Goal: Task Accomplishment & Management: Manage account settings

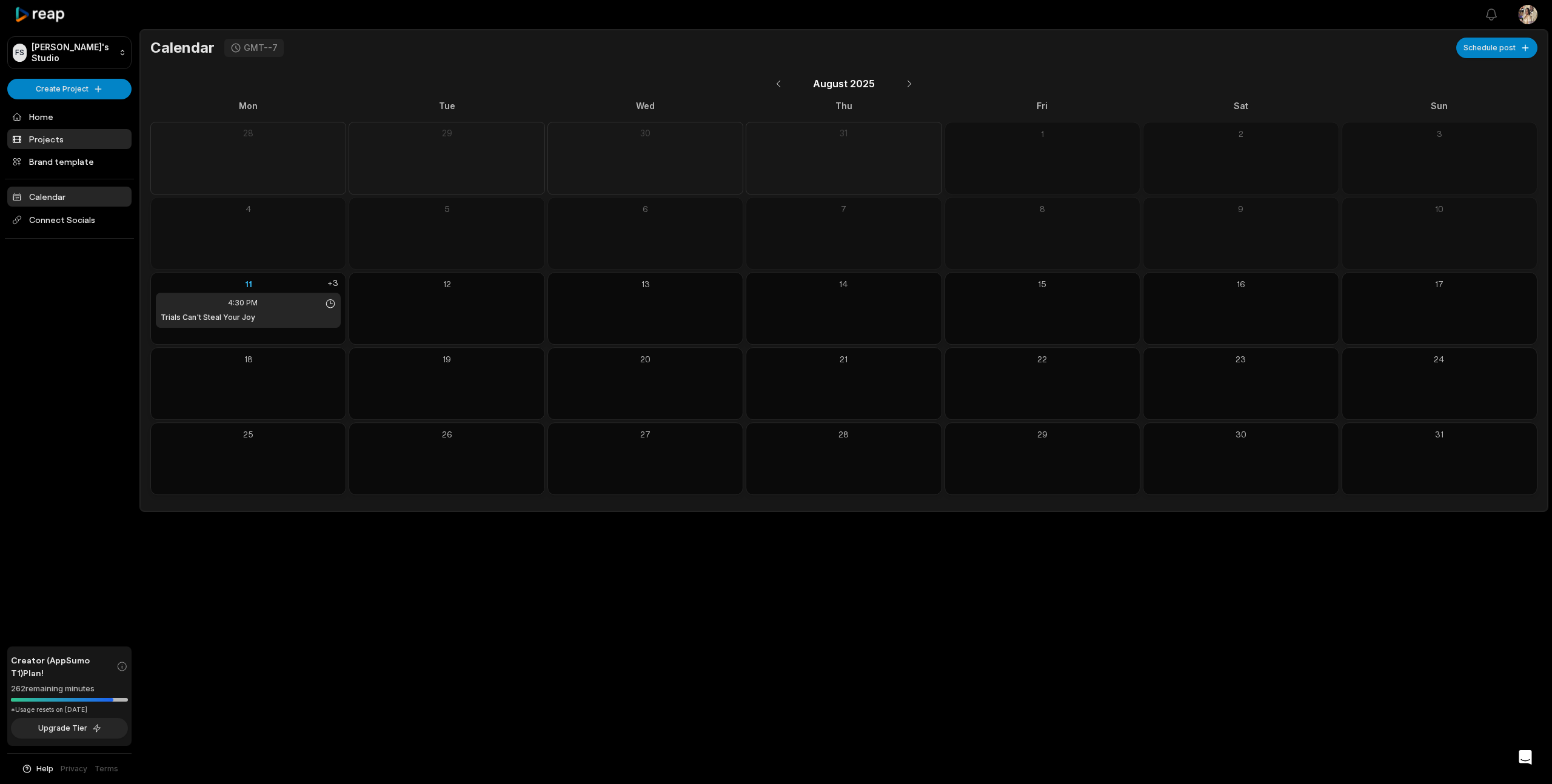
click at [46, 132] on link "Projects" at bounding box center [70, 139] width 124 height 20
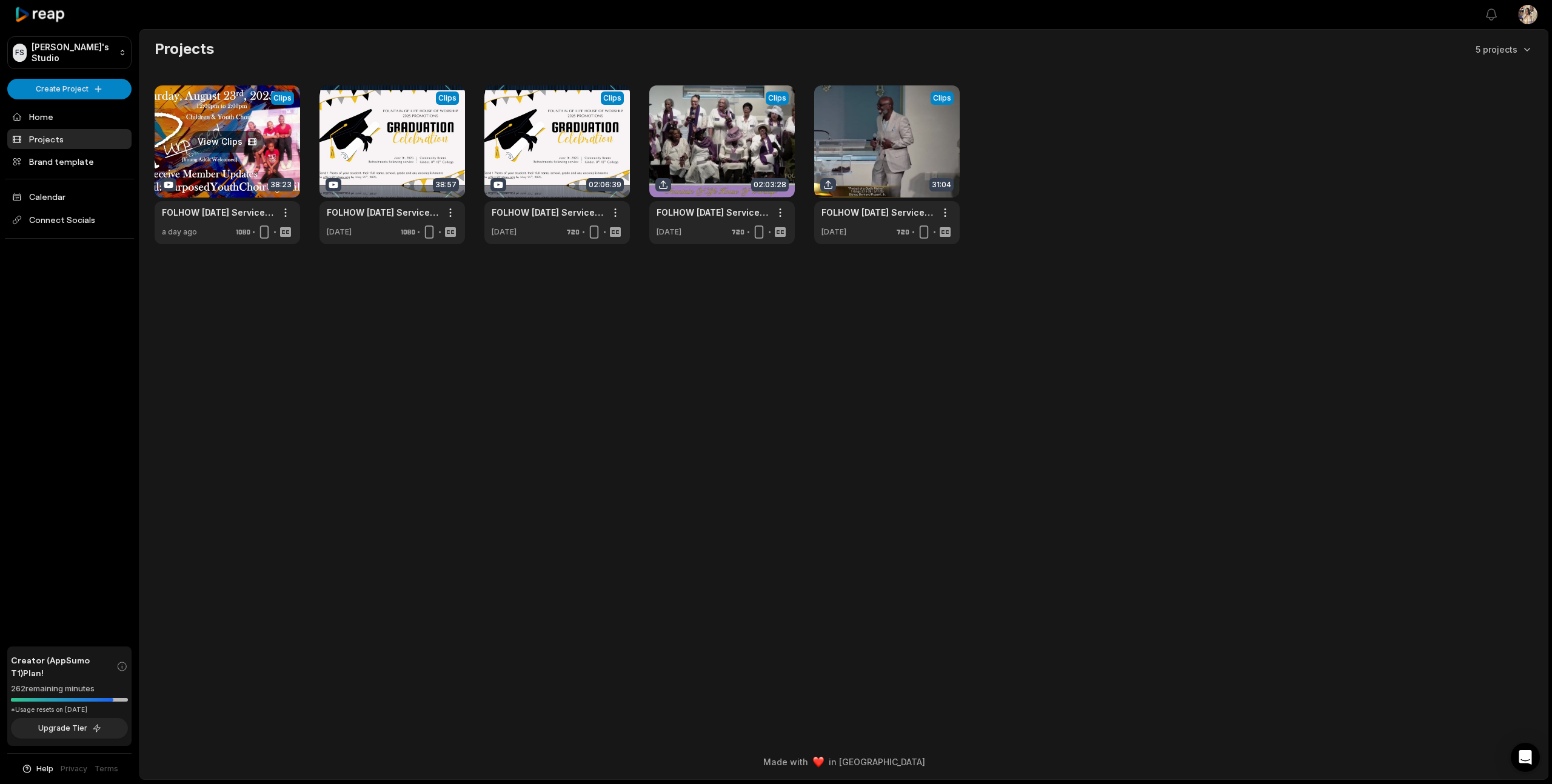
click at [215, 162] on link at bounding box center [228, 164] width 146 height 159
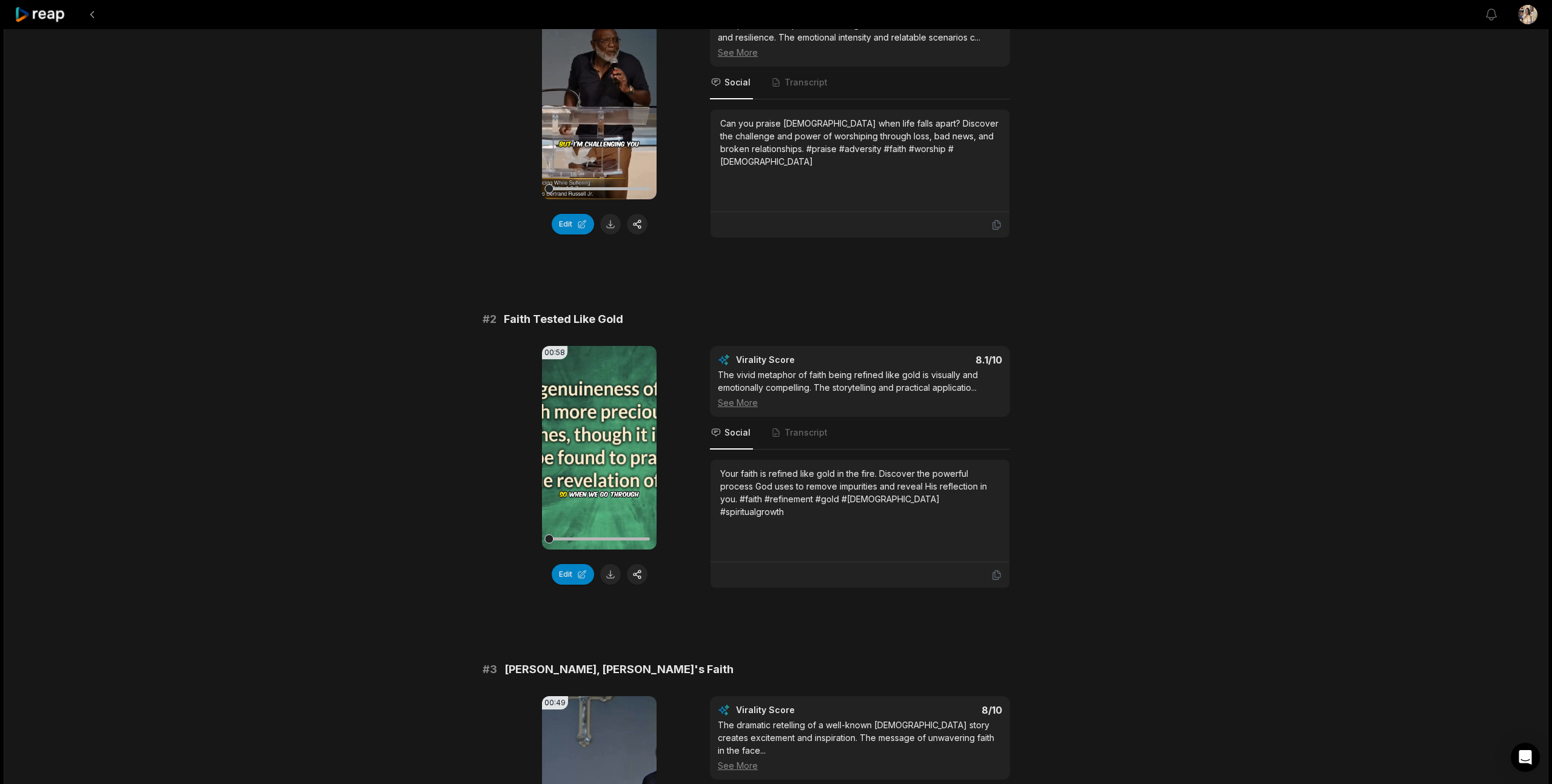
scroll to position [1186, 0]
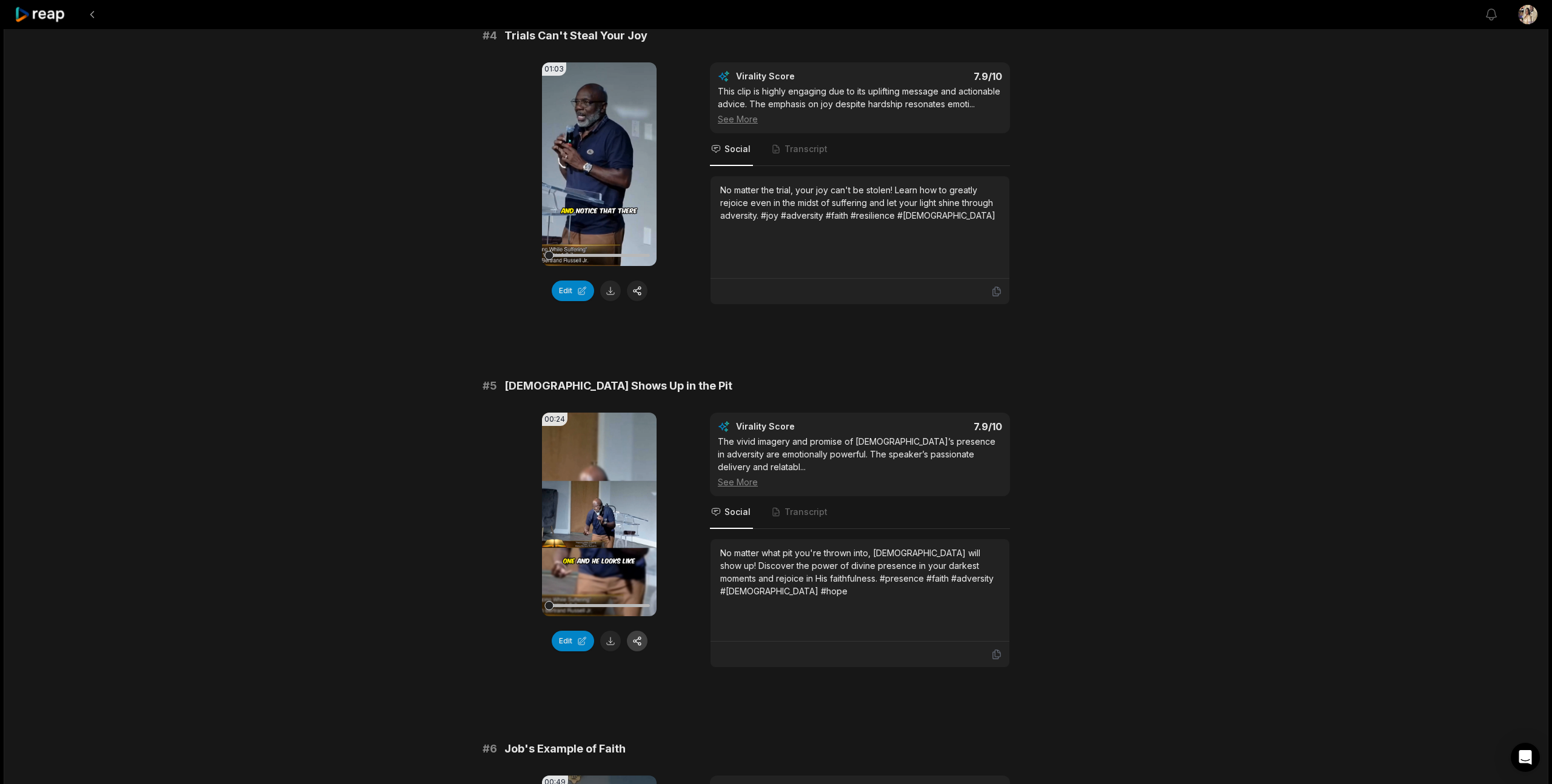
click at [635, 640] on button "button" at bounding box center [637, 641] width 21 height 21
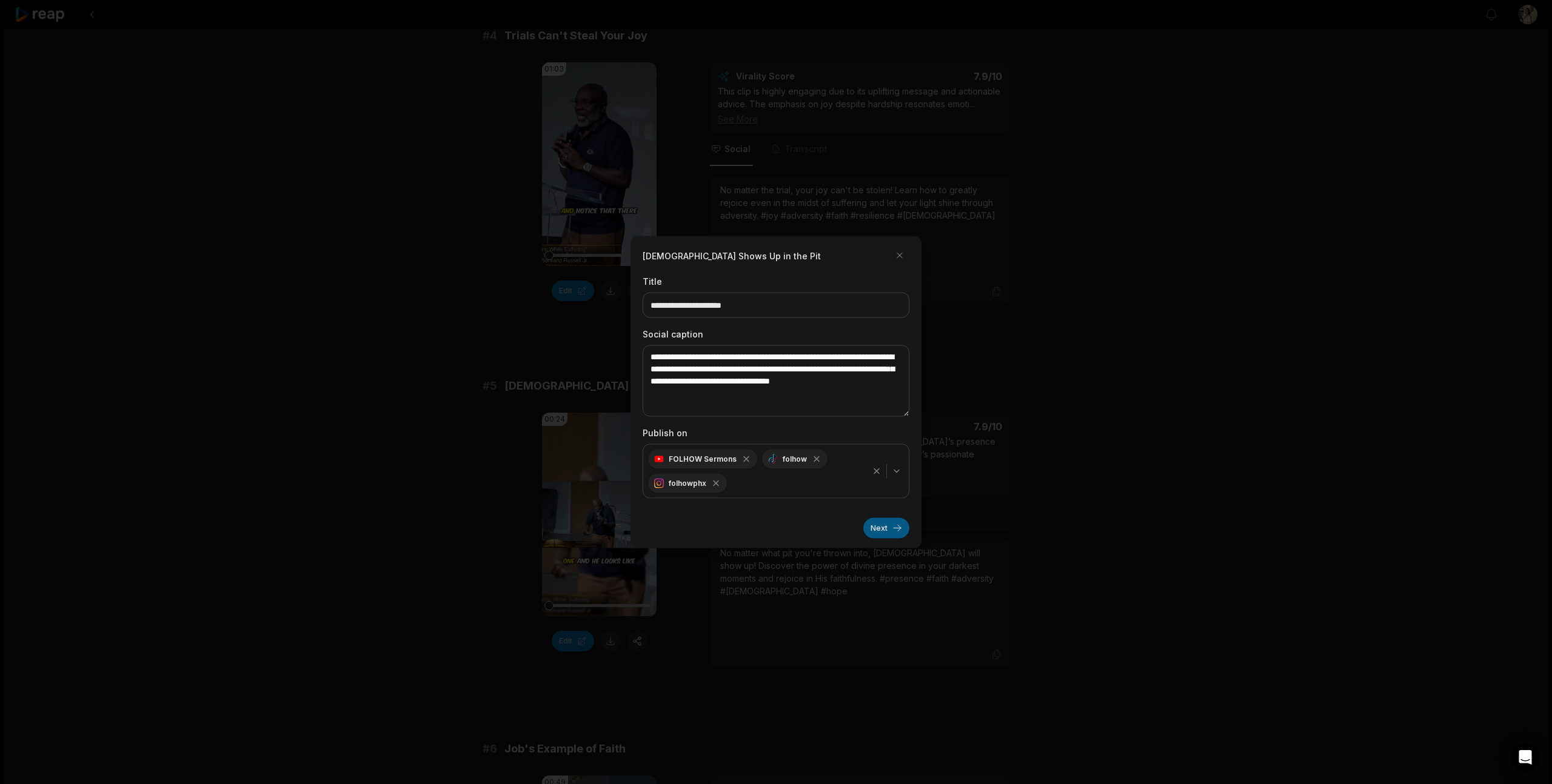
click at [872, 524] on button "Next" at bounding box center [886, 528] width 46 height 21
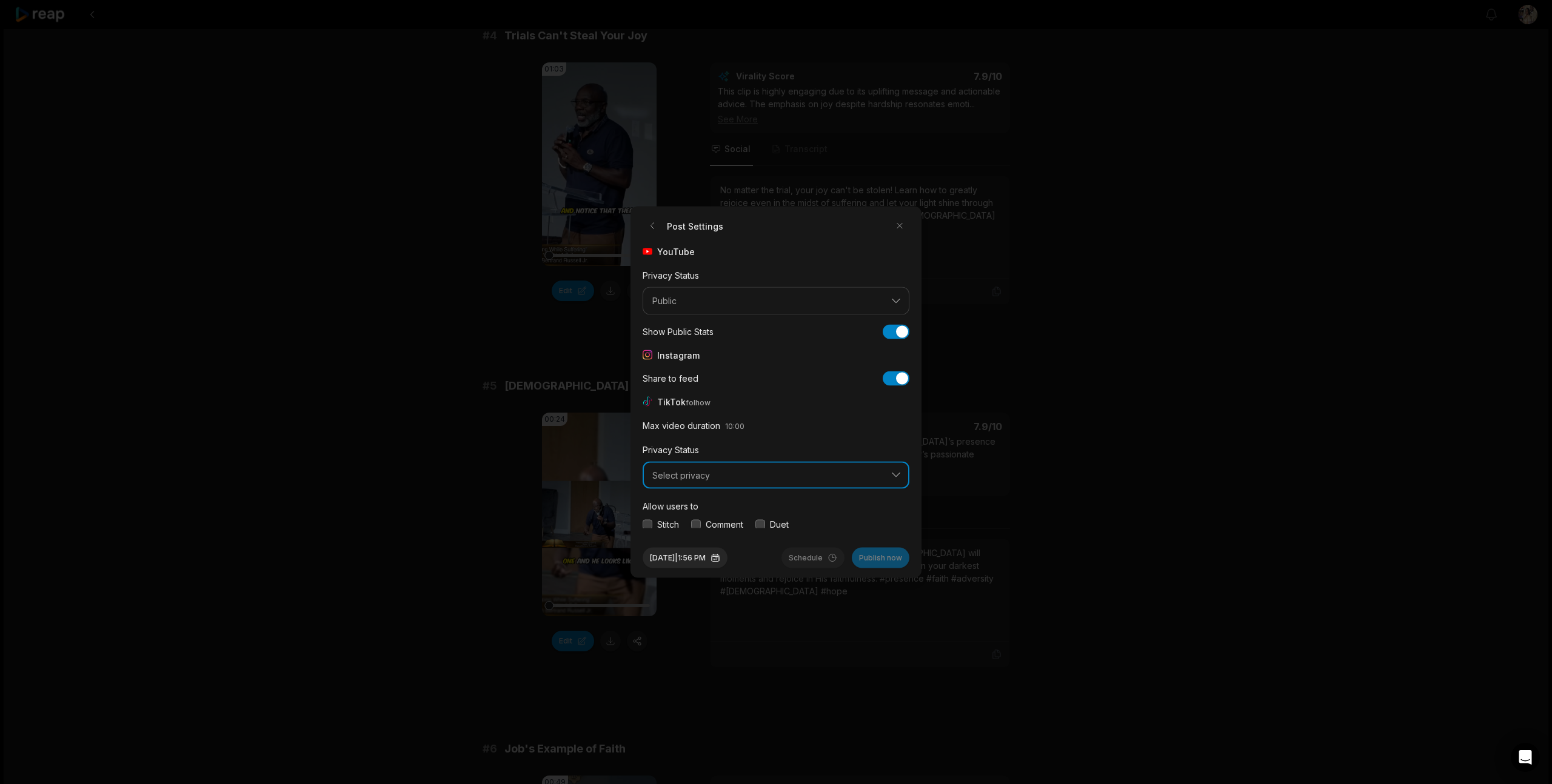
click at [714, 473] on span "Select privacy" at bounding box center [768, 475] width 230 height 11
click at [704, 504] on p "Public To Everyone" at bounding box center [776, 507] width 251 height 12
drag, startPoint x: 643, startPoint y: 524, endPoint x: 678, endPoint y: 527, distance: 35.1
click at [643, 524] on button "button" at bounding box center [648, 524] width 10 height 10
click at [695, 525] on button "button" at bounding box center [696, 524] width 10 height 10
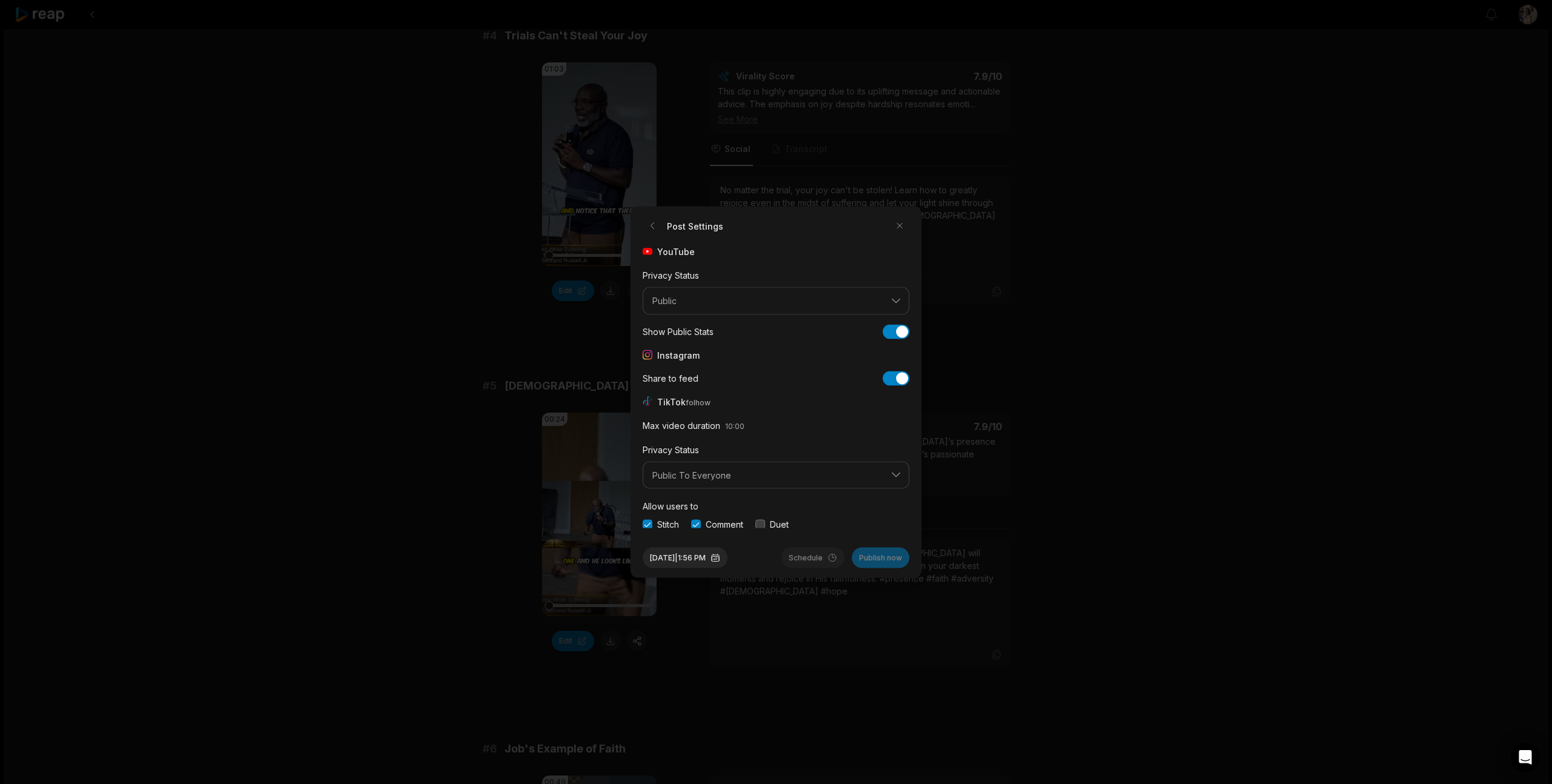
drag, startPoint x: 760, startPoint y: 522, endPoint x: 774, endPoint y: 517, distance: 14.9
click at [760, 522] on button "button" at bounding box center [760, 524] width 10 height 10
click at [647, 525] on button "button" at bounding box center [648, 523] width 10 height 10
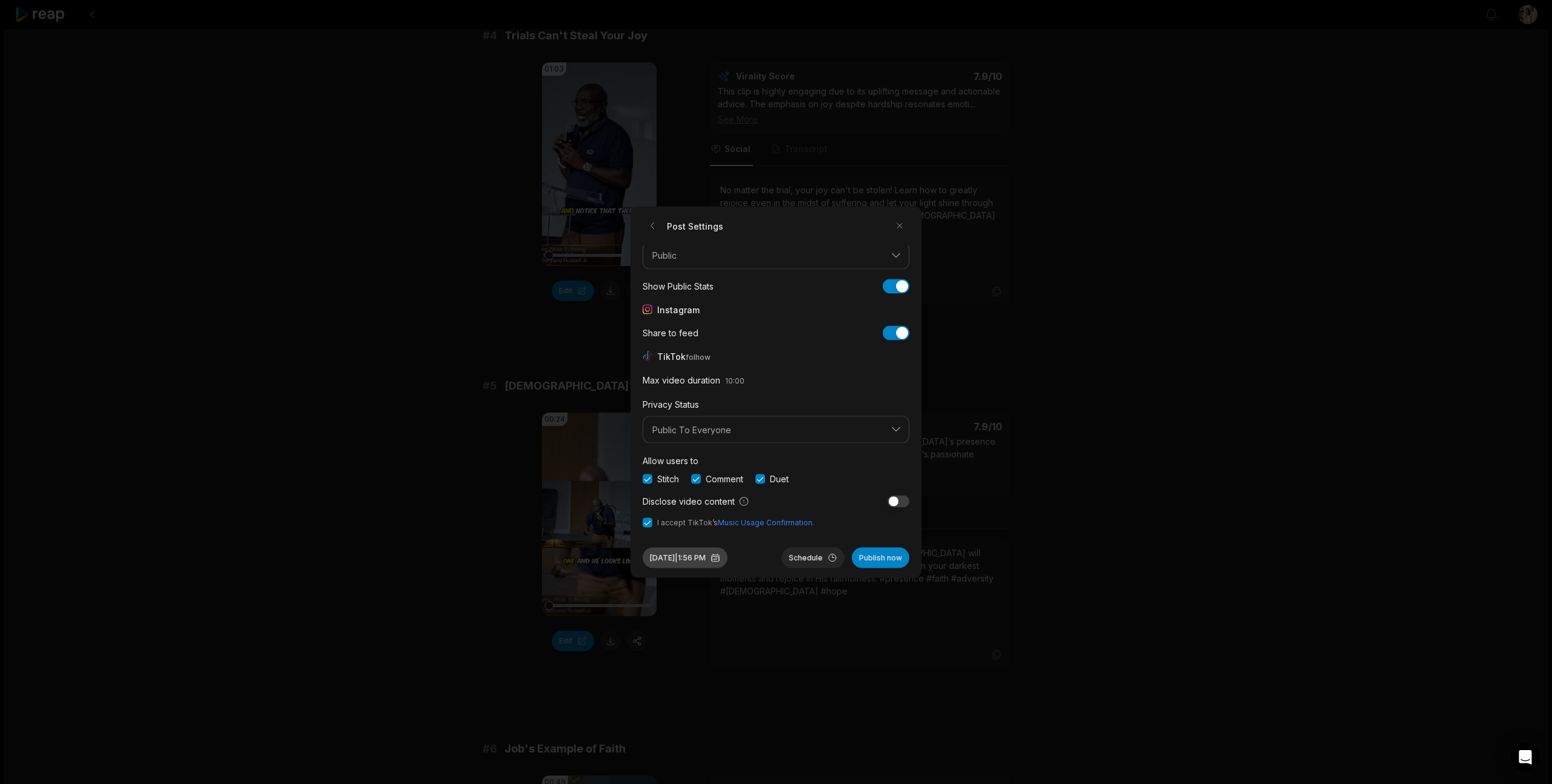
click at [690, 556] on button "Aug 12, 2025 | 1:56 PM" at bounding box center [685, 558] width 85 height 21
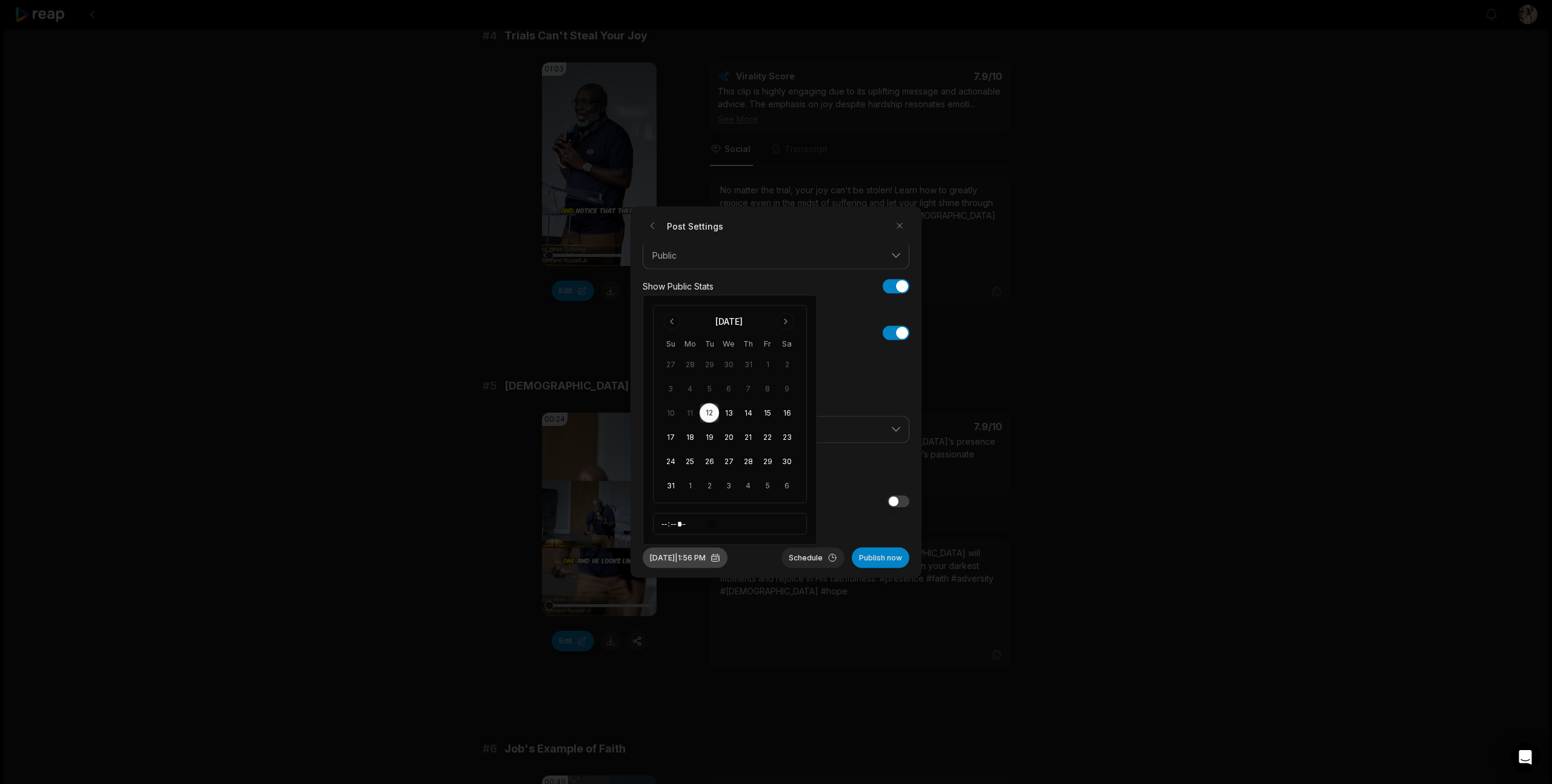
click at [710, 560] on button "Aug 12, 2025 | 1:56 PM" at bounding box center [685, 558] width 85 height 21
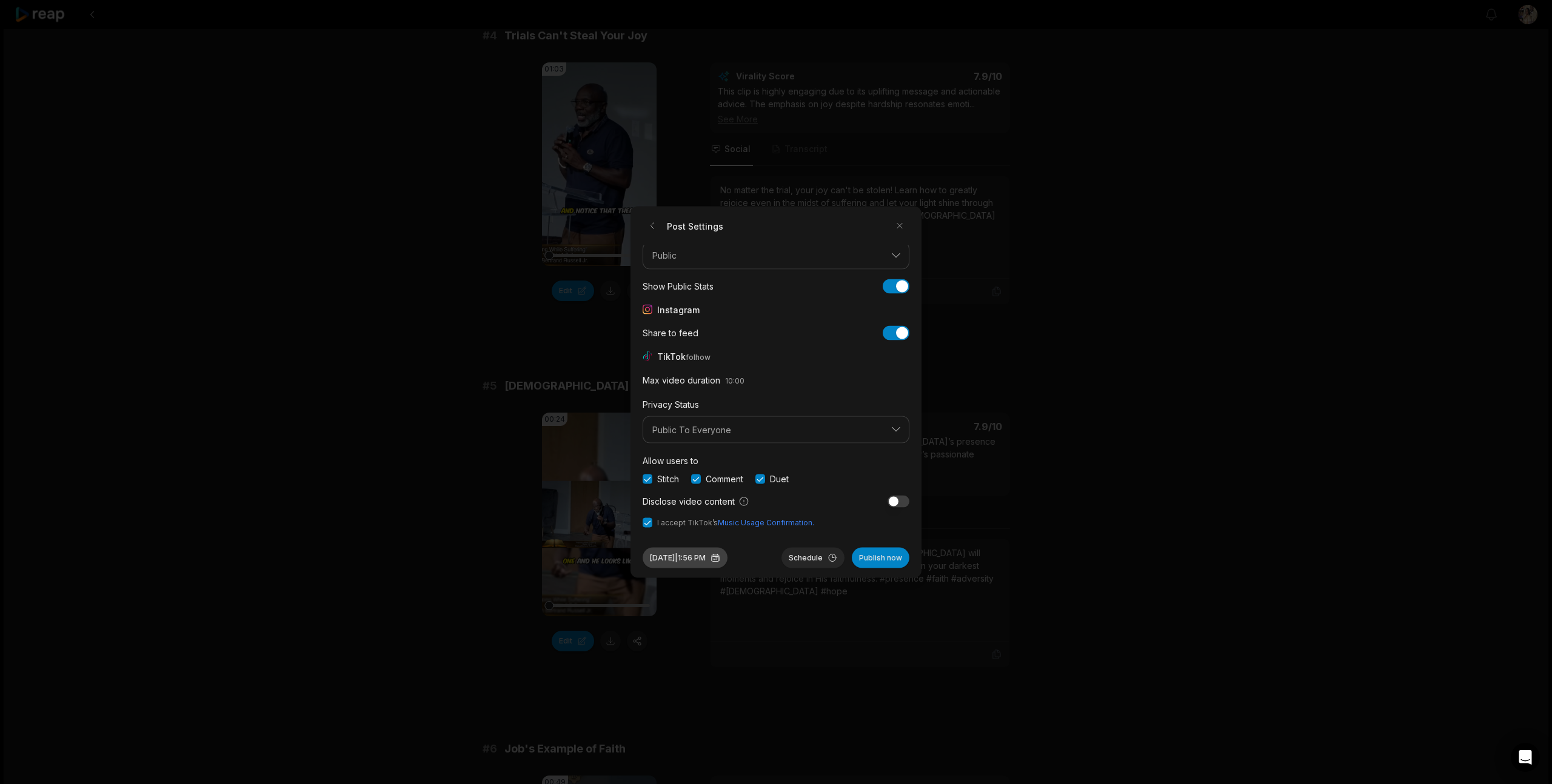
click at [710, 560] on button "Aug 12, 2025 | 1:56 PM" at bounding box center [685, 558] width 85 height 21
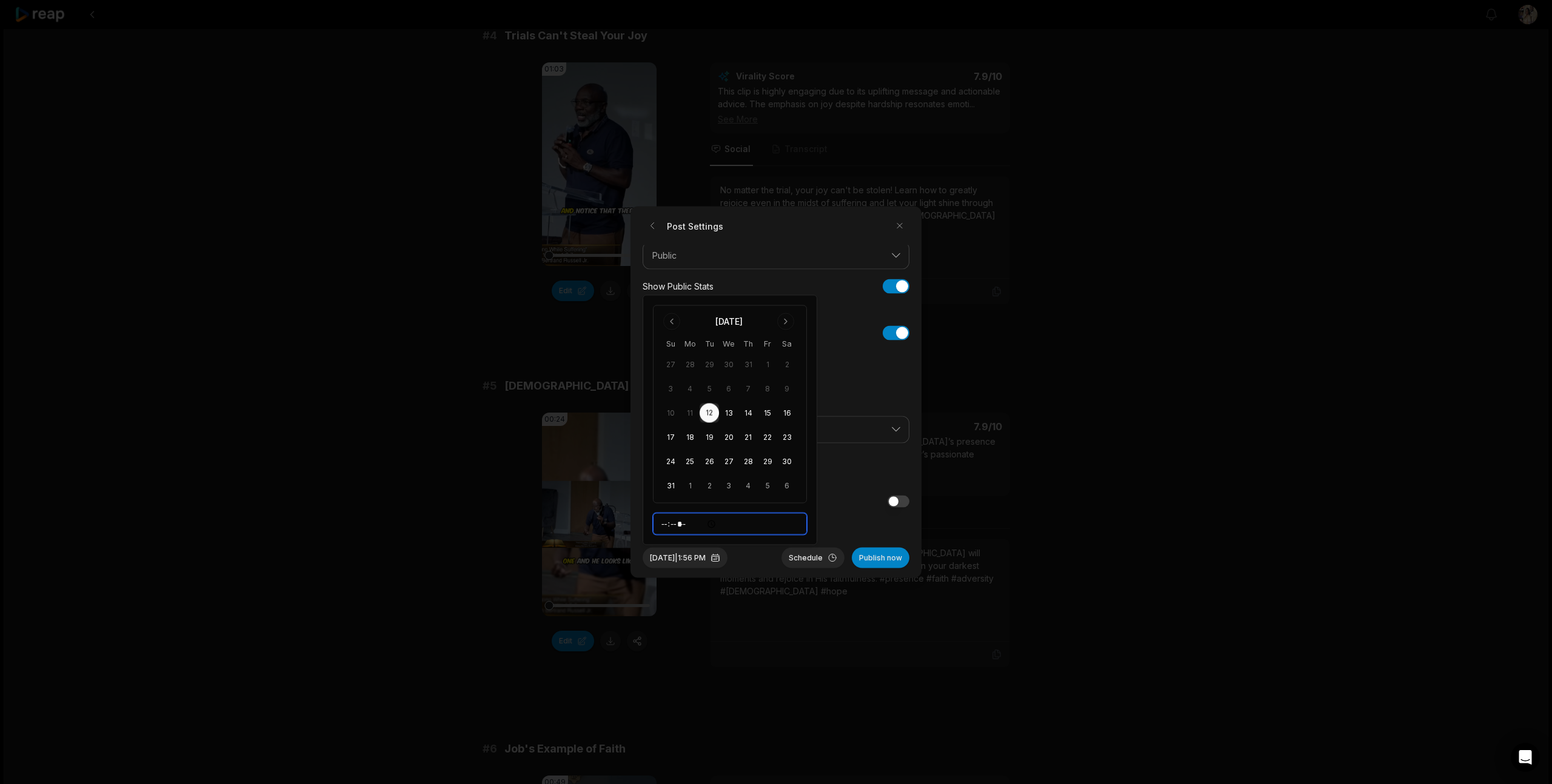
click at [679, 525] on input "*****" at bounding box center [730, 523] width 154 height 22
type input "*****"
click at [811, 559] on button "Schedule" at bounding box center [812, 558] width 63 height 21
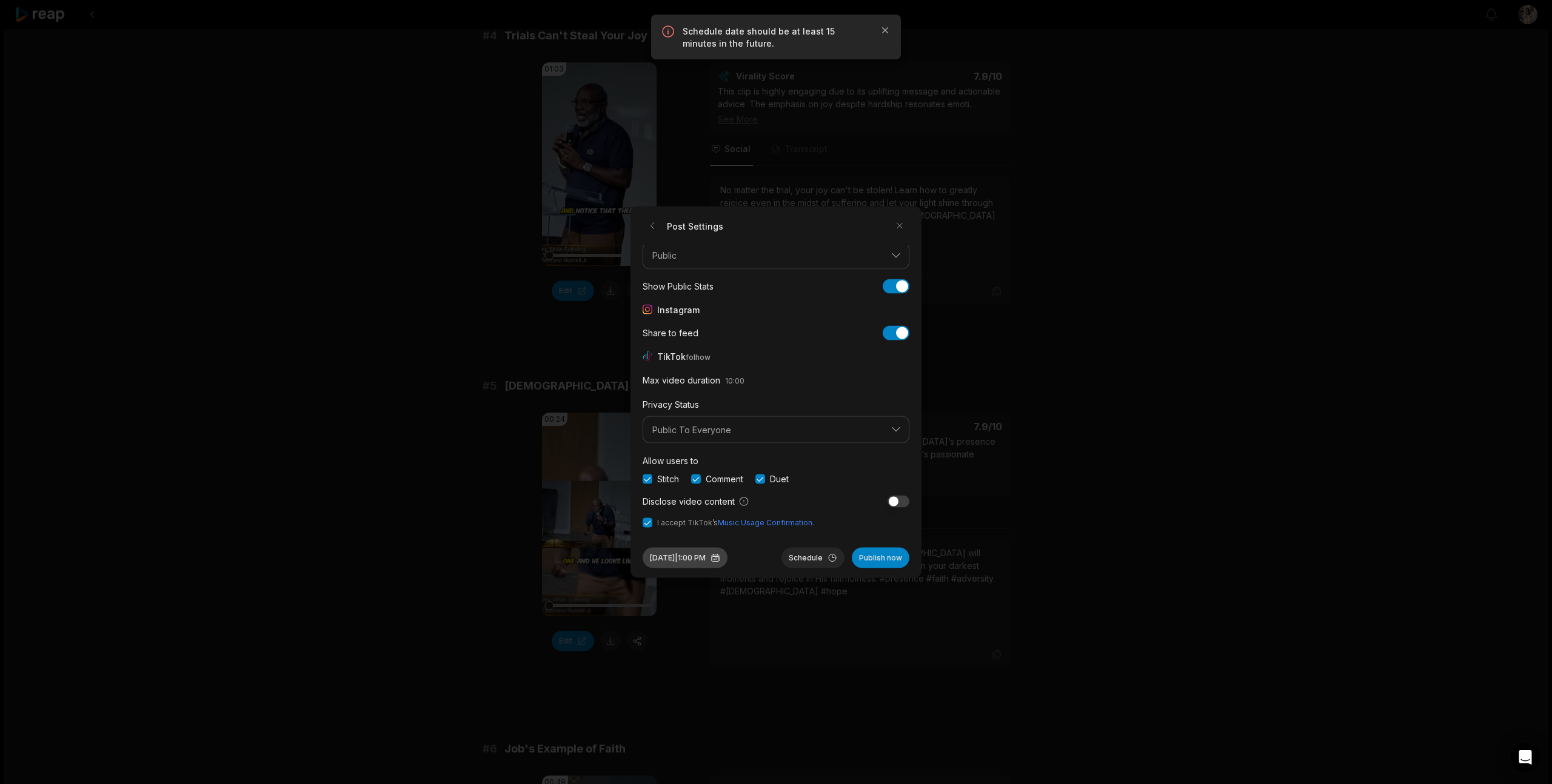
click at [713, 556] on button "Aug 12, 2025 | 1:00 PM" at bounding box center [685, 558] width 85 height 21
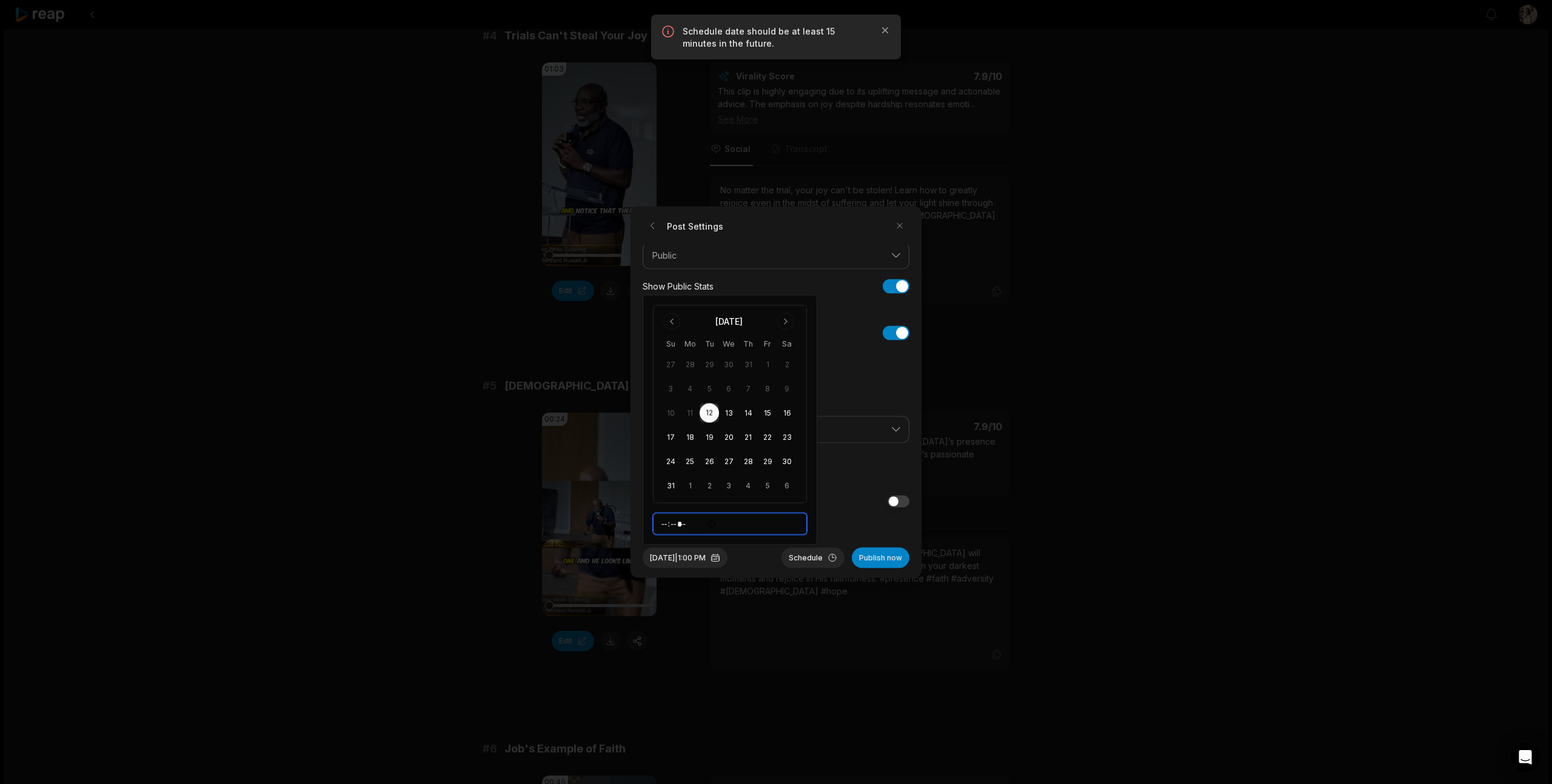
click at [676, 525] on input "*****" at bounding box center [730, 523] width 154 height 22
type input "*****"
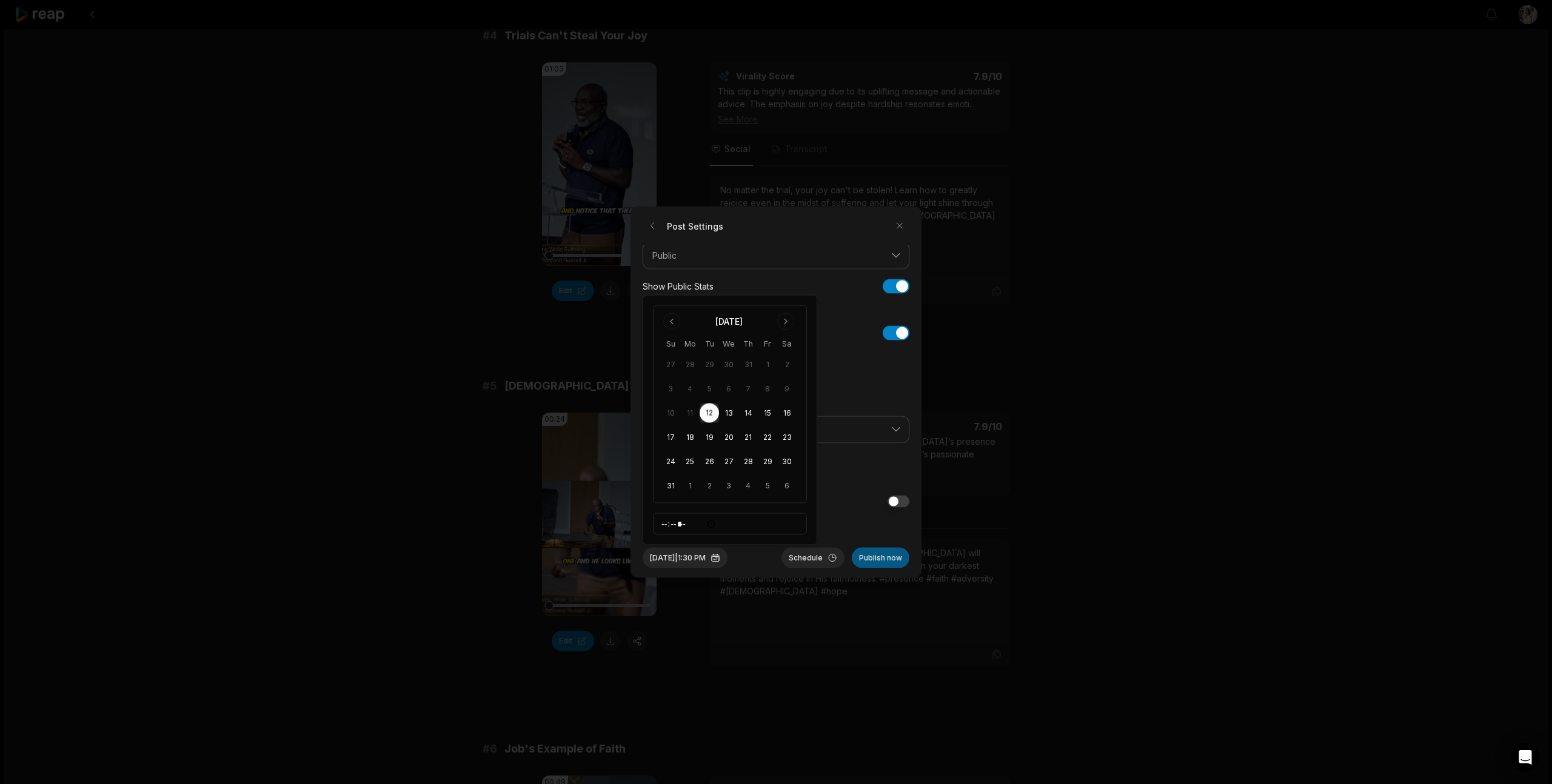
click at [875, 561] on button "Publish now" at bounding box center [880, 558] width 58 height 21
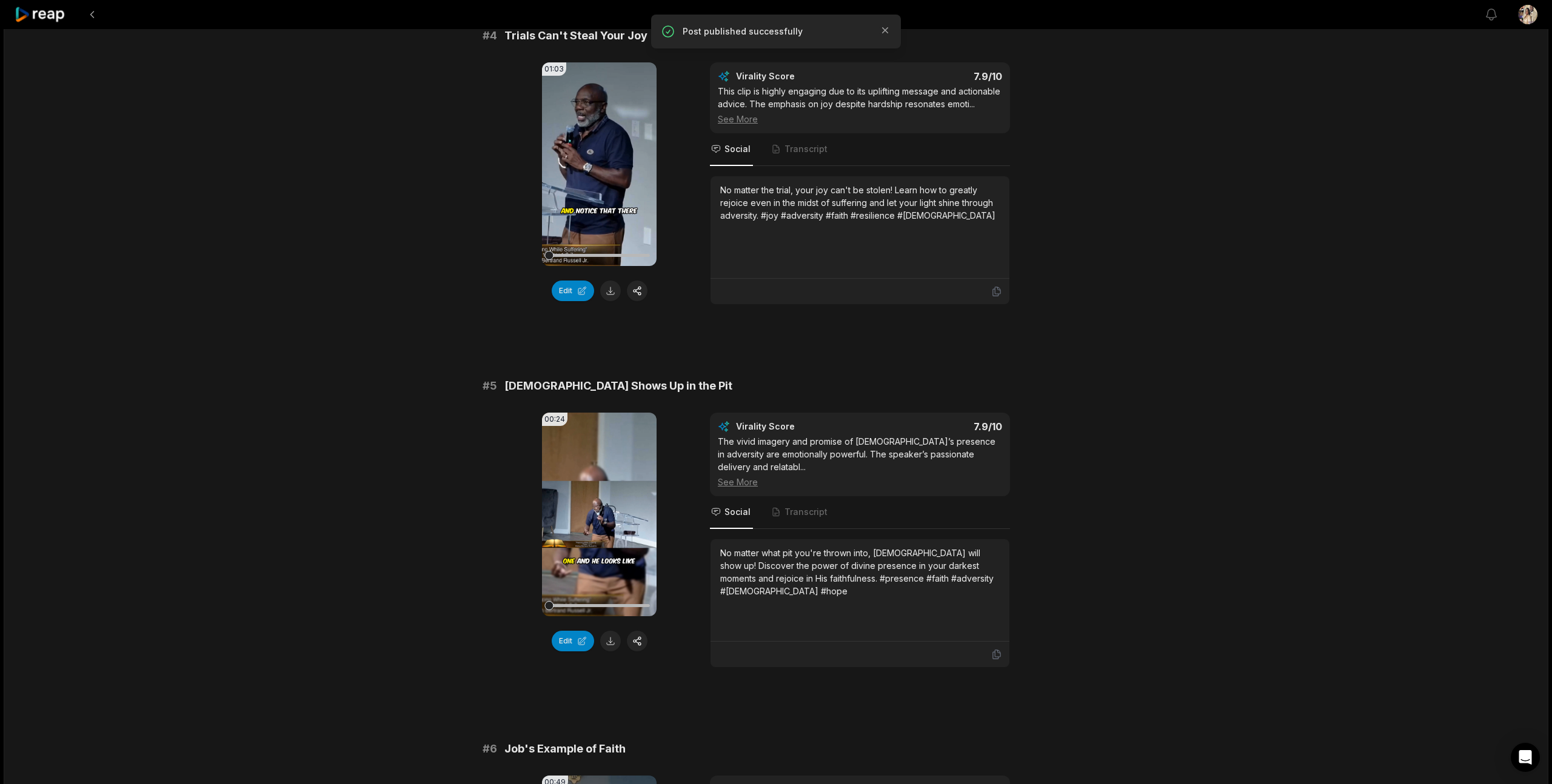
click at [44, 14] on icon at bounding box center [40, 15] width 52 height 16
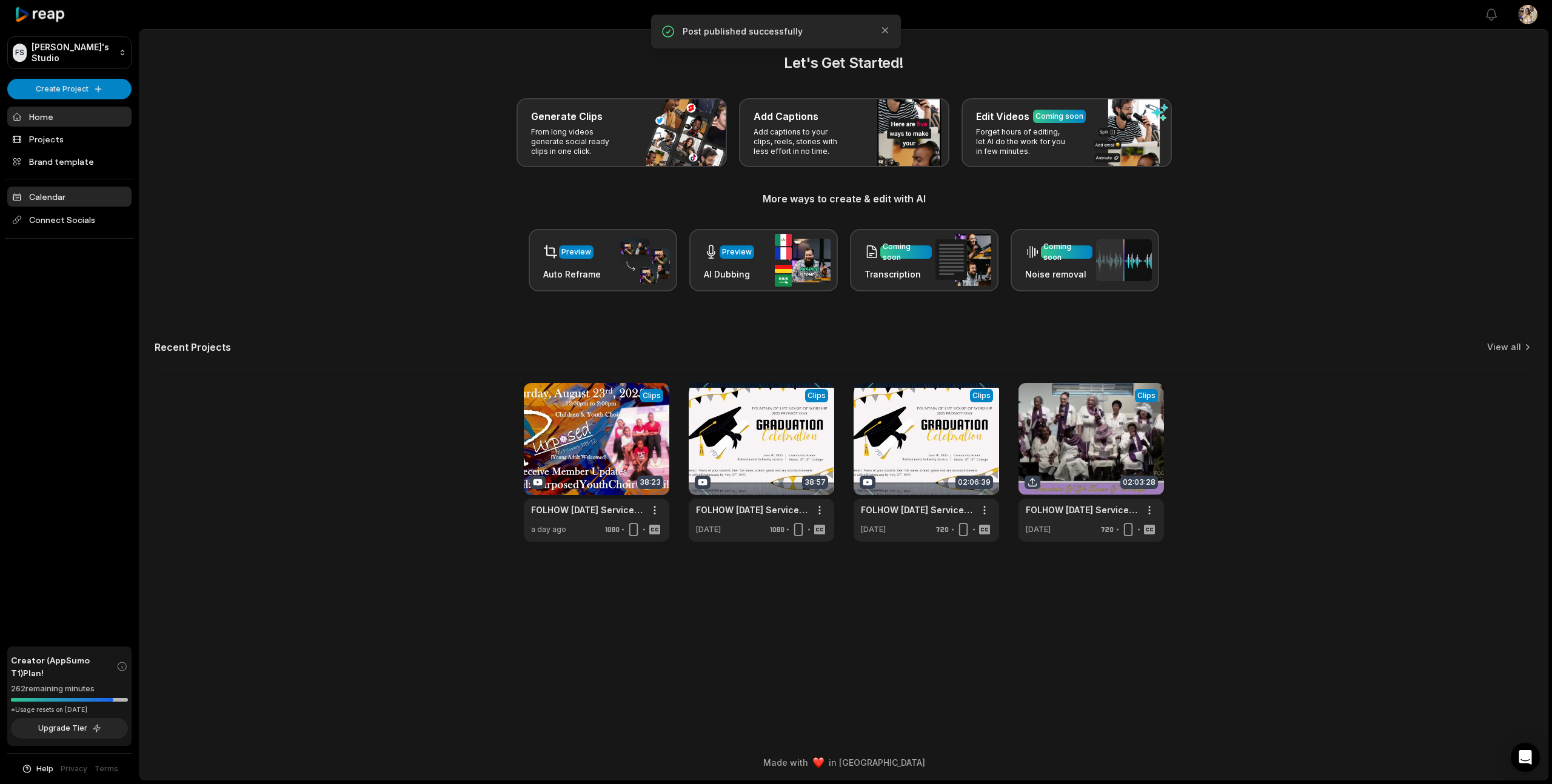
click at [57, 195] on link "Calendar" at bounding box center [70, 196] width 124 height 20
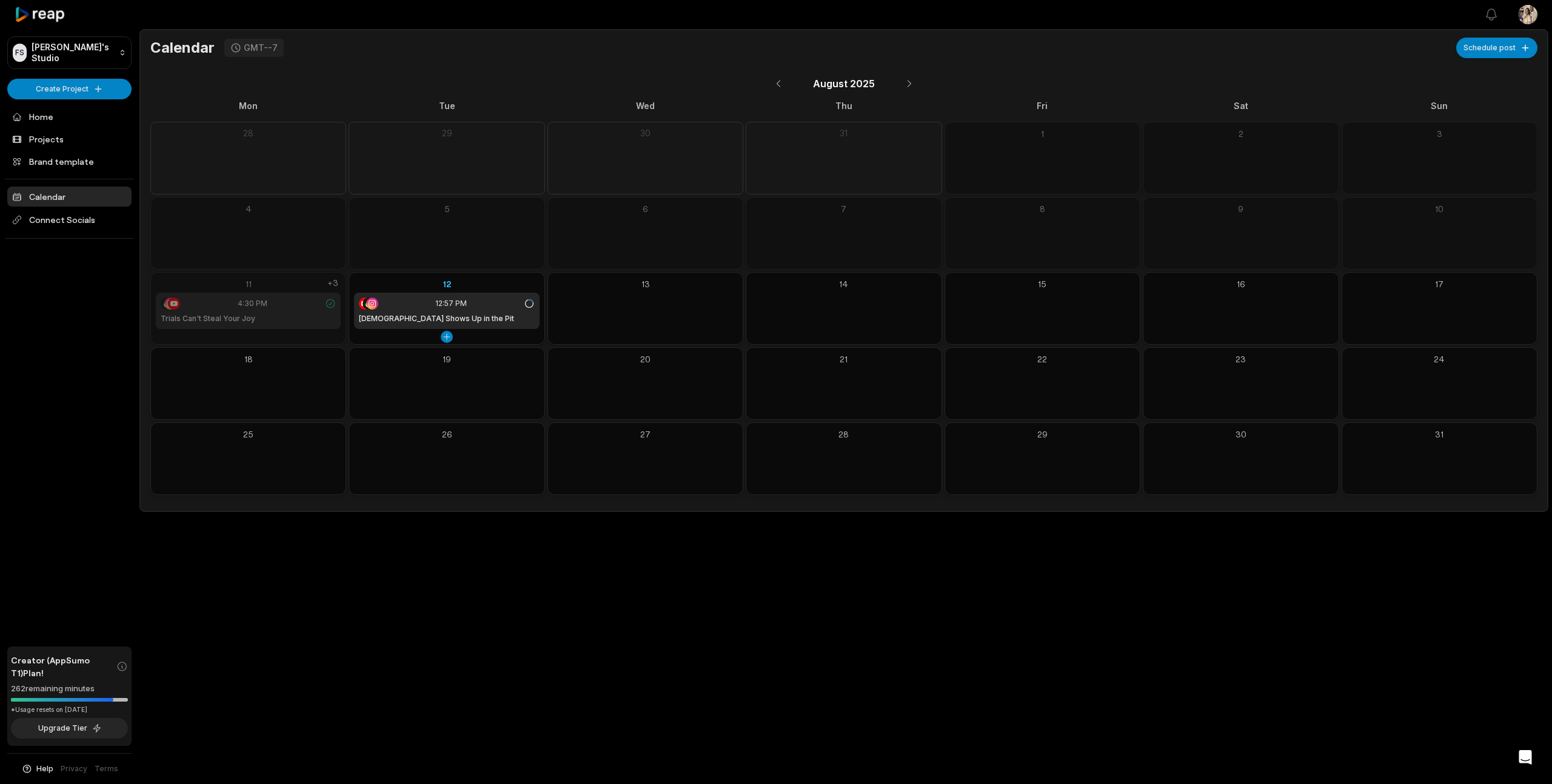
click at [504, 308] on div "12:57 PM" at bounding box center [447, 303] width 175 height 12
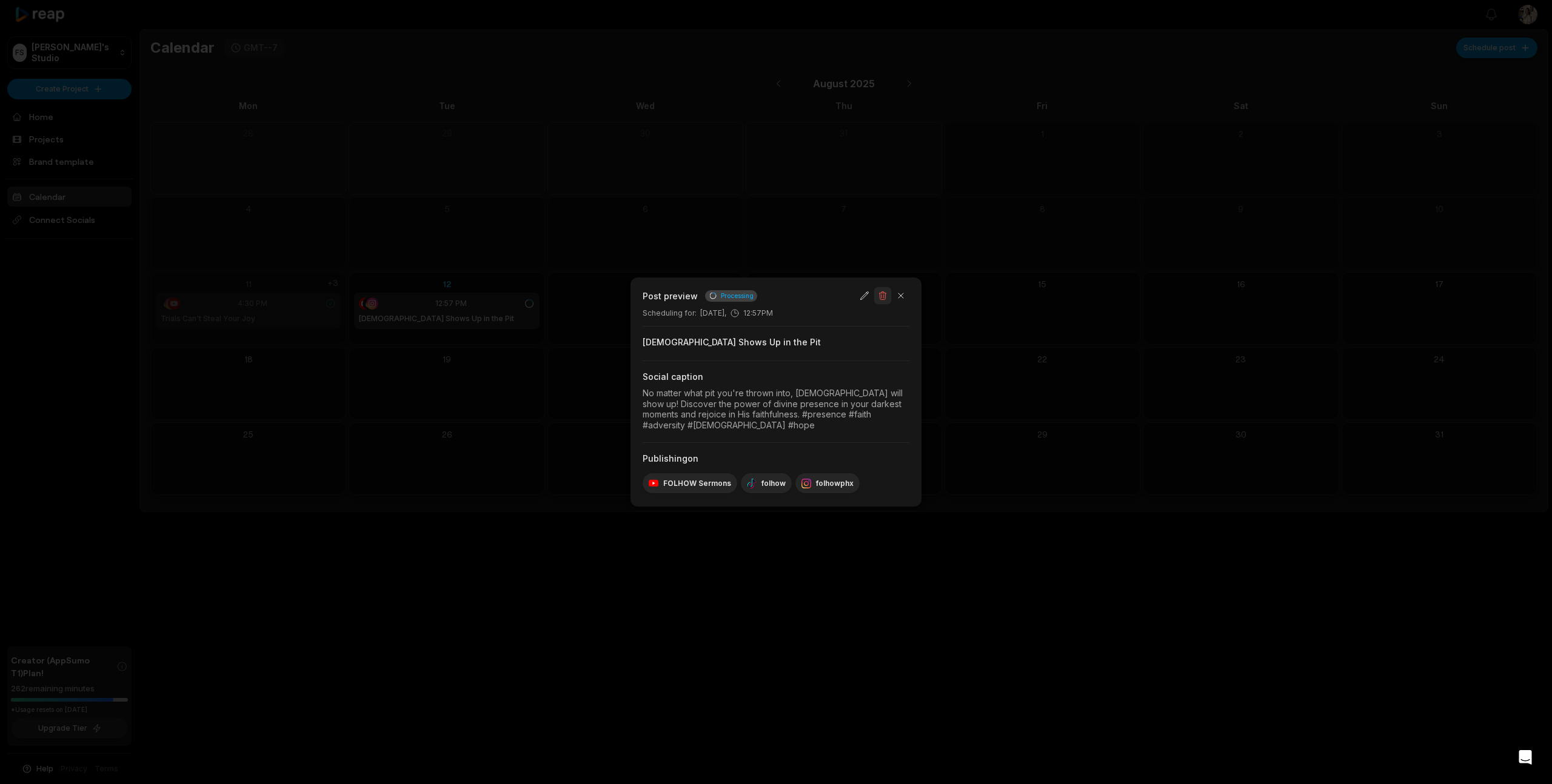
click at [883, 298] on button "button" at bounding box center [882, 295] width 17 height 17
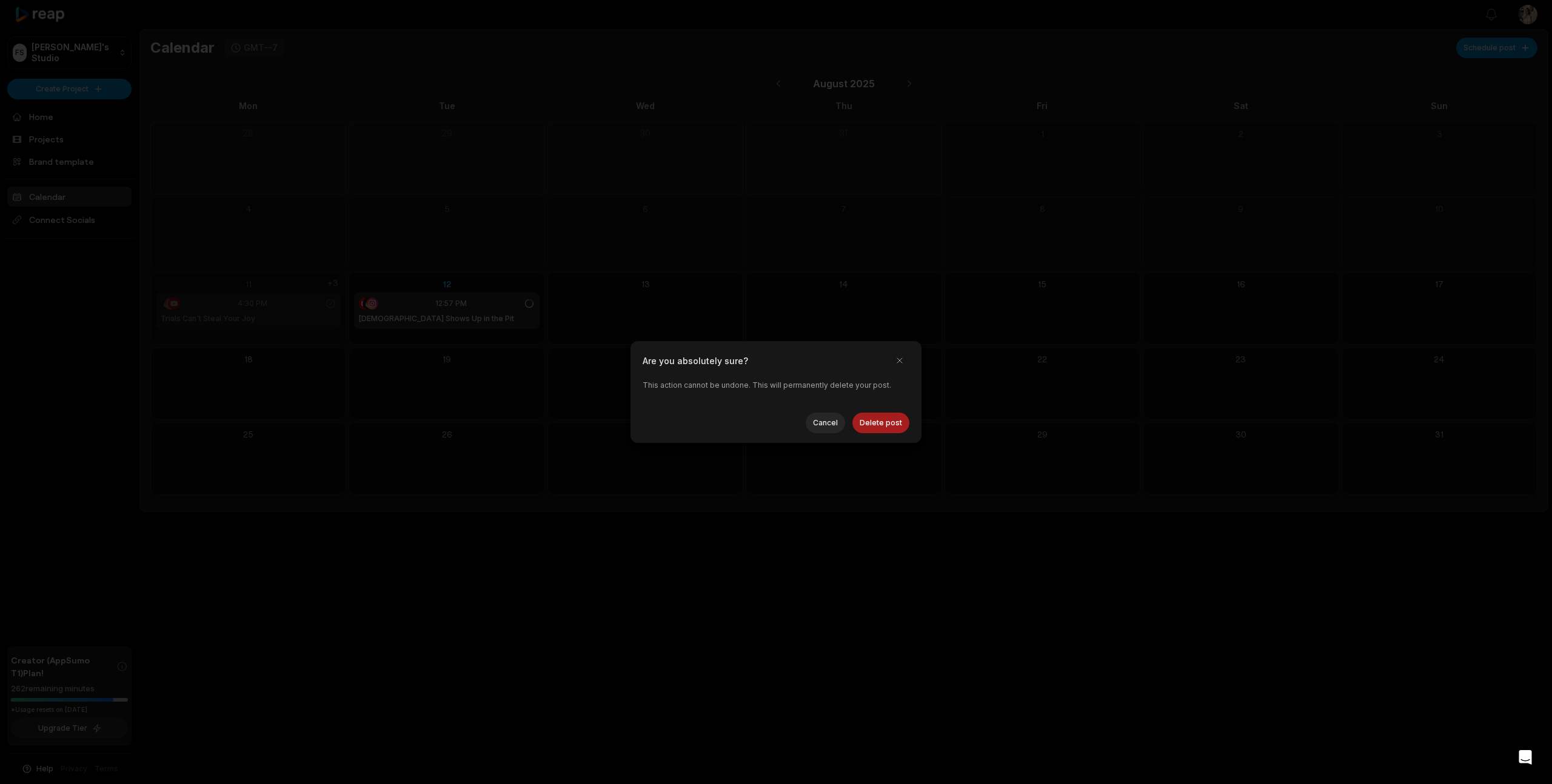
click at [875, 424] on button "Delete post" at bounding box center [881, 423] width 57 height 21
click at [898, 359] on button "button" at bounding box center [899, 360] width 19 height 19
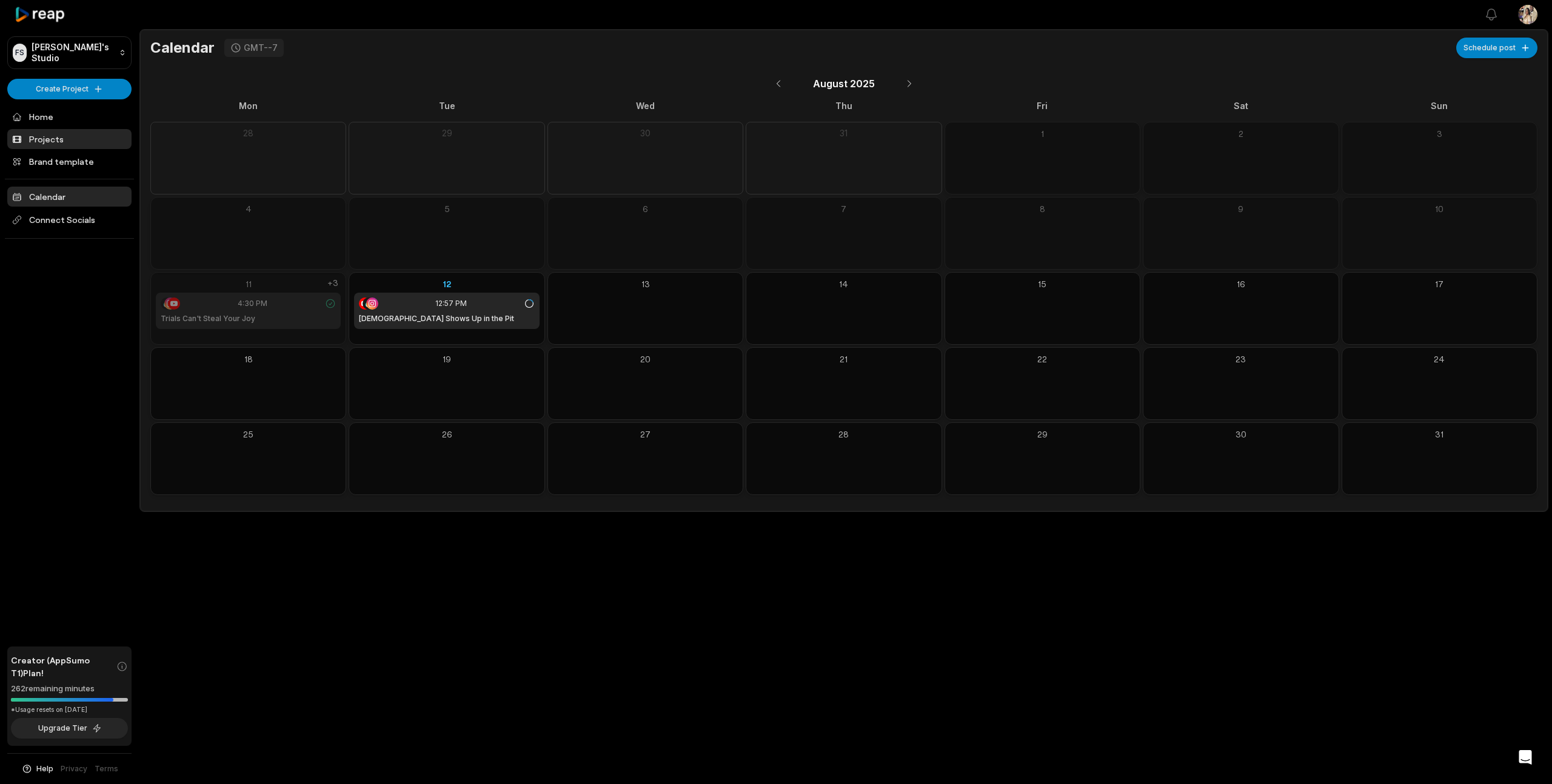
click at [45, 134] on link "Projects" at bounding box center [70, 139] width 124 height 20
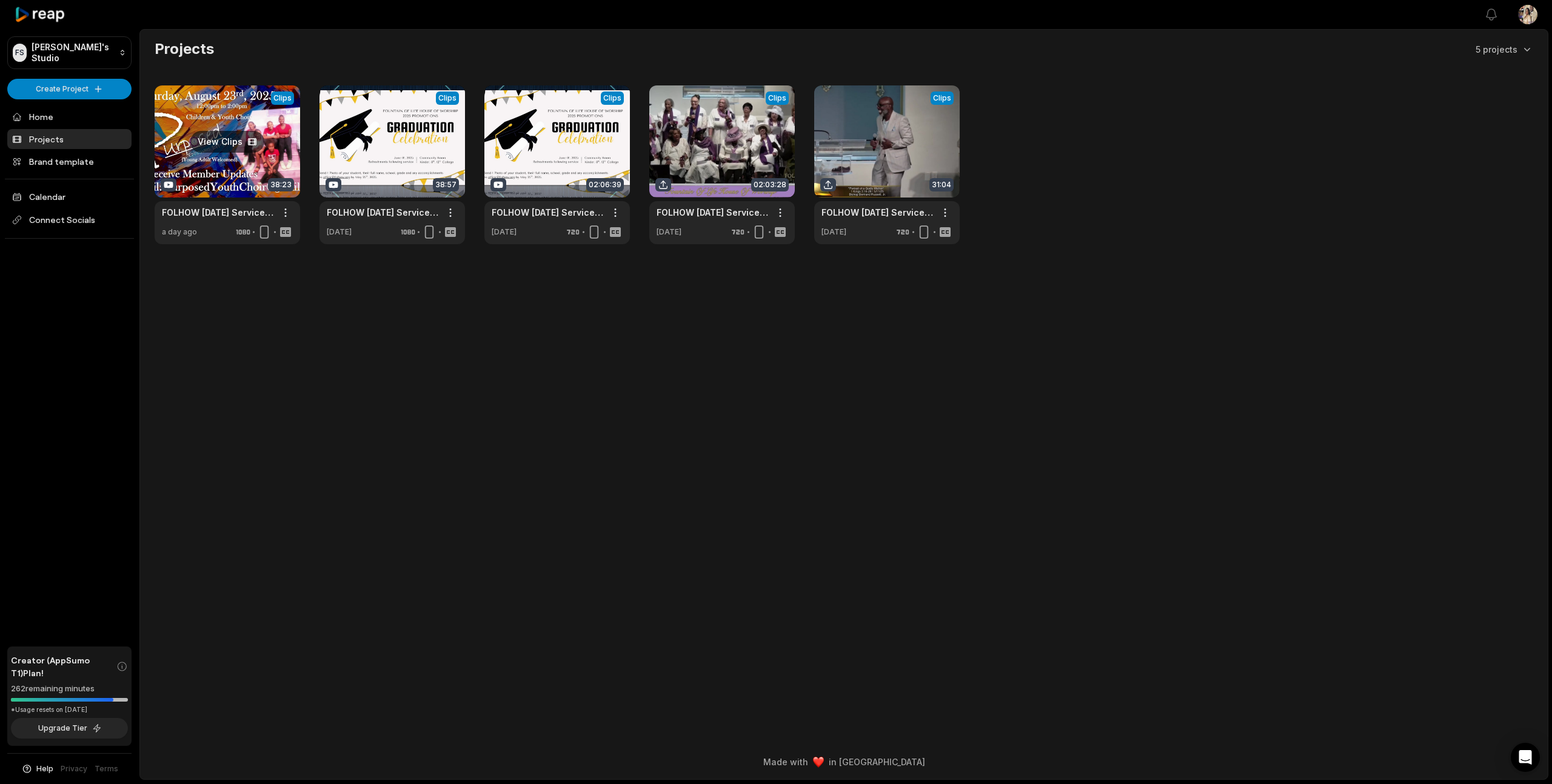
click at [252, 161] on link at bounding box center [228, 164] width 146 height 159
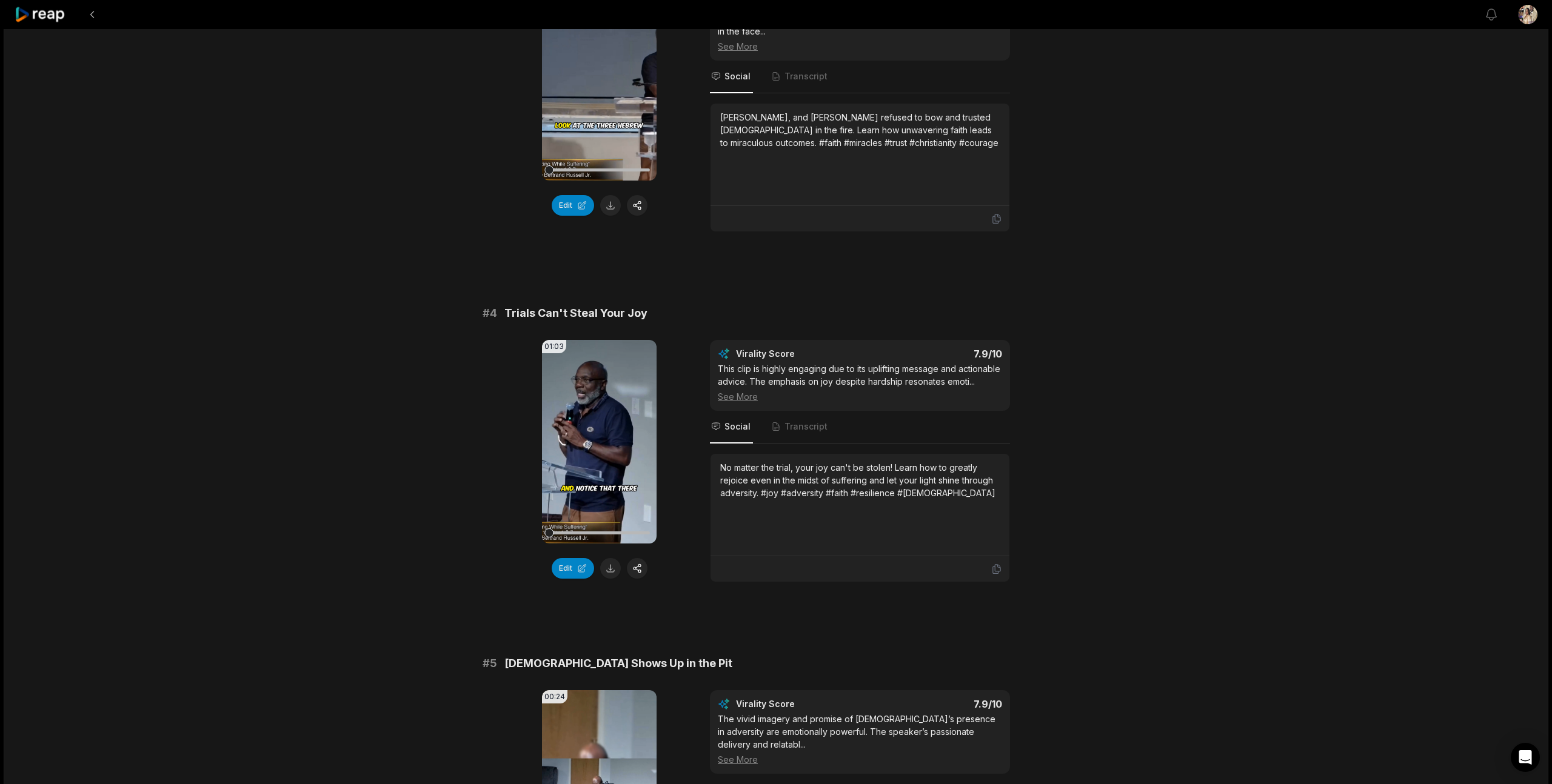
scroll to position [1000, 0]
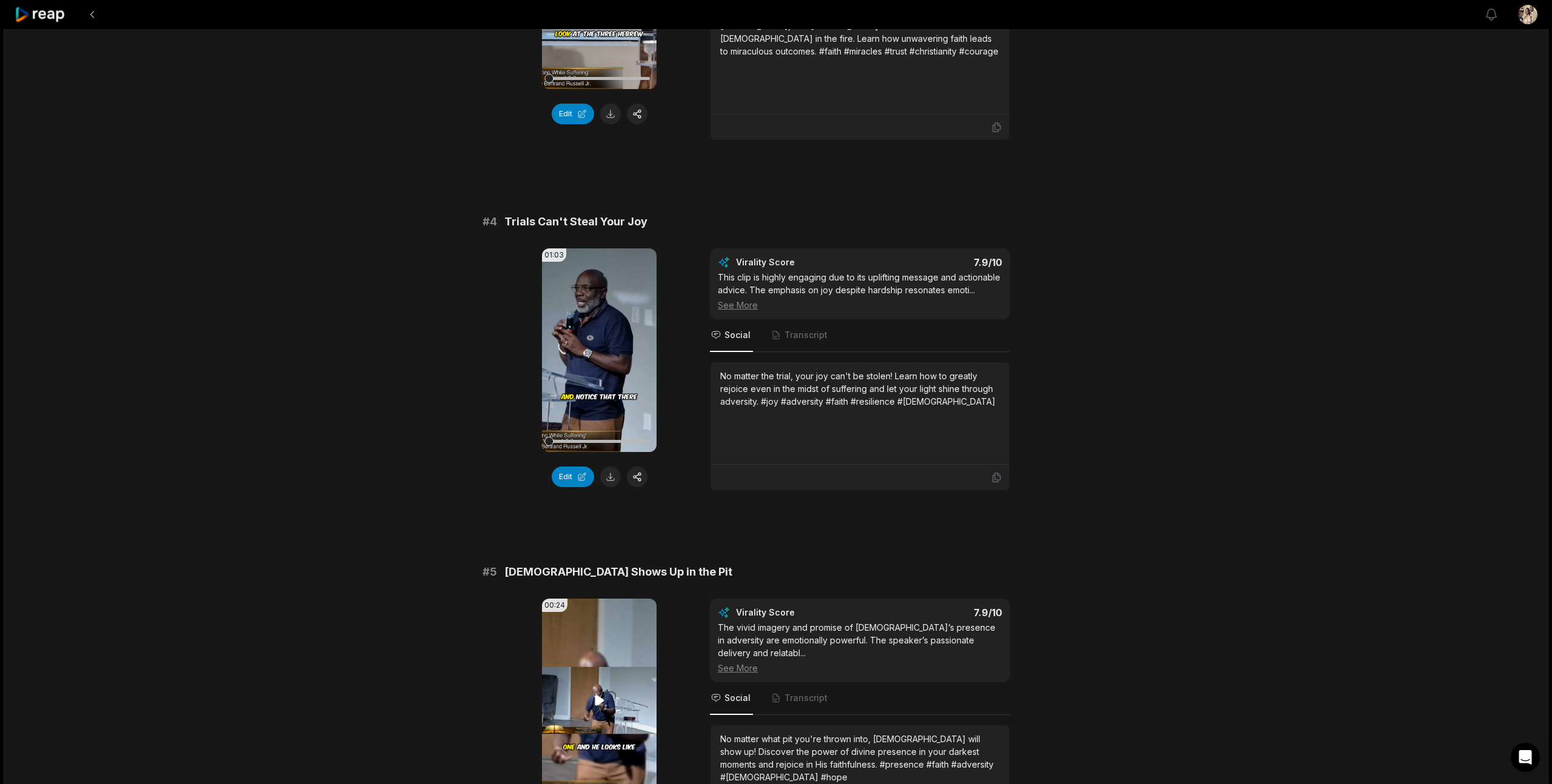
click at [639, 629] on video "Your browser does not support mp4 format." at bounding box center [599, 700] width 114 height 203
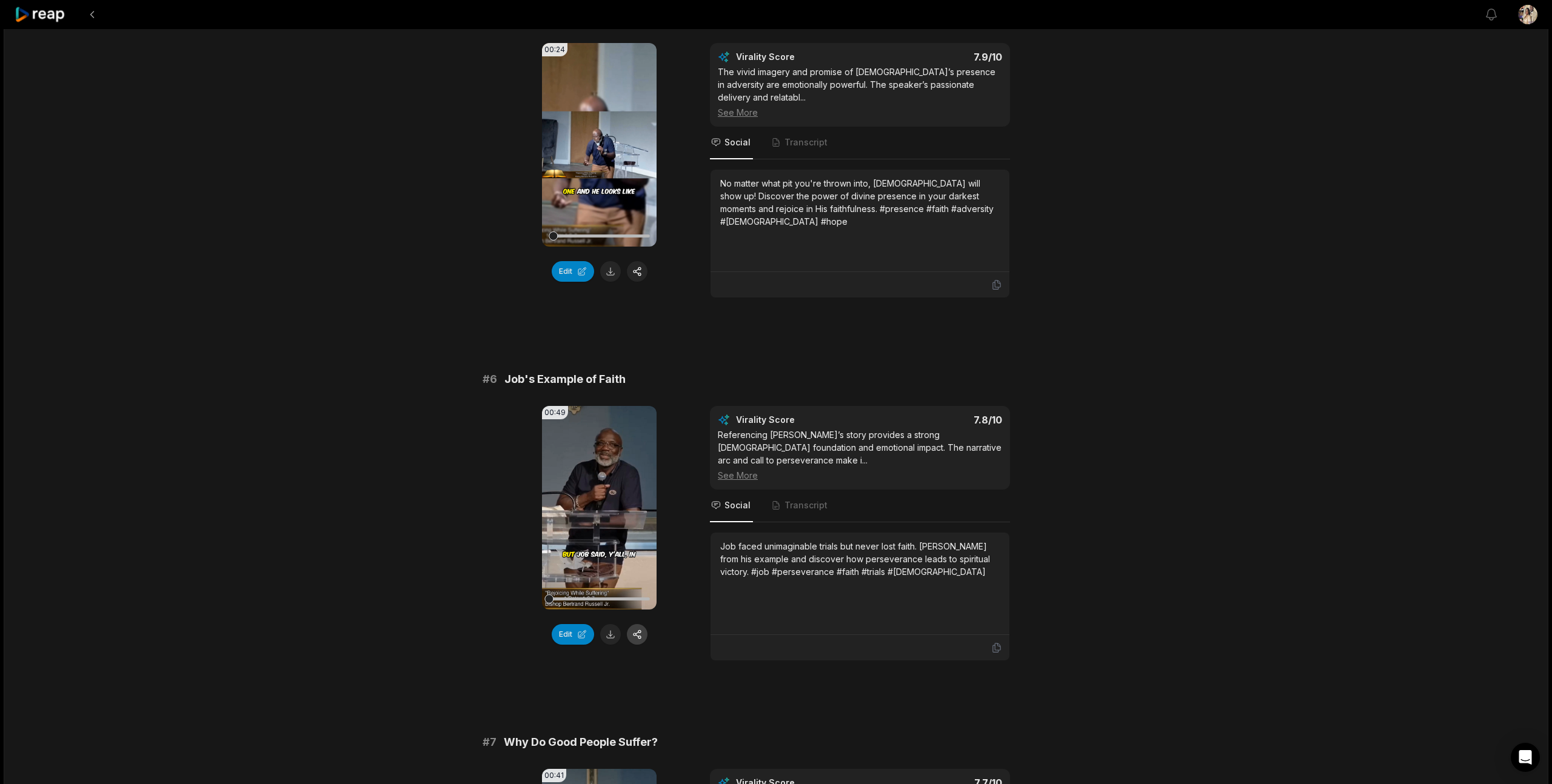
click at [639, 624] on button "button" at bounding box center [637, 634] width 21 height 21
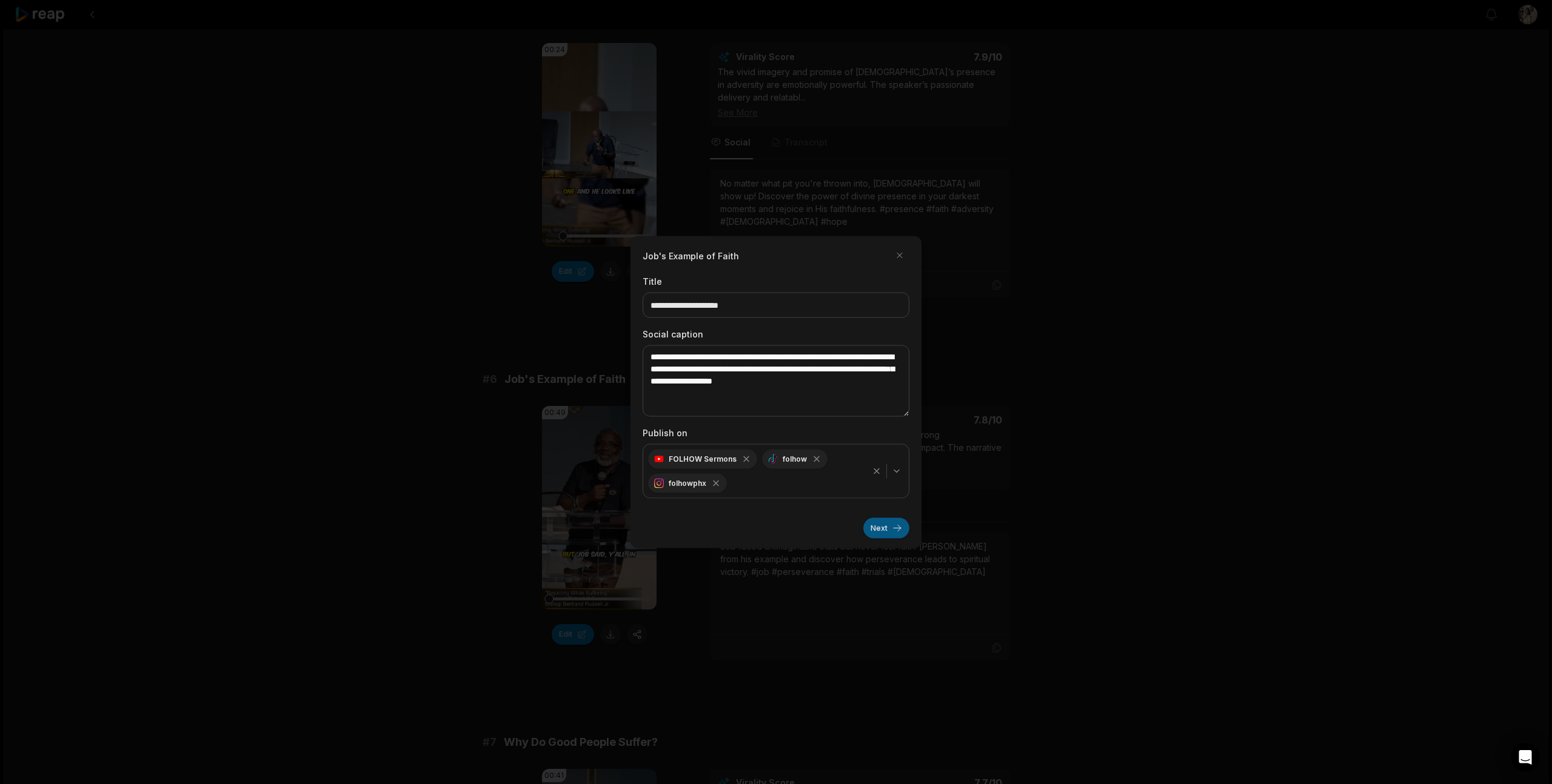
click at [883, 531] on button "Next" at bounding box center [886, 528] width 46 height 21
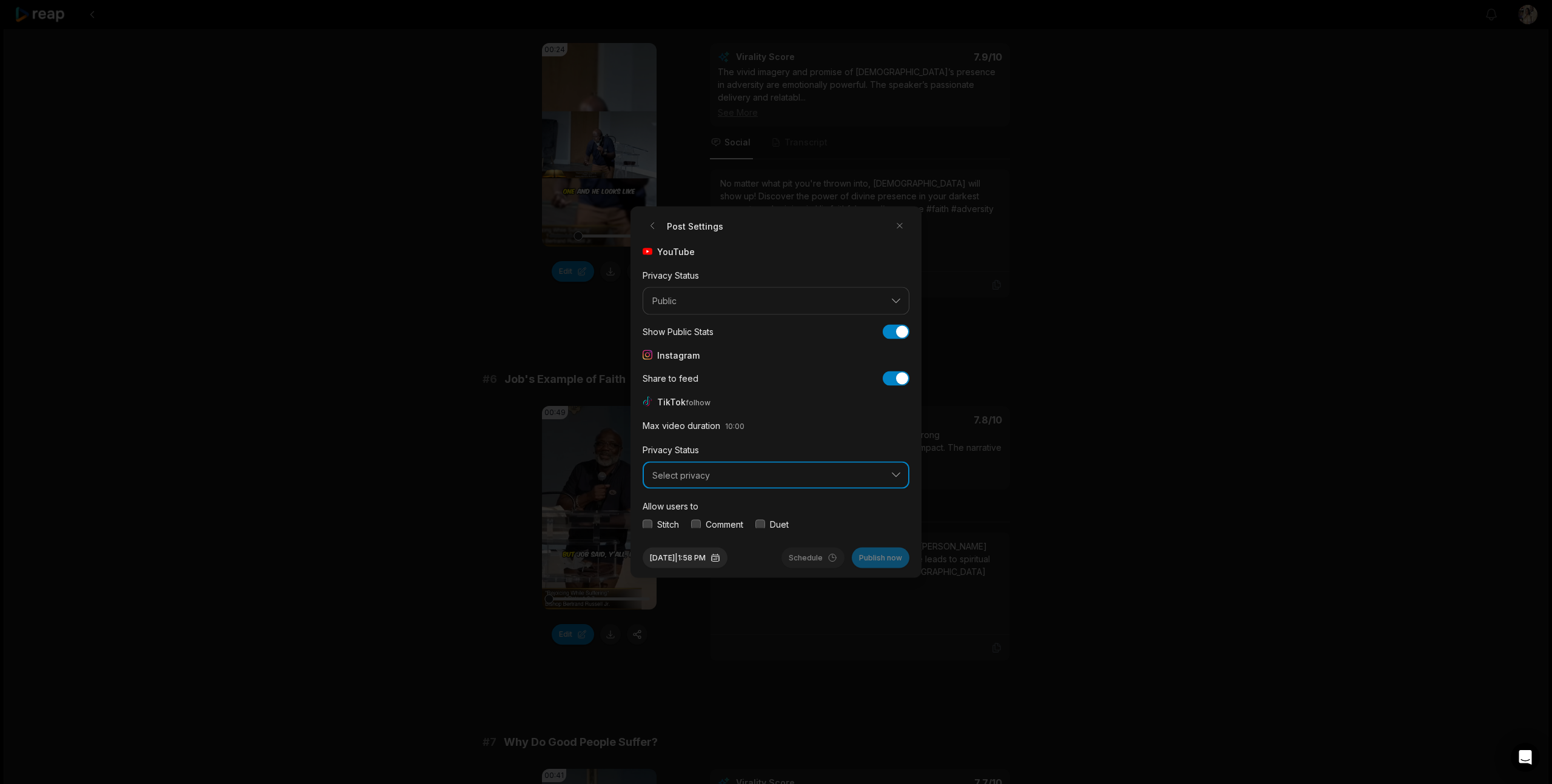
click at [732, 473] on span "Select privacy" at bounding box center [768, 475] width 230 height 11
click at [646, 525] on button "button" at bounding box center [648, 524] width 10 height 10
click at [696, 525] on button "button" at bounding box center [696, 524] width 10 height 10
click at [764, 525] on button "button" at bounding box center [760, 524] width 10 height 10
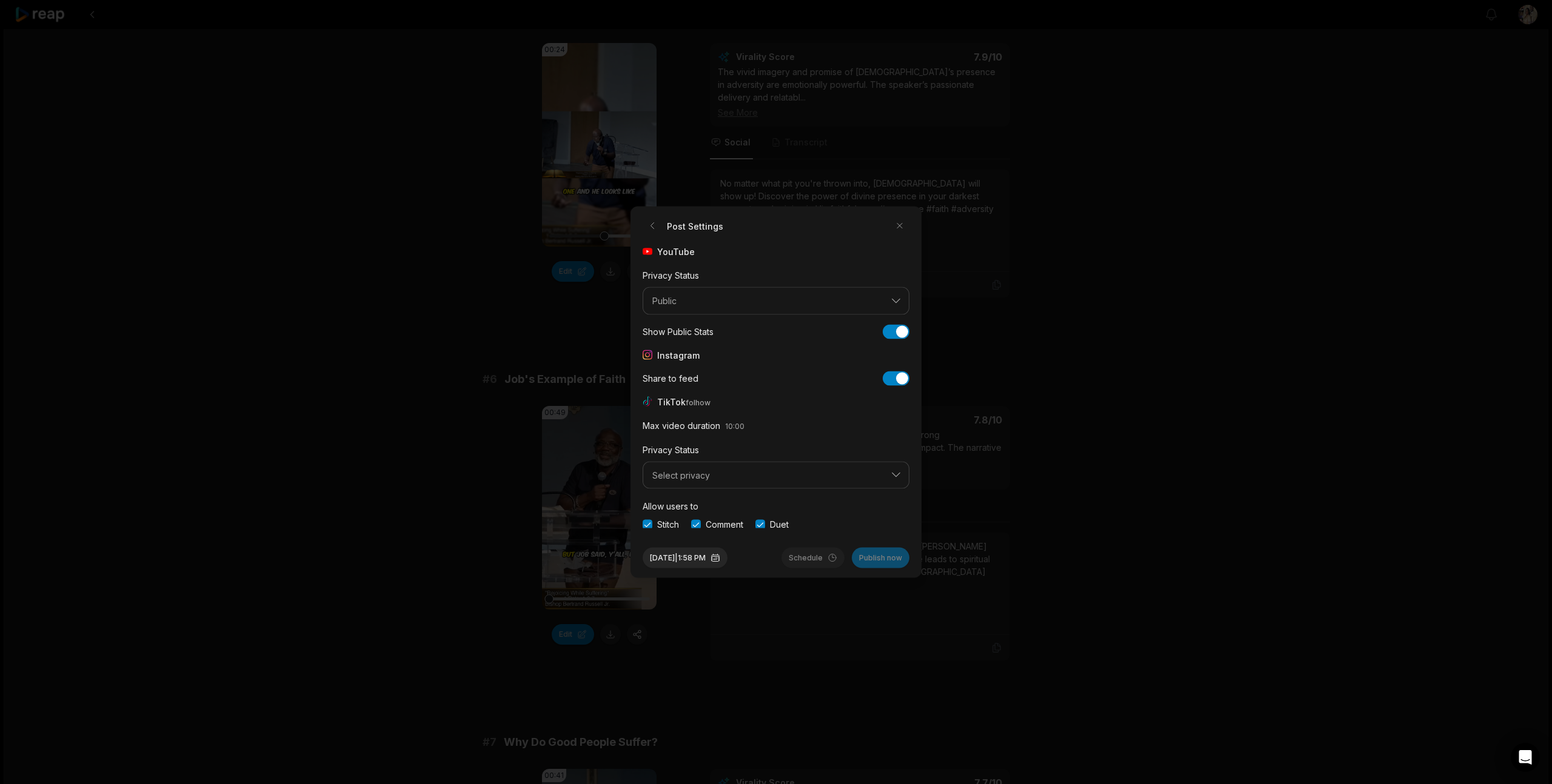
scroll to position [45, 0]
click at [648, 522] on button "button" at bounding box center [648, 523] width 10 height 10
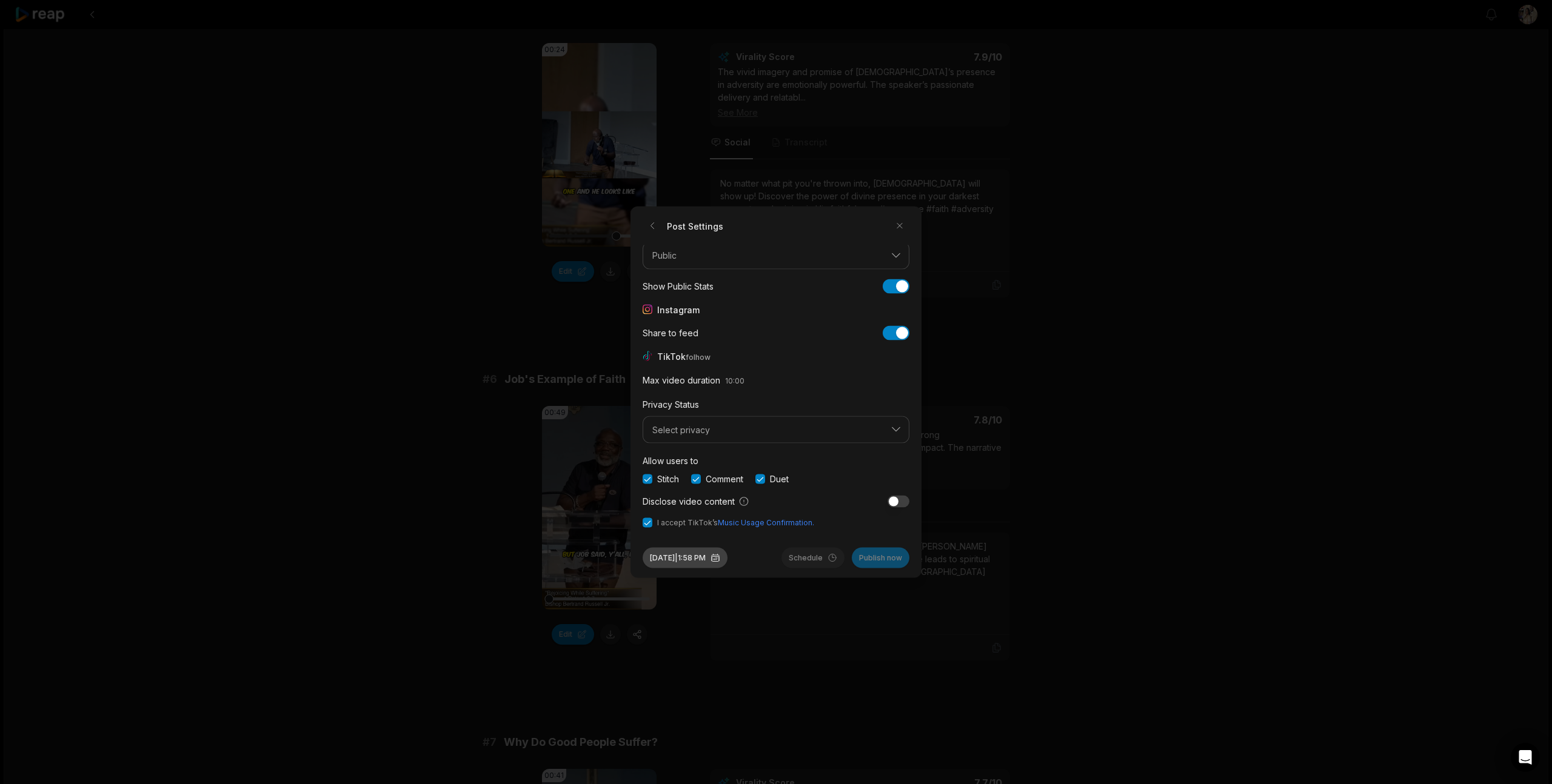
click at [718, 560] on button "Aug 12, 2025 | 1:58 PM" at bounding box center [685, 558] width 85 height 21
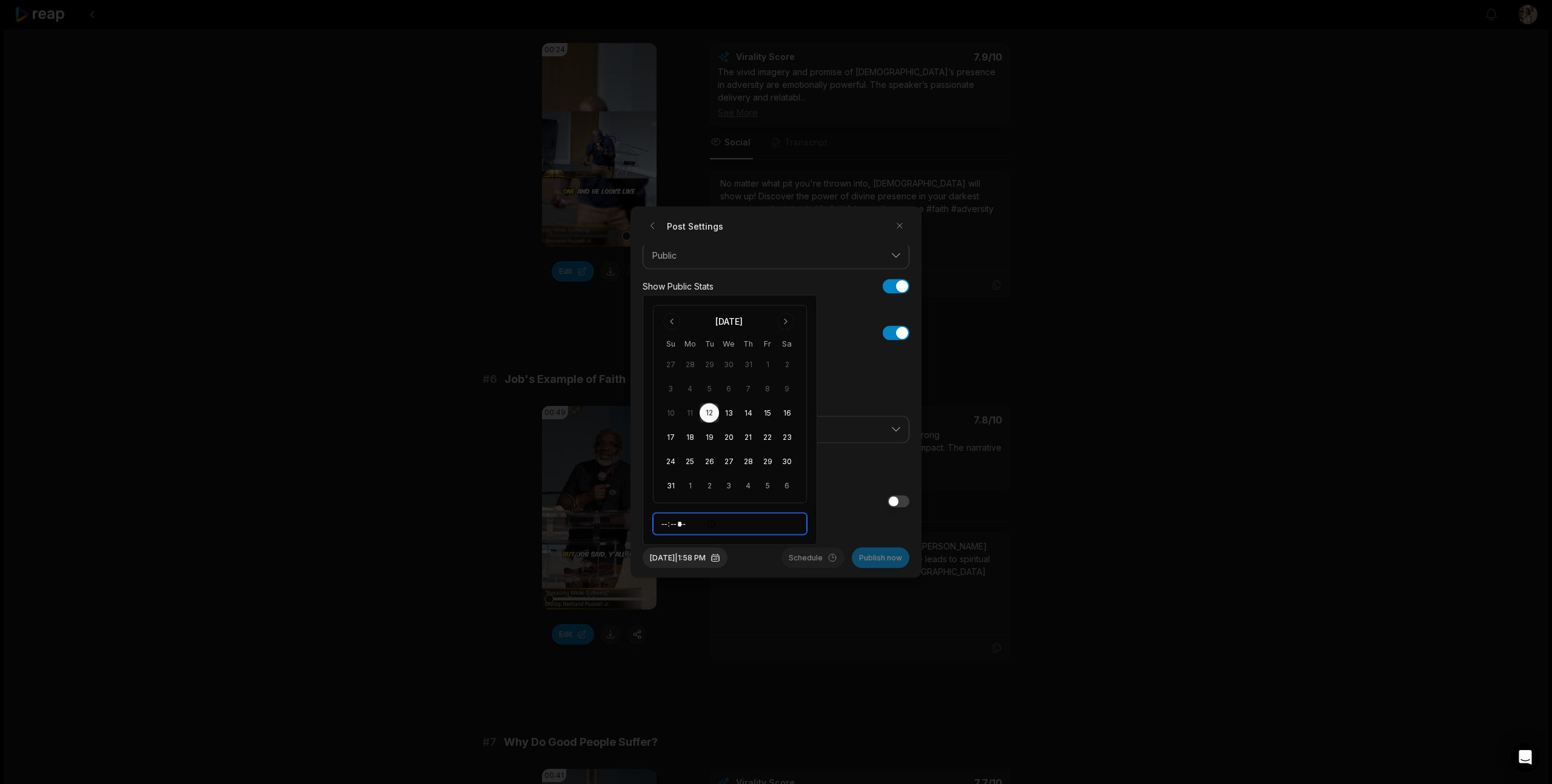
click at [669, 526] on input "*****" at bounding box center [730, 523] width 154 height 22
type input "*****"
click at [815, 559] on div "Schedule Publish now" at bounding box center [845, 558] width 128 height 21
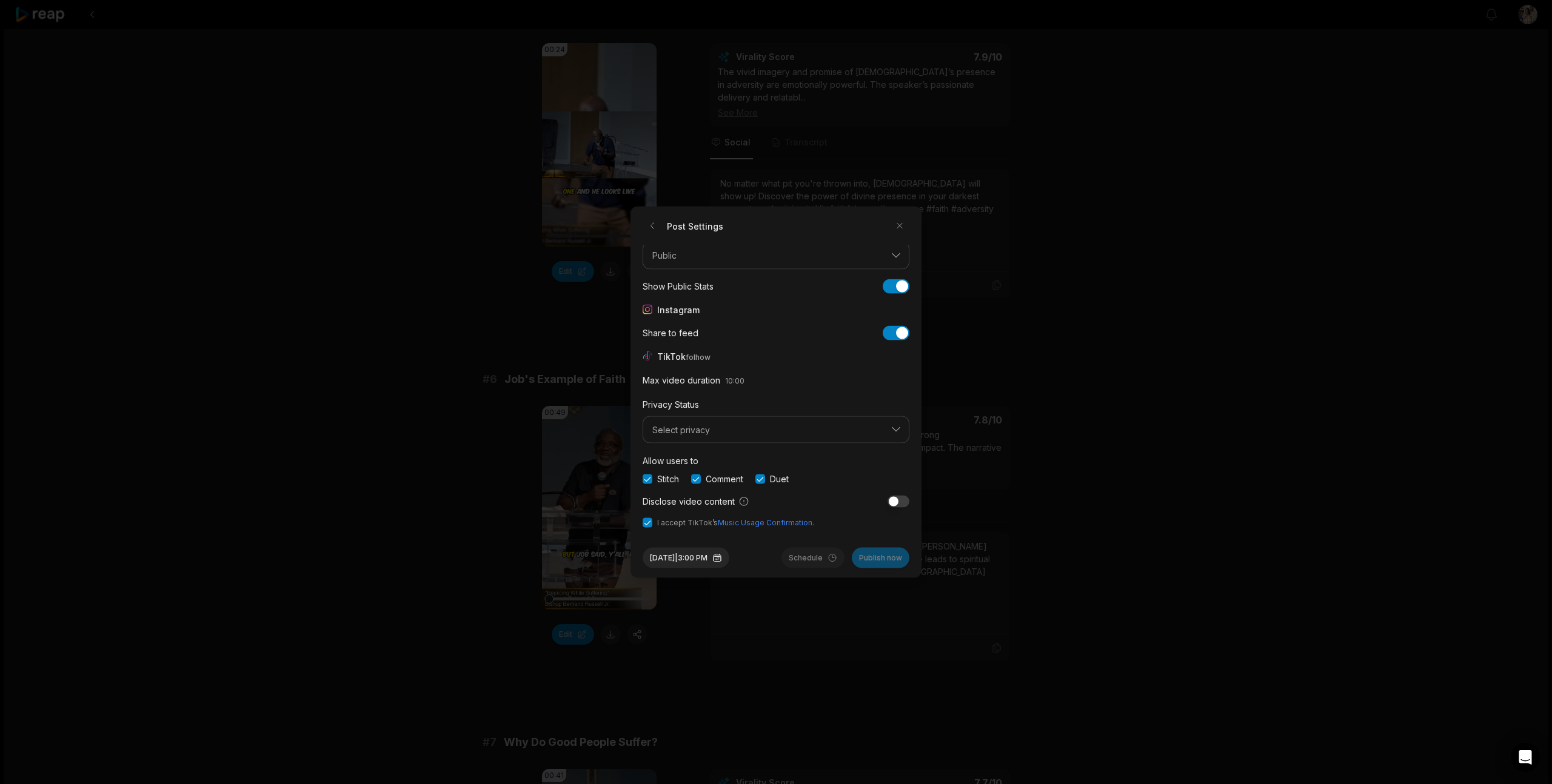
click at [815, 559] on div "Schedule Publish now" at bounding box center [845, 558] width 128 height 21
click at [743, 428] on span "Select privacy" at bounding box center [768, 430] width 230 height 11
click at [724, 459] on p "Public To Everyone" at bounding box center [776, 466] width 251 height 12
click at [800, 557] on button "Schedule" at bounding box center [812, 558] width 63 height 21
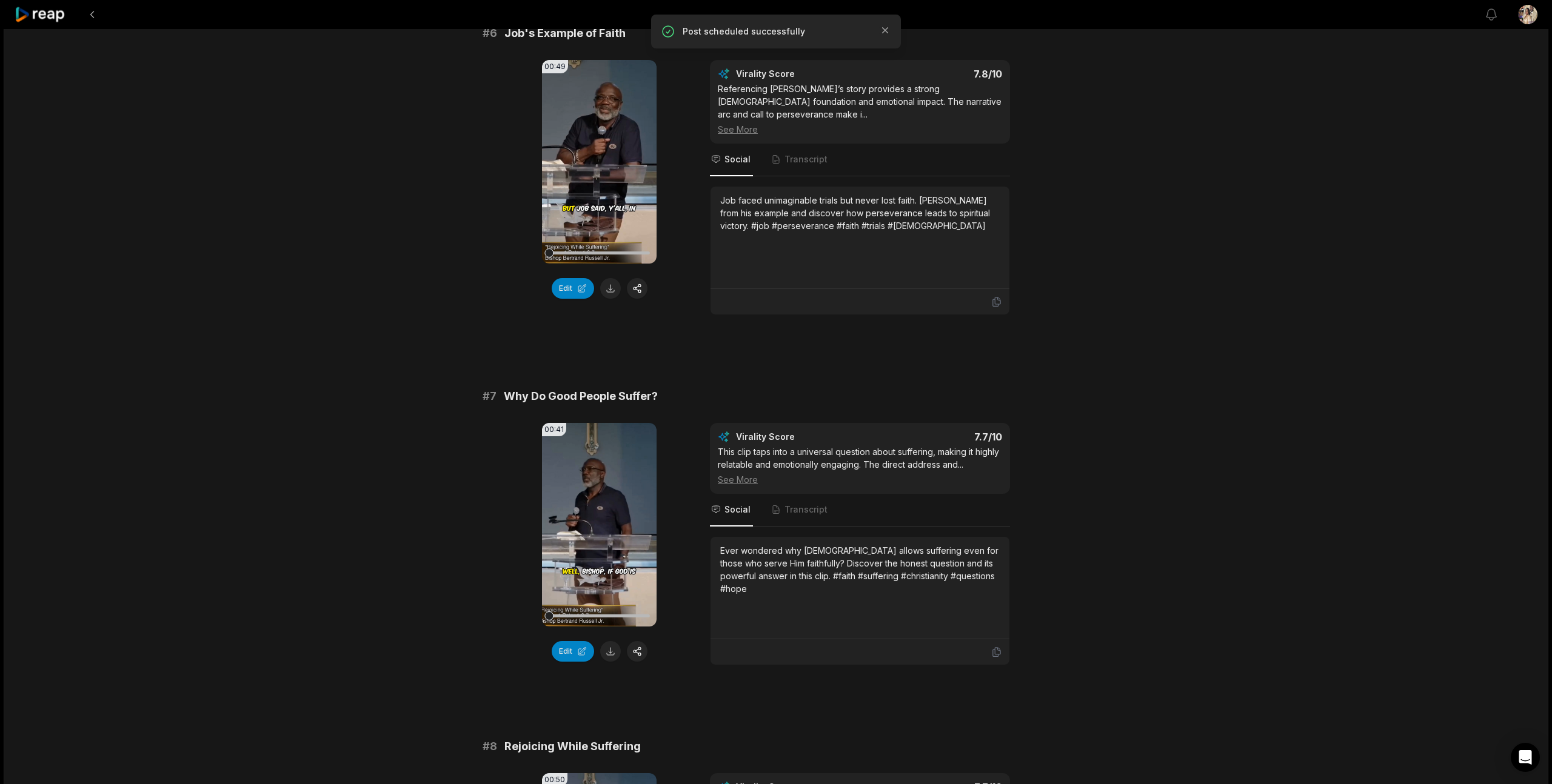
scroll to position [1904, 0]
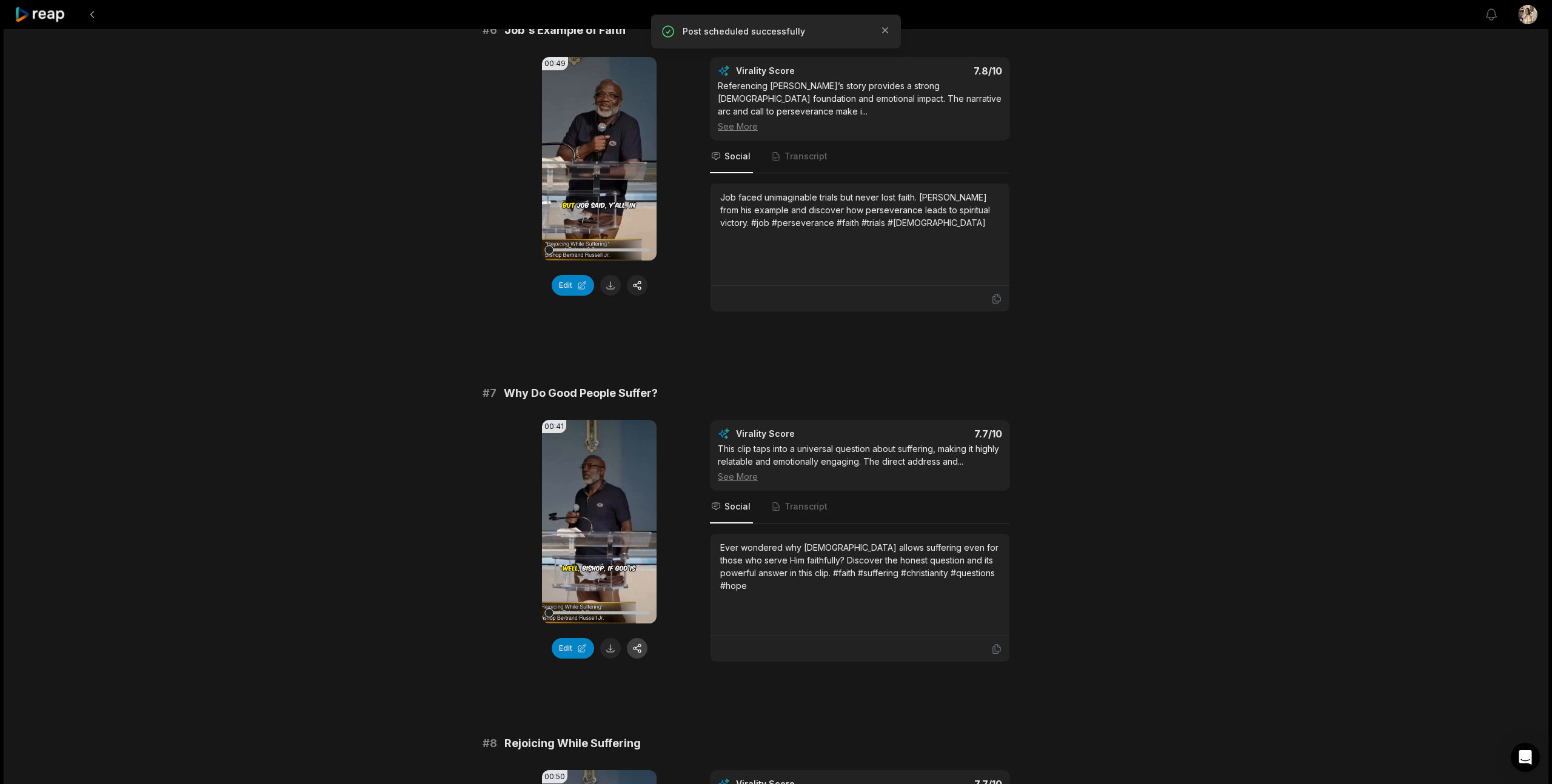
click at [635, 638] on button "button" at bounding box center [637, 648] width 21 height 21
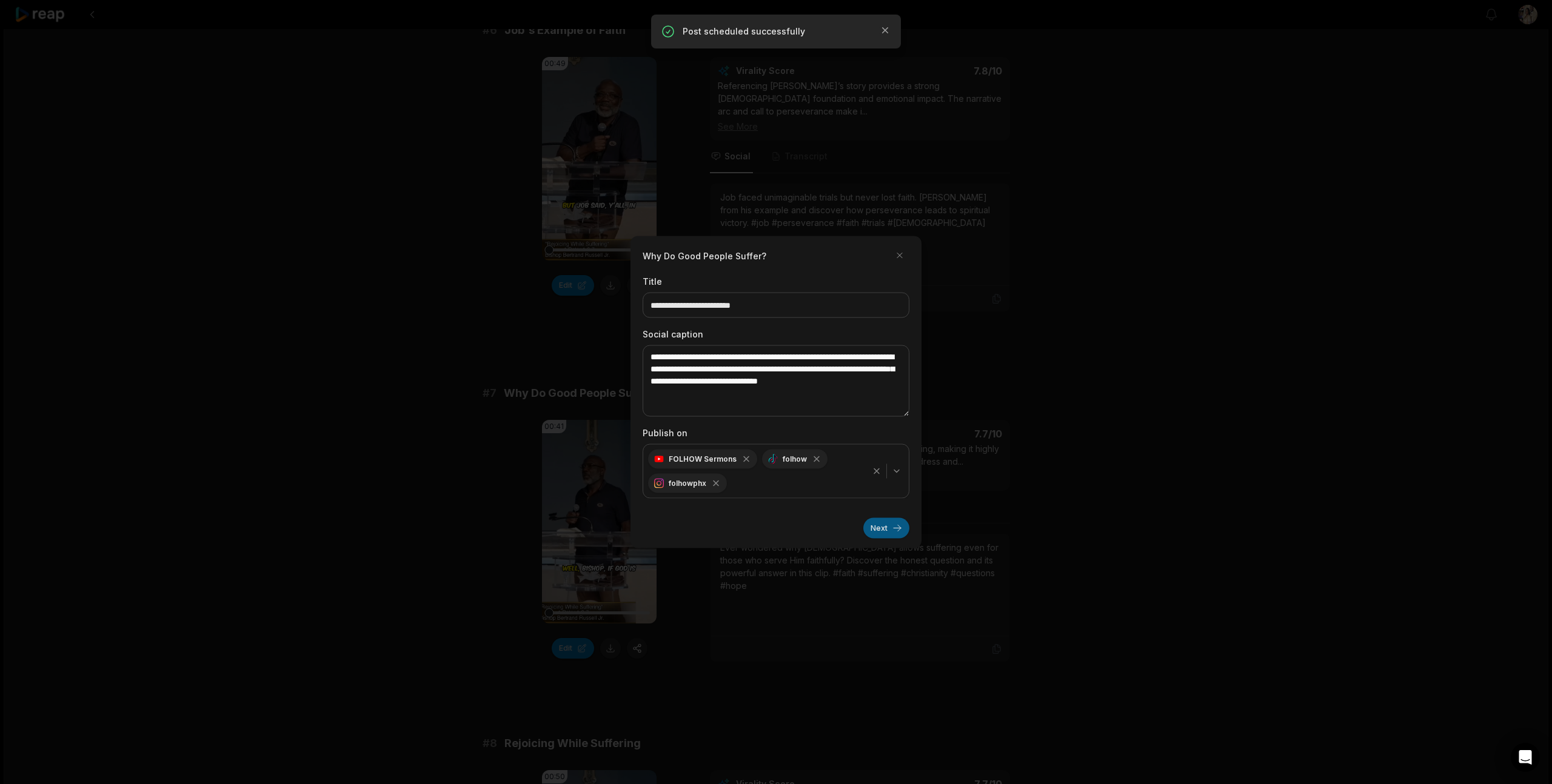
click at [885, 530] on button "Next" at bounding box center [886, 528] width 46 height 21
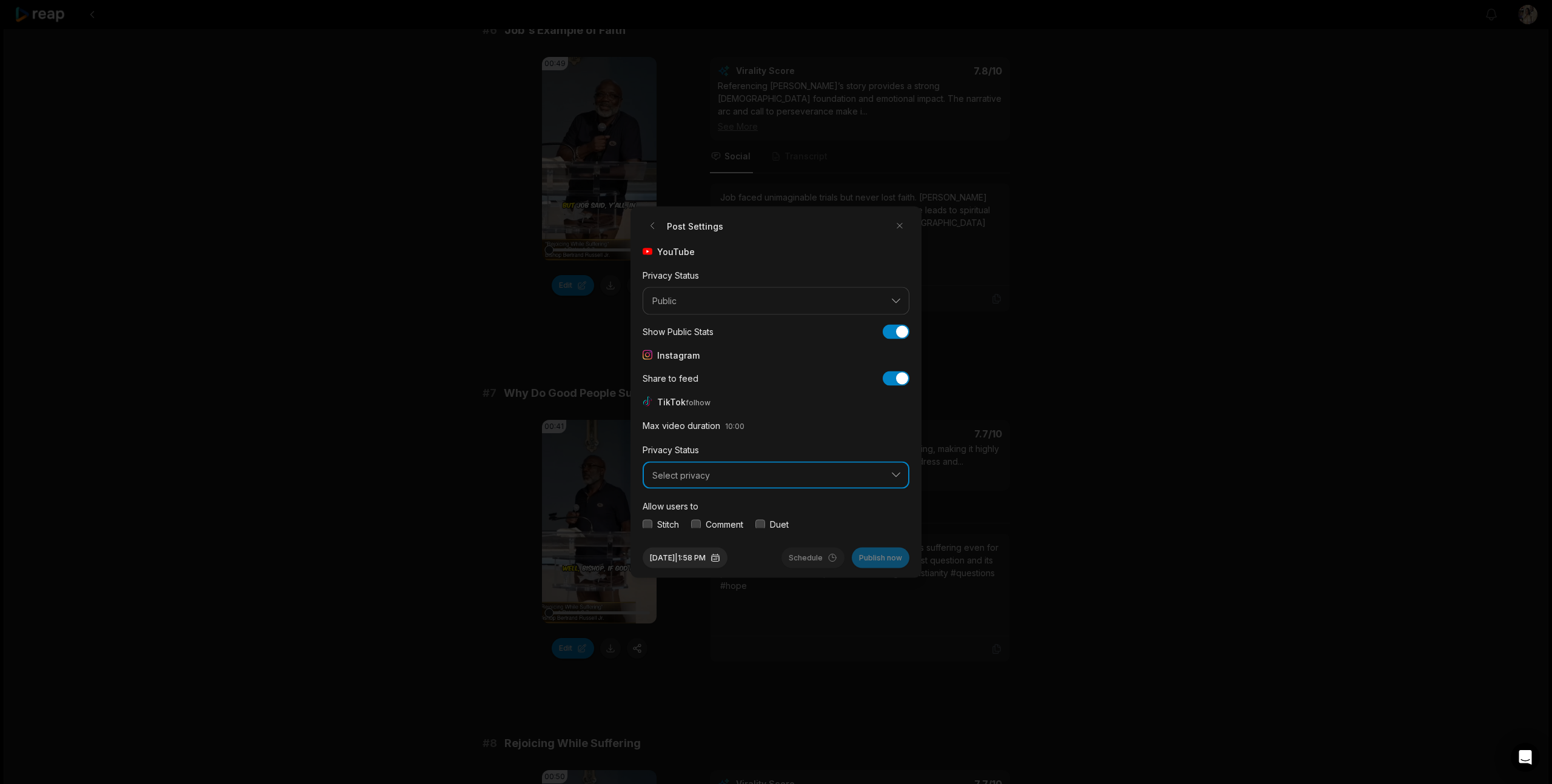
click at [764, 482] on button "Select privacy" at bounding box center [776, 475] width 267 height 28
click at [740, 507] on p "Public To Everyone" at bounding box center [776, 507] width 251 height 12
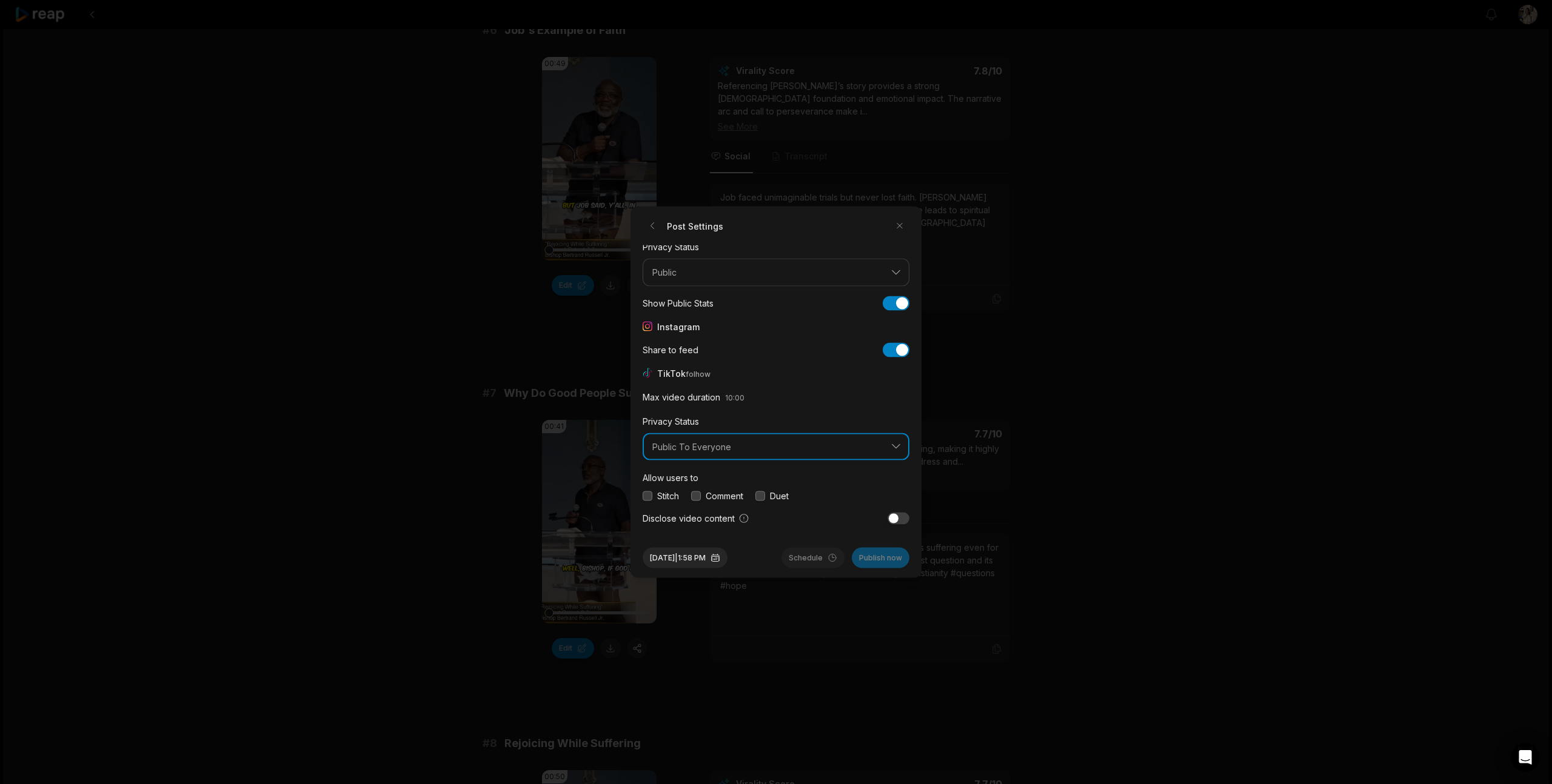
scroll to position [45, 0]
click at [644, 478] on button "button" at bounding box center [648, 479] width 10 height 10
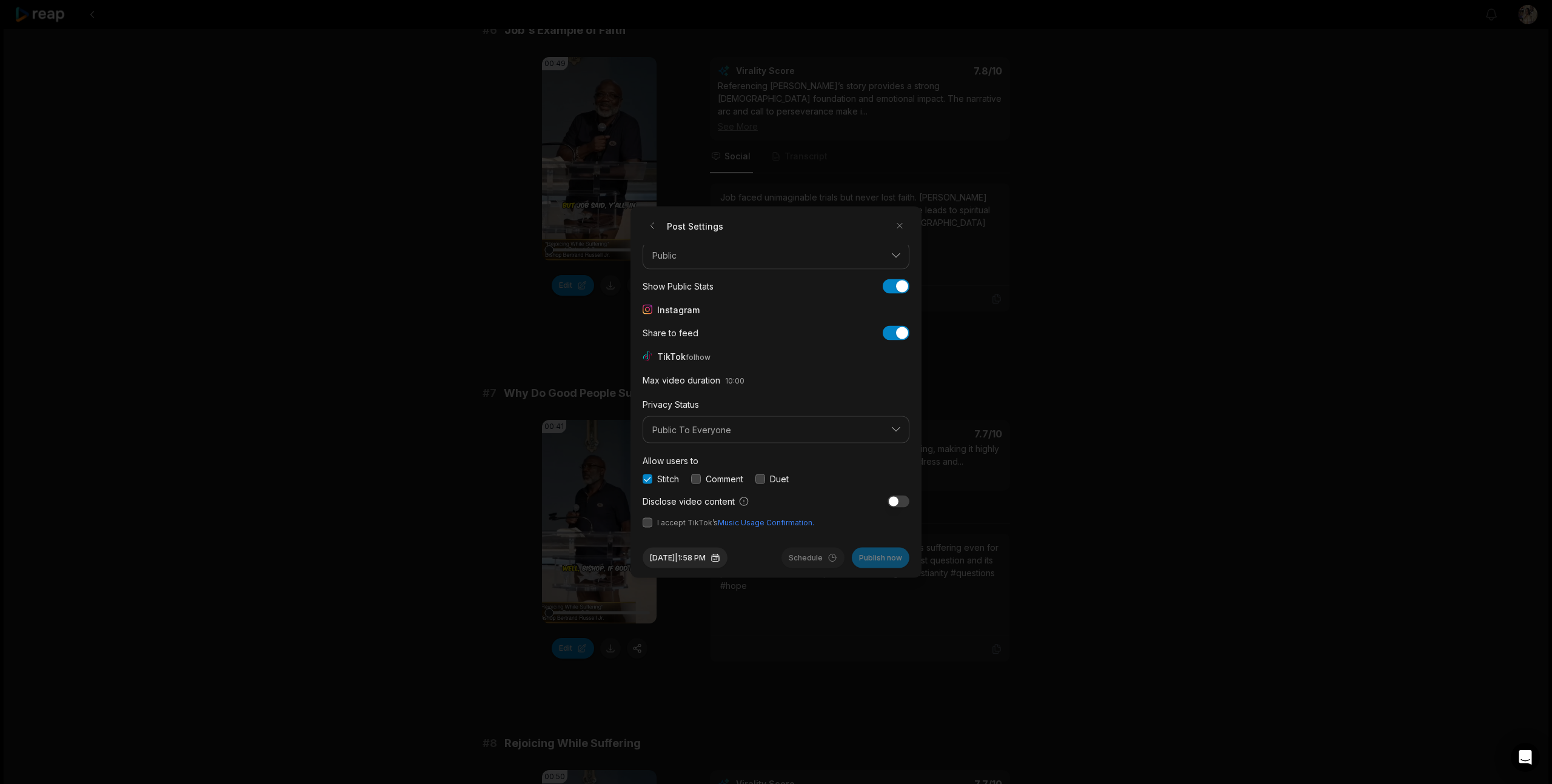
click at [696, 480] on button "button" at bounding box center [696, 479] width 10 height 10
click at [765, 479] on button "button" at bounding box center [760, 479] width 10 height 10
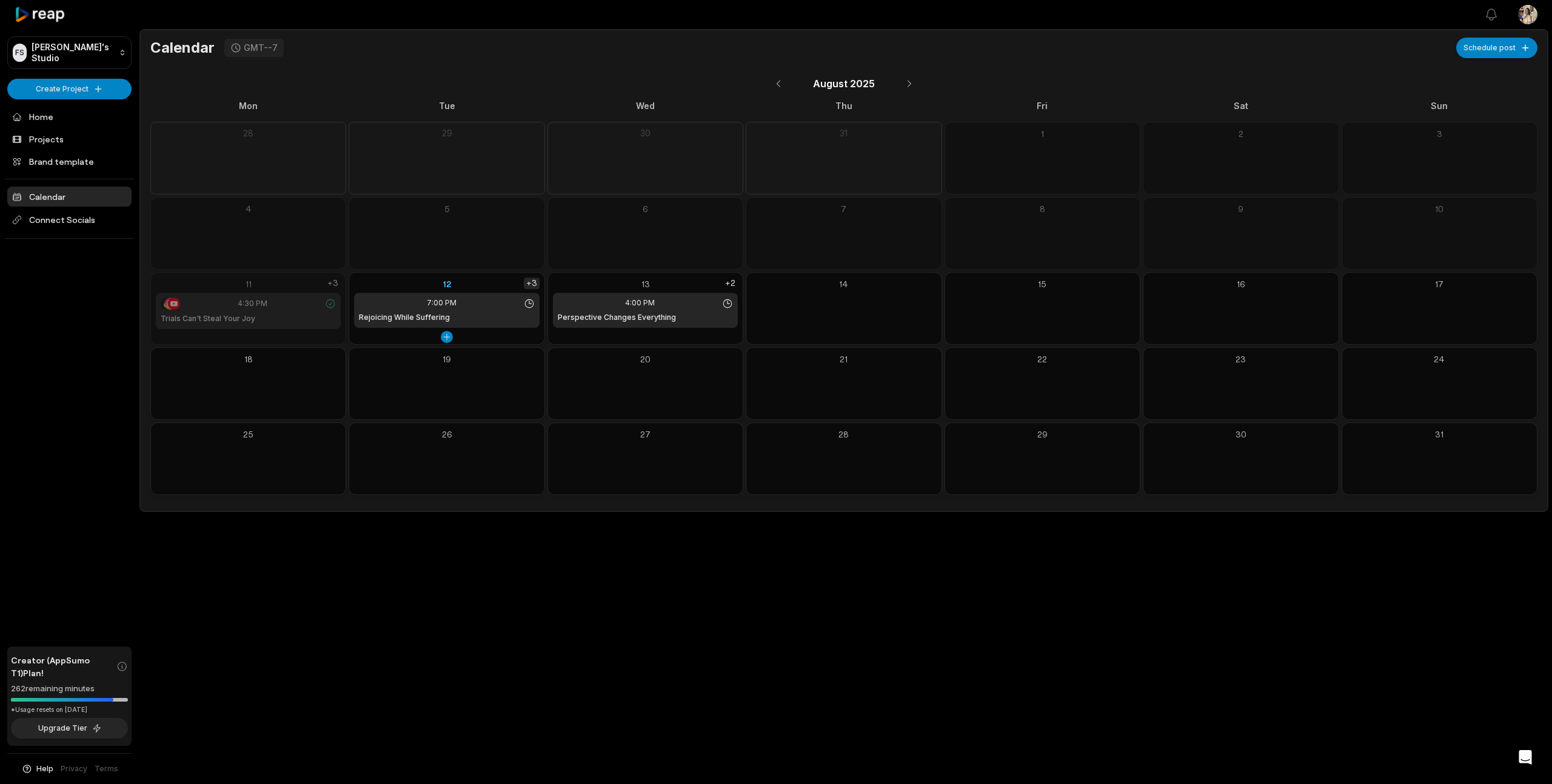
click at [534, 282] on div "+3" at bounding box center [531, 283] width 16 height 12
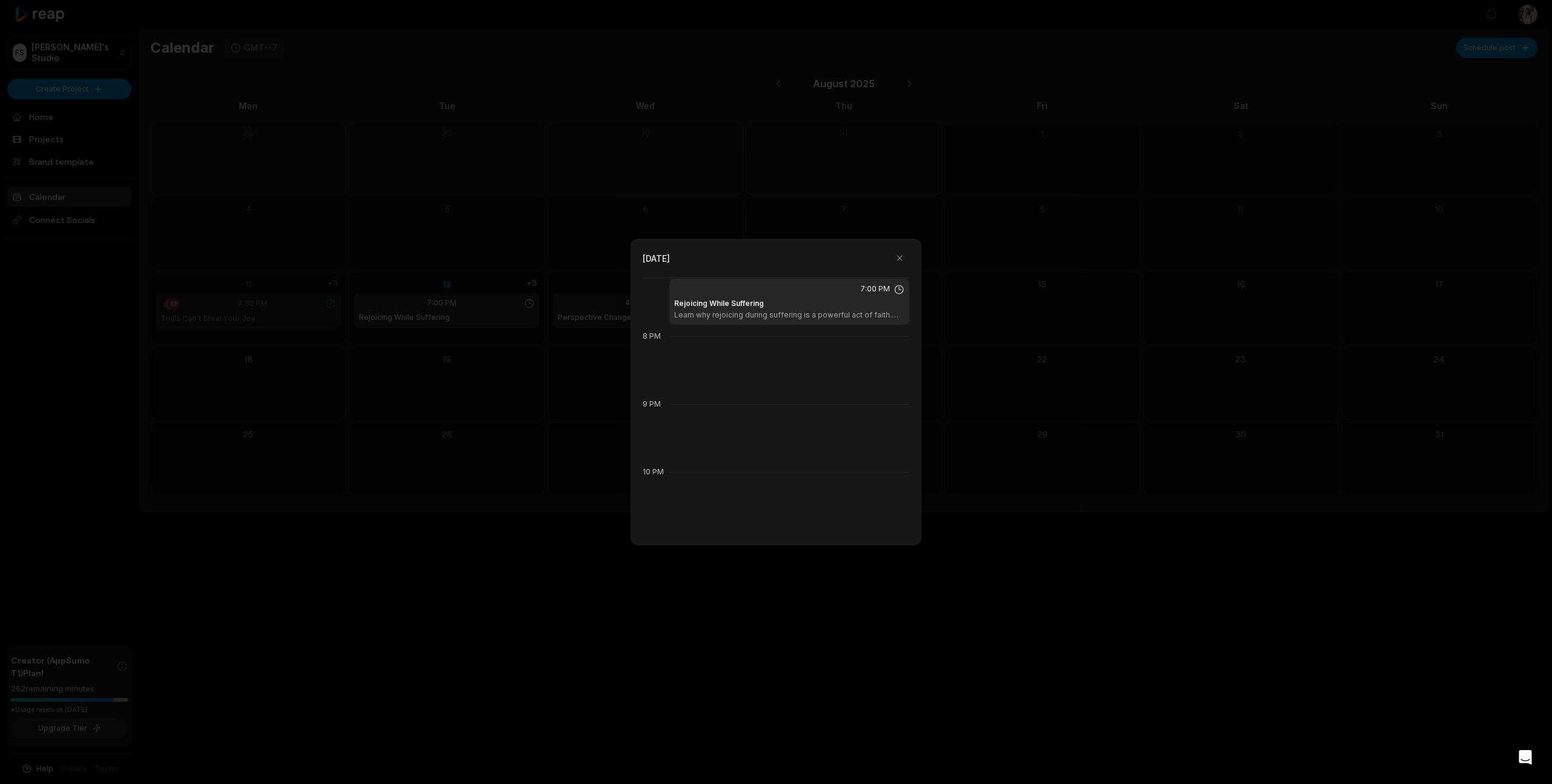
scroll to position [1371, 0]
click at [898, 258] on button "button" at bounding box center [899, 258] width 19 height 19
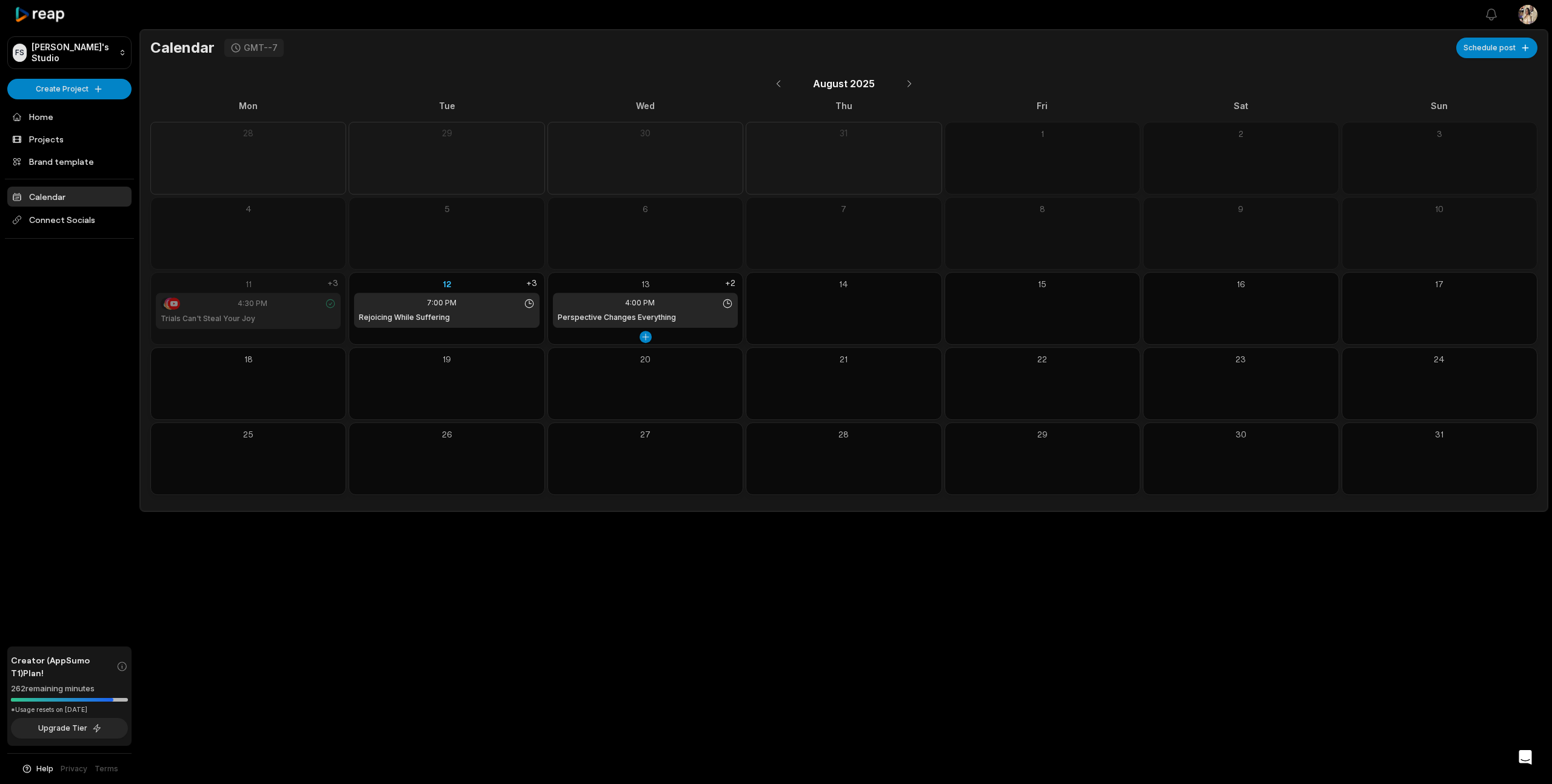
click at [674, 317] on div "Perspective Changes Everything" at bounding box center [646, 318] width 175 height 11
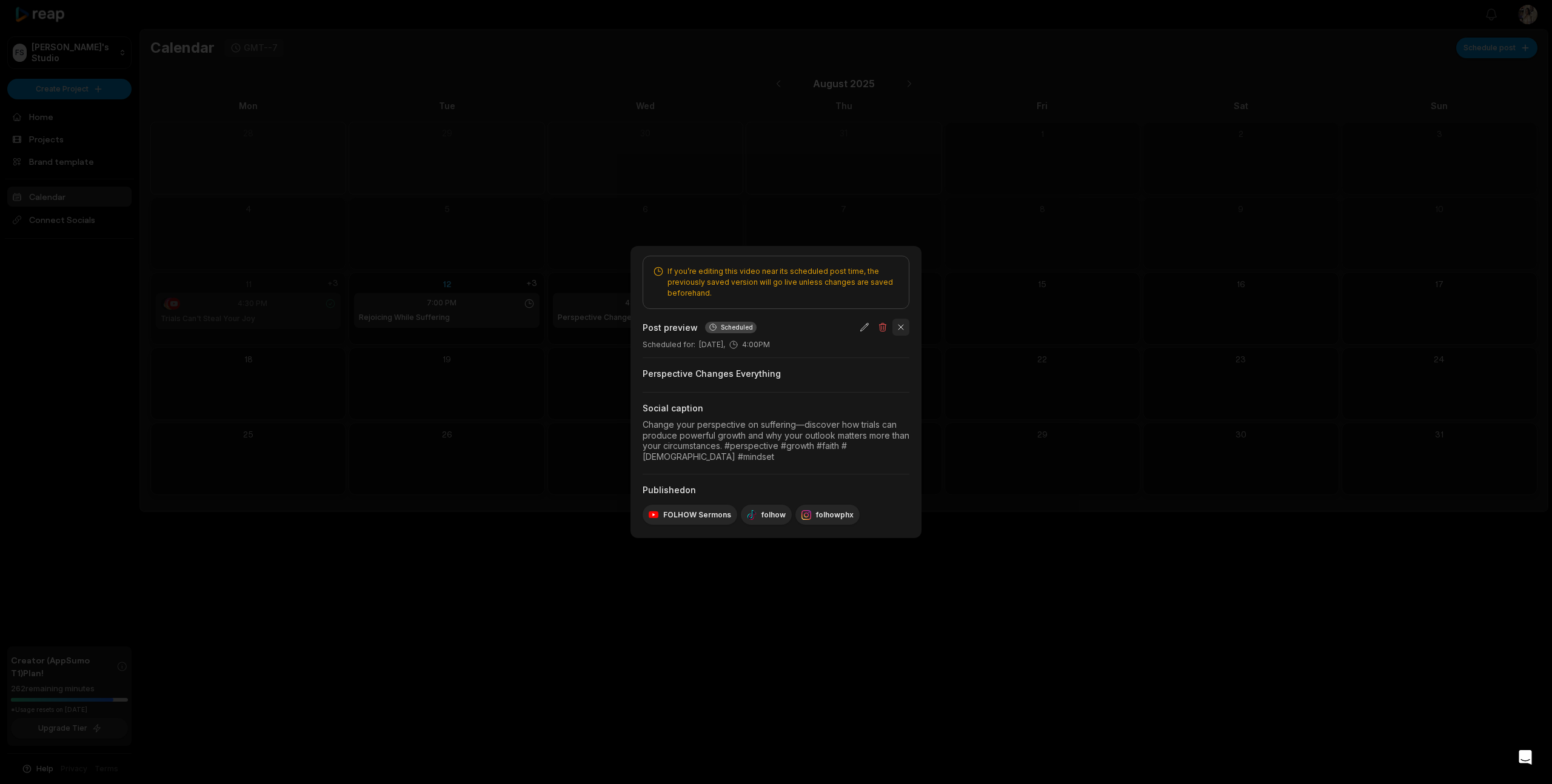
click at [903, 326] on button "button" at bounding box center [901, 327] width 17 height 17
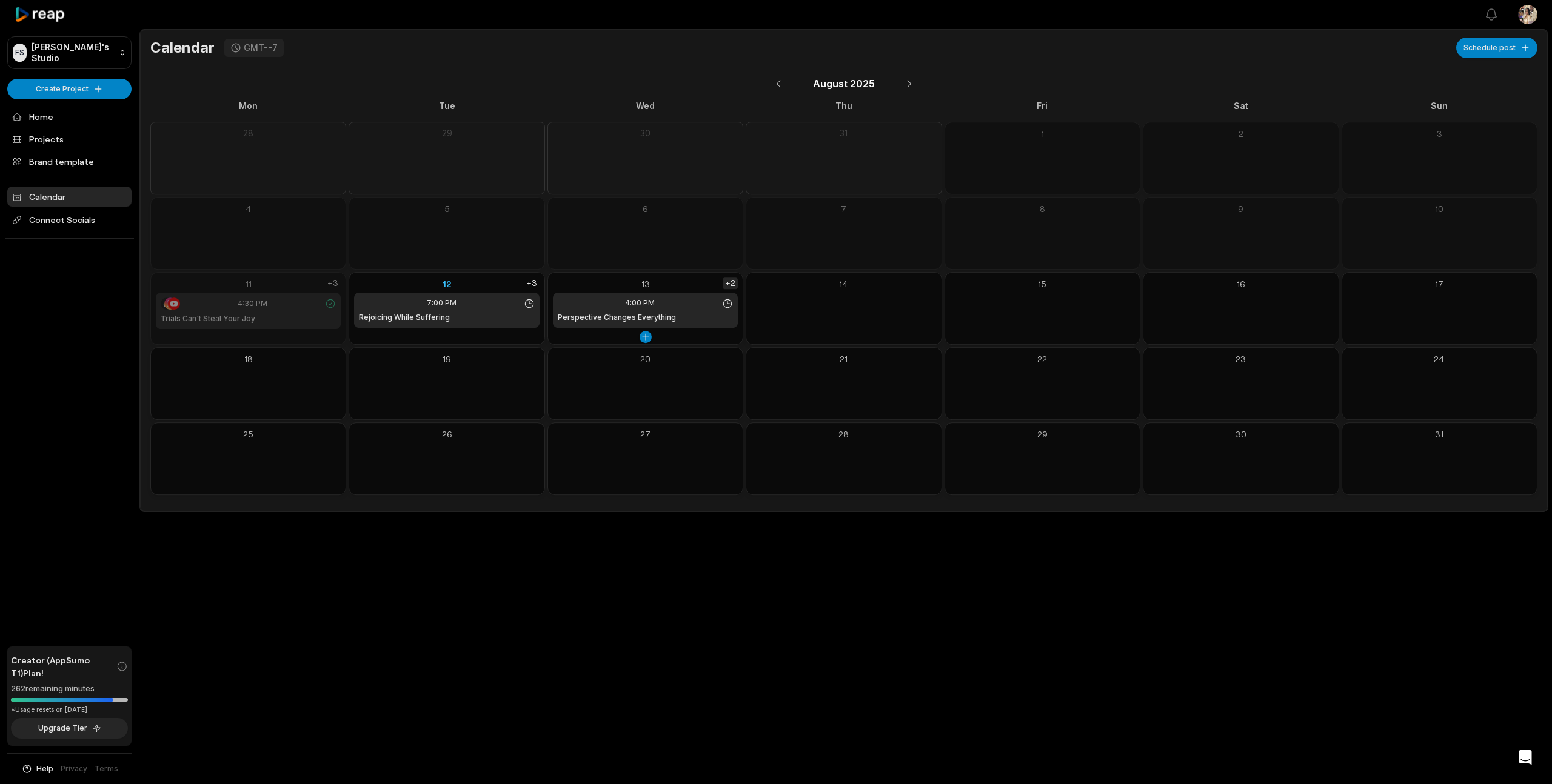
click at [733, 280] on div "+2" at bounding box center [730, 283] width 15 height 12
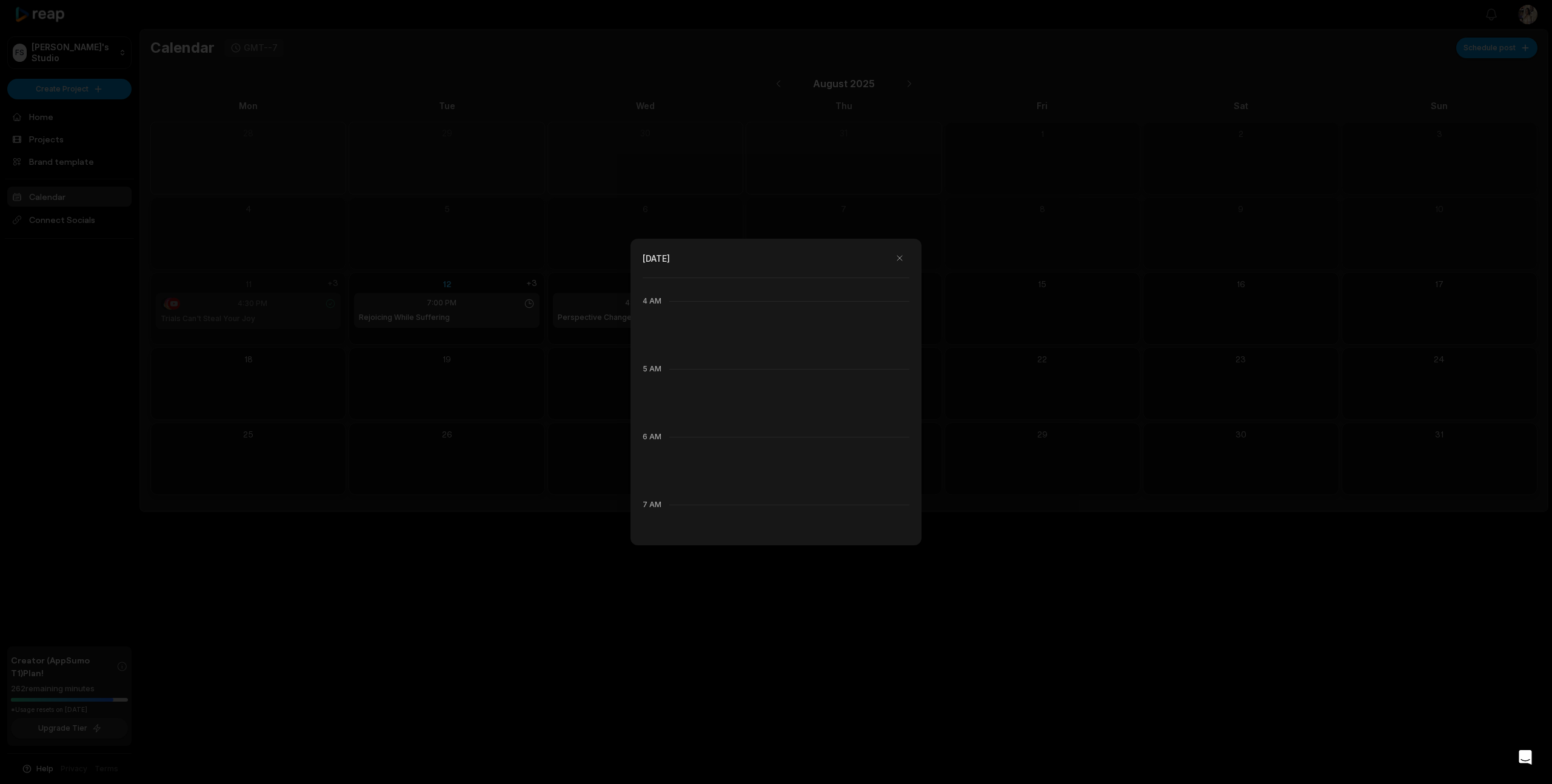
scroll to position [219, 0]
click at [897, 259] on button "button" at bounding box center [899, 258] width 19 height 19
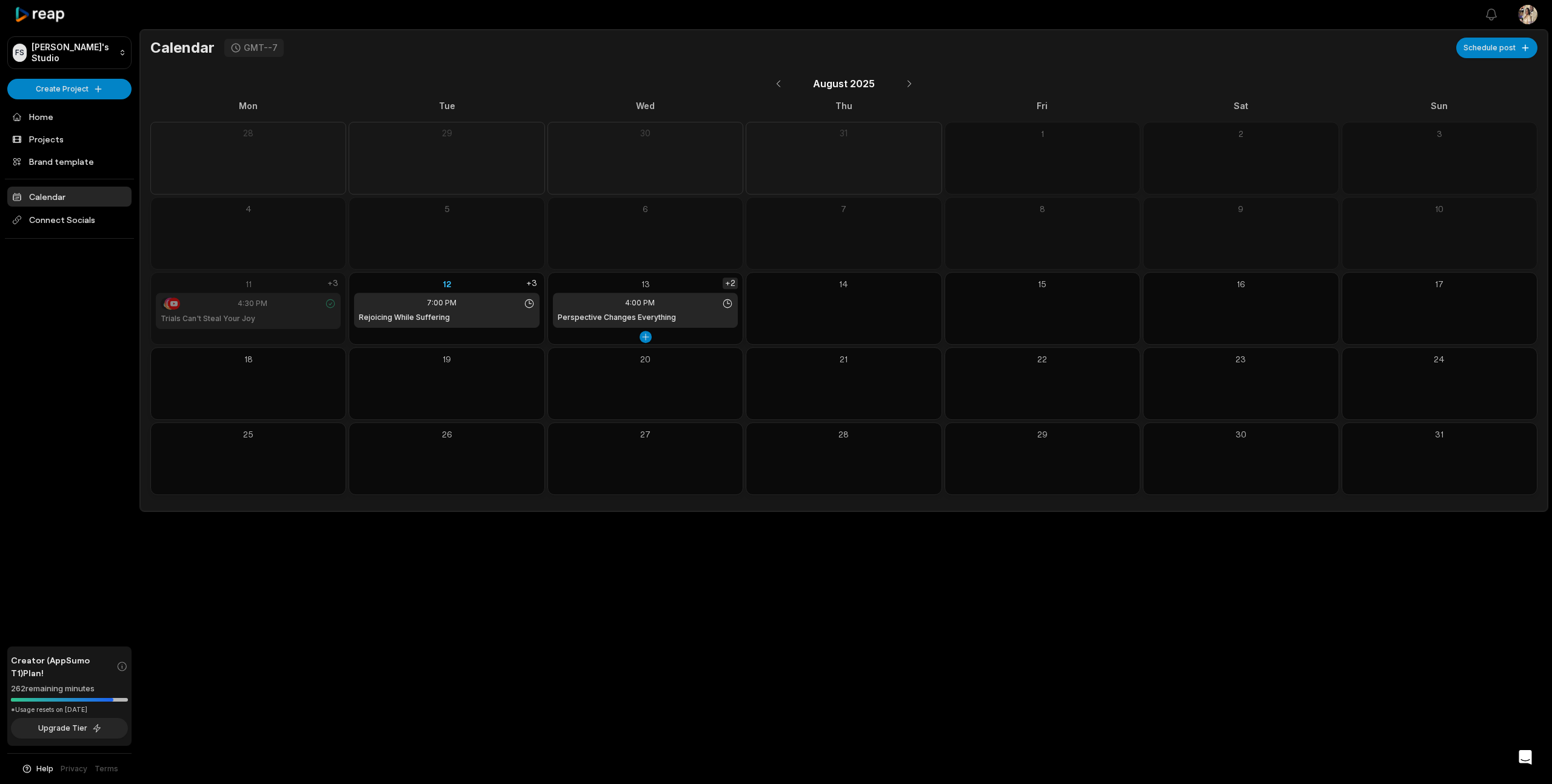
click at [734, 280] on div "+2" at bounding box center [730, 283] width 15 height 12
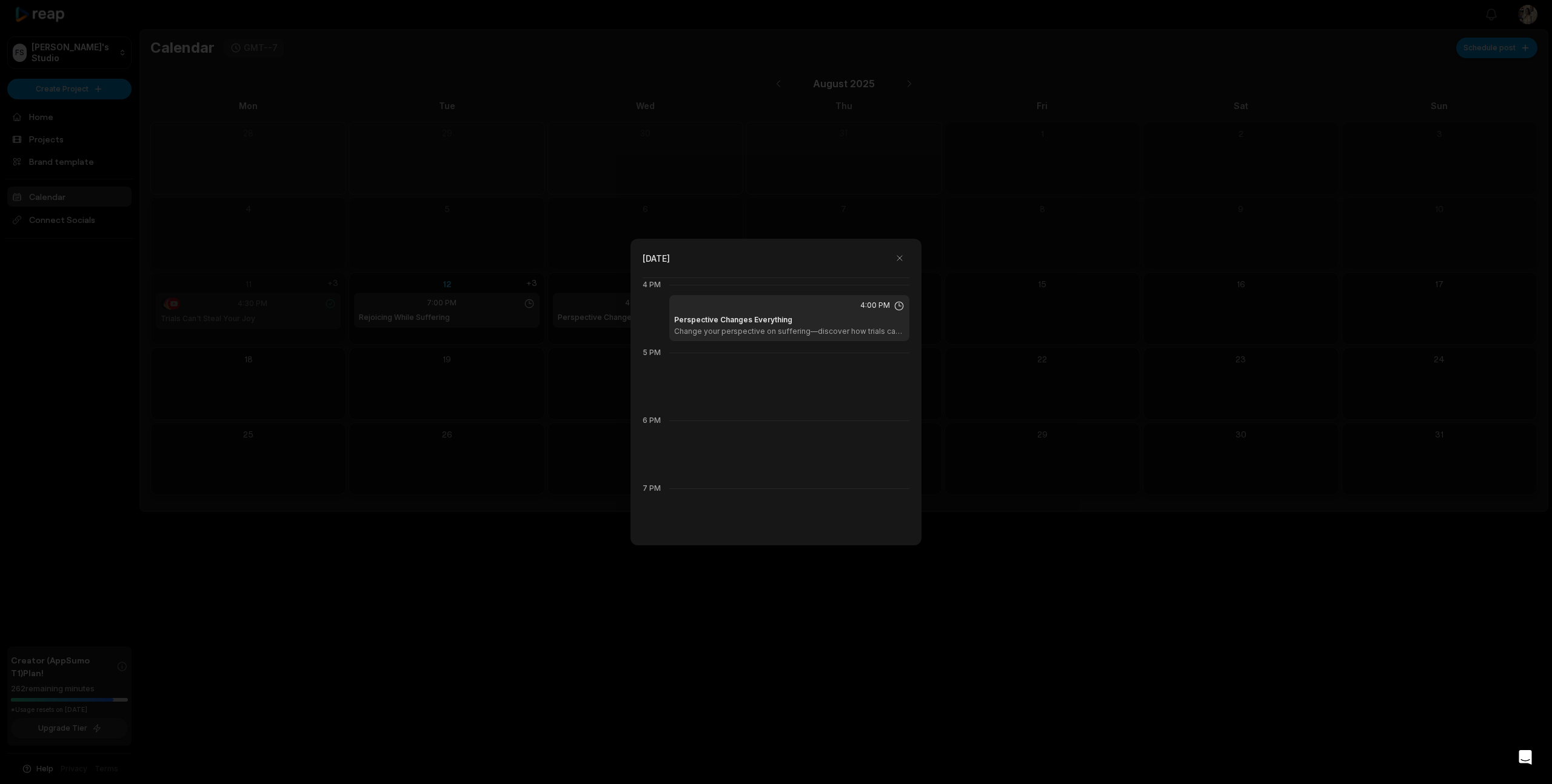
scroll to position [1080, 0]
click at [901, 259] on button "button" at bounding box center [899, 258] width 19 height 19
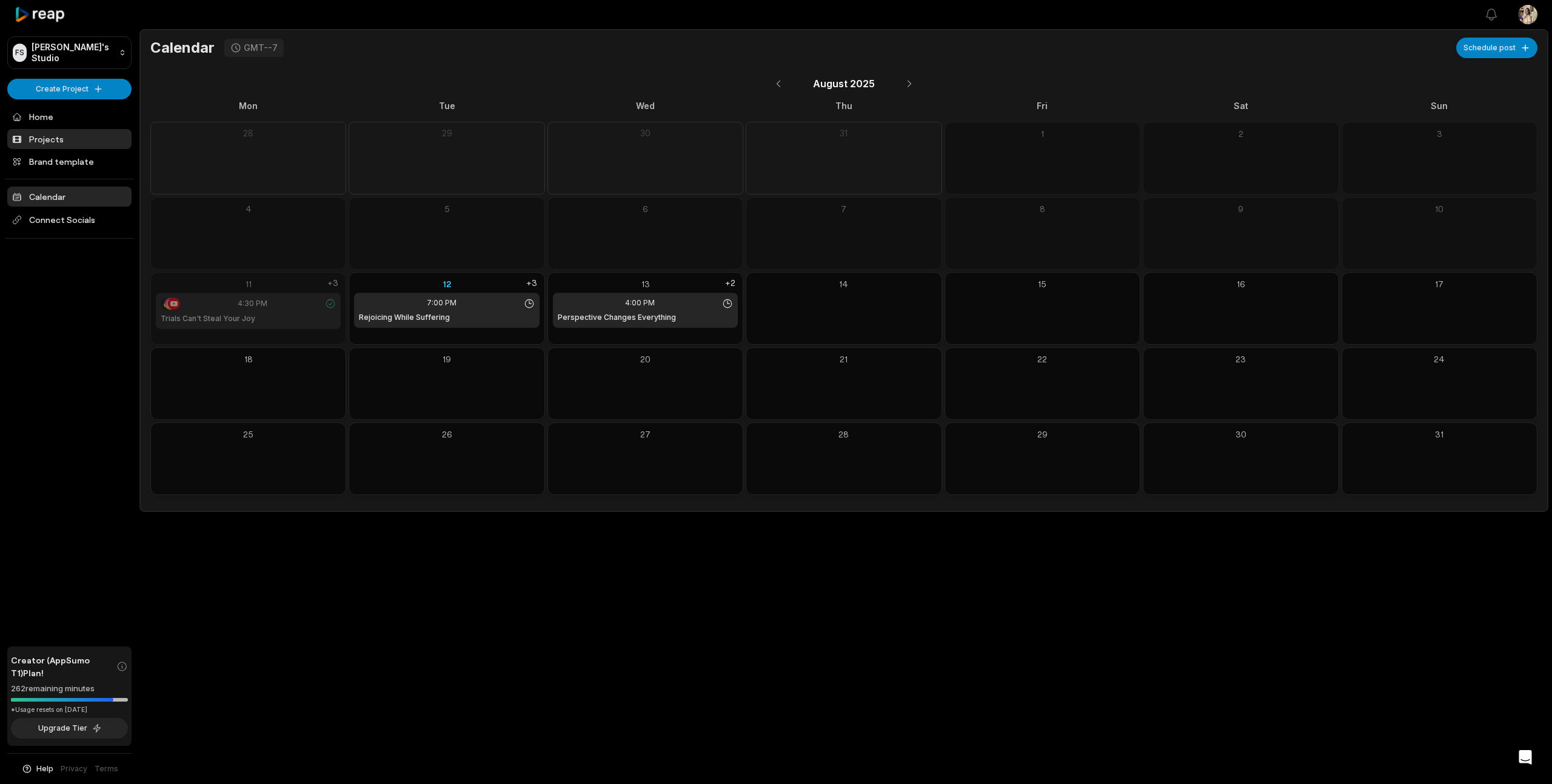
click at [57, 139] on link "Projects" at bounding box center [70, 139] width 124 height 20
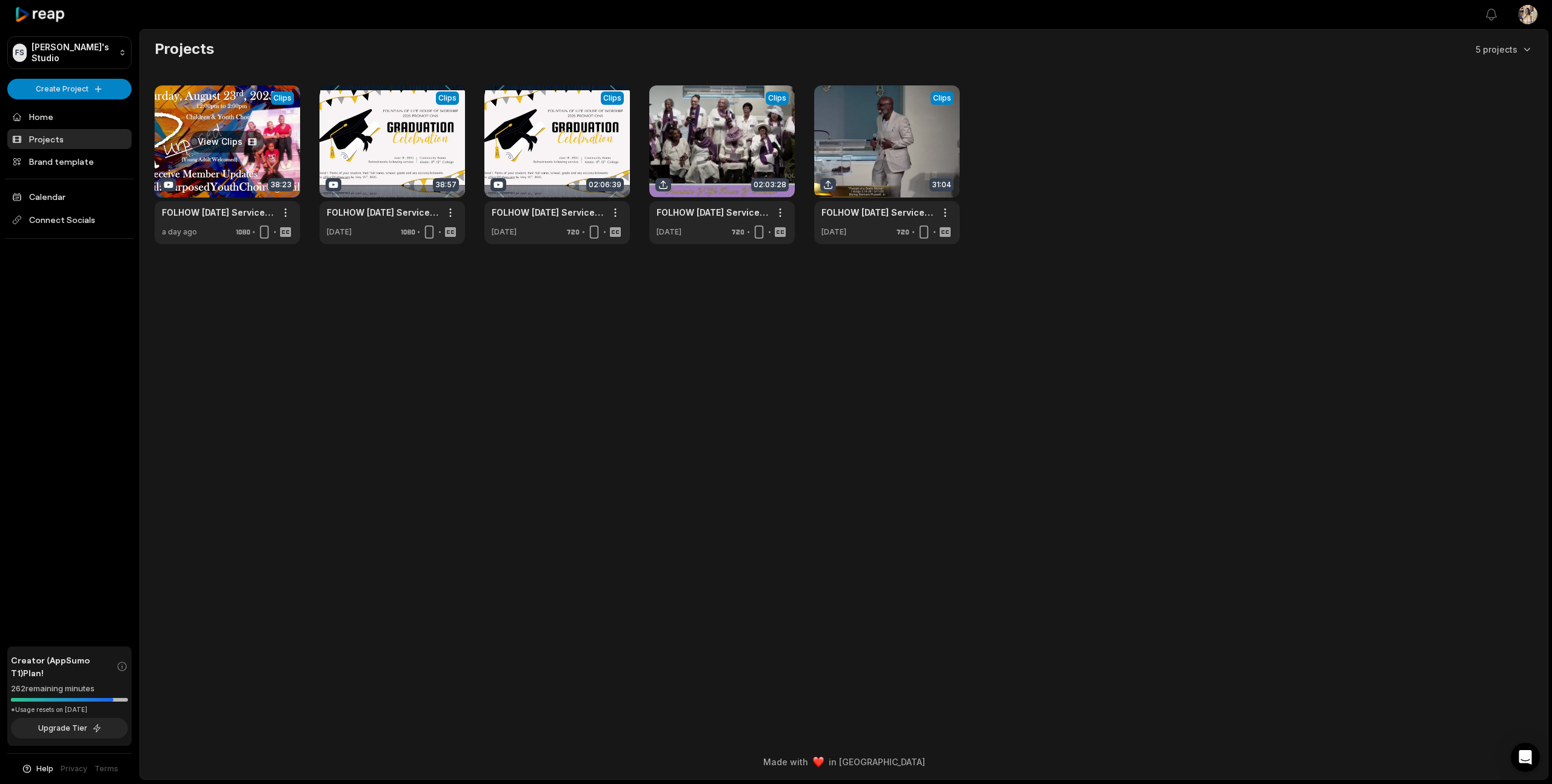
click at [266, 175] on link at bounding box center [228, 164] width 146 height 159
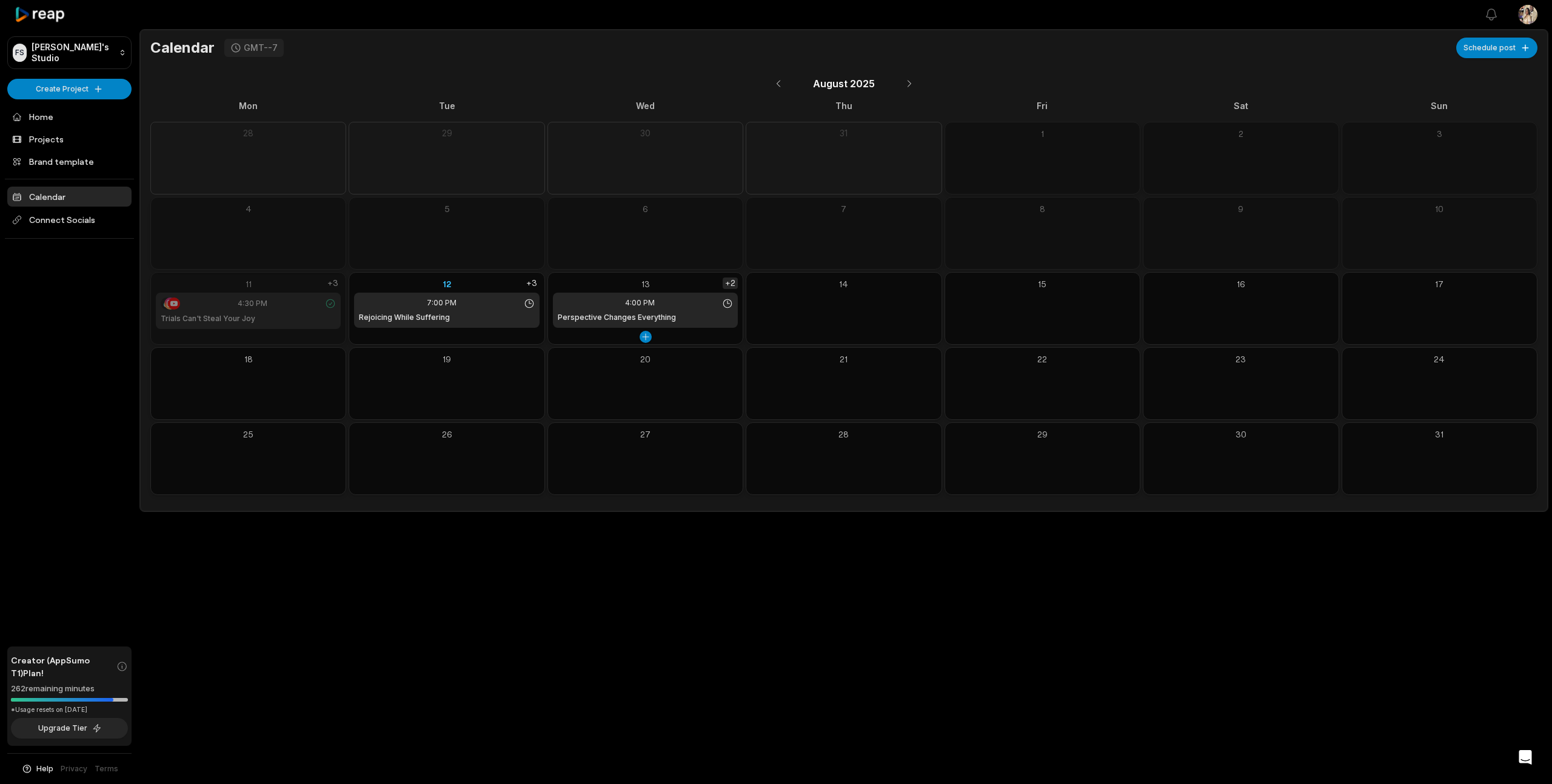
click at [735, 282] on div "+2" at bounding box center [730, 283] width 15 height 12
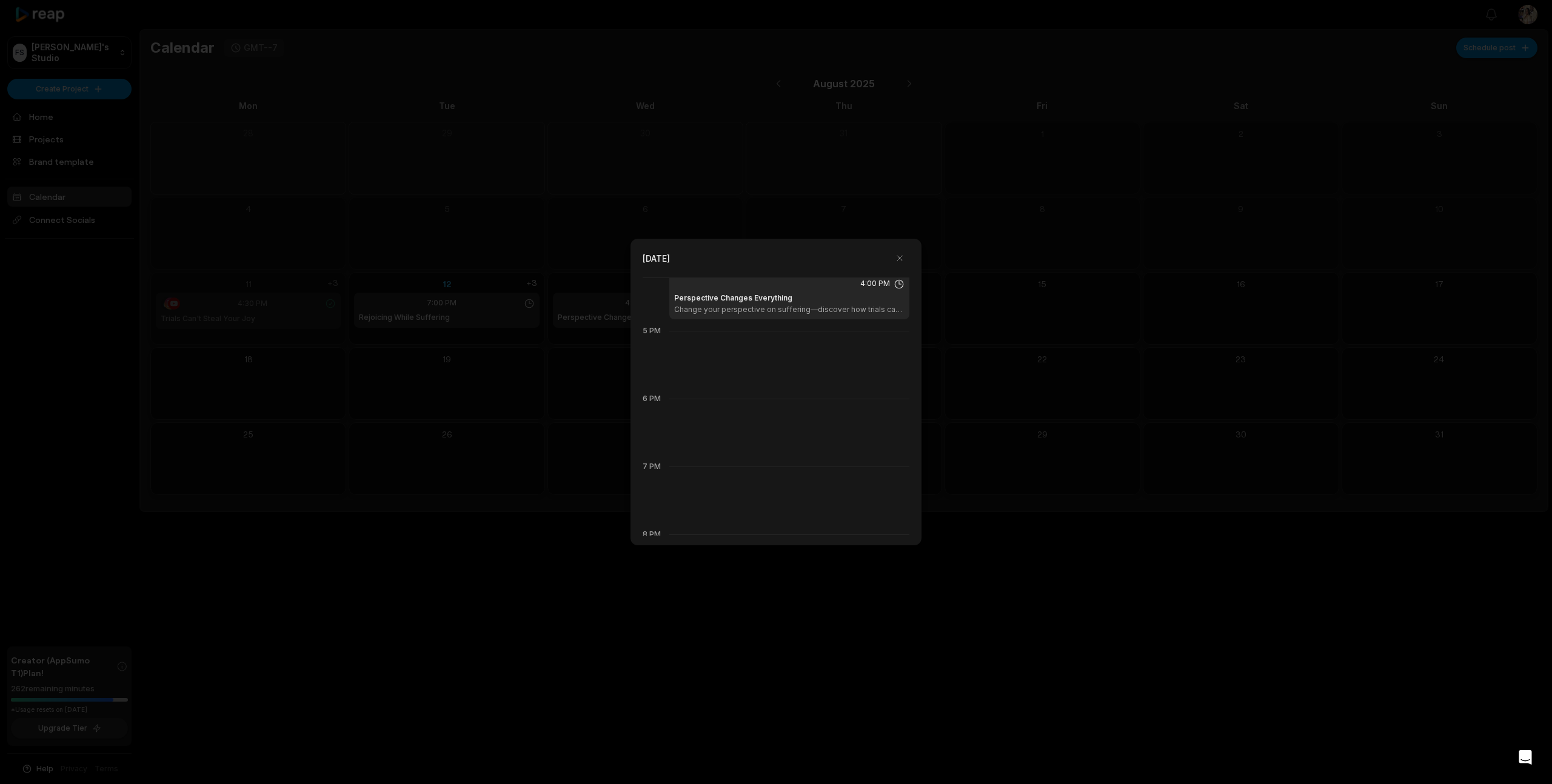
scroll to position [1115, 0]
click at [899, 259] on button "button" at bounding box center [899, 258] width 19 height 19
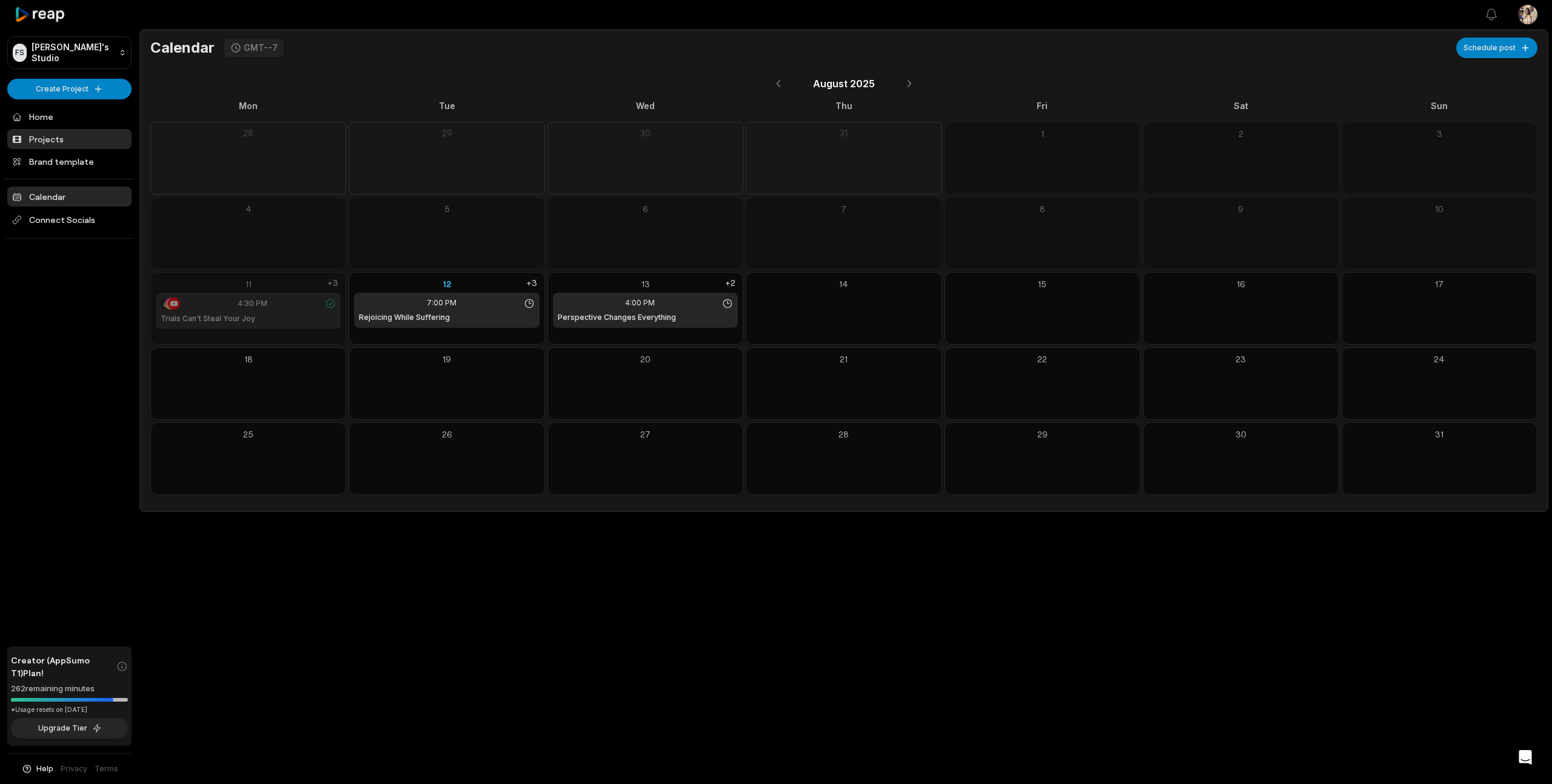
click at [53, 137] on link "Projects" at bounding box center [70, 139] width 124 height 20
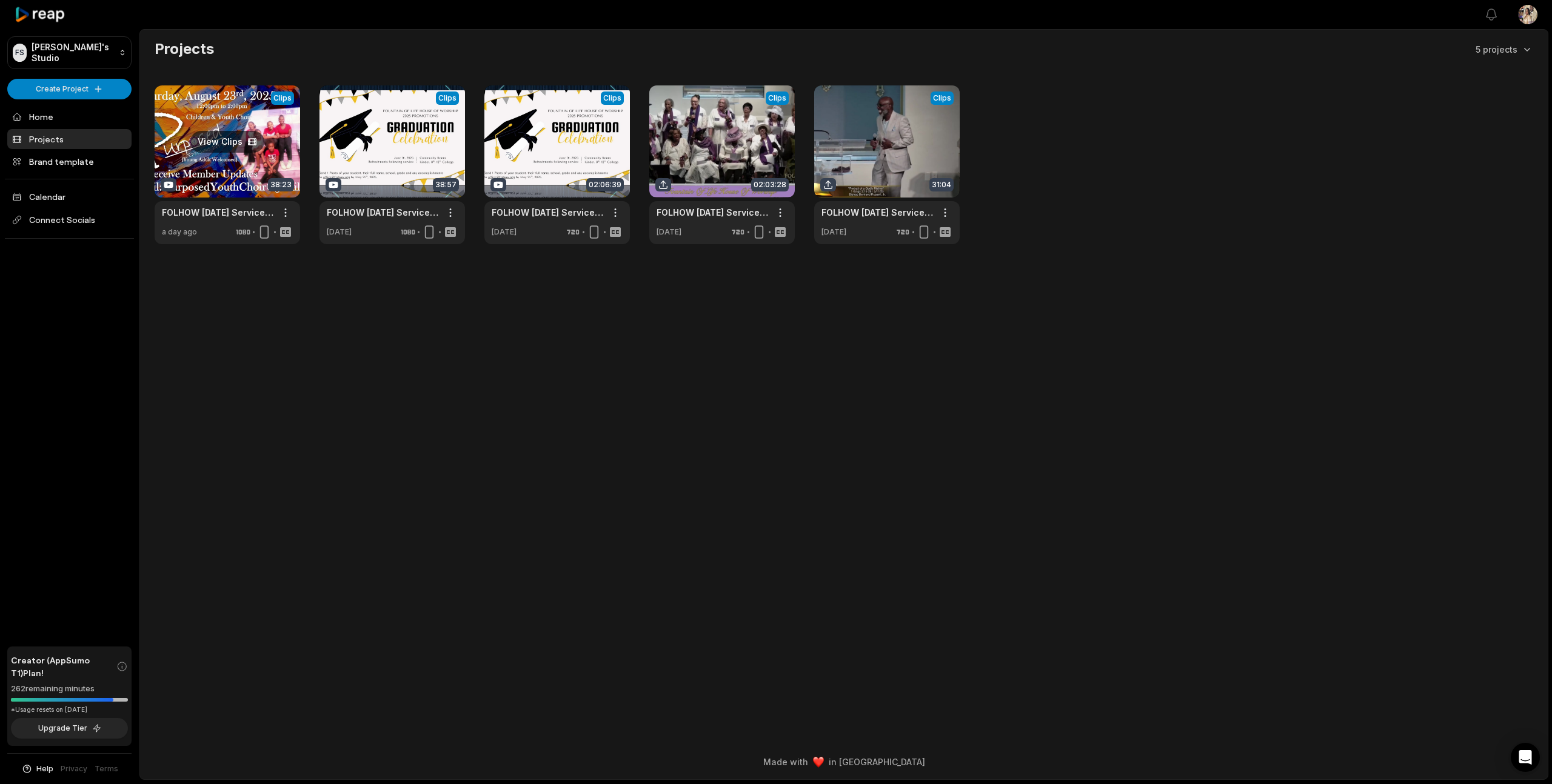
click at [252, 158] on link at bounding box center [228, 164] width 146 height 159
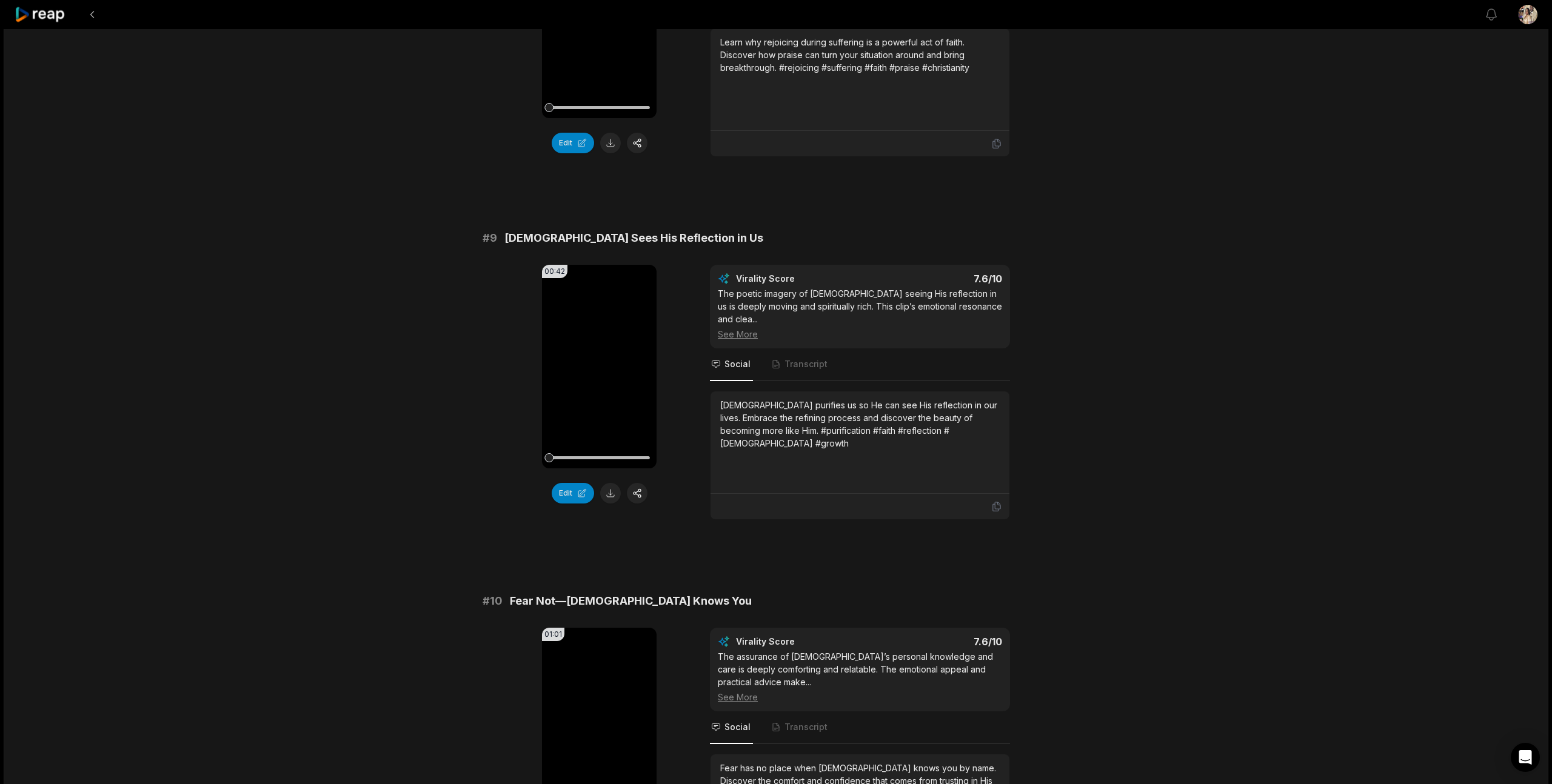
scroll to position [2941, 0]
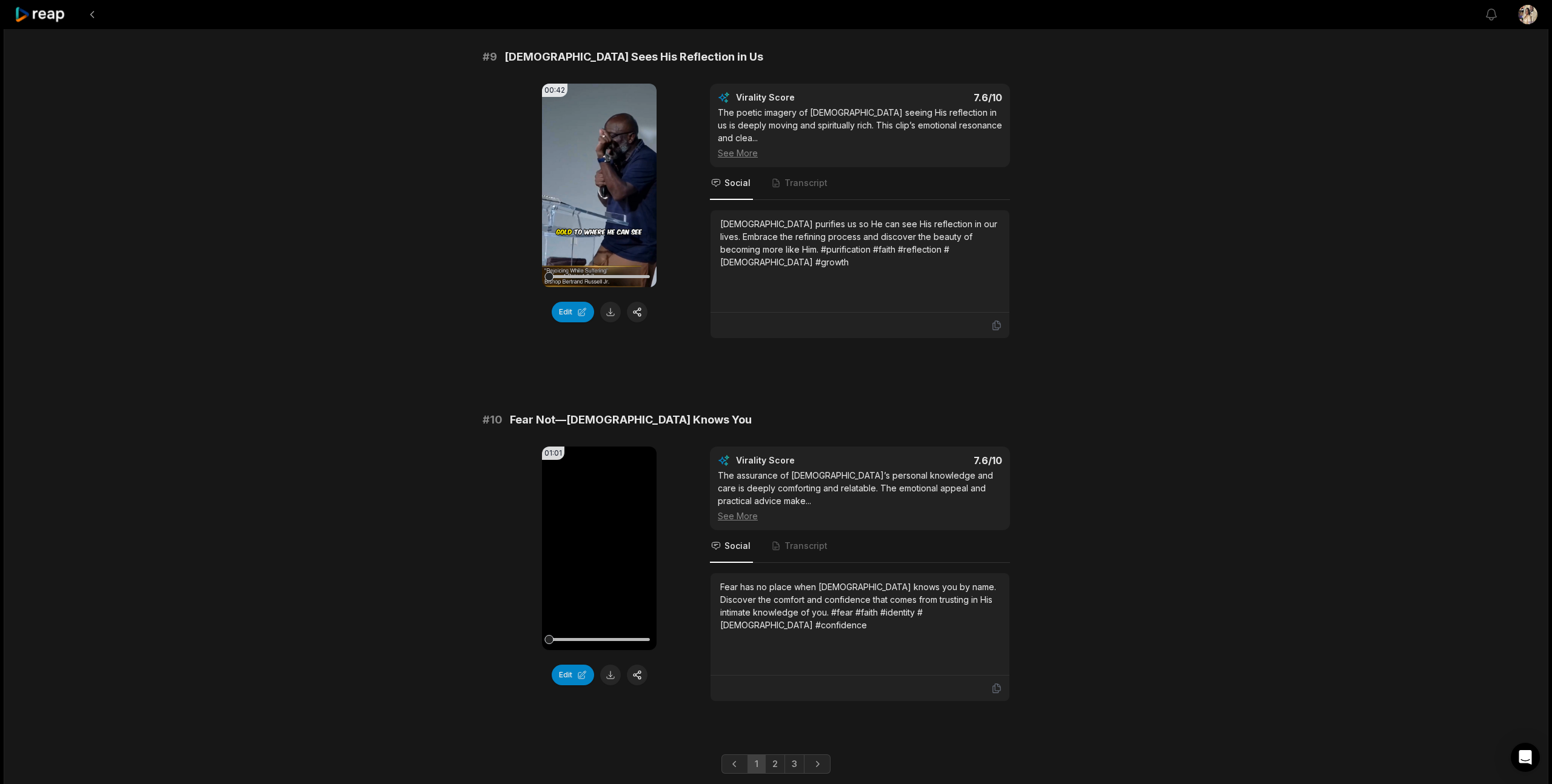
click at [779, 754] on link "2" at bounding box center [775, 763] width 20 height 19
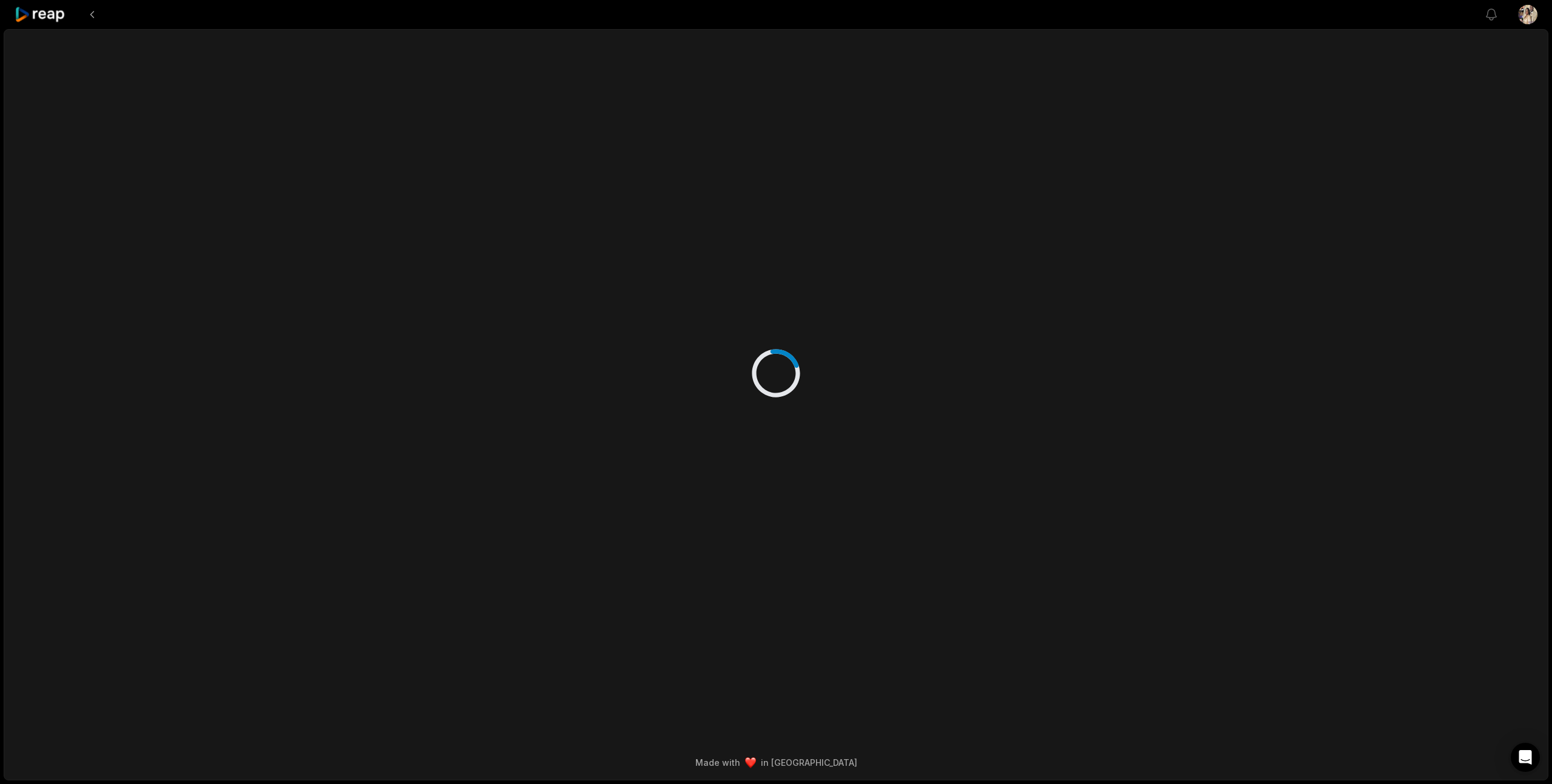
scroll to position [0, 0]
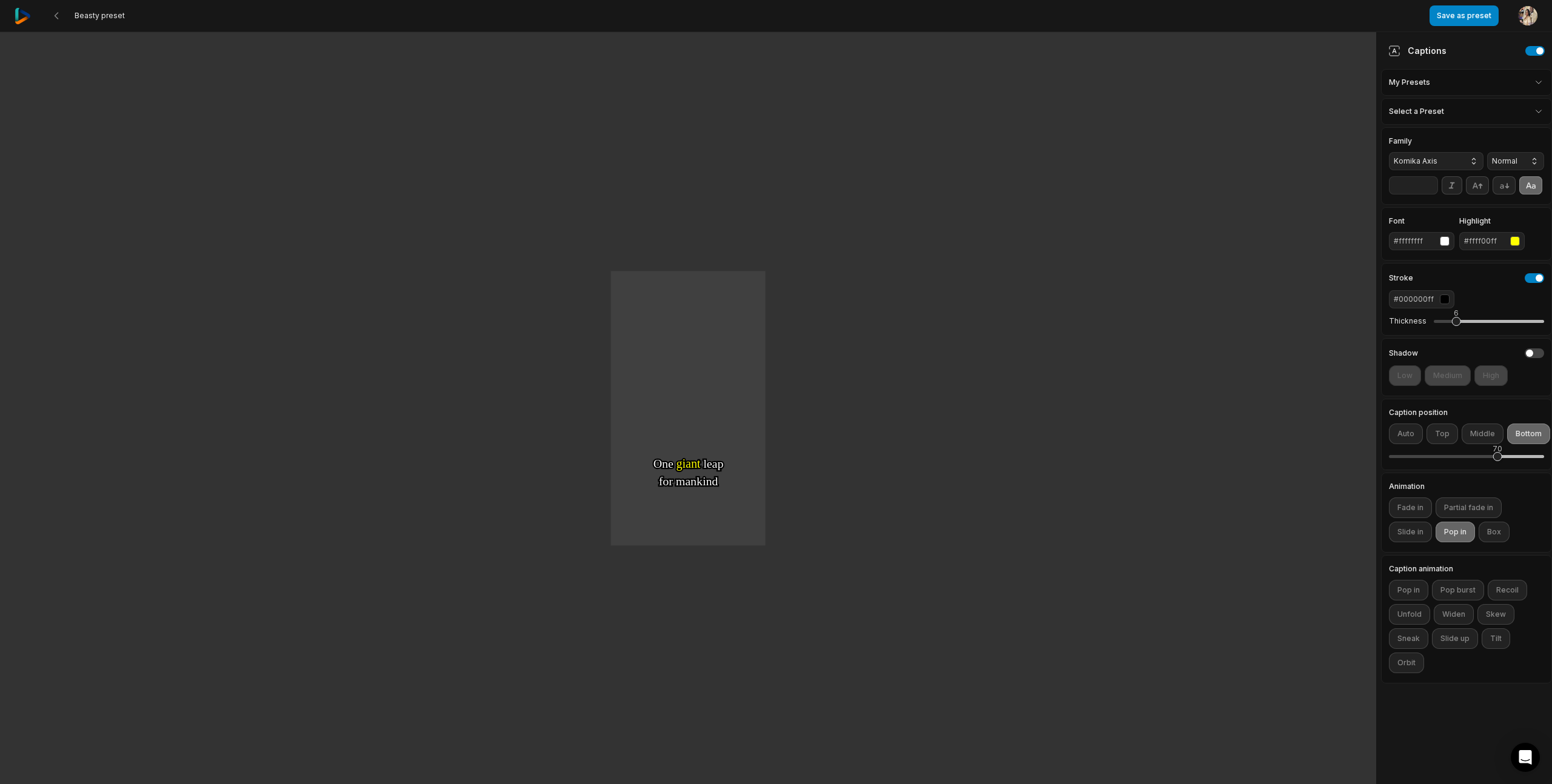
click at [75, 18] on span "Beasty preset" at bounding box center [100, 16] width 50 height 10
click at [29, 14] on img at bounding box center [22, 16] width 16 height 16
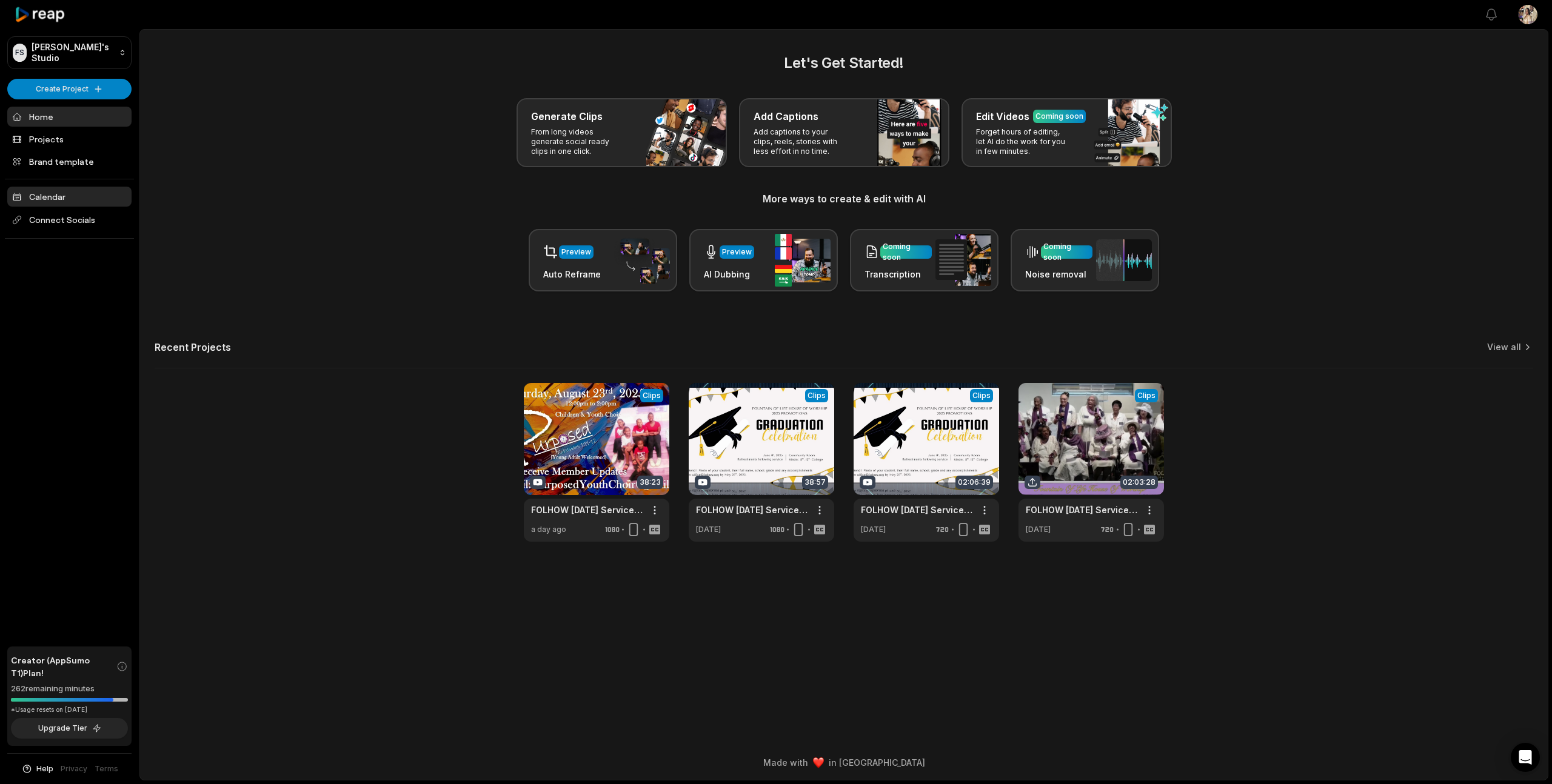
click at [45, 193] on link "Calendar" at bounding box center [70, 196] width 124 height 20
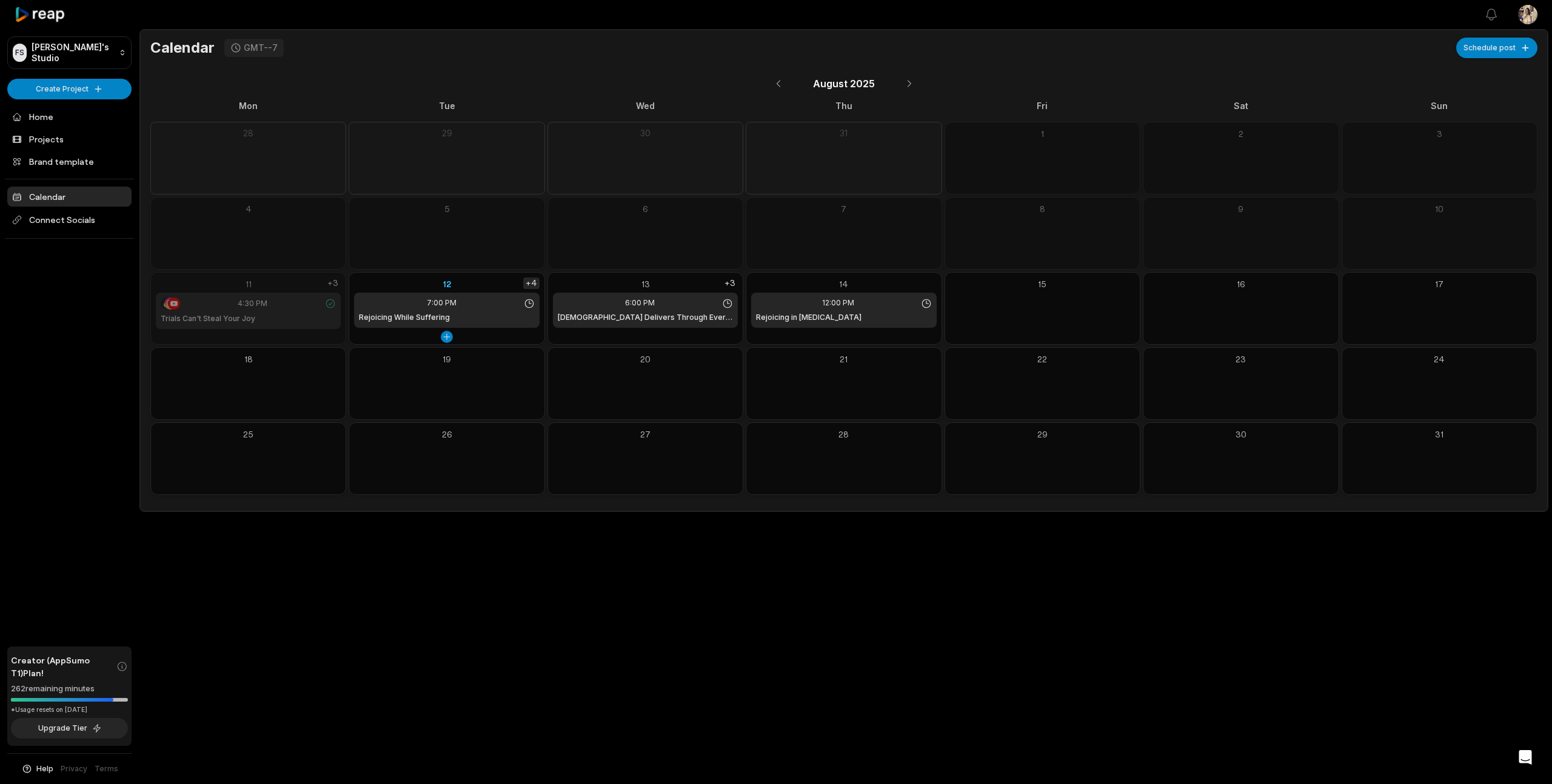
click at [536, 282] on div "+4" at bounding box center [531, 283] width 16 height 12
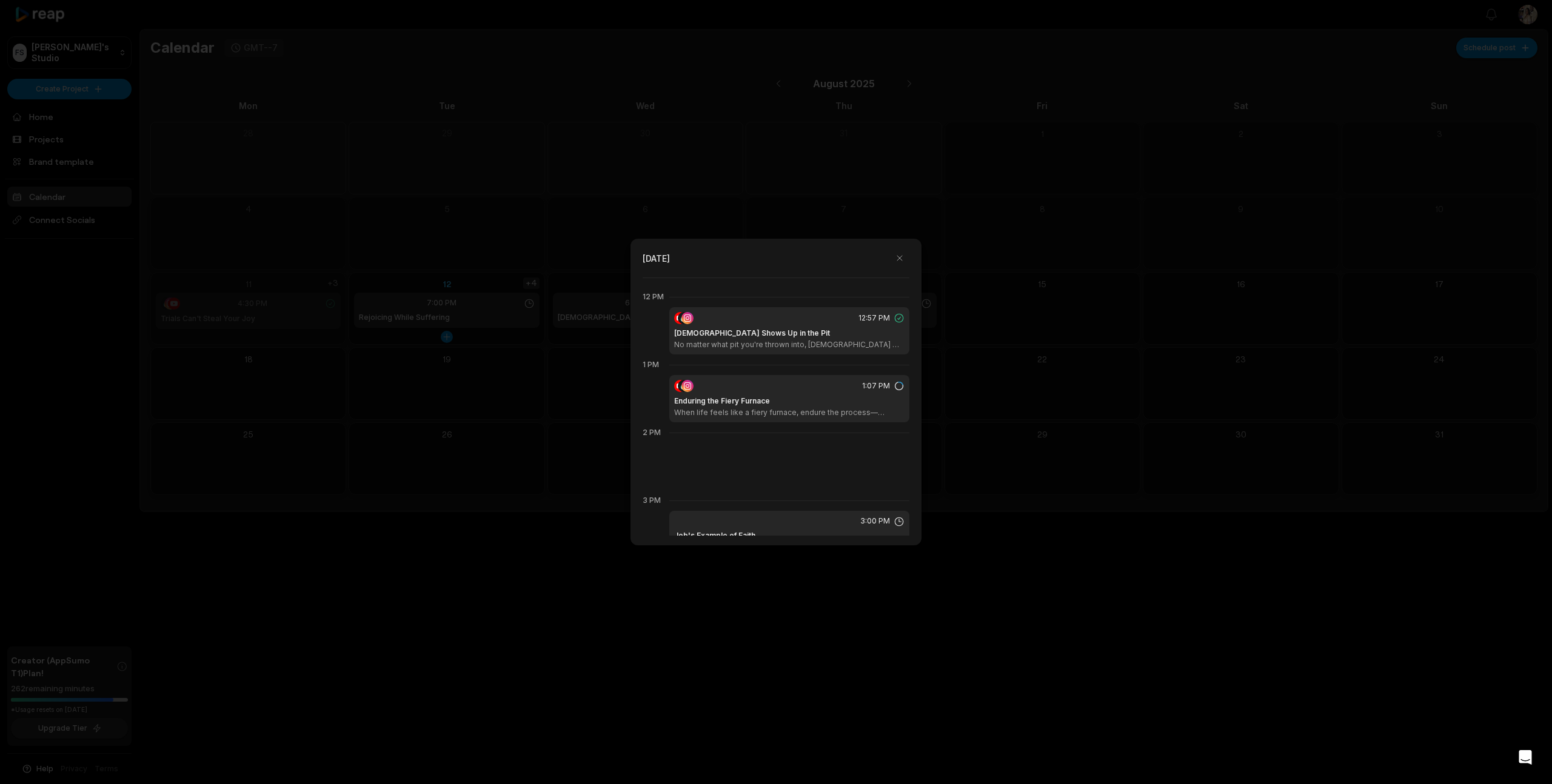
scroll to position [814, 0]
click at [835, 394] on div "Enduring the Fiery Furnace When life feels like a fiery furnace, endure the pro…" at bounding box center [789, 398] width 230 height 22
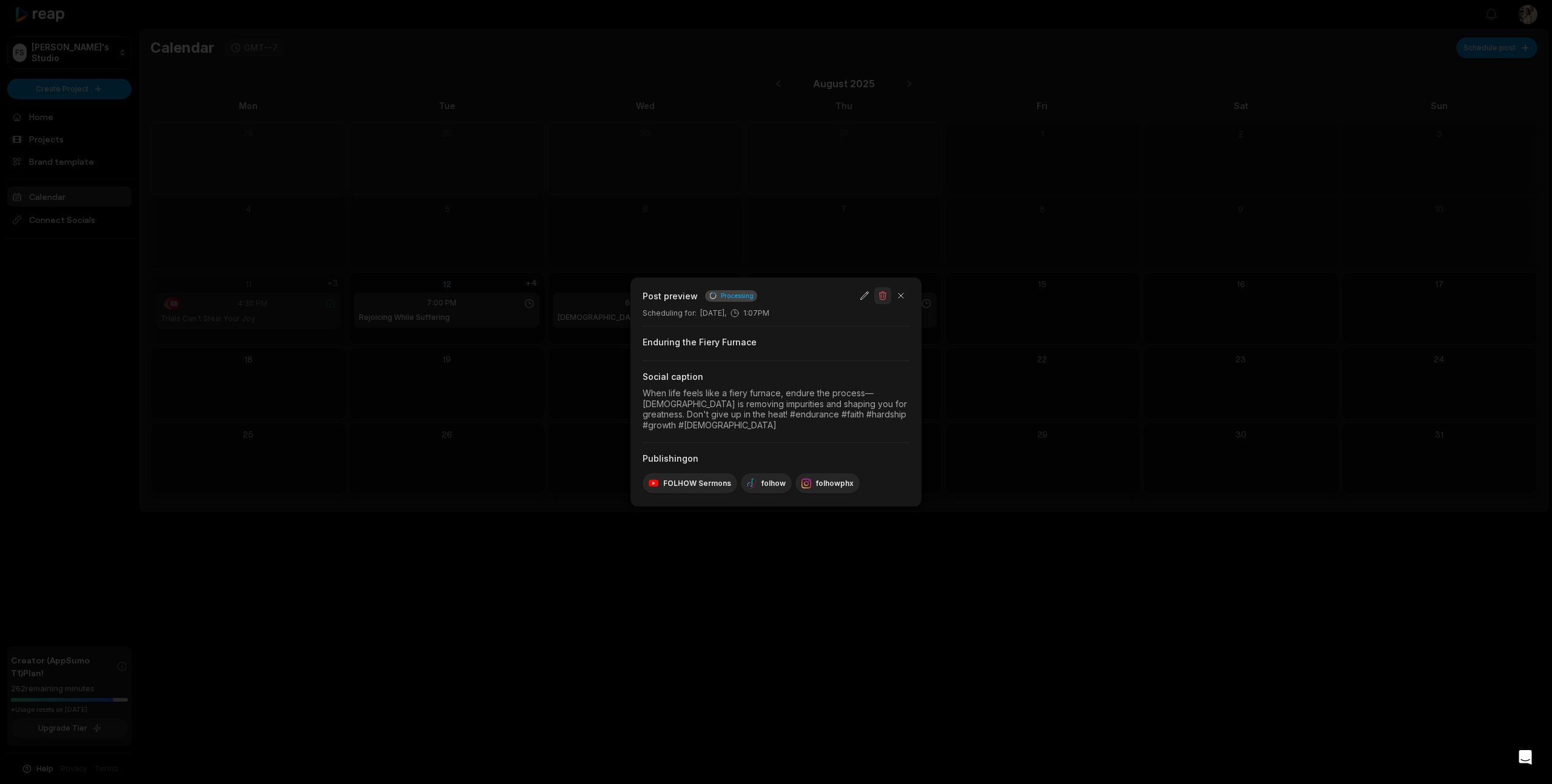
click at [881, 298] on button "button" at bounding box center [882, 295] width 17 height 17
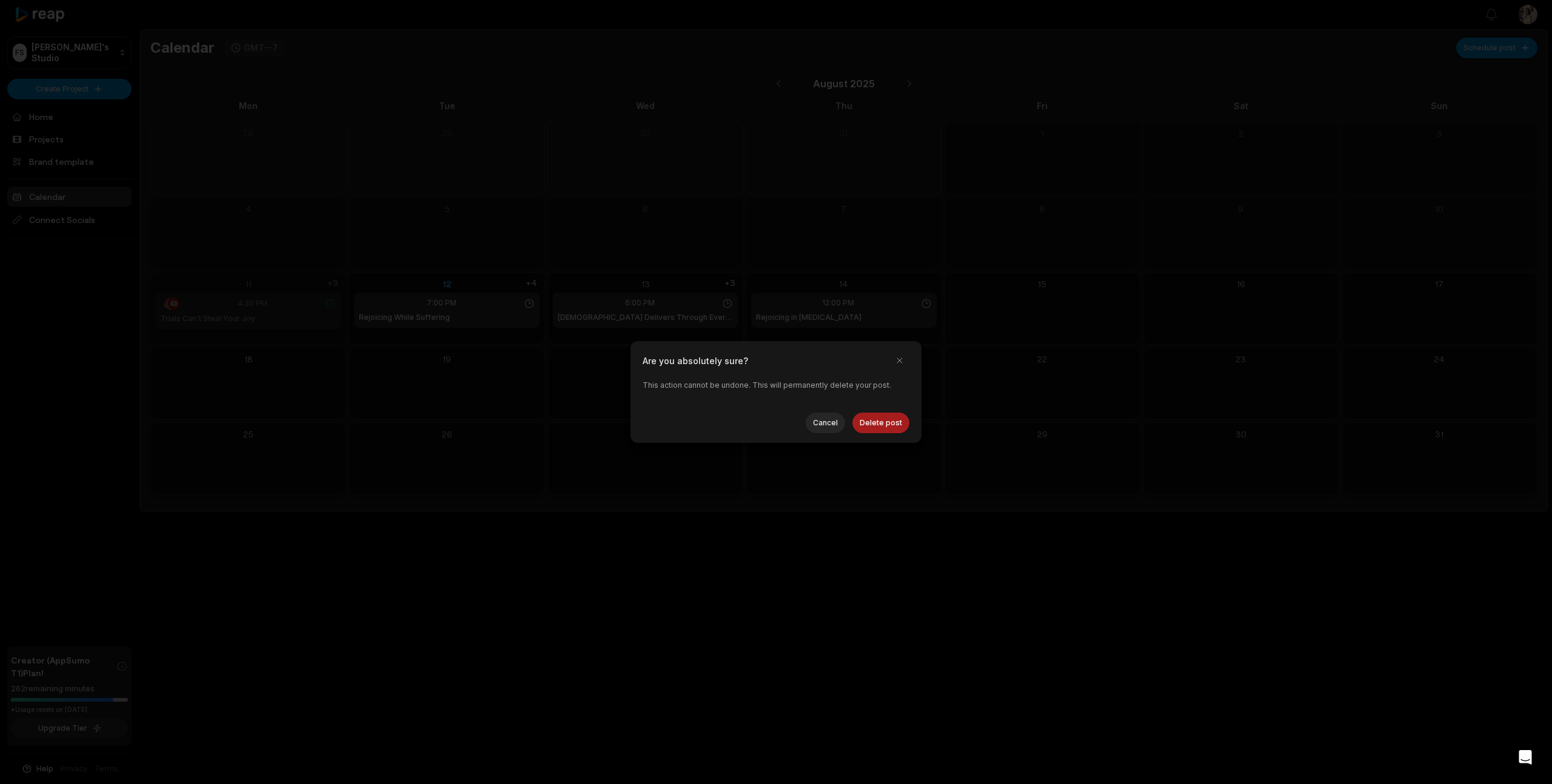
click at [876, 420] on button "Delete post" at bounding box center [881, 423] width 57 height 21
click at [899, 362] on button "button" at bounding box center [899, 360] width 19 height 19
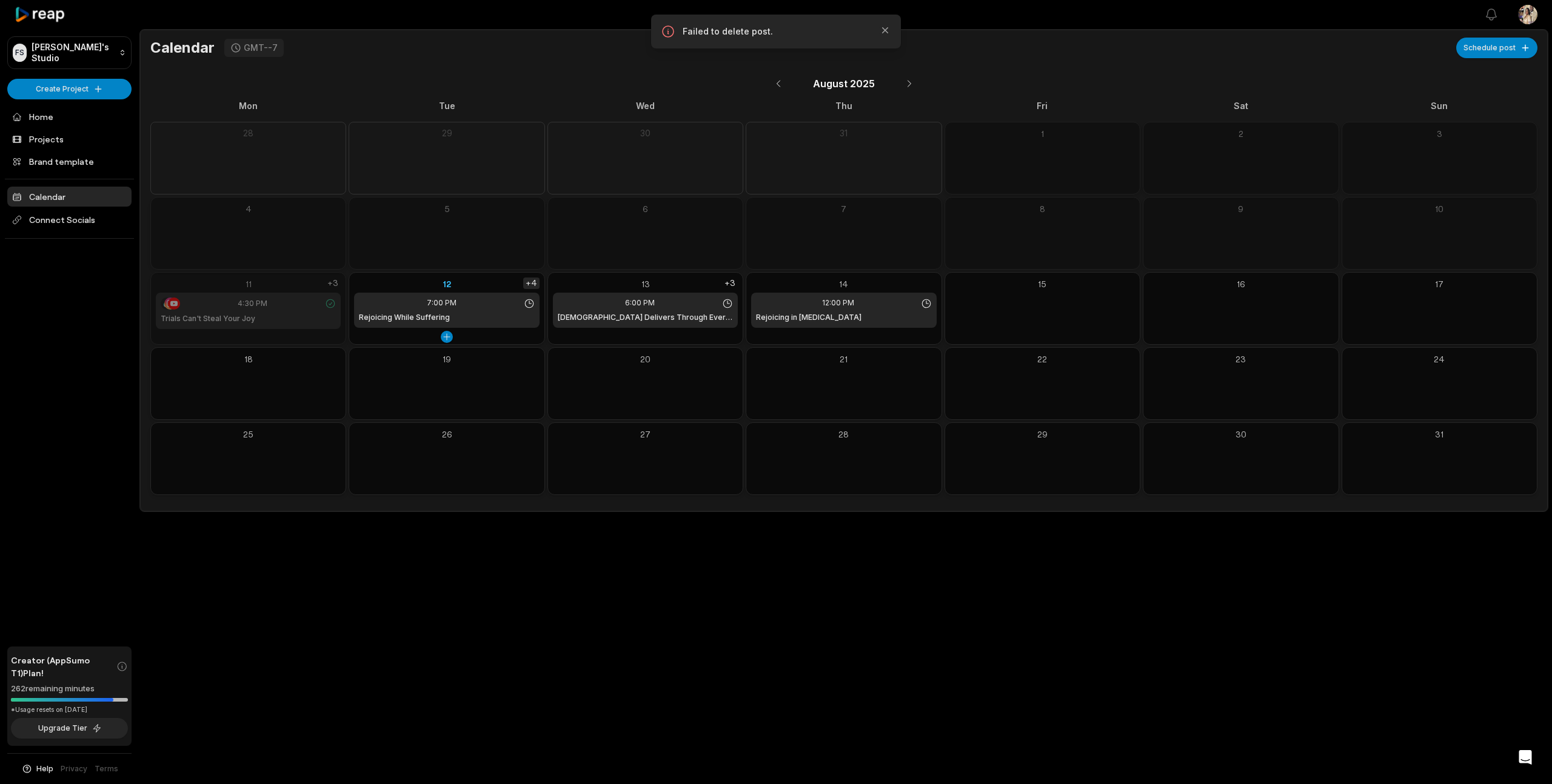
click at [531, 284] on div "+4" at bounding box center [531, 283] width 16 height 12
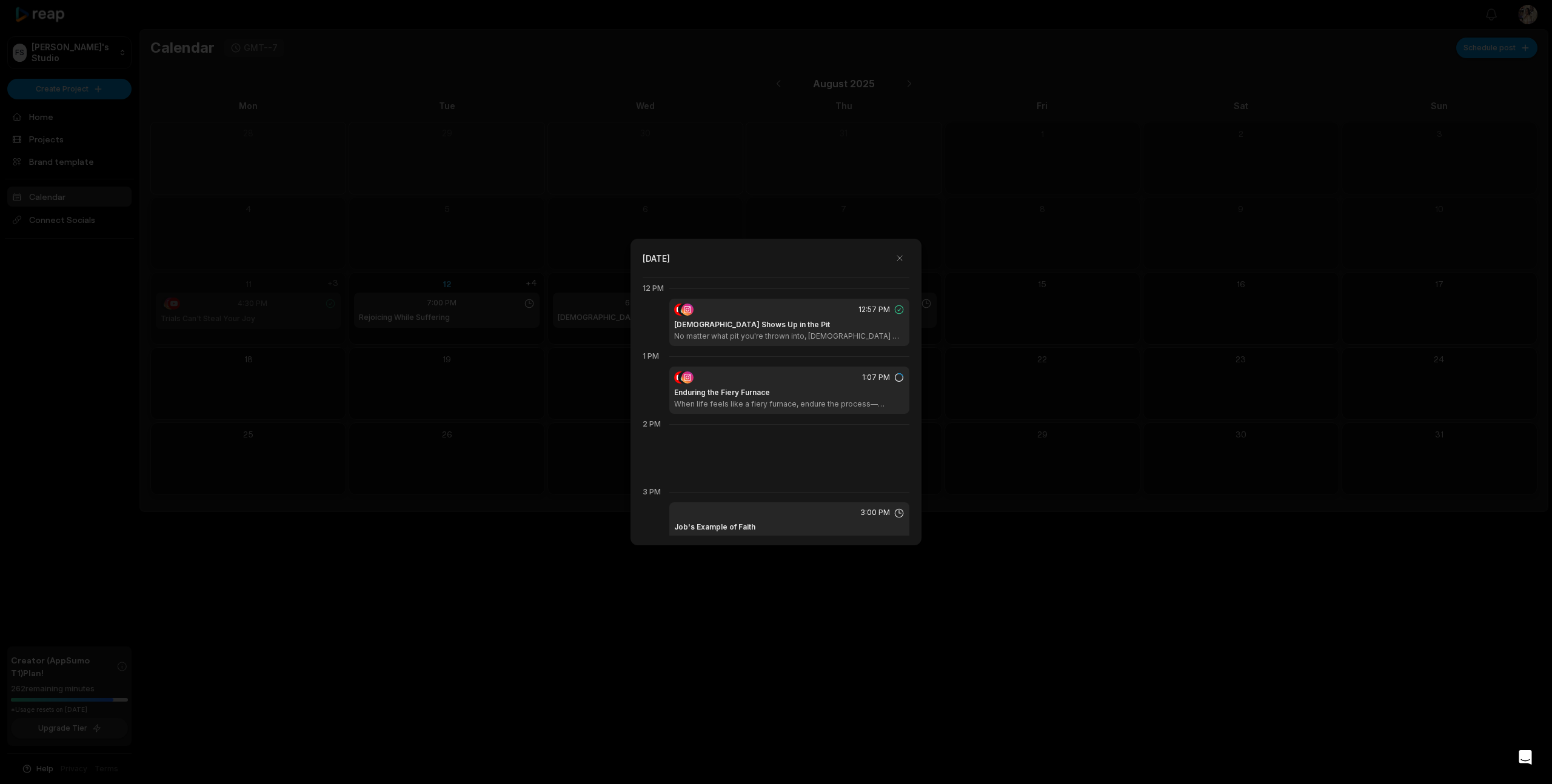
click at [555, 344] on div at bounding box center [776, 392] width 1552 height 784
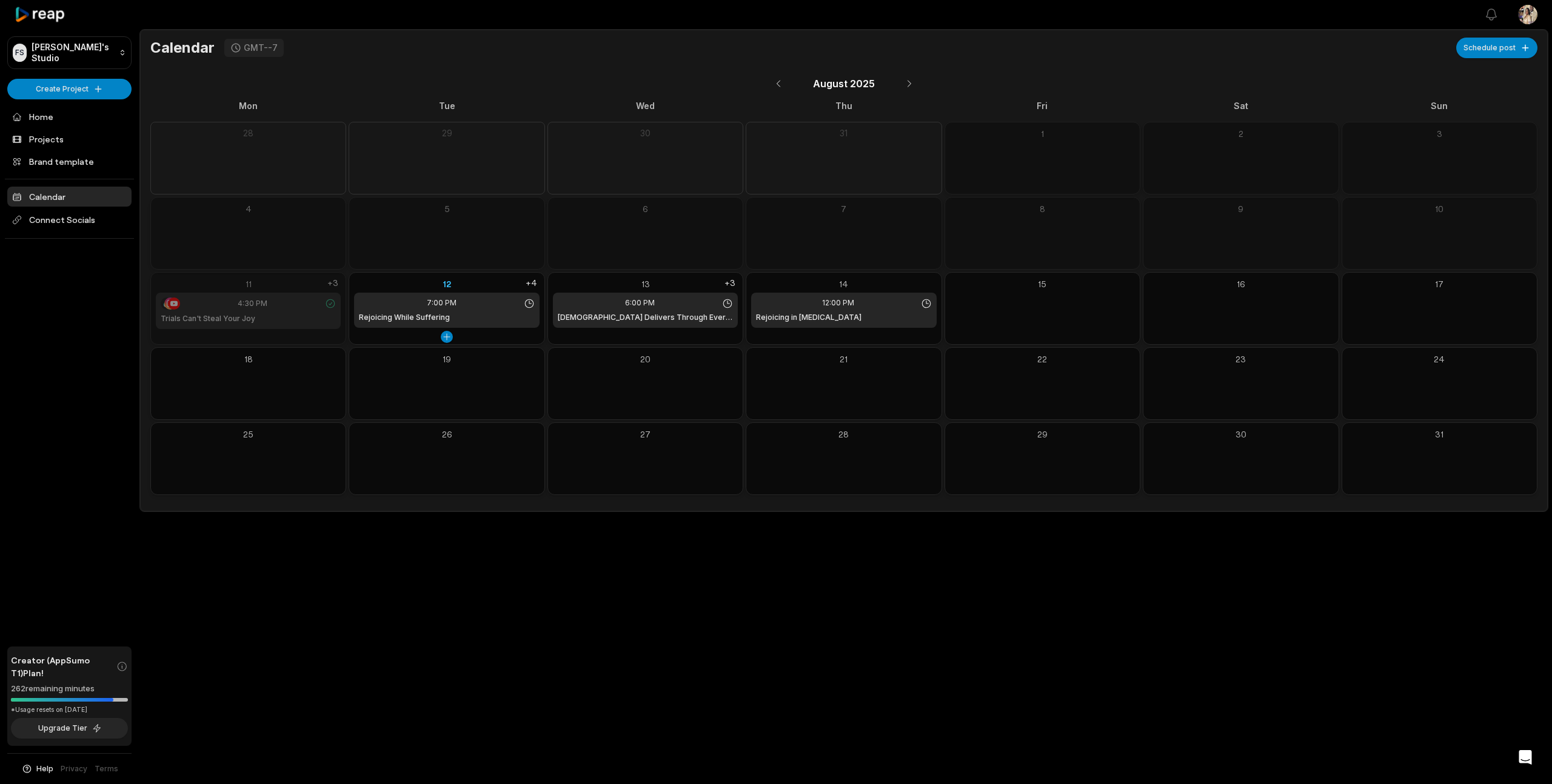
click at [501, 315] on div "Rejoicing While Suffering" at bounding box center [447, 318] width 175 height 11
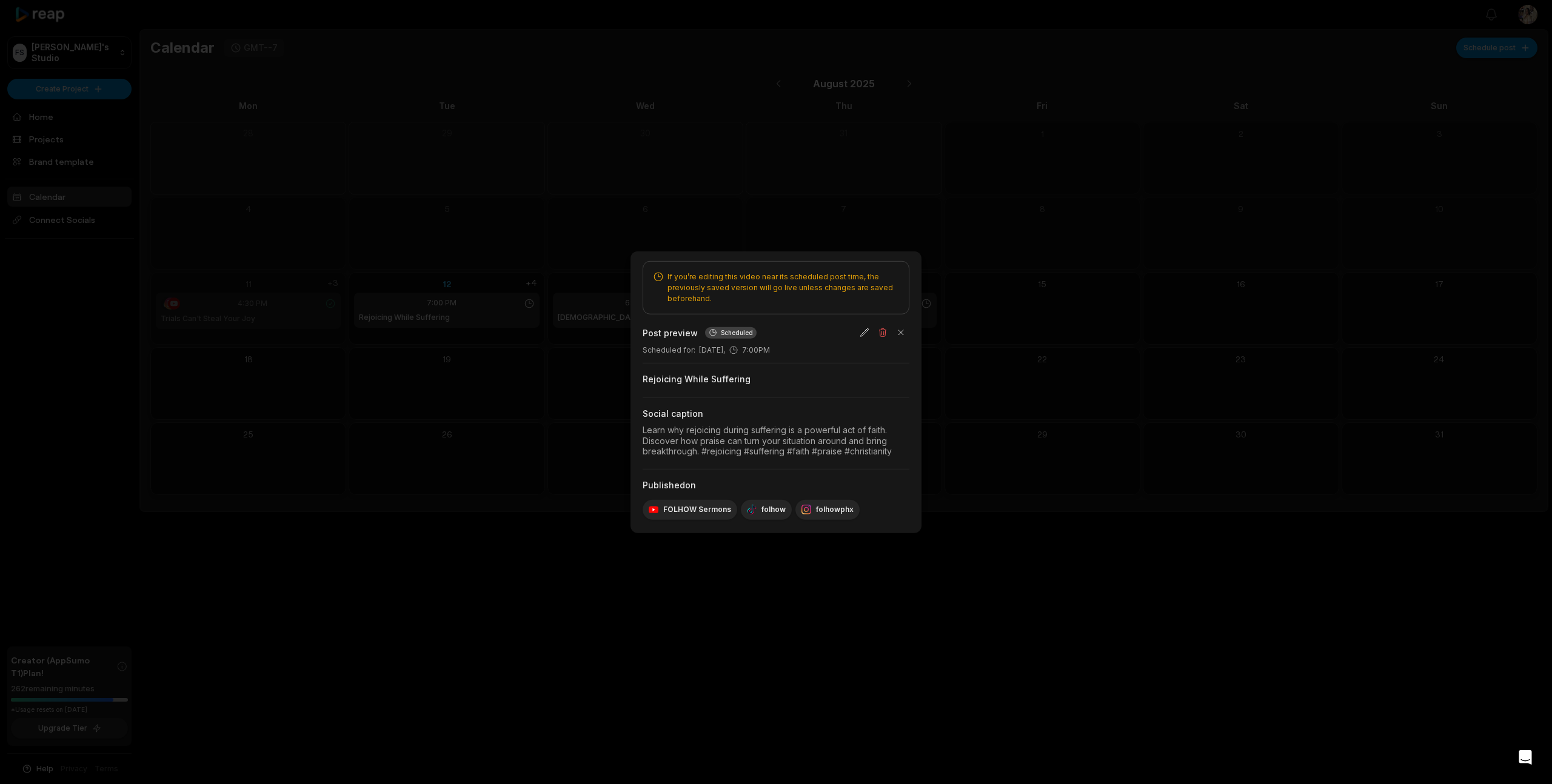
click at [938, 348] on div at bounding box center [776, 392] width 1552 height 784
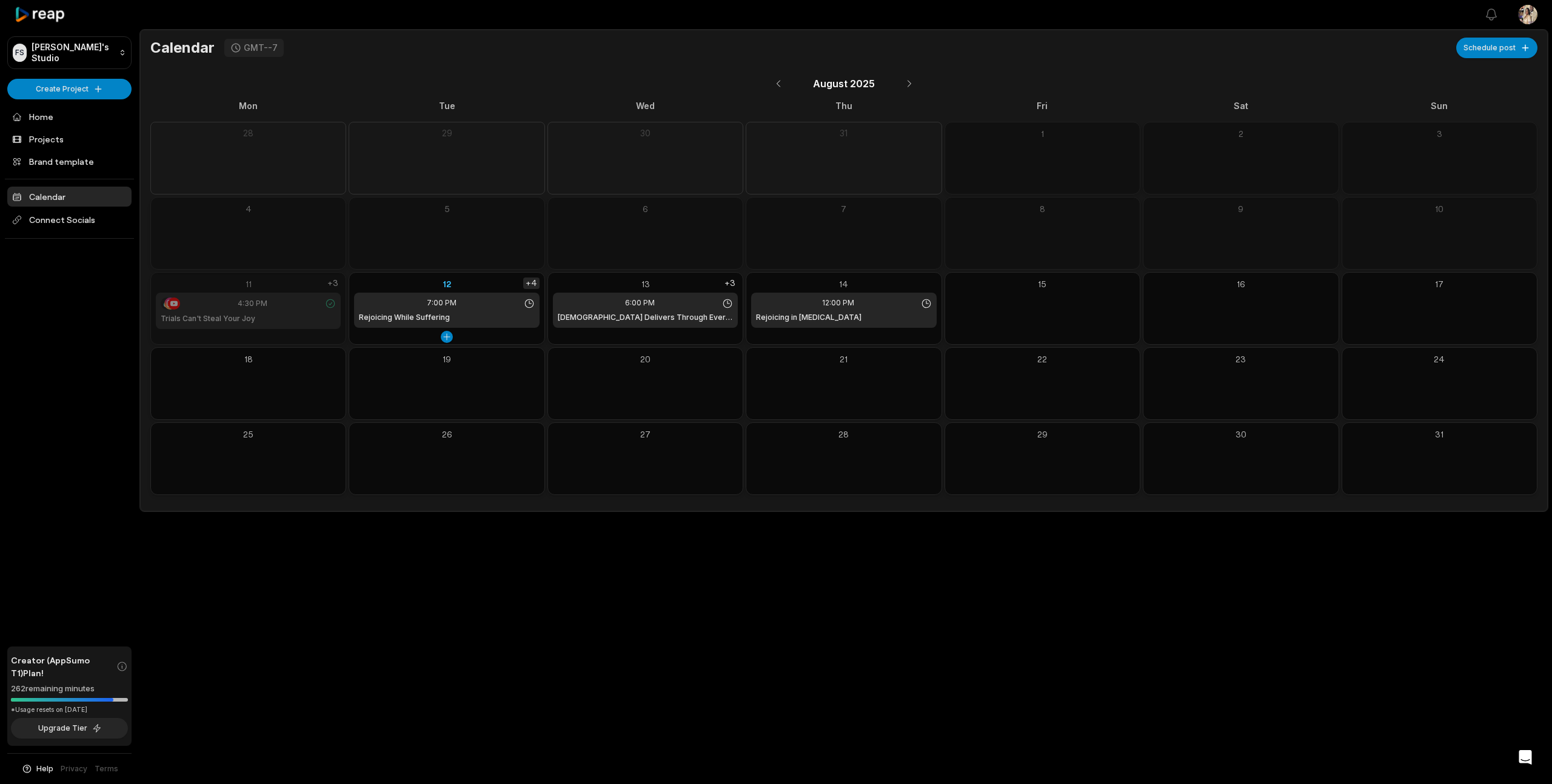
click at [532, 282] on div "+4" at bounding box center [531, 283] width 16 height 12
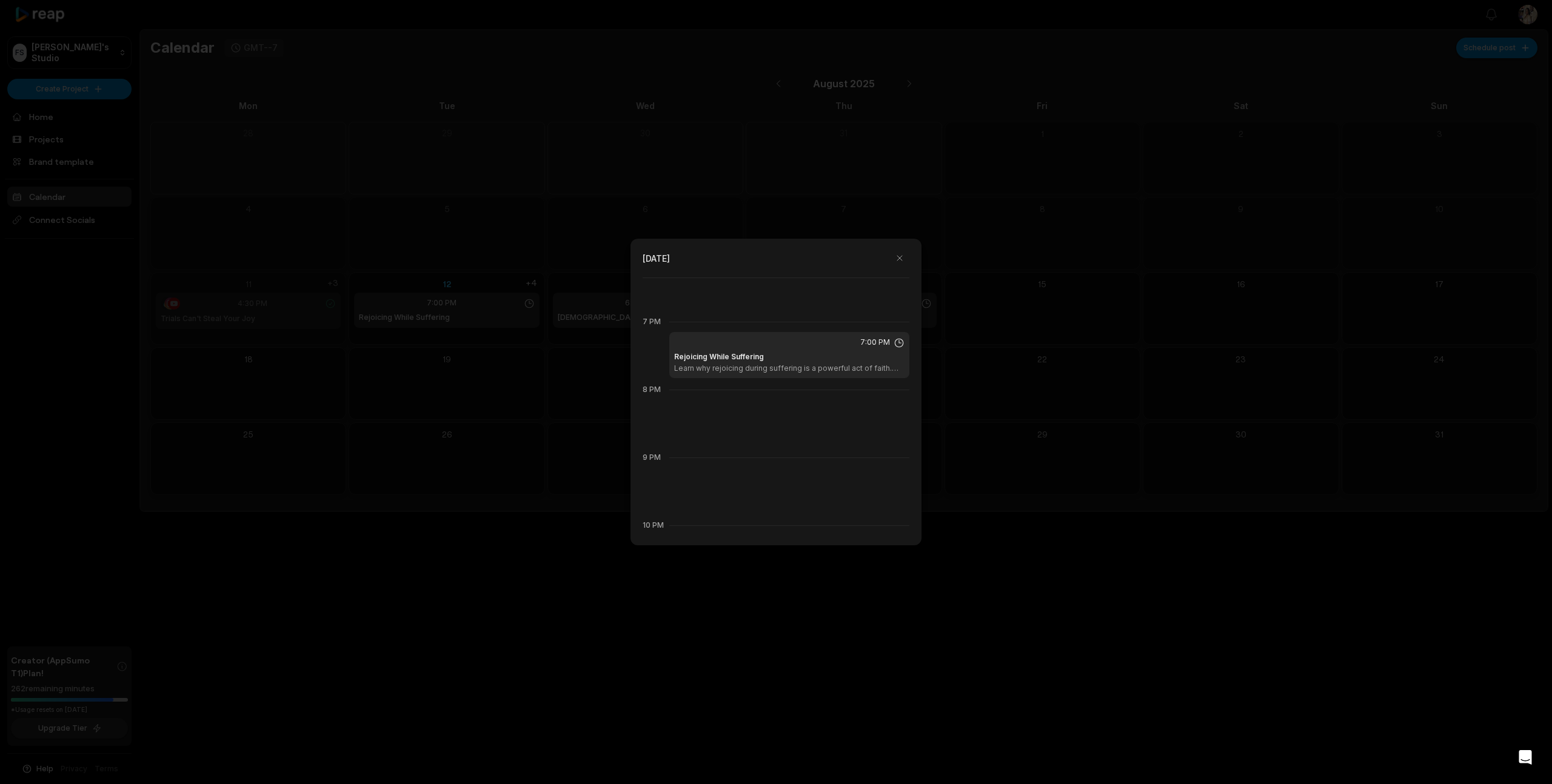
scroll to position [1253, 0]
click at [832, 352] on div "7:00 PM Rejoicing While Suffering Learn why rejoicing during suffering is a pow…" at bounding box center [789, 357] width 240 height 46
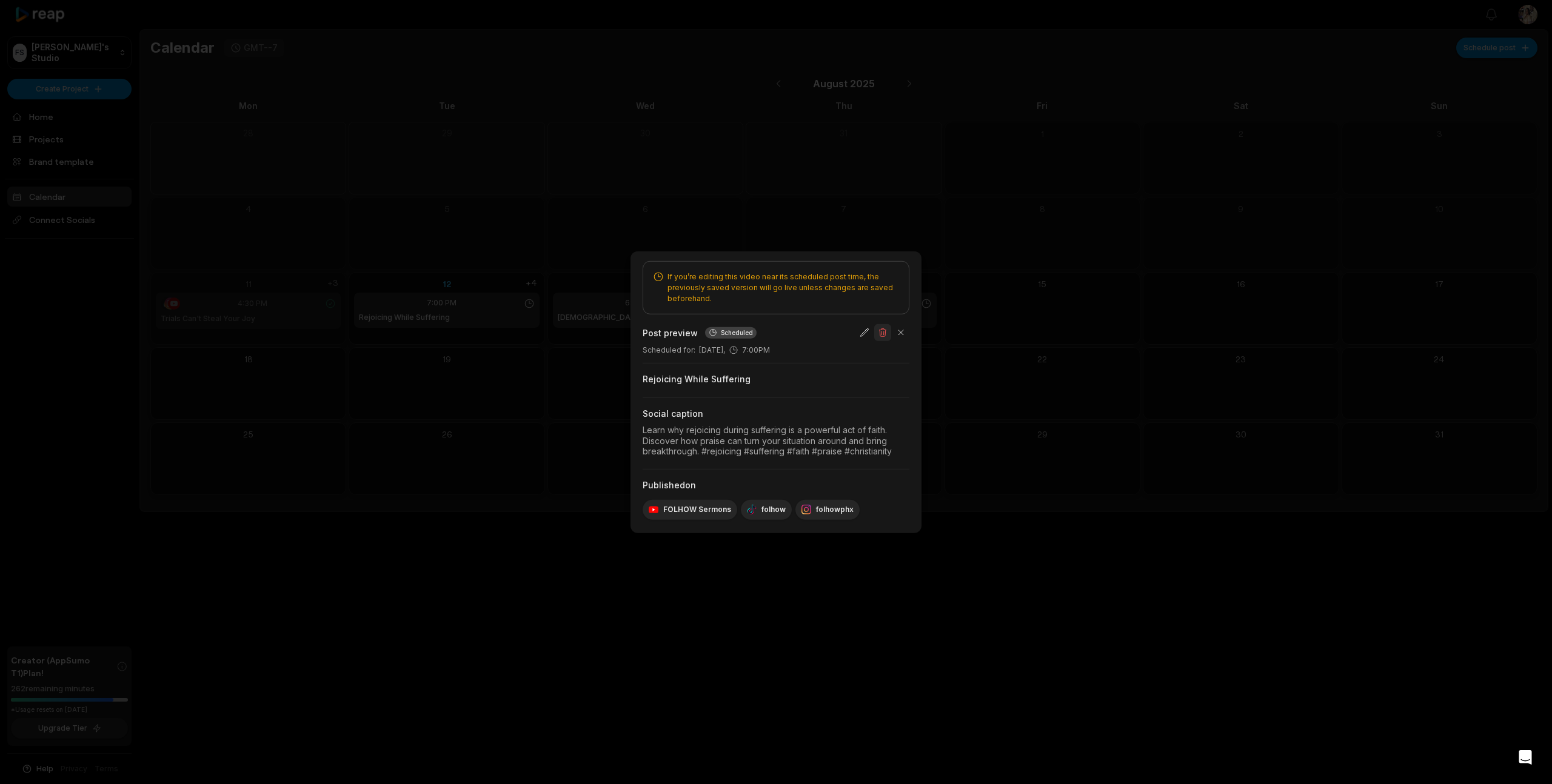
click at [882, 331] on button "button" at bounding box center [882, 332] width 17 height 17
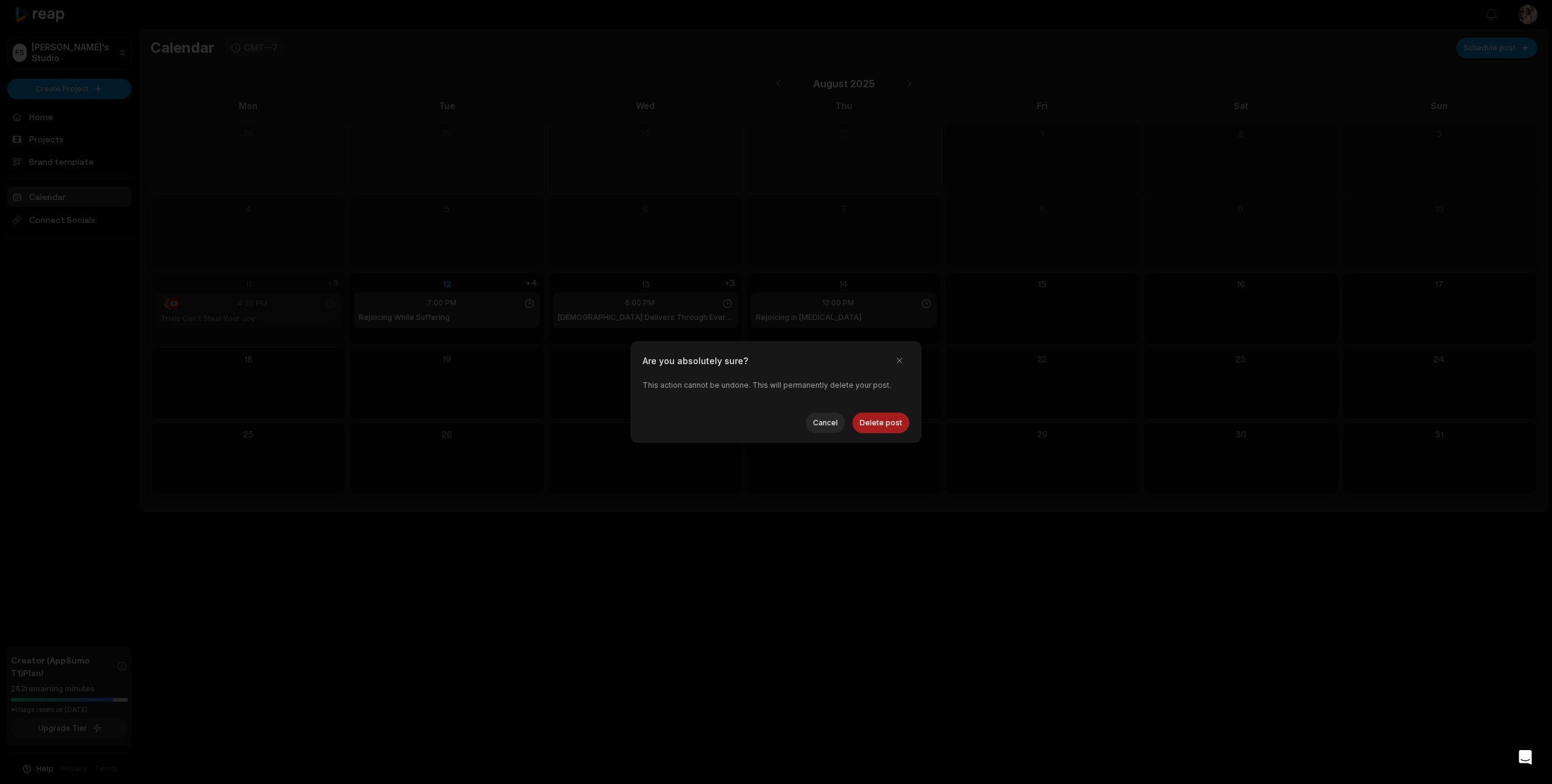
click at [880, 421] on button "Delete post" at bounding box center [881, 423] width 57 height 21
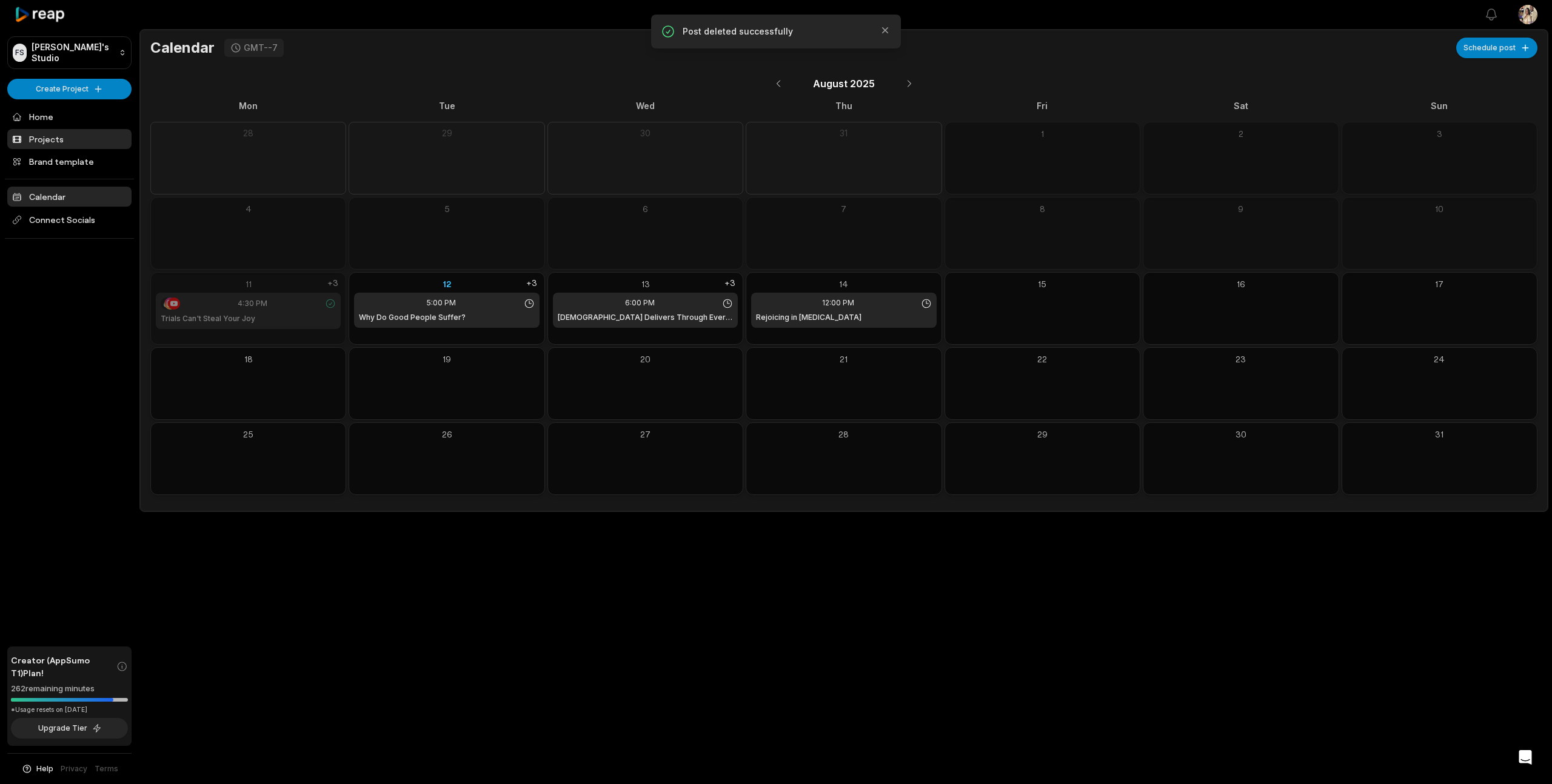
click at [40, 137] on link "Projects" at bounding box center [70, 139] width 124 height 20
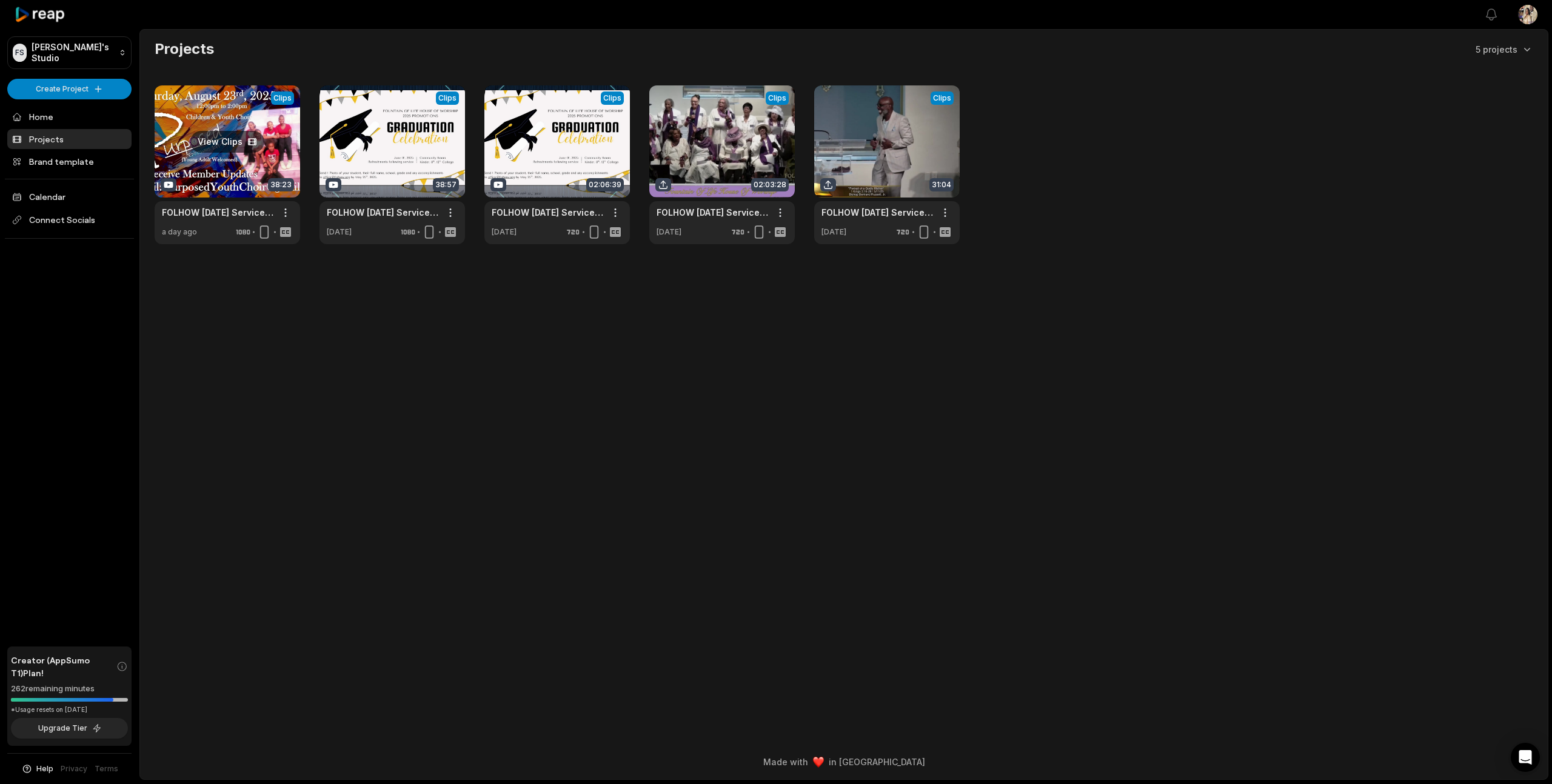
click at [279, 155] on link at bounding box center [228, 164] width 146 height 159
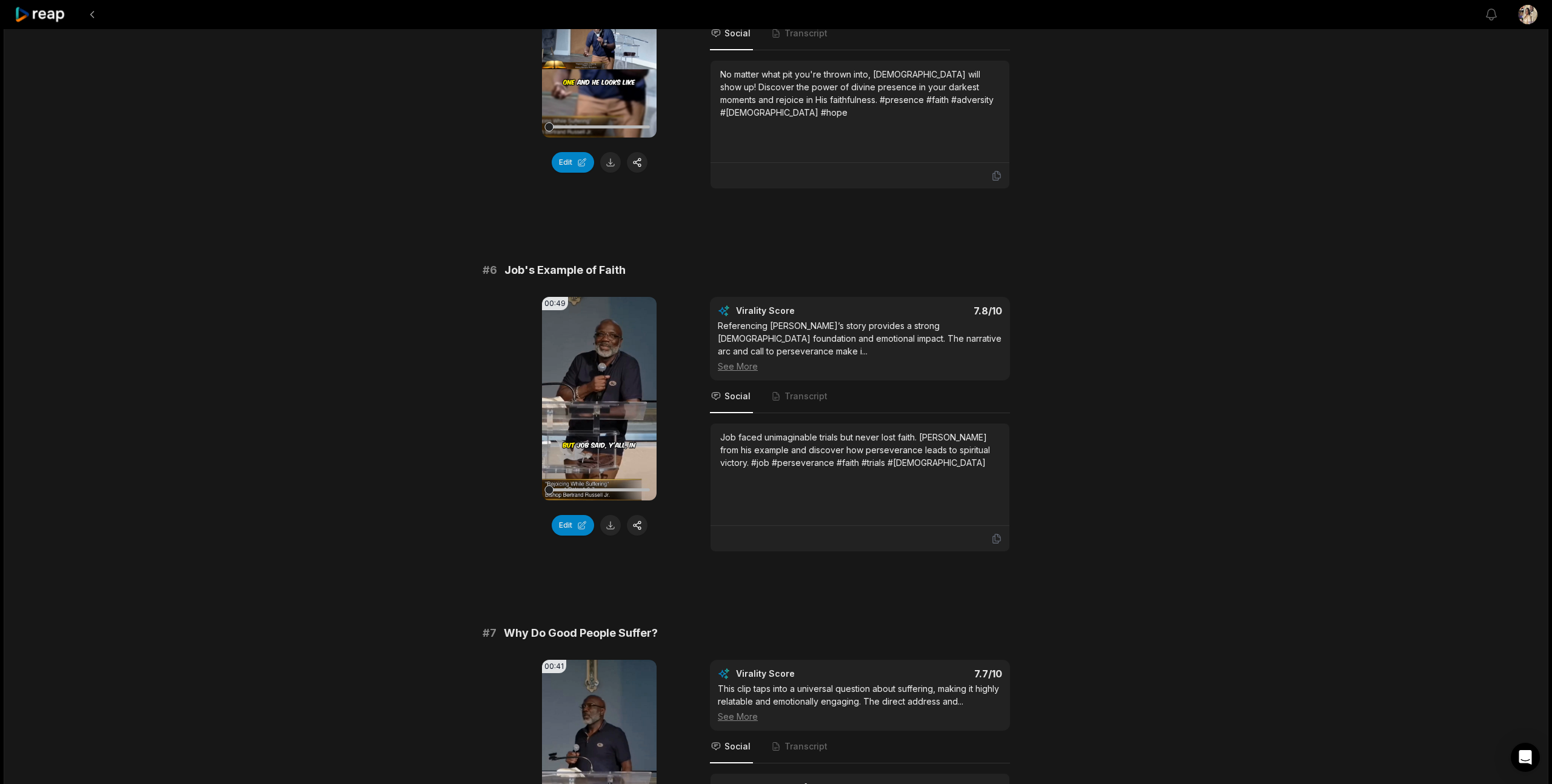
scroll to position [2268, 0]
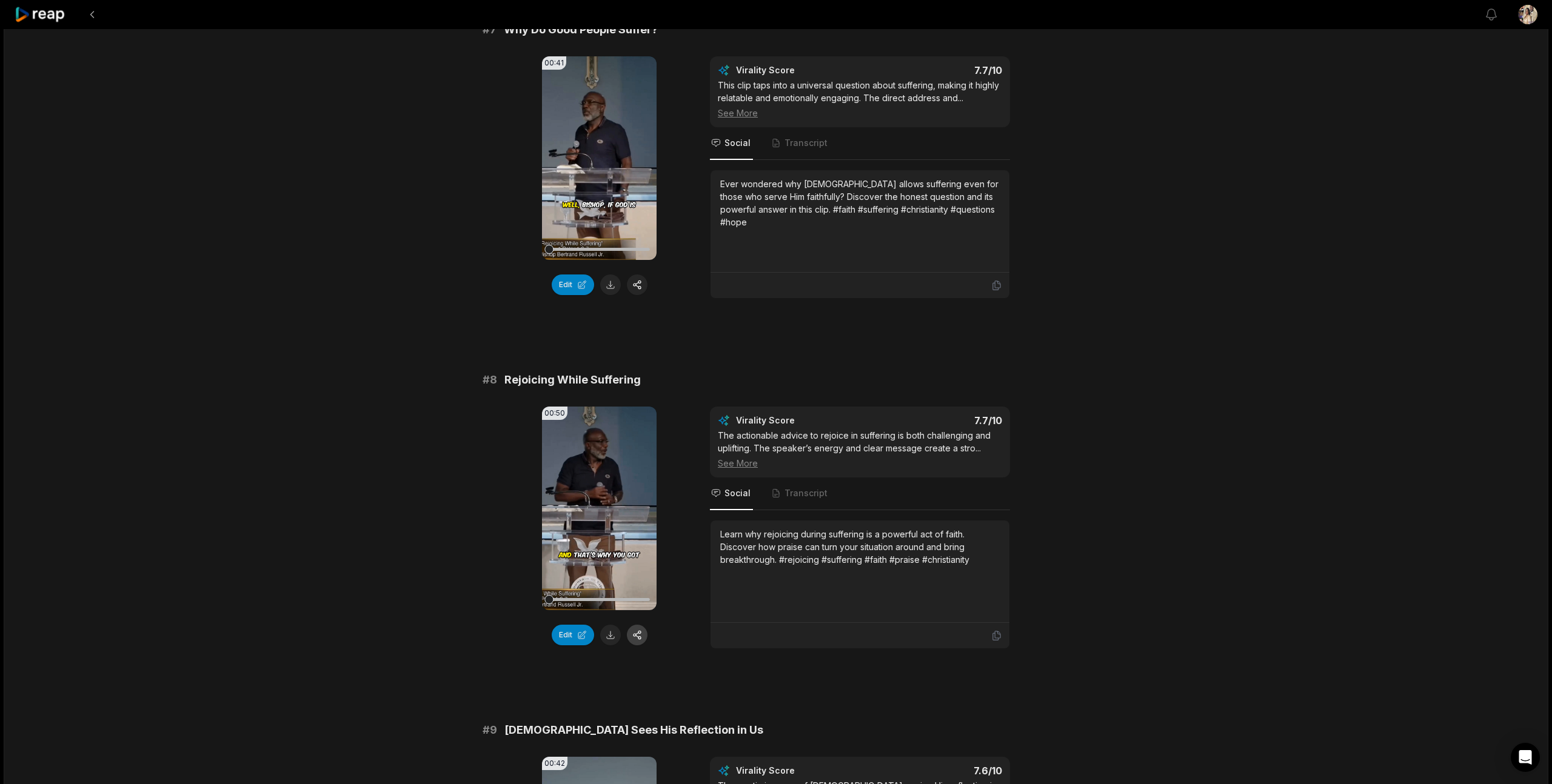
click at [636, 625] on button "button" at bounding box center [637, 635] width 21 height 21
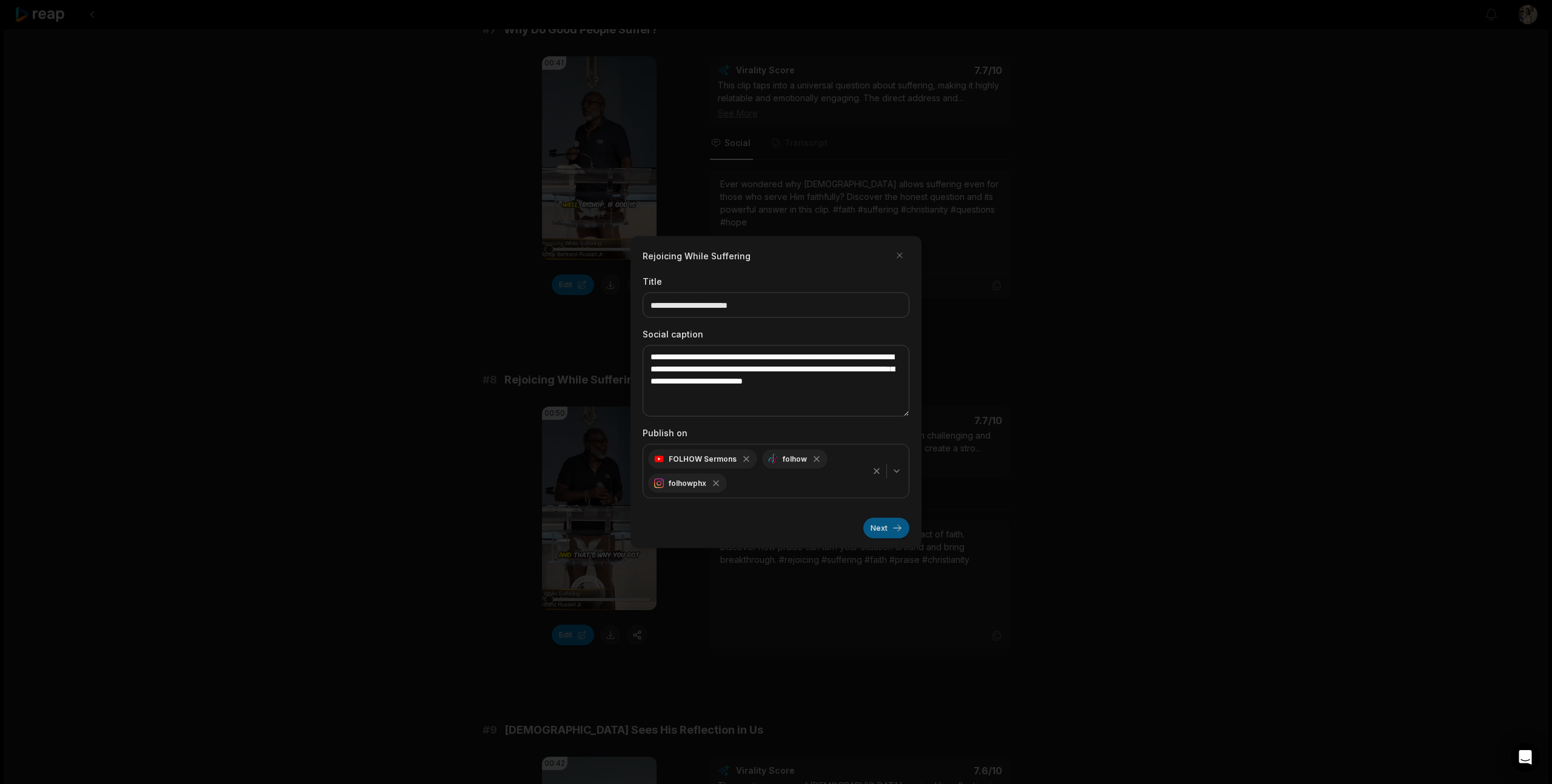
click at [886, 533] on button "Next" at bounding box center [886, 528] width 46 height 21
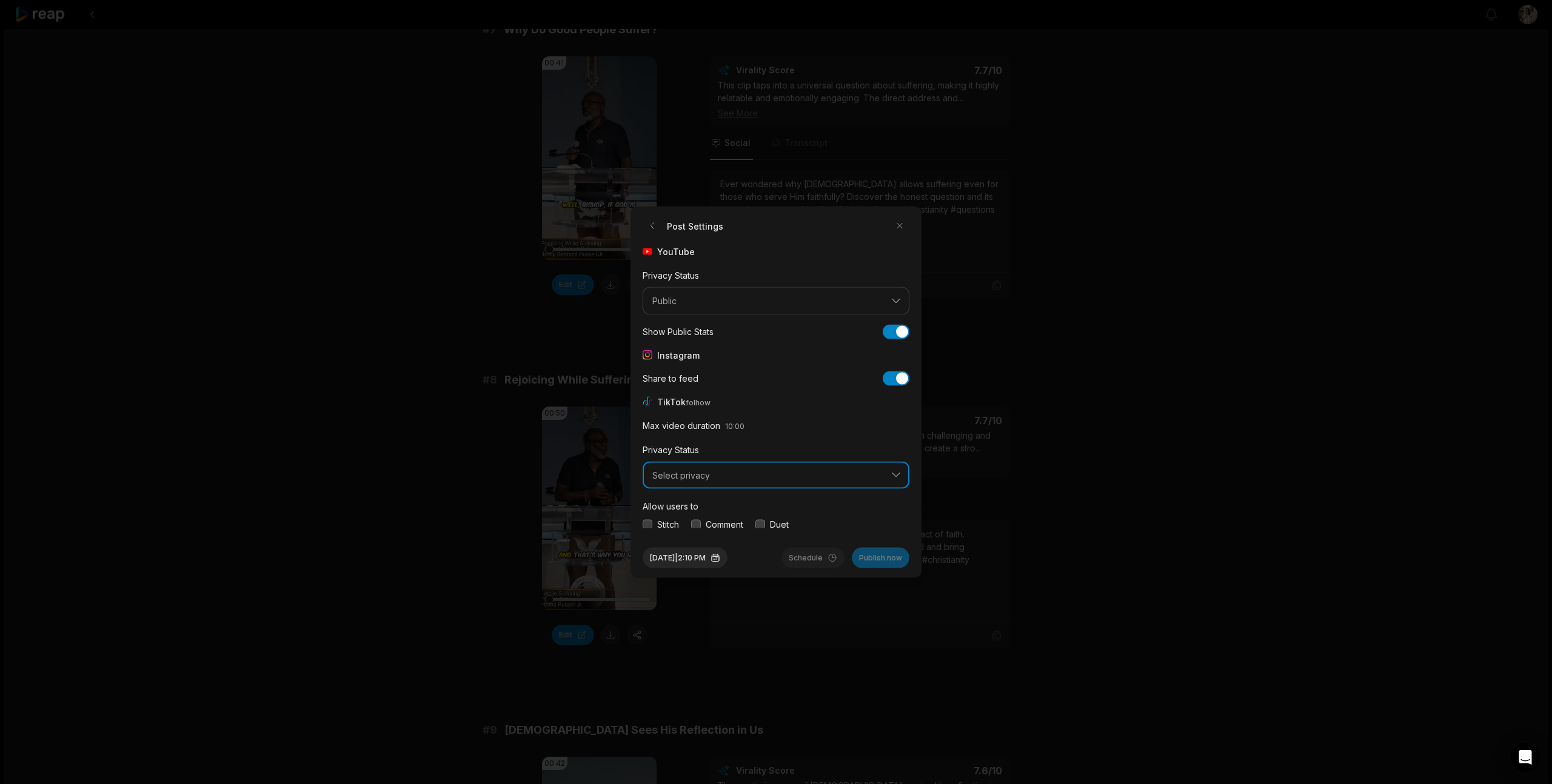
click at [798, 477] on span "Select privacy" at bounding box center [768, 475] width 230 height 11
click at [646, 521] on button "button" at bounding box center [648, 524] width 10 height 10
click at [695, 523] on button "button" at bounding box center [696, 524] width 10 height 10
click at [761, 527] on button "button" at bounding box center [760, 524] width 10 height 10
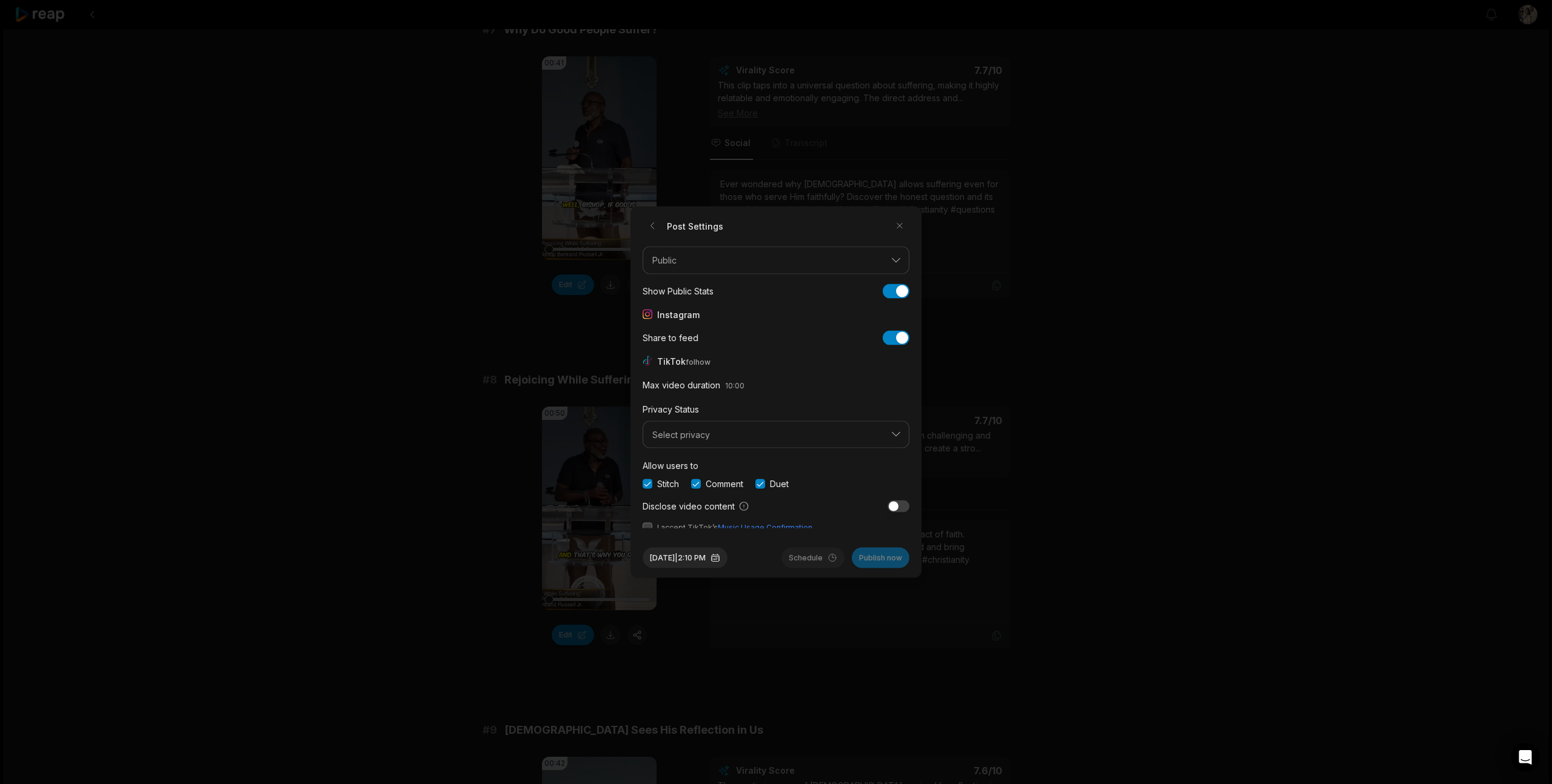
scroll to position [45, 0]
click at [646, 524] on button "button" at bounding box center [648, 523] width 10 height 10
click at [685, 560] on button "Aug 12, 2025 | 2:10 PM" at bounding box center [685, 558] width 85 height 21
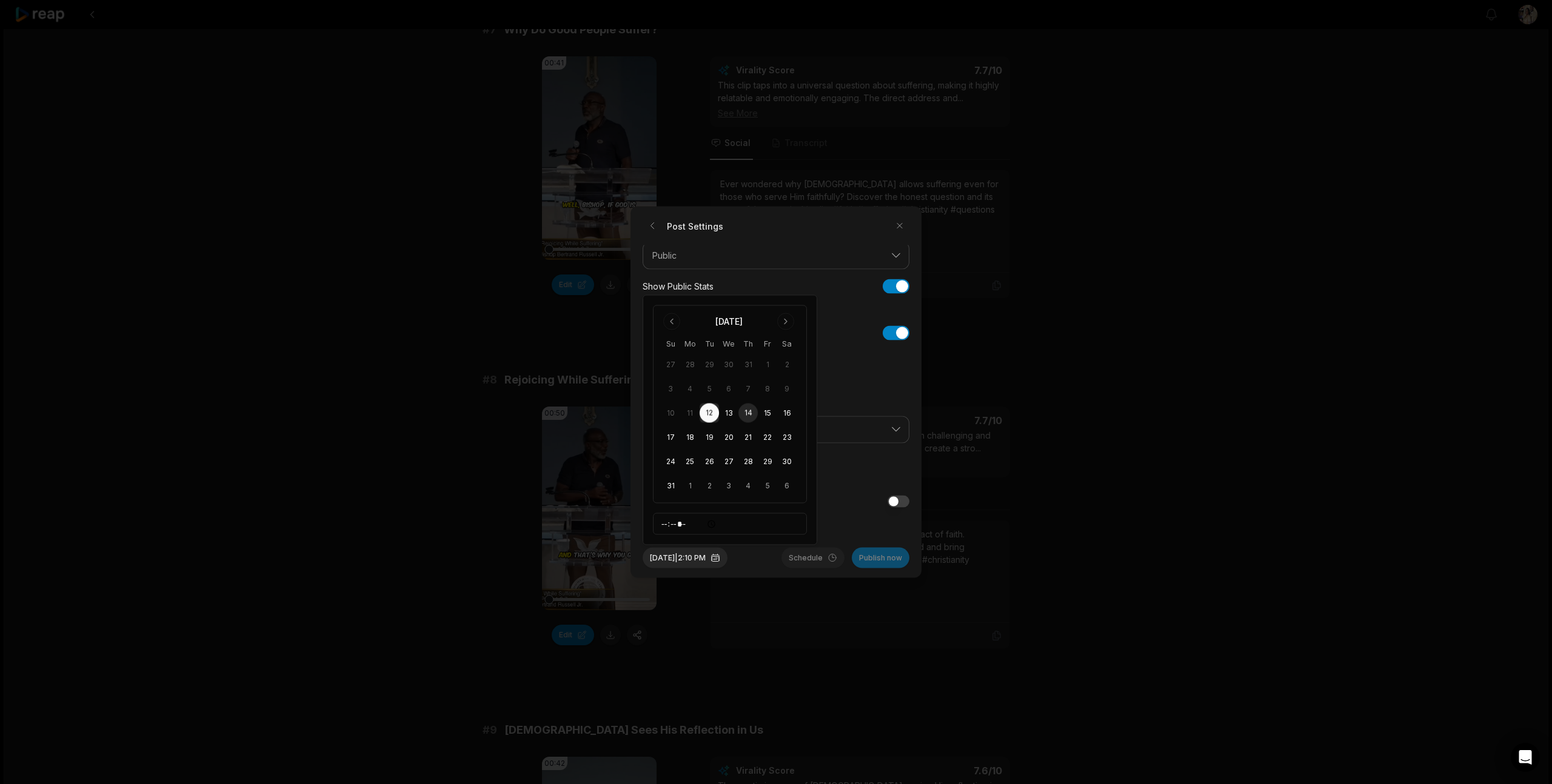
click at [751, 414] on button "14" at bounding box center [748, 413] width 19 height 19
click at [683, 560] on button "Aug 14, 2025 | 2:10 PM" at bounding box center [685, 558] width 85 height 21
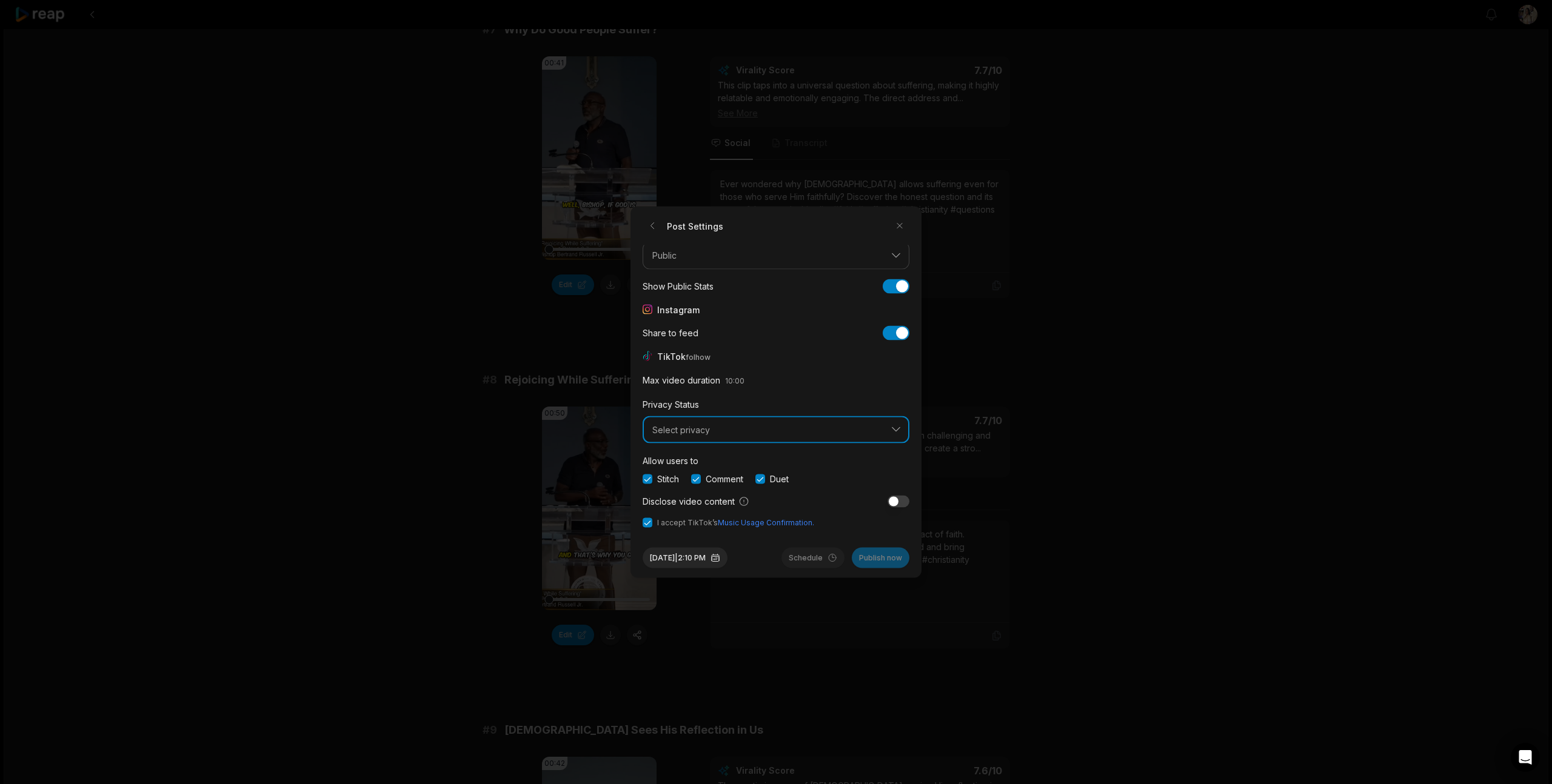
click at [707, 428] on span "Select privacy" at bounding box center [768, 430] width 230 height 11
click at [690, 464] on p "Public To Everyone" at bounding box center [776, 461] width 251 height 12
click at [679, 556] on button "Aug 14, 2025 | 2:10 PM" at bounding box center [685, 558] width 85 height 21
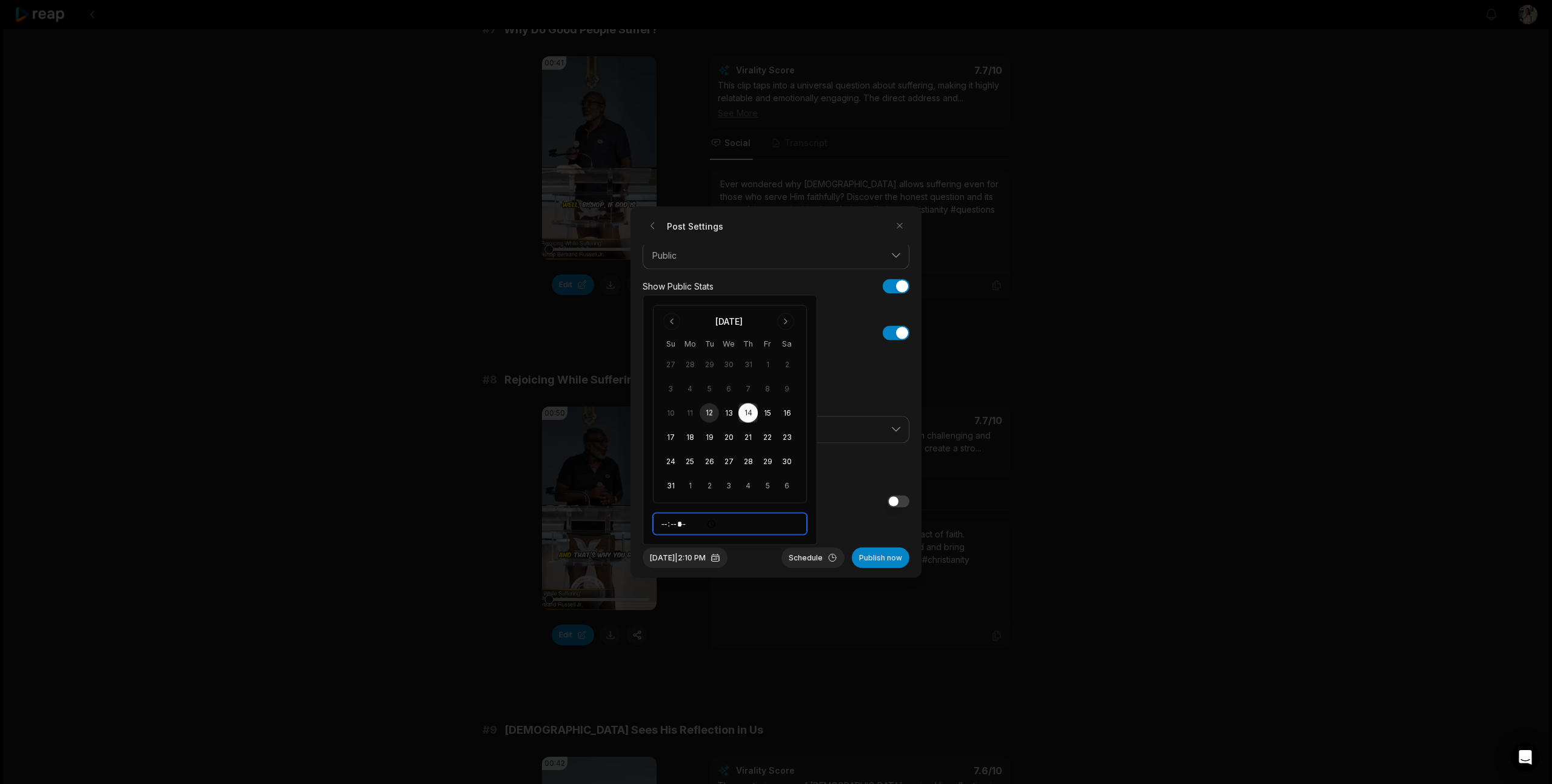
click at [672, 525] on input "*****" at bounding box center [730, 523] width 154 height 22
type input "*****"
click at [807, 558] on button "Schedule" at bounding box center [812, 558] width 63 height 21
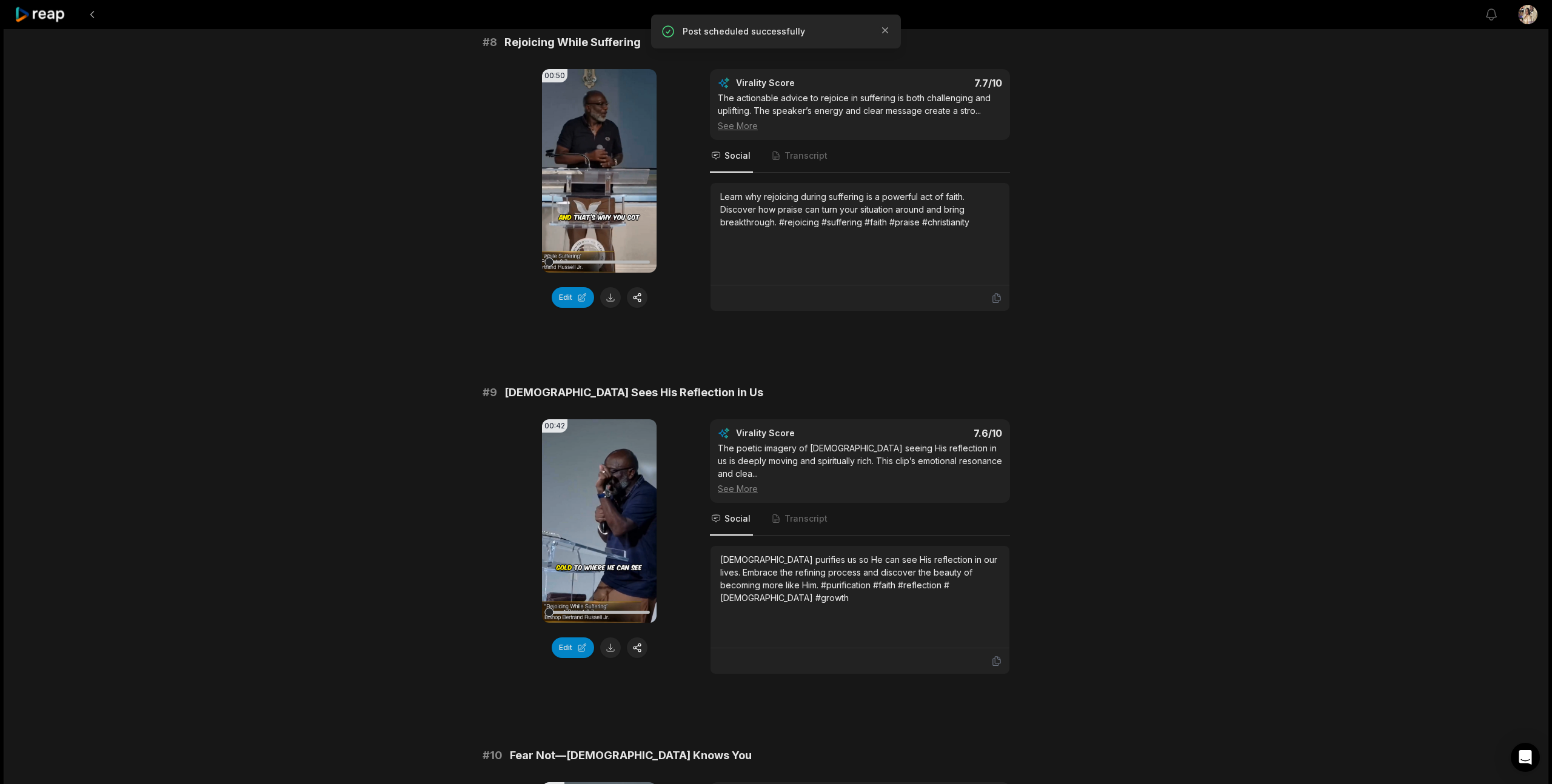
scroll to position [2941, 0]
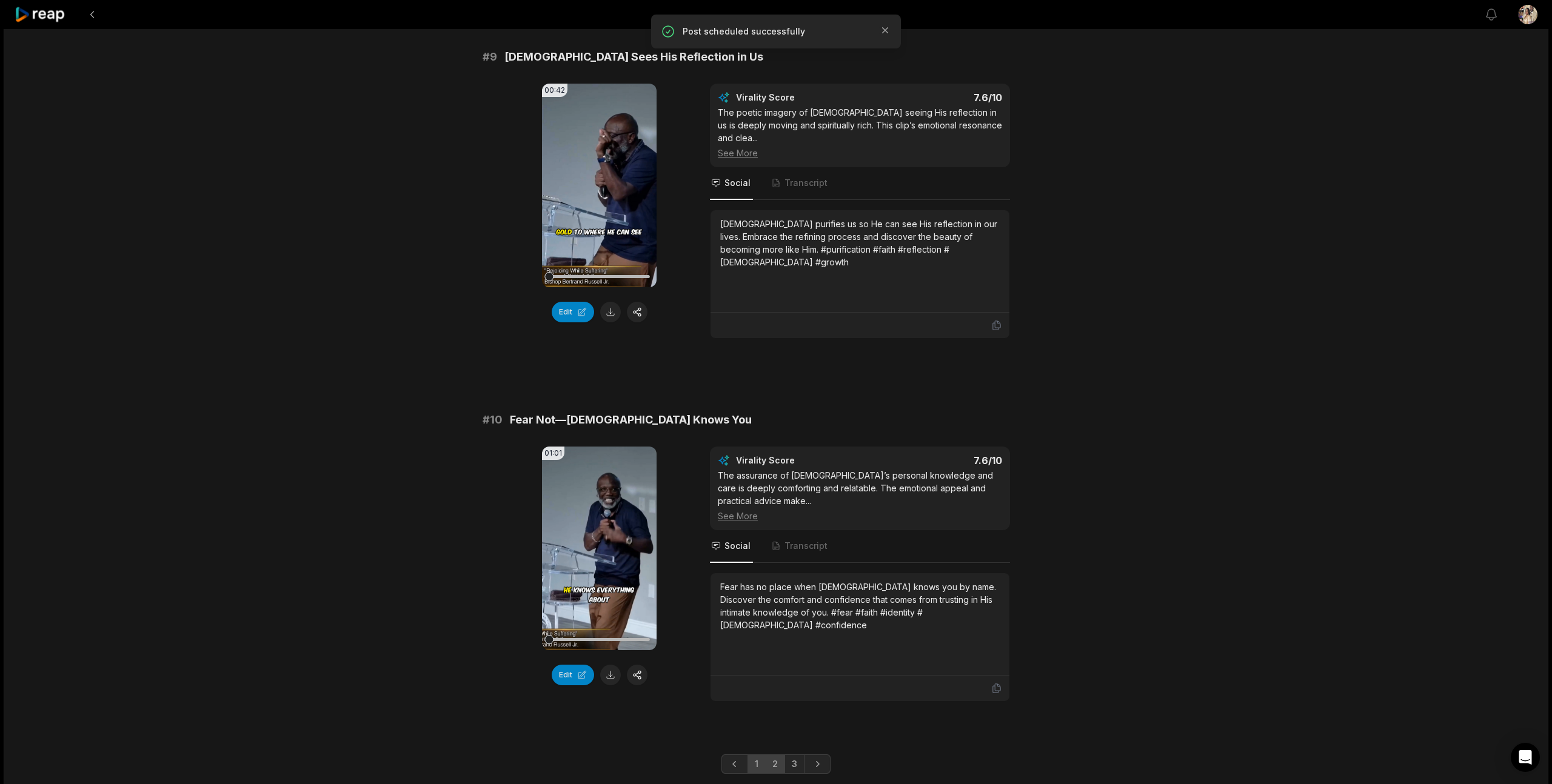
click at [775, 754] on link "2" at bounding box center [775, 763] width 20 height 19
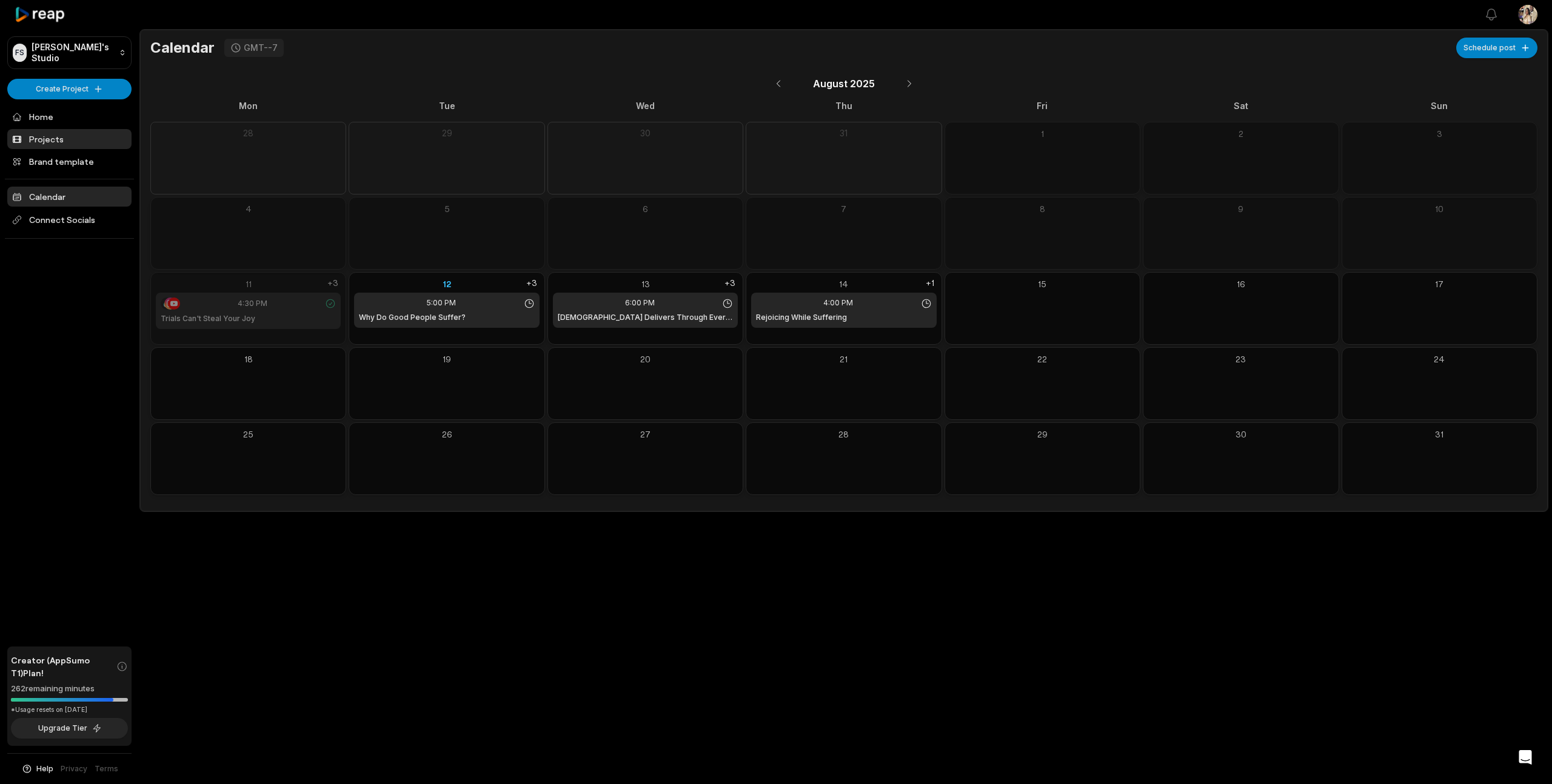
click at [47, 140] on link "Projects" at bounding box center [70, 139] width 124 height 20
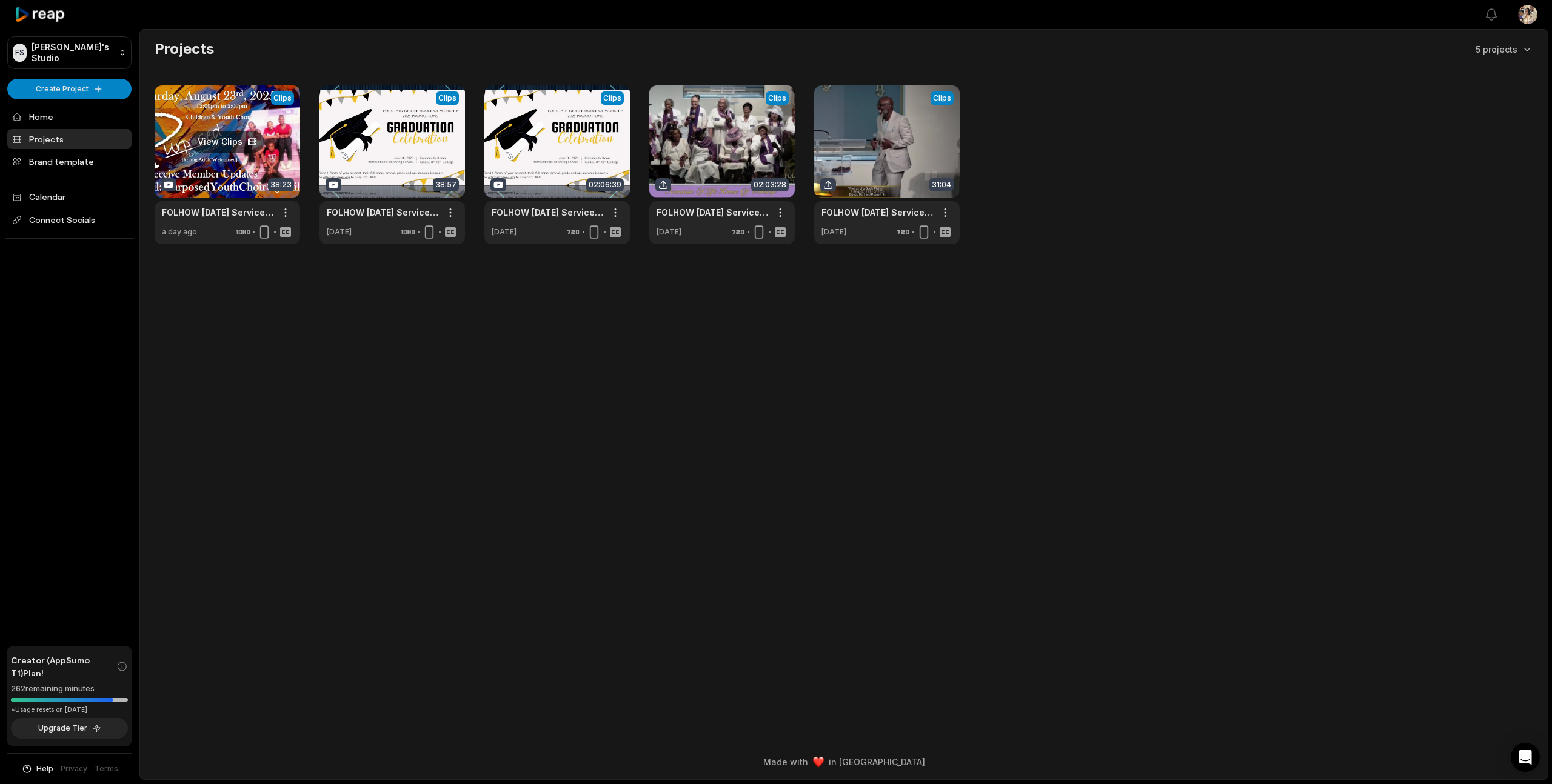
click at [281, 159] on link at bounding box center [228, 164] width 146 height 159
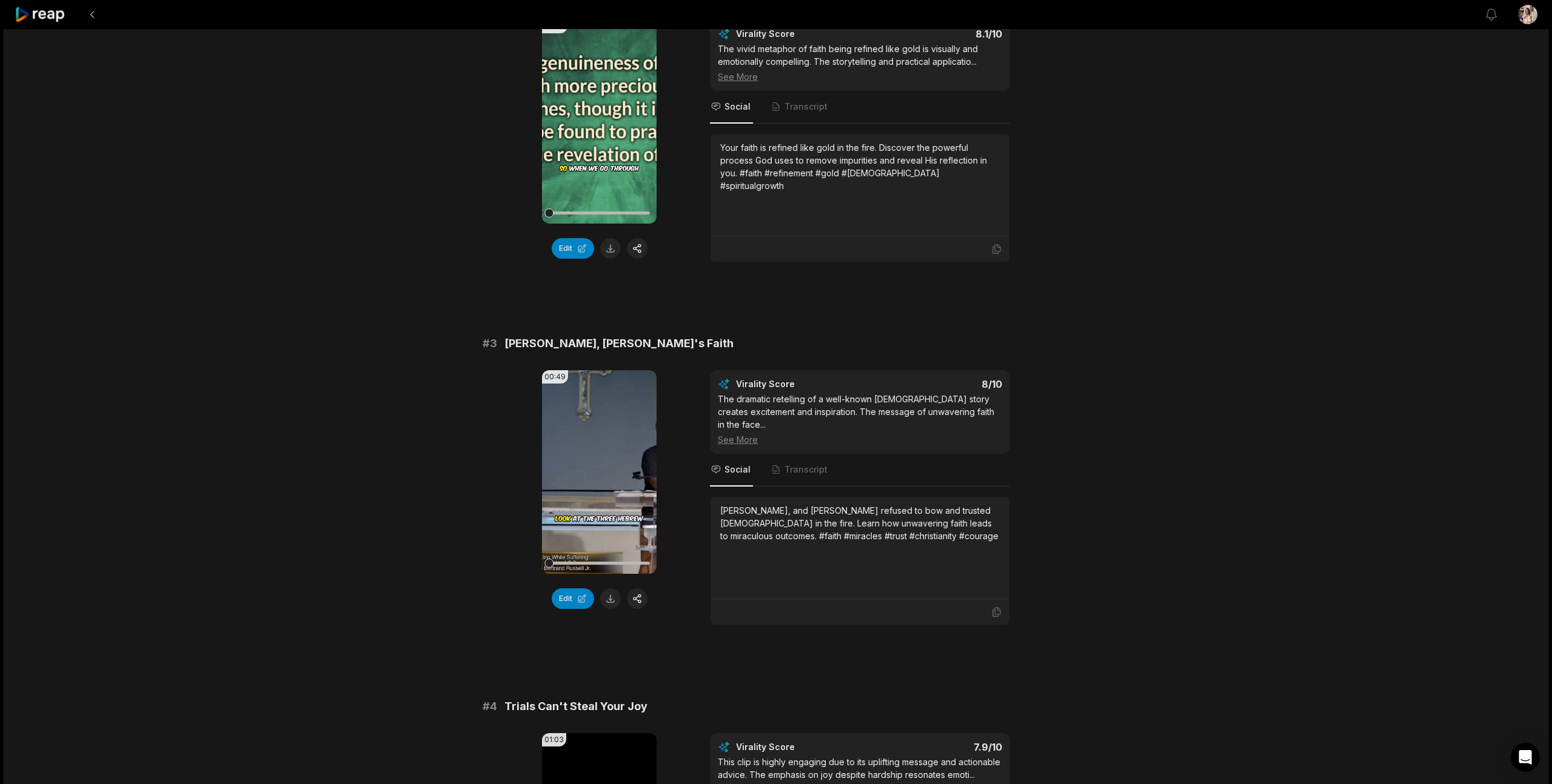
scroll to position [2941, 0]
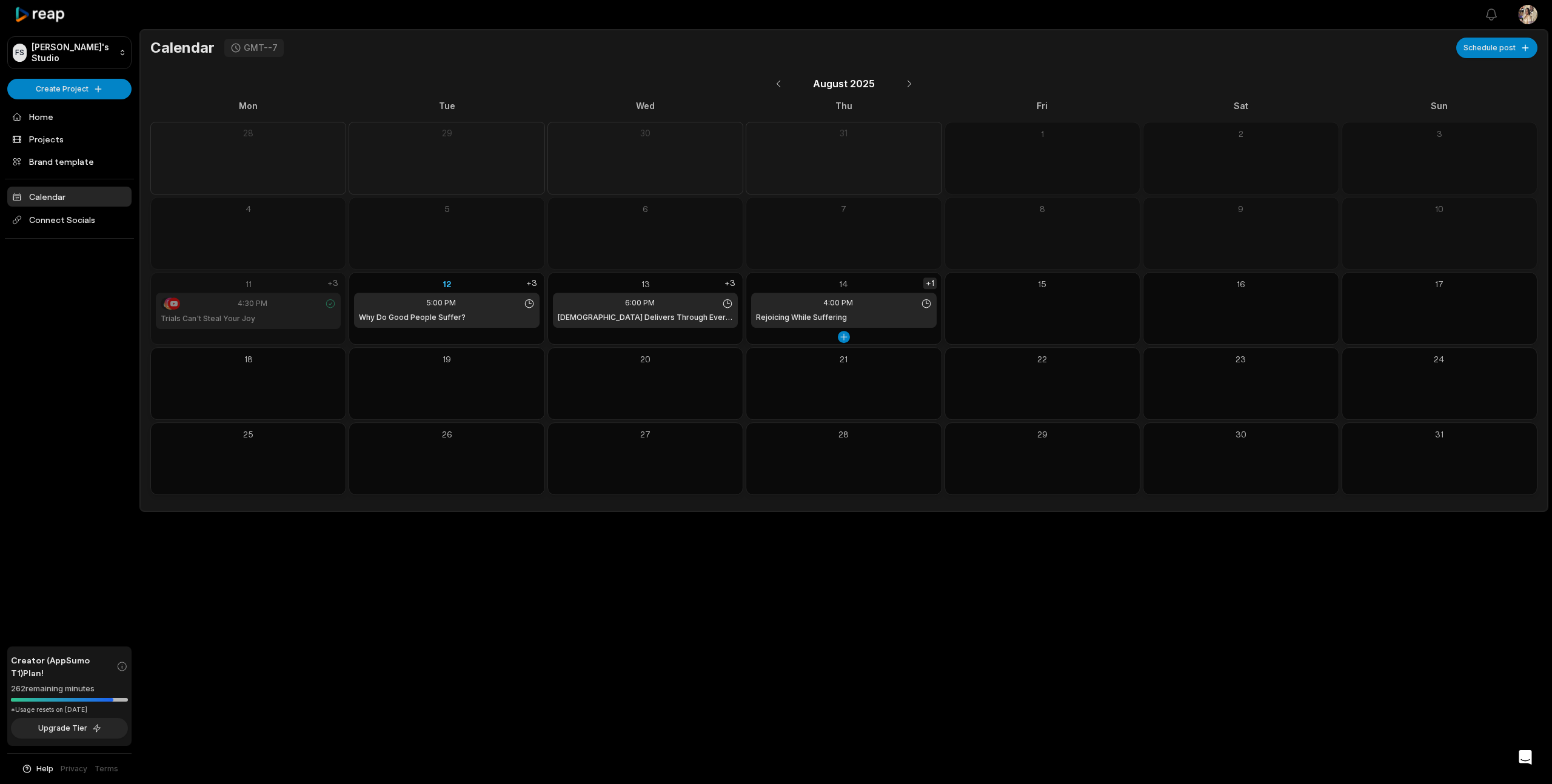
click at [931, 285] on div "+1" at bounding box center [929, 283] width 13 height 12
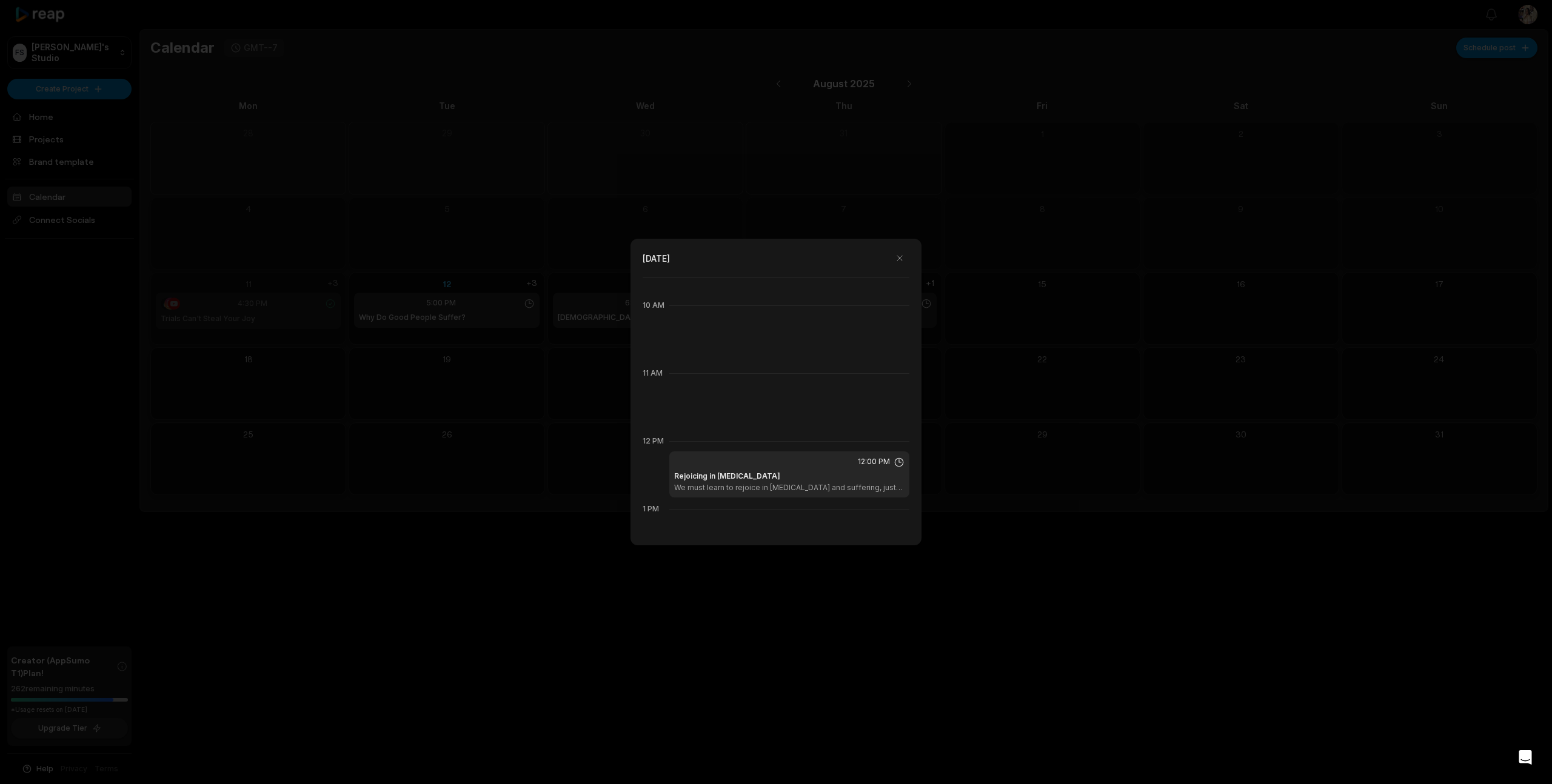
scroll to position [642, 0]
click at [899, 261] on button "button" at bounding box center [899, 258] width 19 height 19
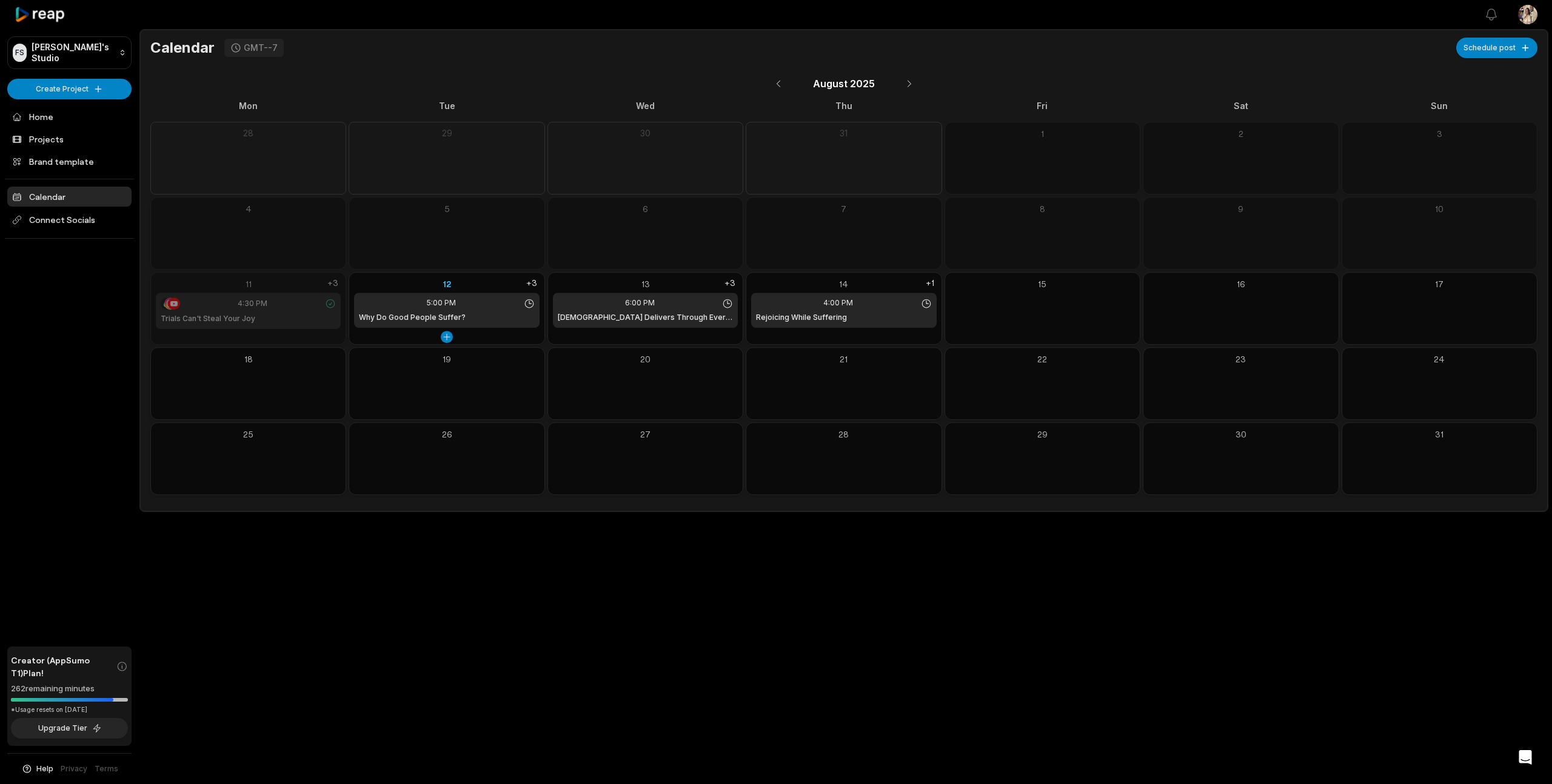
click at [472, 307] on div "5:00 PM" at bounding box center [447, 303] width 175 height 11
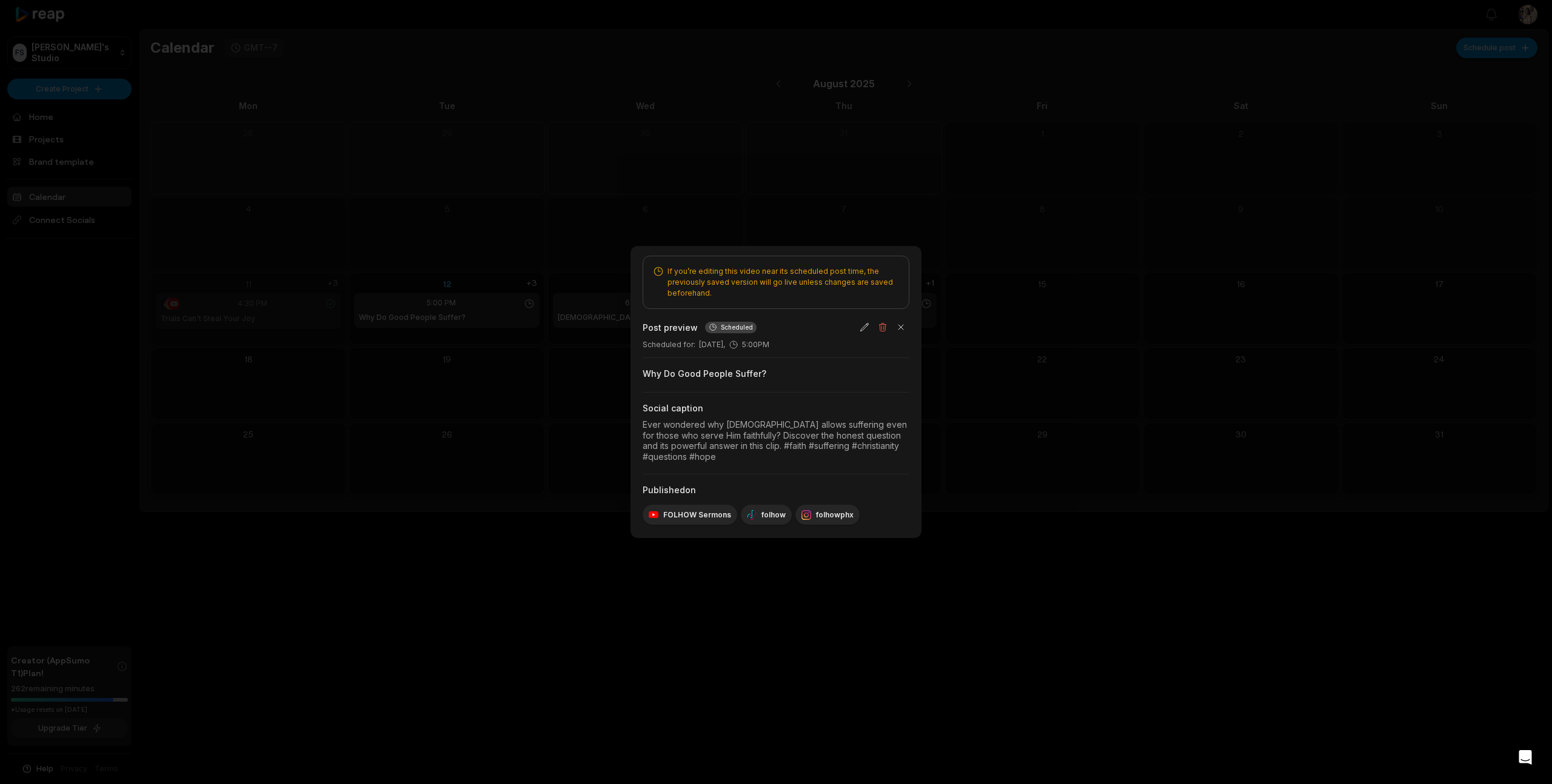
click at [506, 406] on div at bounding box center [776, 392] width 1552 height 784
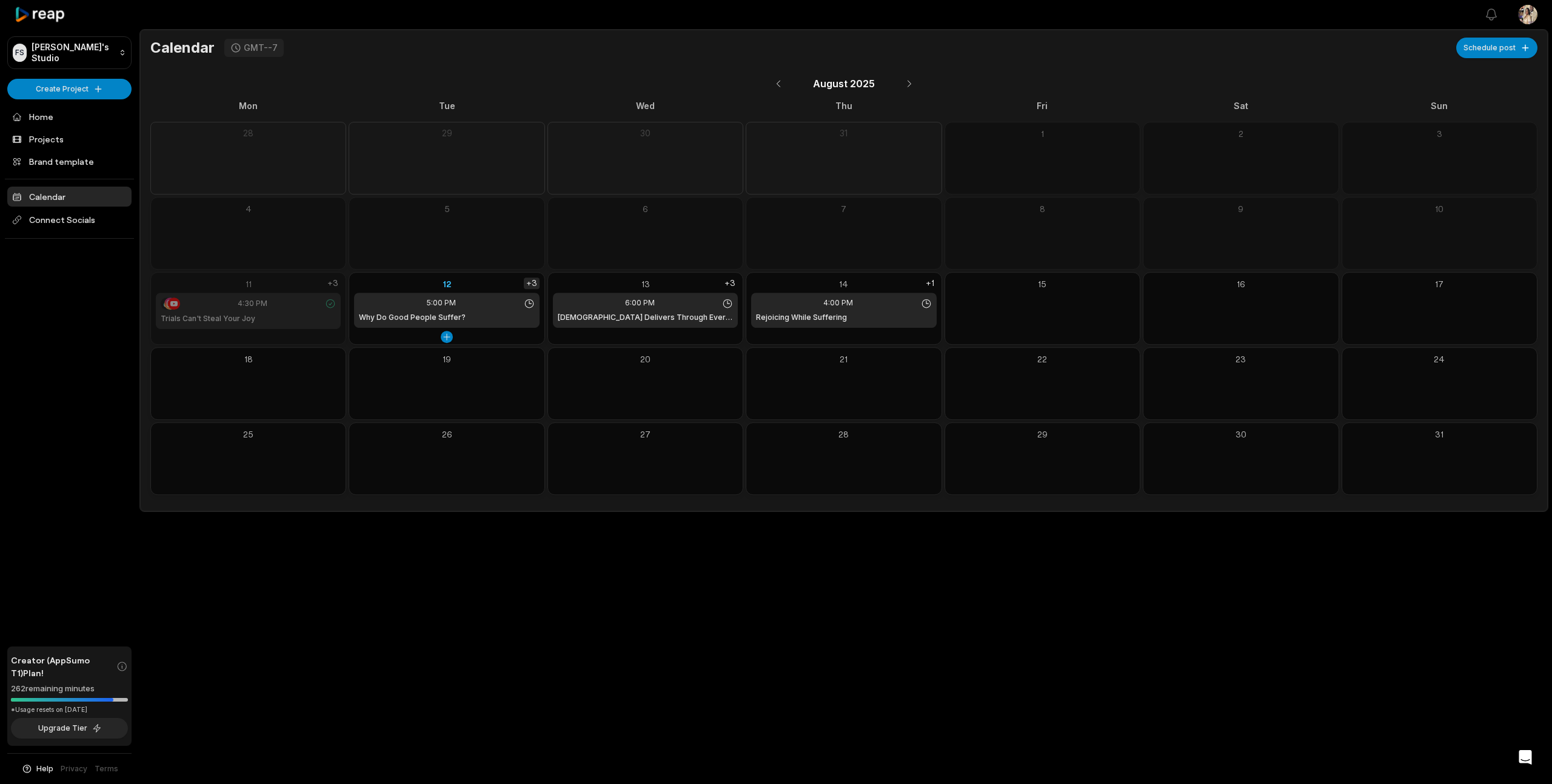
click at [536, 279] on div "+3" at bounding box center [531, 283] width 16 height 12
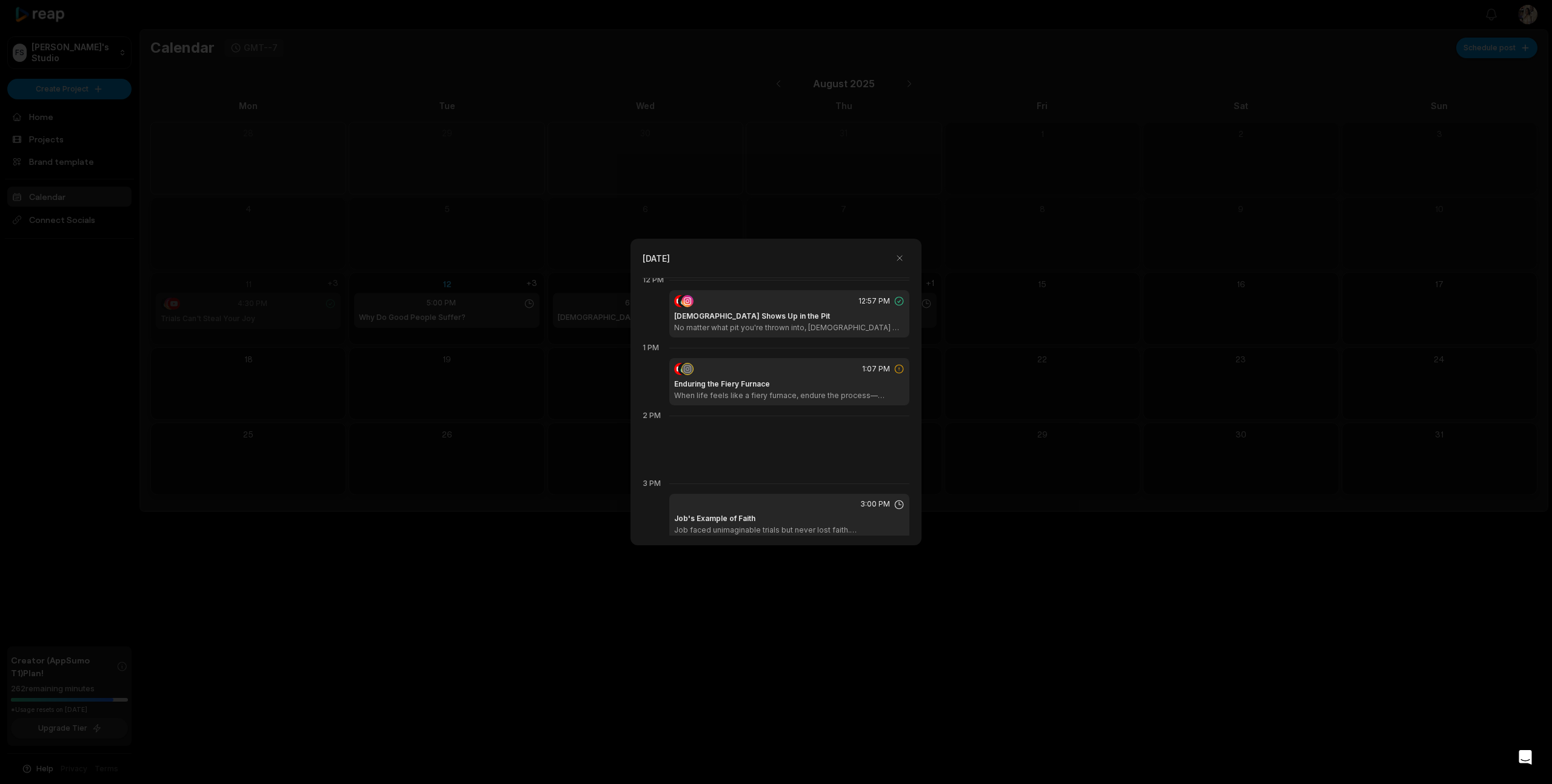
scroll to position [822, 0]
click at [898, 371] on icon at bounding box center [899, 371] width 11 height 11
click at [834, 377] on div "1:07 PM Enduring the Fiery Furnace When life feels like a fiery furnace, endure…" at bounding box center [789, 383] width 240 height 47
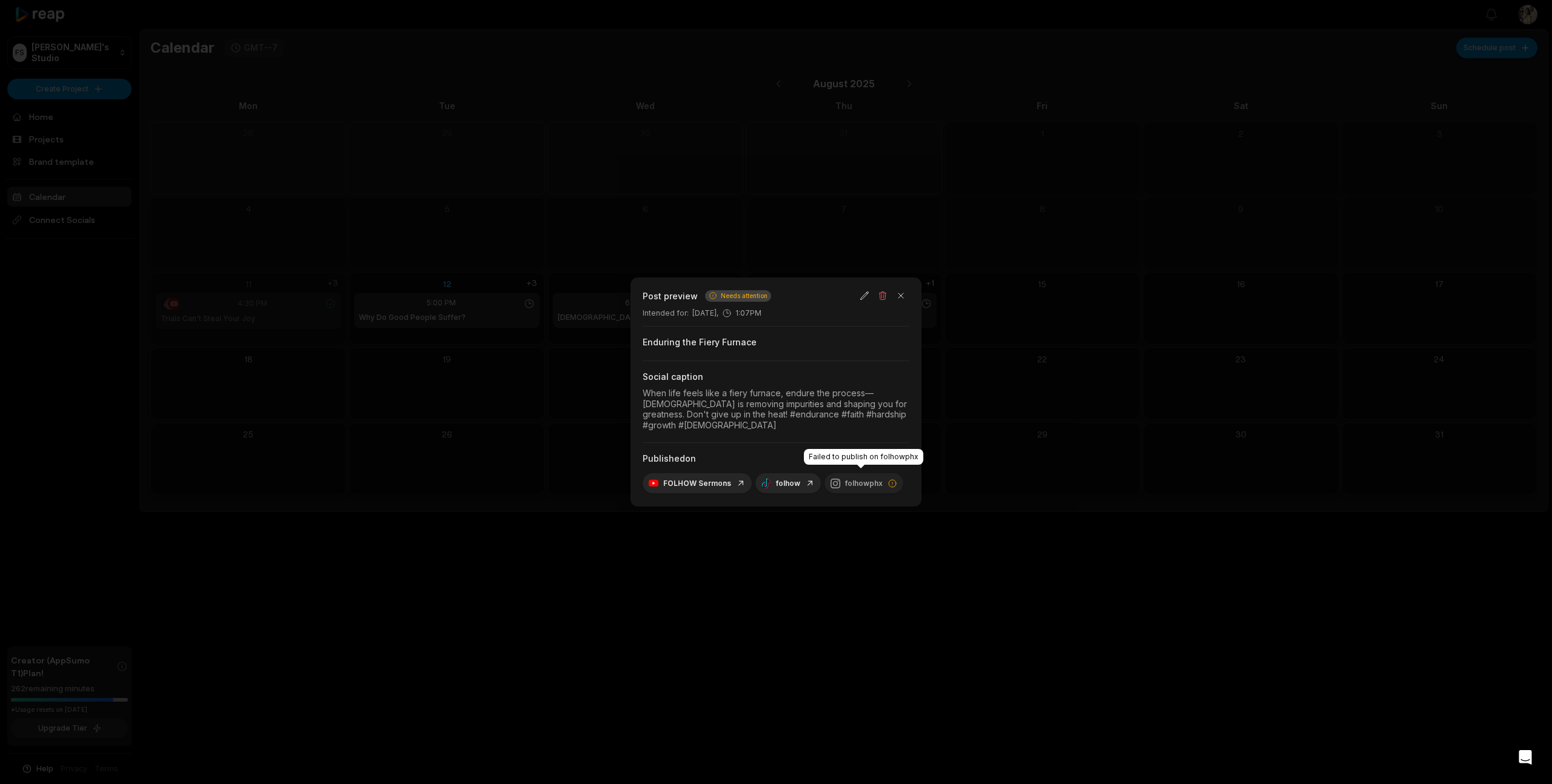
click at [847, 478] on div "folhowphx" at bounding box center [863, 483] width 79 height 20
click at [891, 479] on icon at bounding box center [893, 484] width 10 height 10
click at [832, 479] on icon at bounding box center [835, 484] width 10 height 10
click at [840, 458] on div "Published on" at bounding box center [776, 458] width 267 height 12
click at [883, 301] on button "button" at bounding box center [882, 295] width 17 height 17
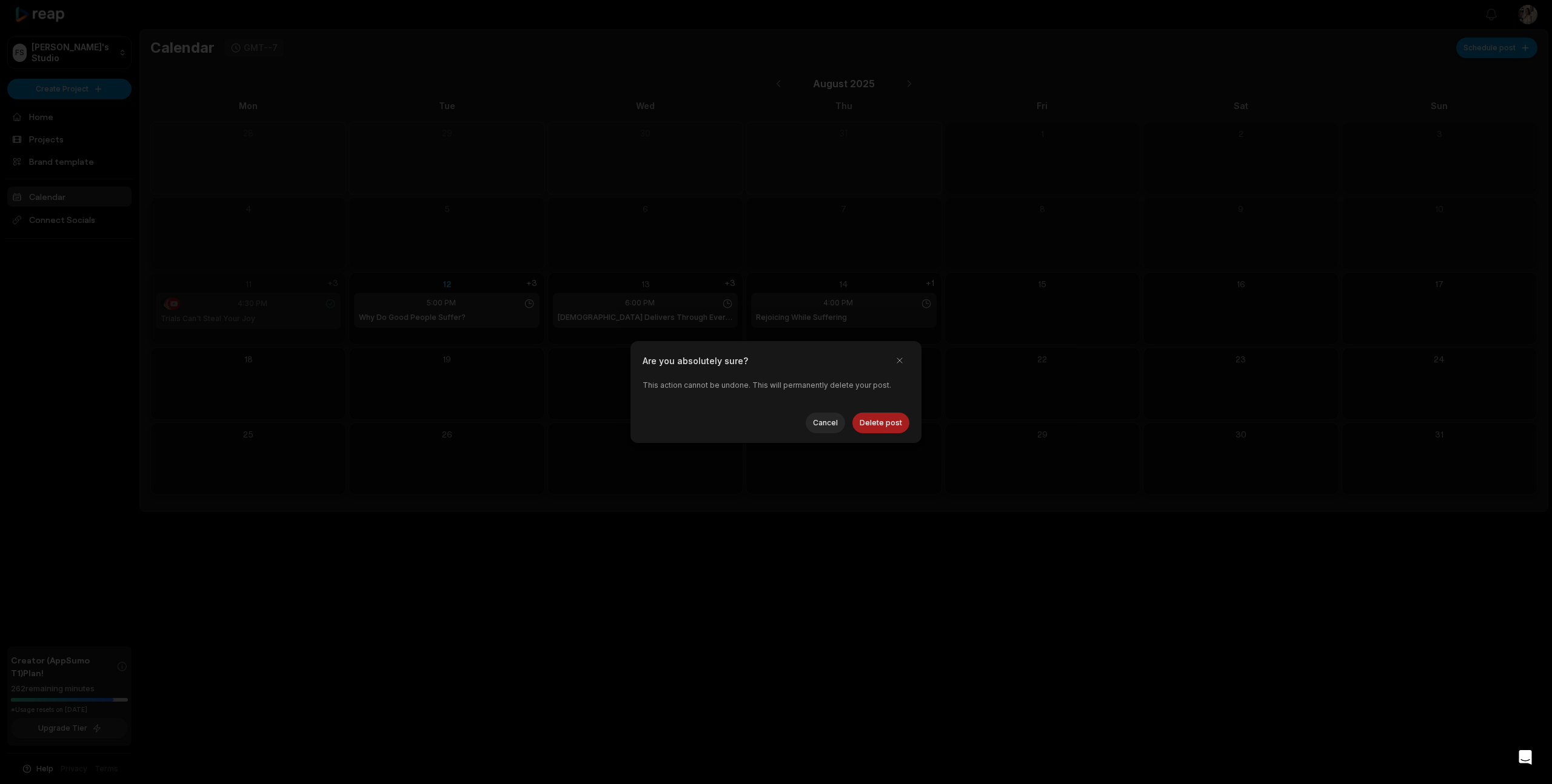
click at [882, 420] on button "Delete post" at bounding box center [881, 423] width 57 height 21
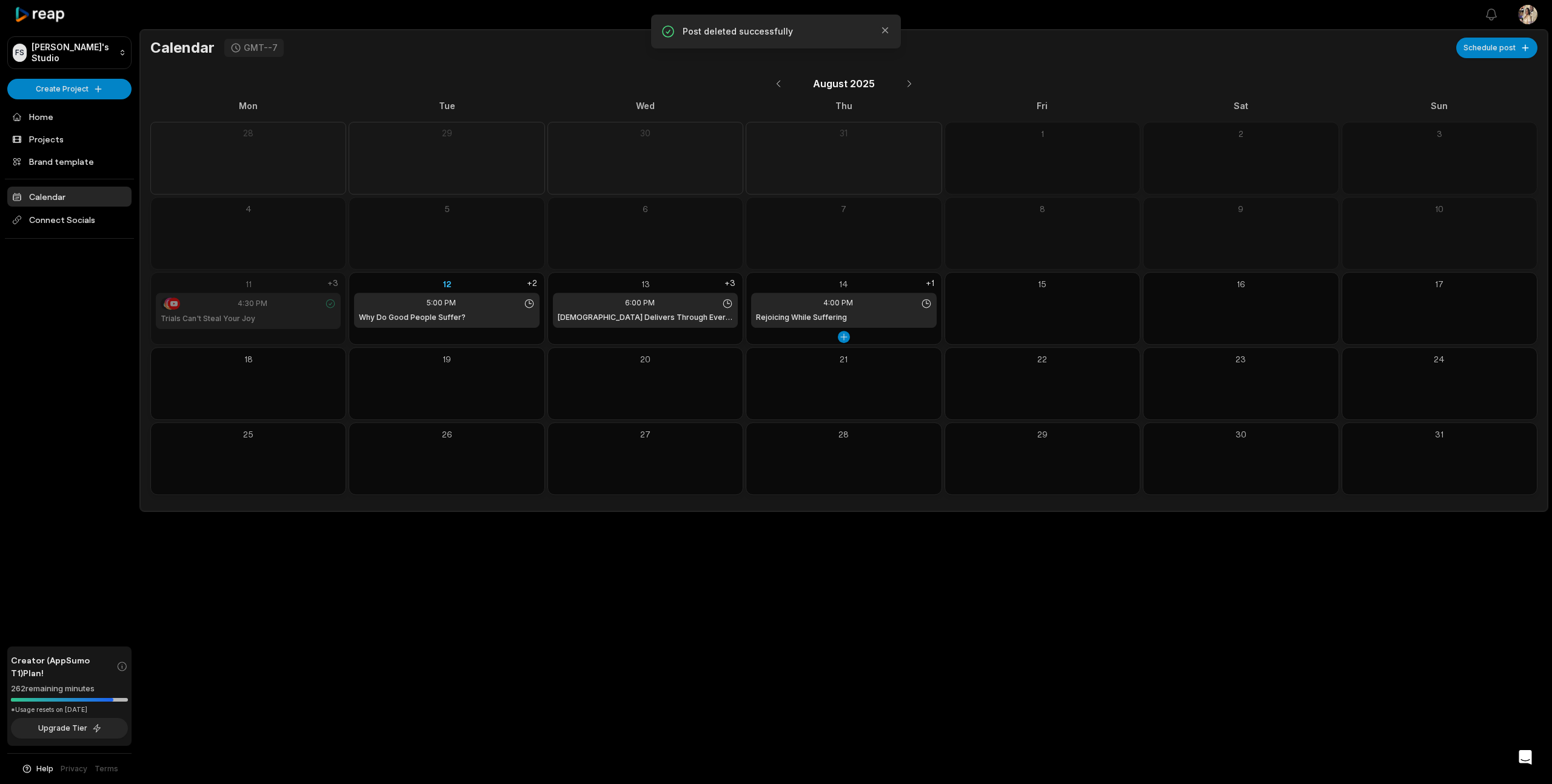
click at [859, 316] on div "Rejoicing While Suffering" at bounding box center [843, 318] width 175 height 11
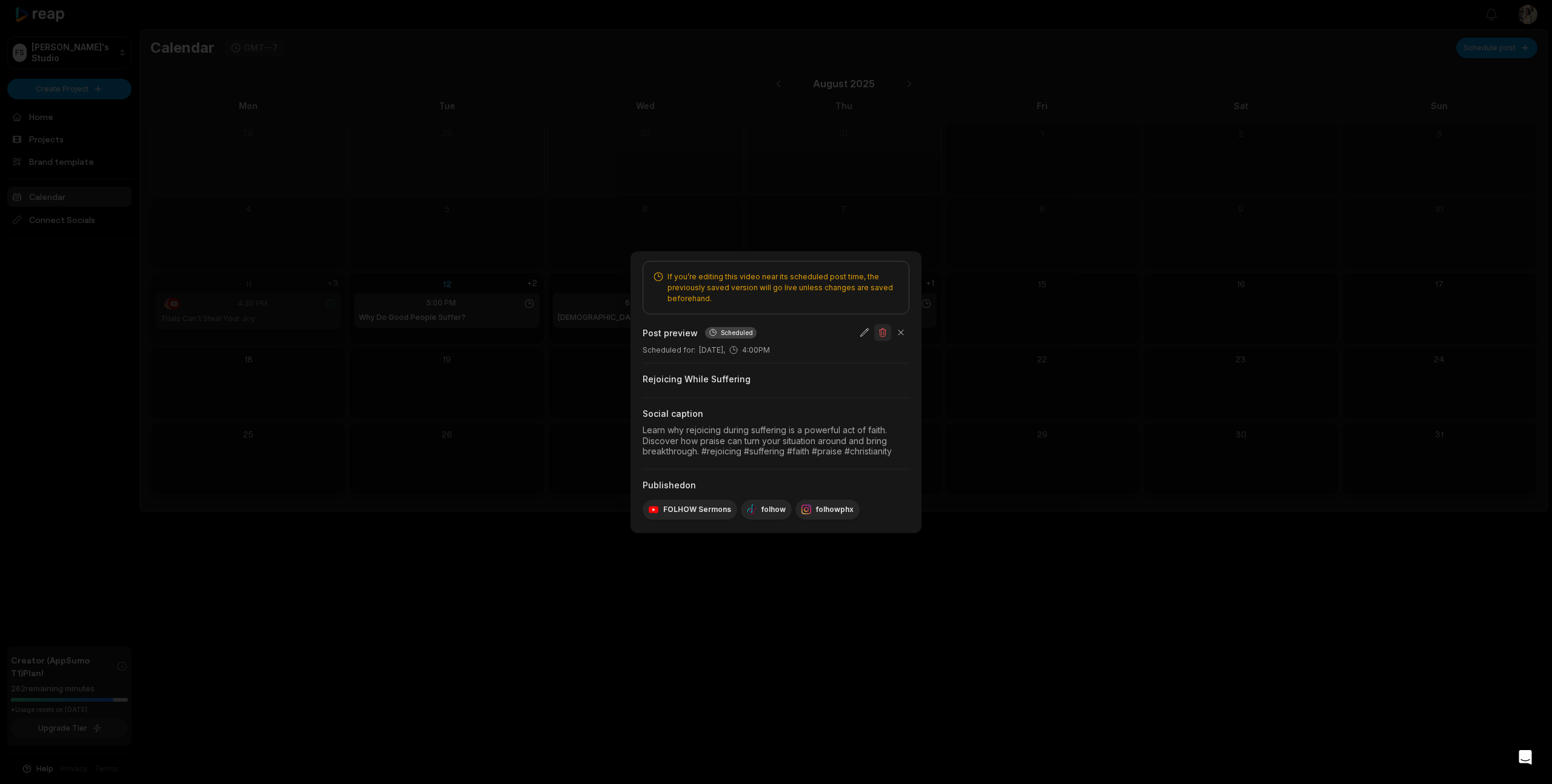
click at [881, 334] on button "button" at bounding box center [882, 332] width 17 height 17
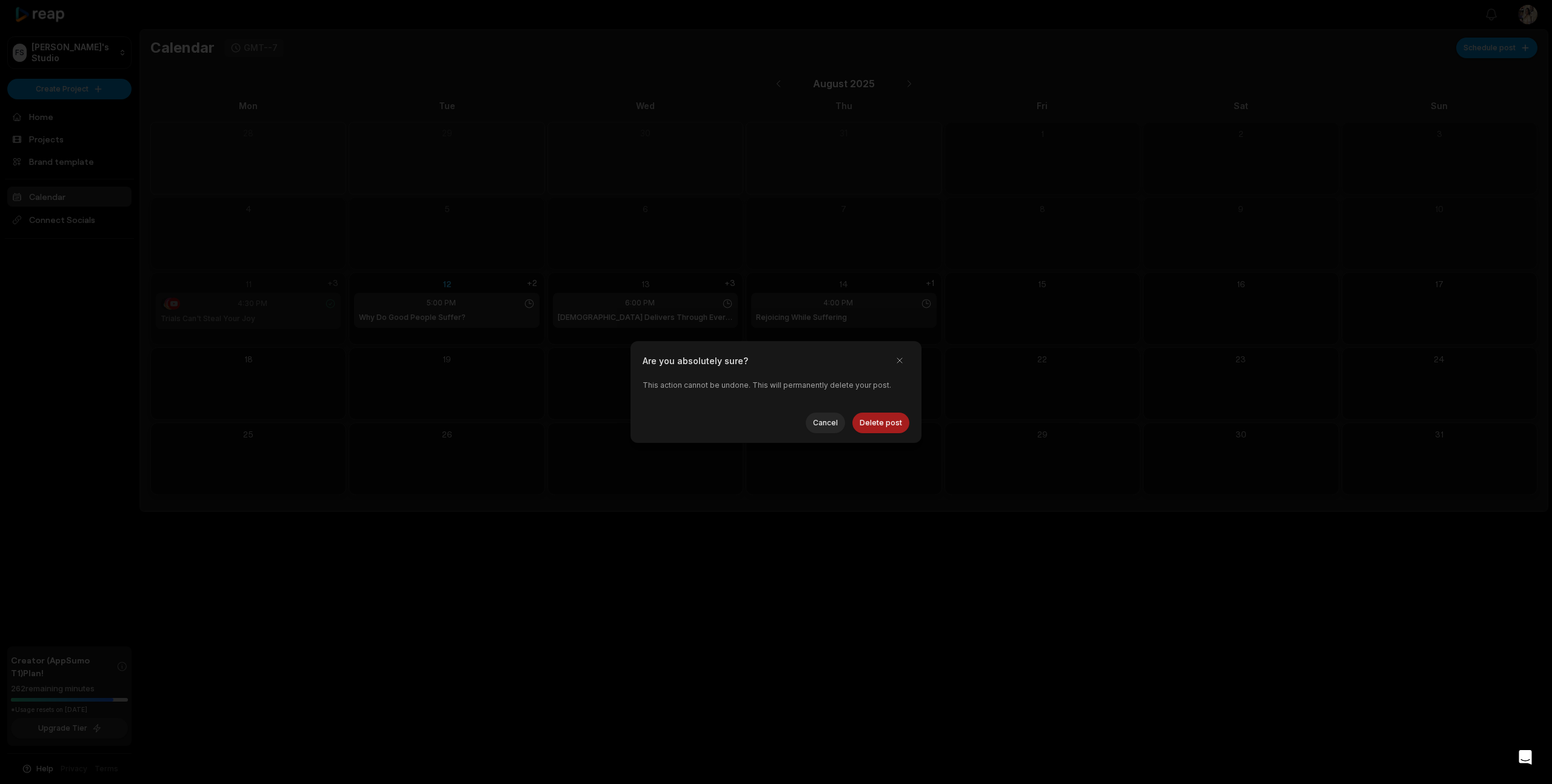
click at [885, 418] on button "Delete post" at bounding box center [881, 423] width 57 height 21
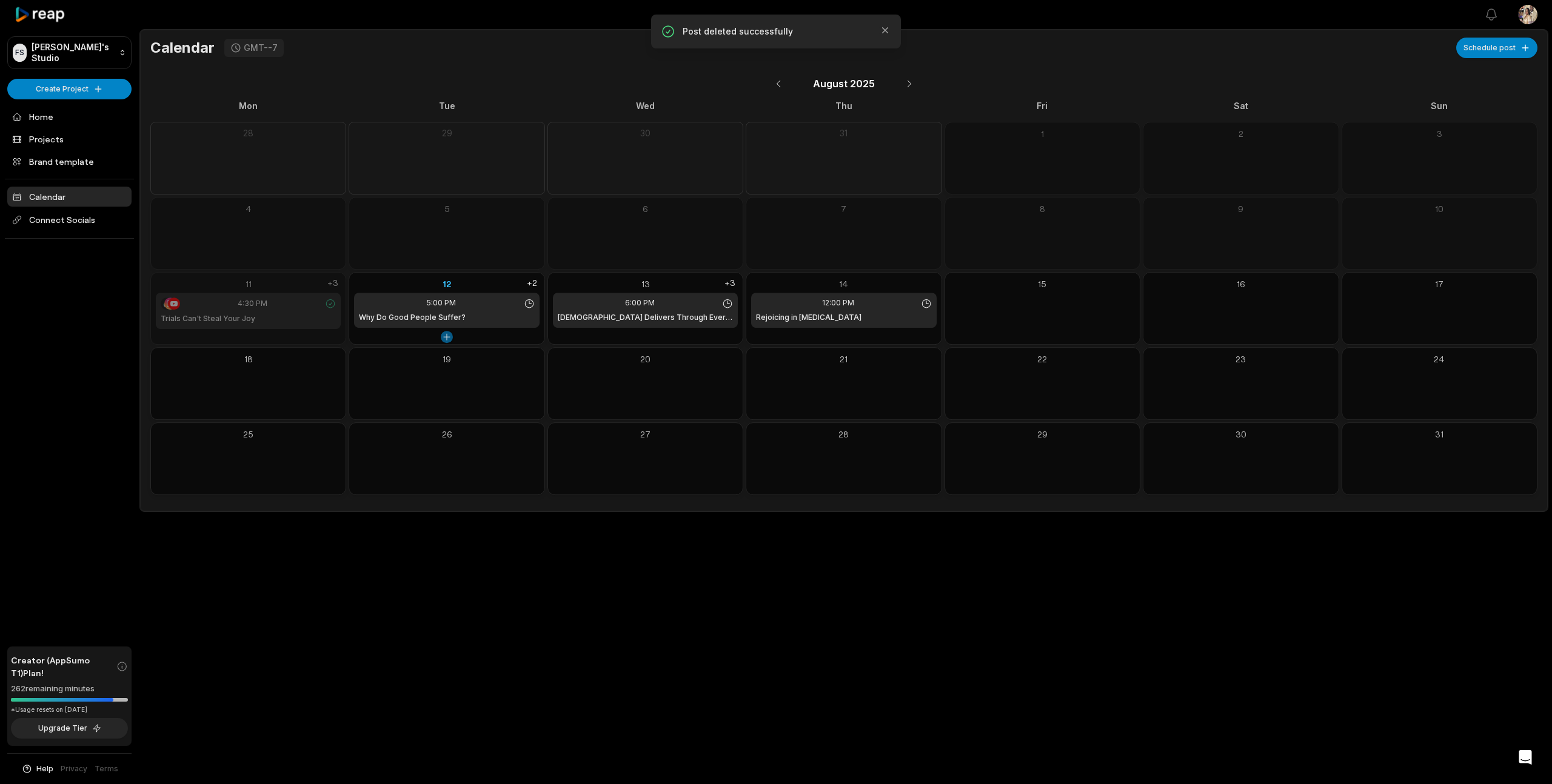
click at [446, 338] on button at bounding box center [447, 336] width 12 height 12
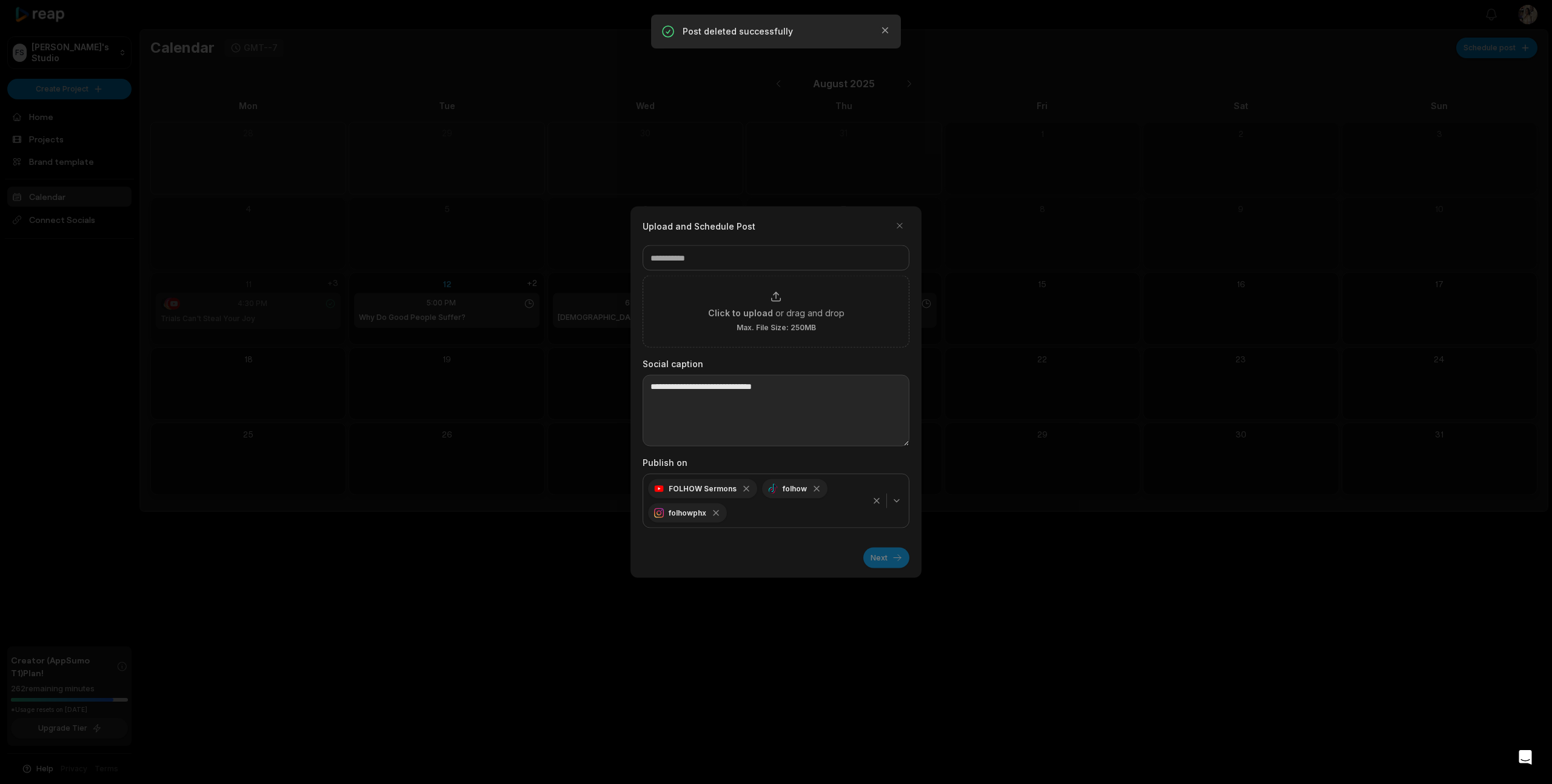
scroll to position [0, 0]
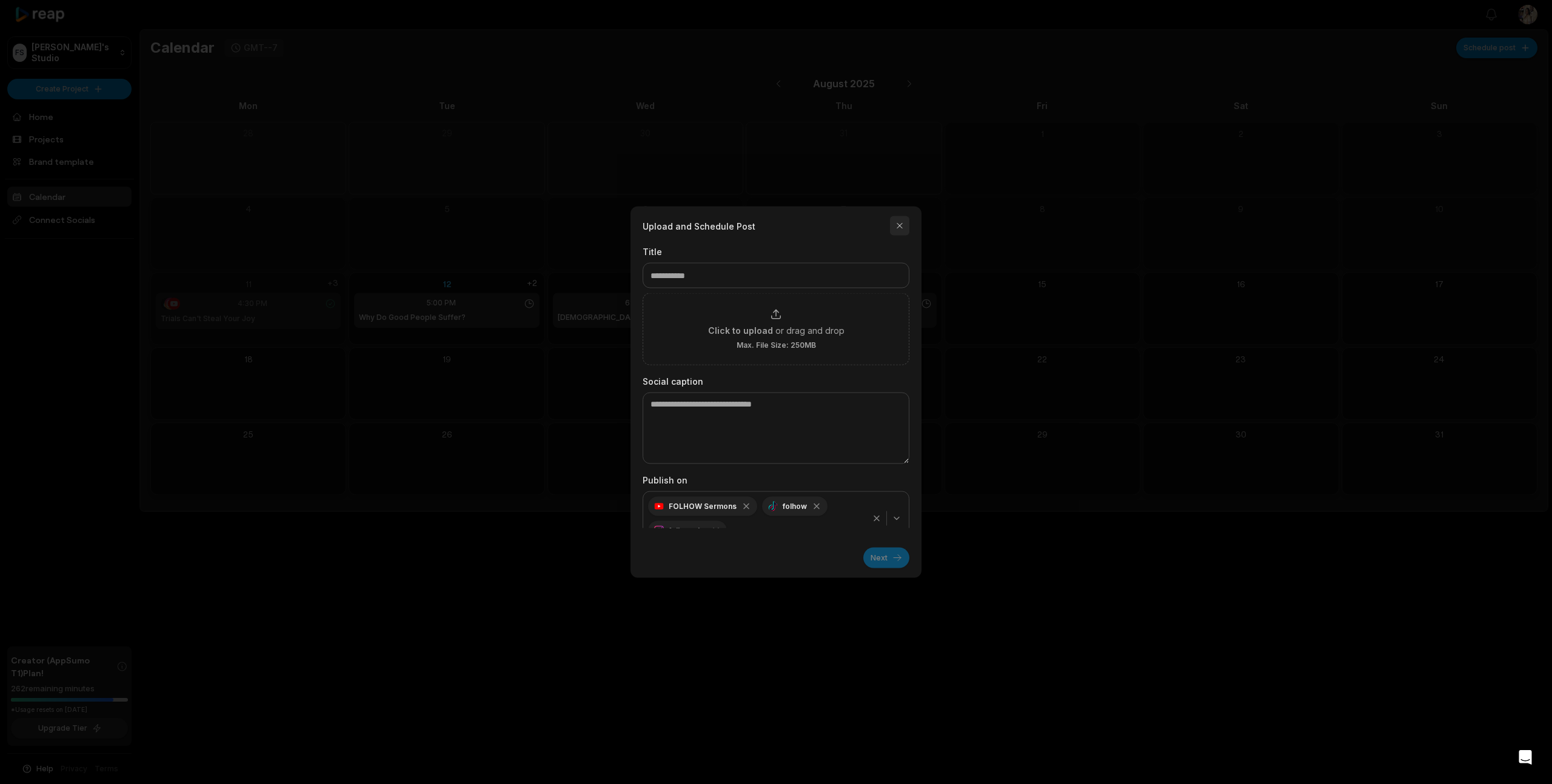
click at [898, 225] on button "button" at bounding box center [899, 226] width 19 height 19
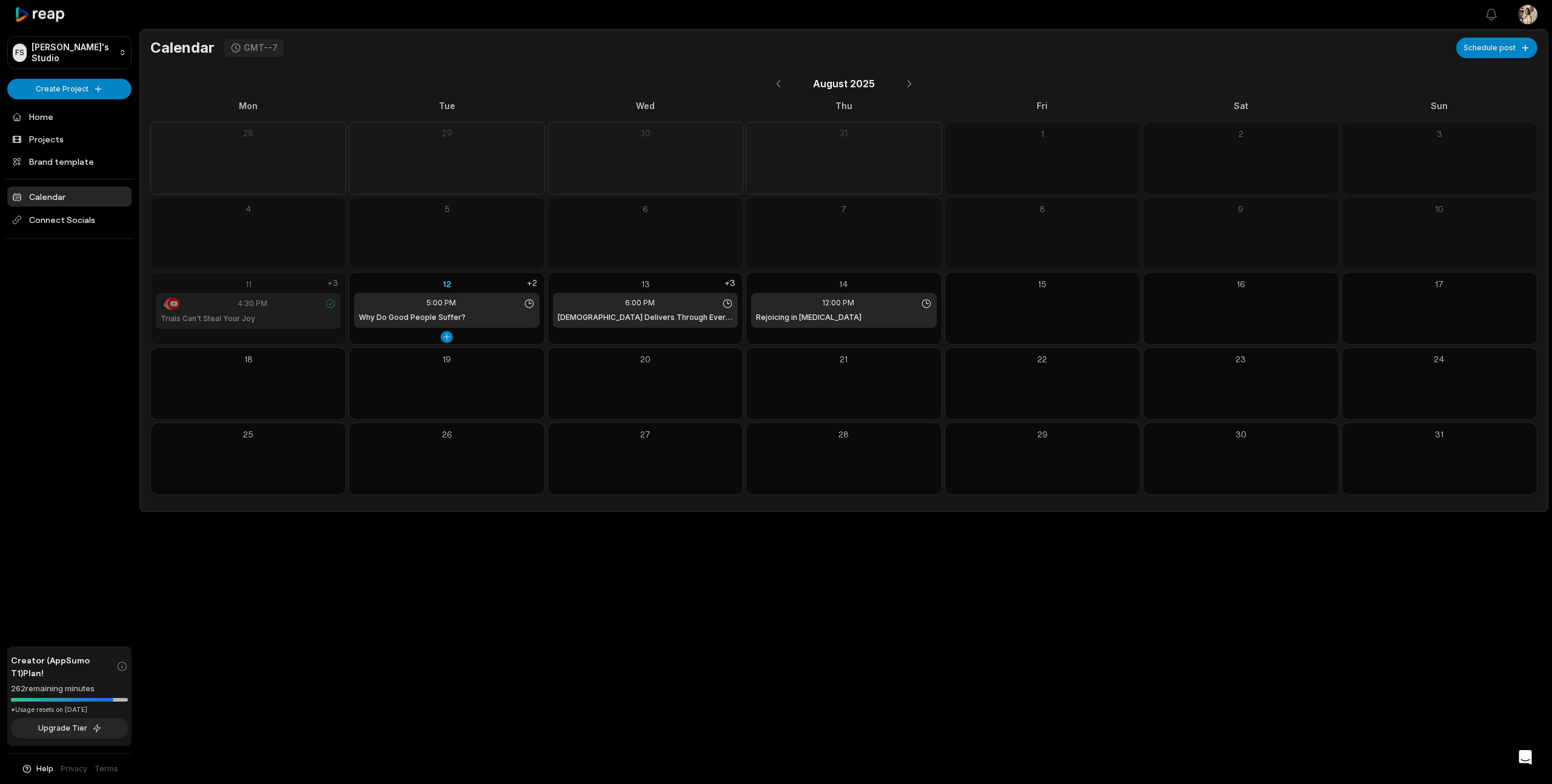
click at [480, 281] on div "12" at bounding box center [446, 284] width 185 height 12
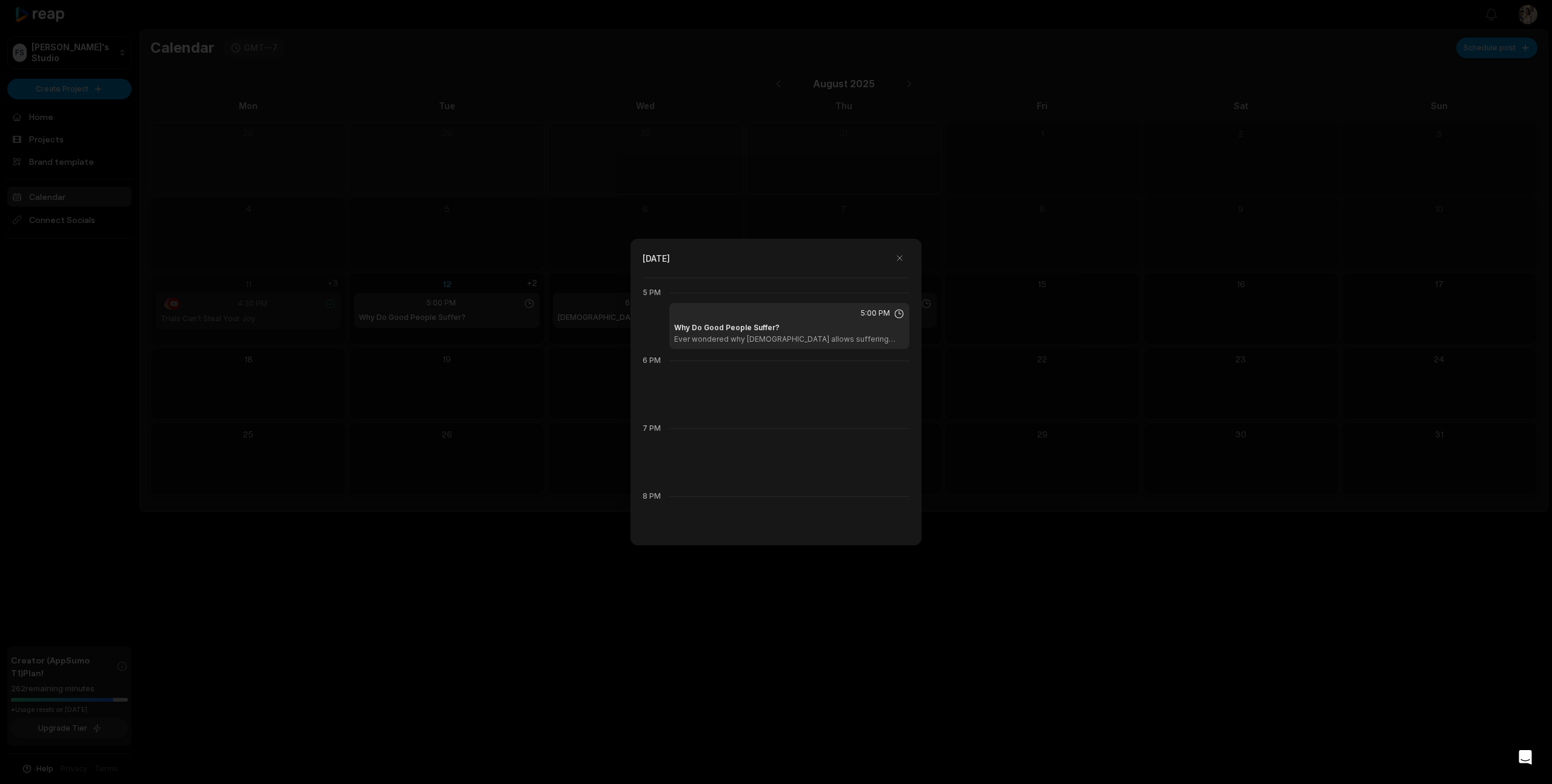
scroll to position [1174, 0]
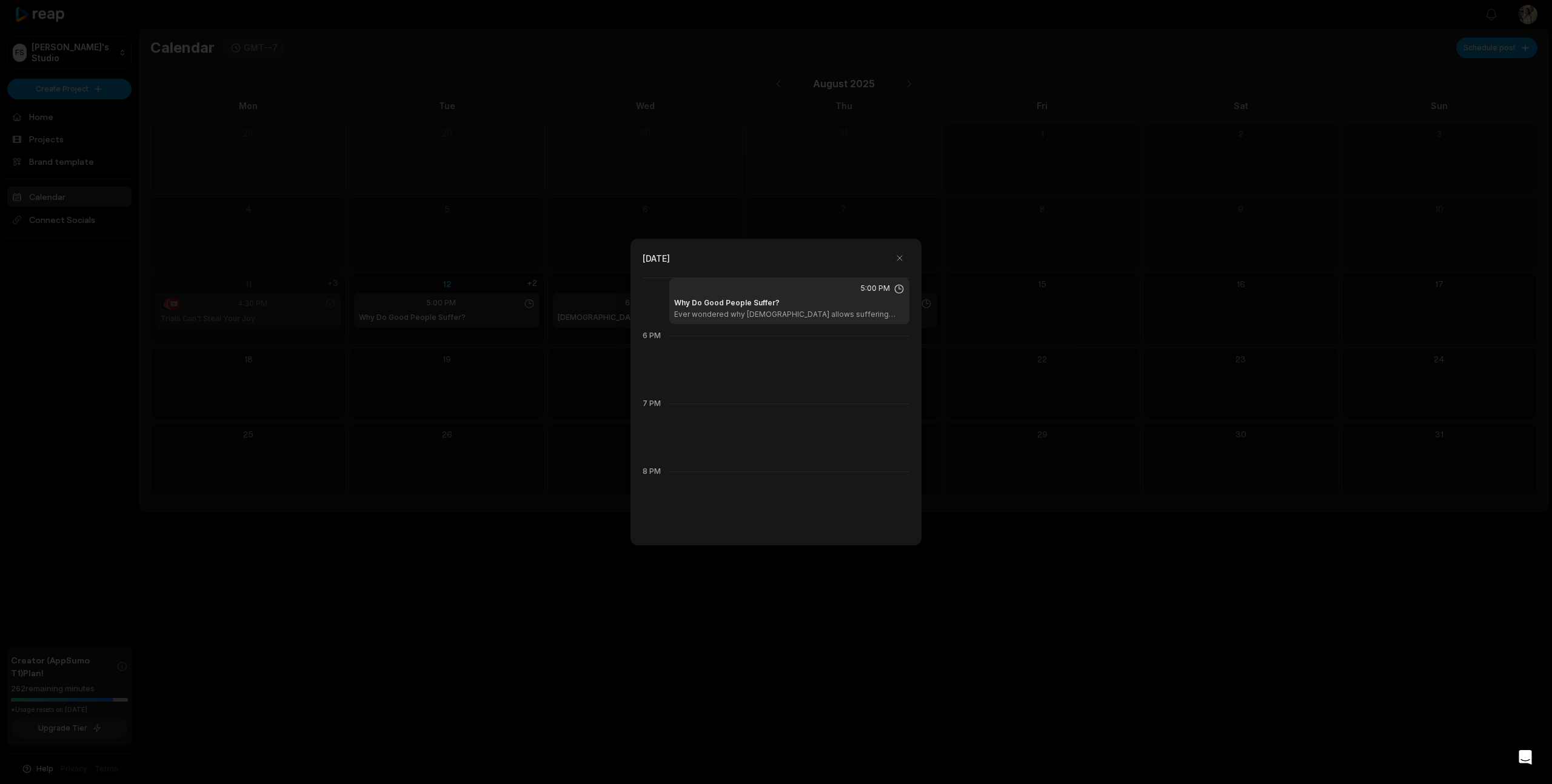
click at [421, 446] on div at bounding box center [776, 392] width 1552 height 784
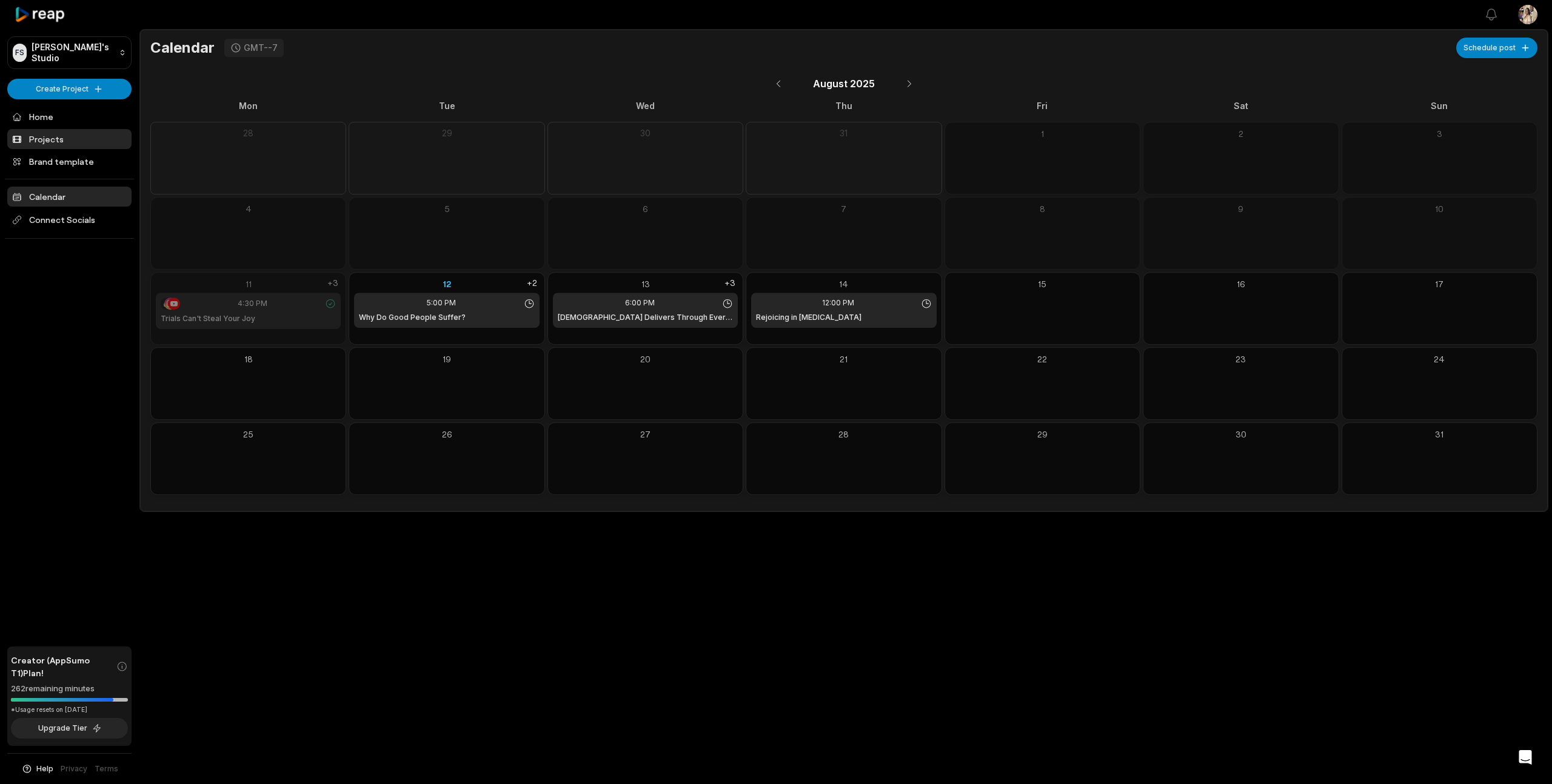
click at [45, 139] on link "Projects" at bounding box center [70, 139] width 124 height 20
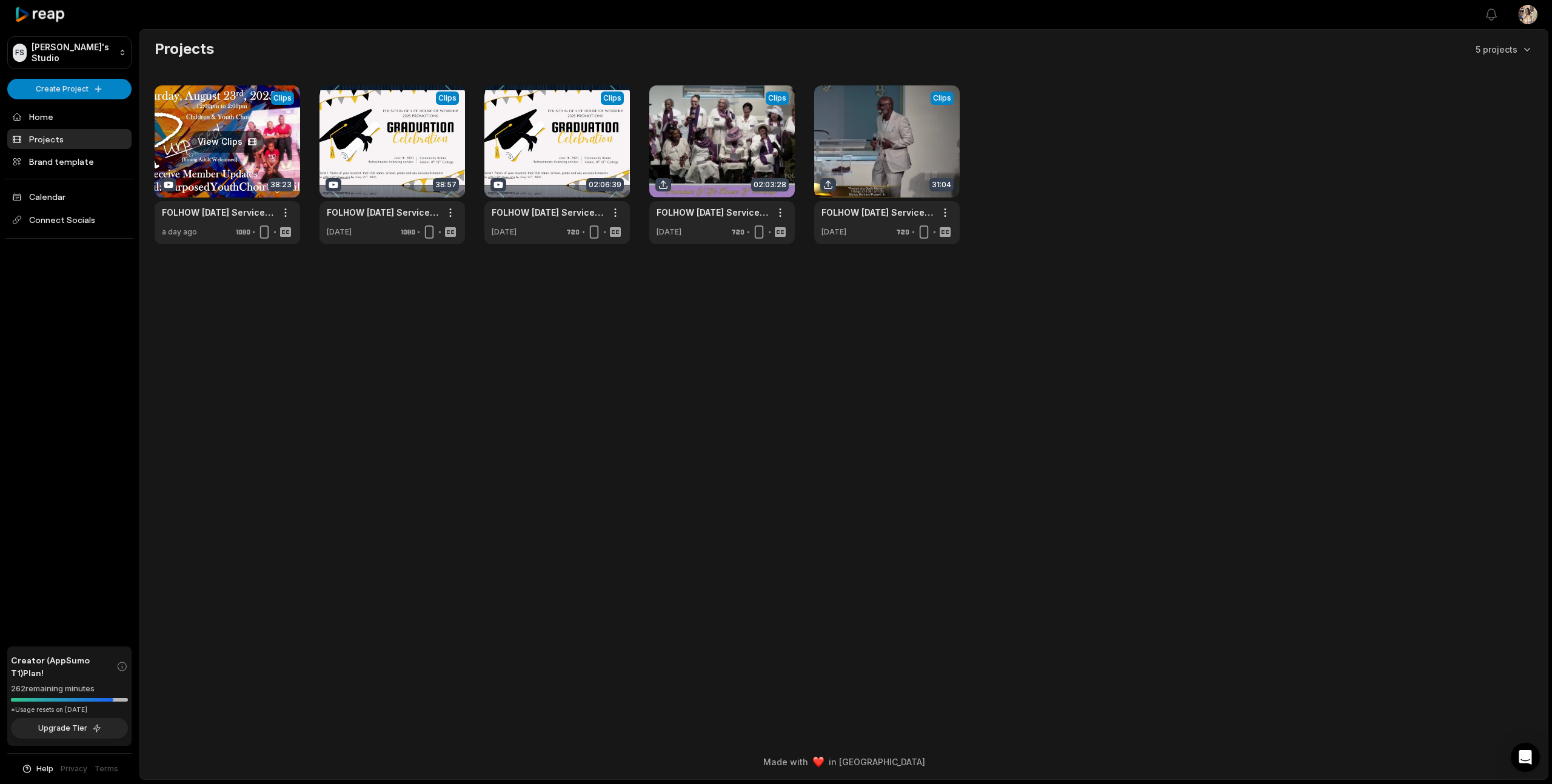
click at [284, 144] on link at bounding box center [228, 164] width 146 height 159
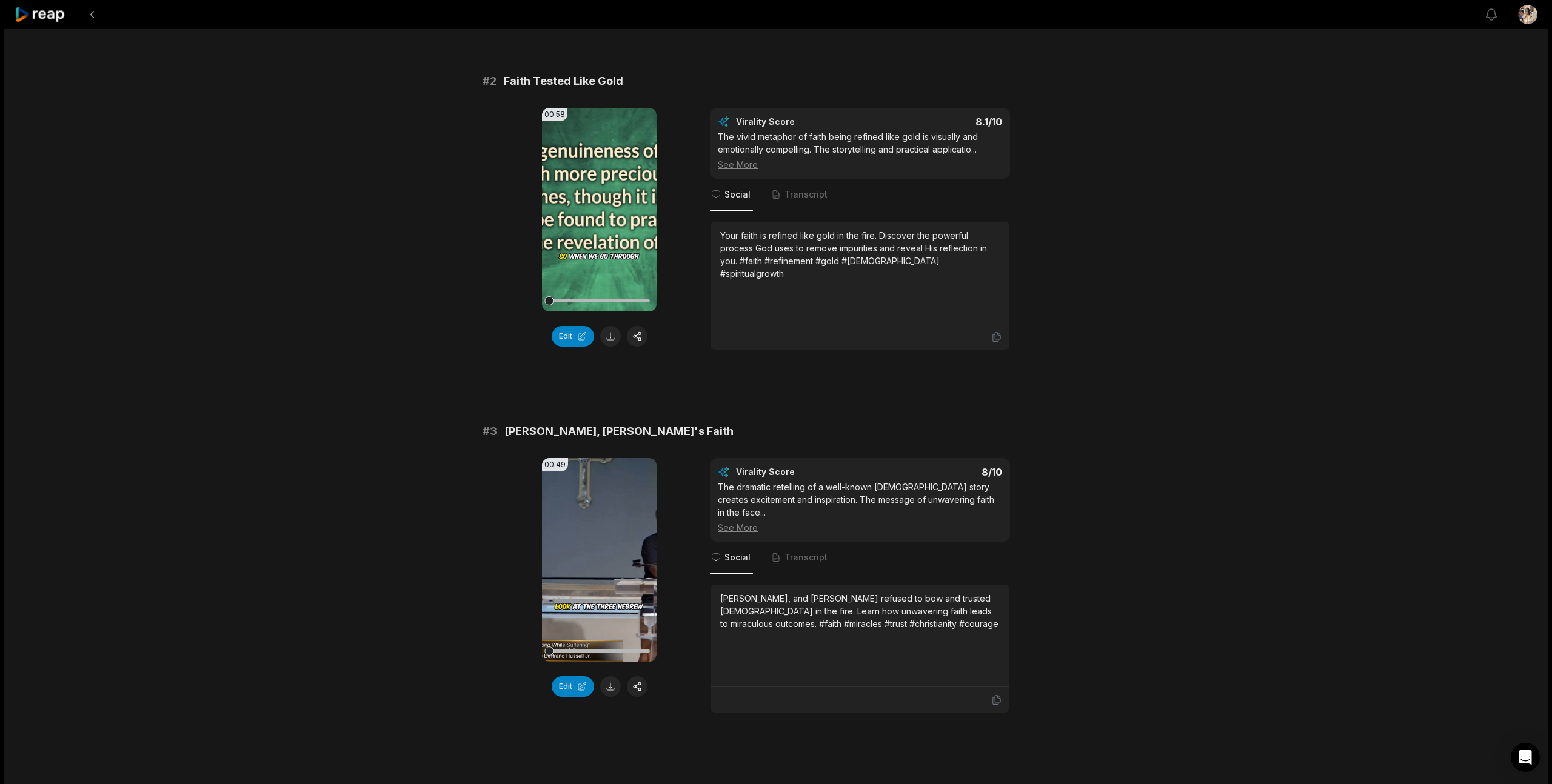
scroll to position [1173, 0]
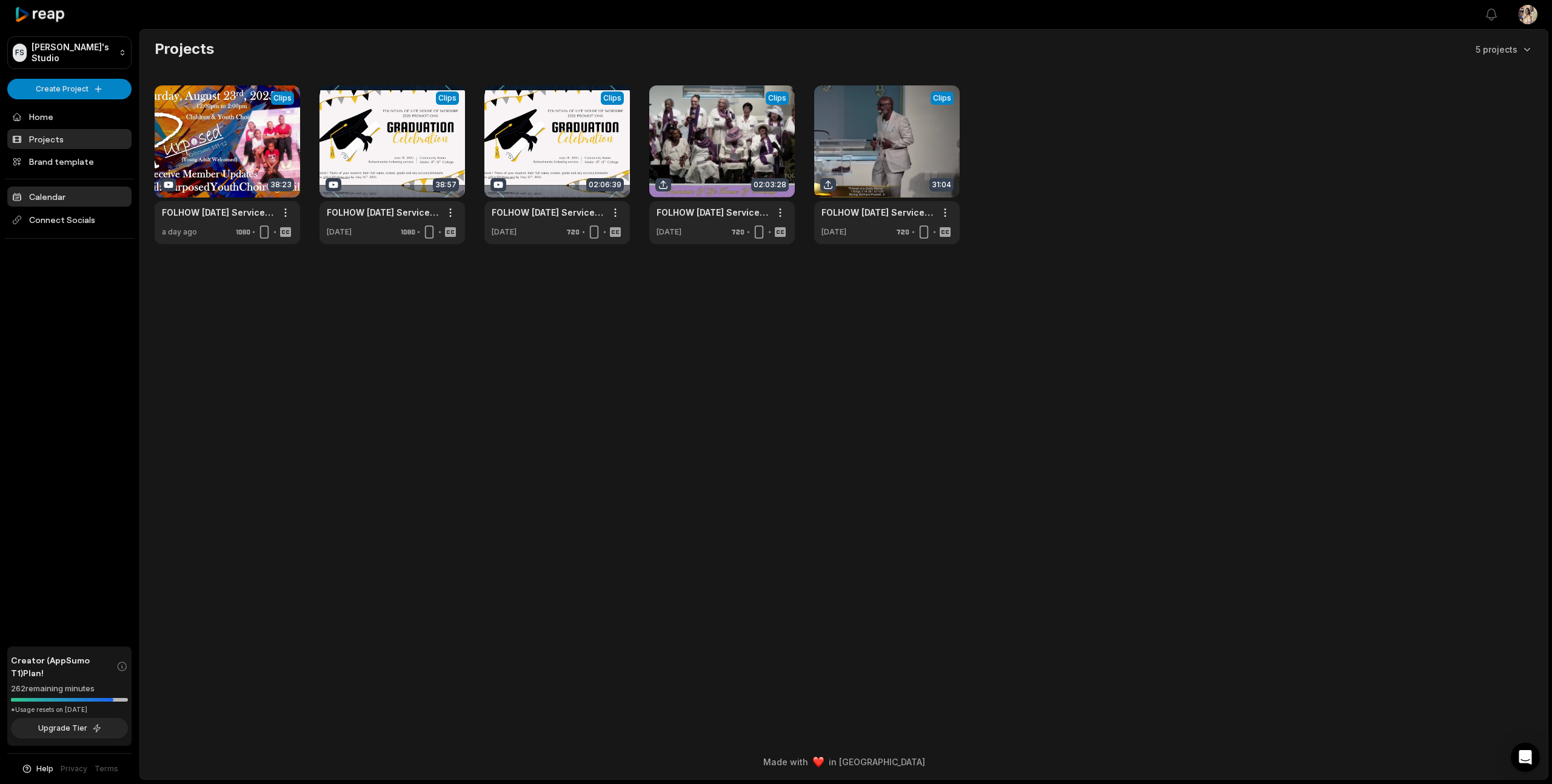
click at [46, 193] on link "Calendar" at bounding box center [70, 196] width 124 height 20
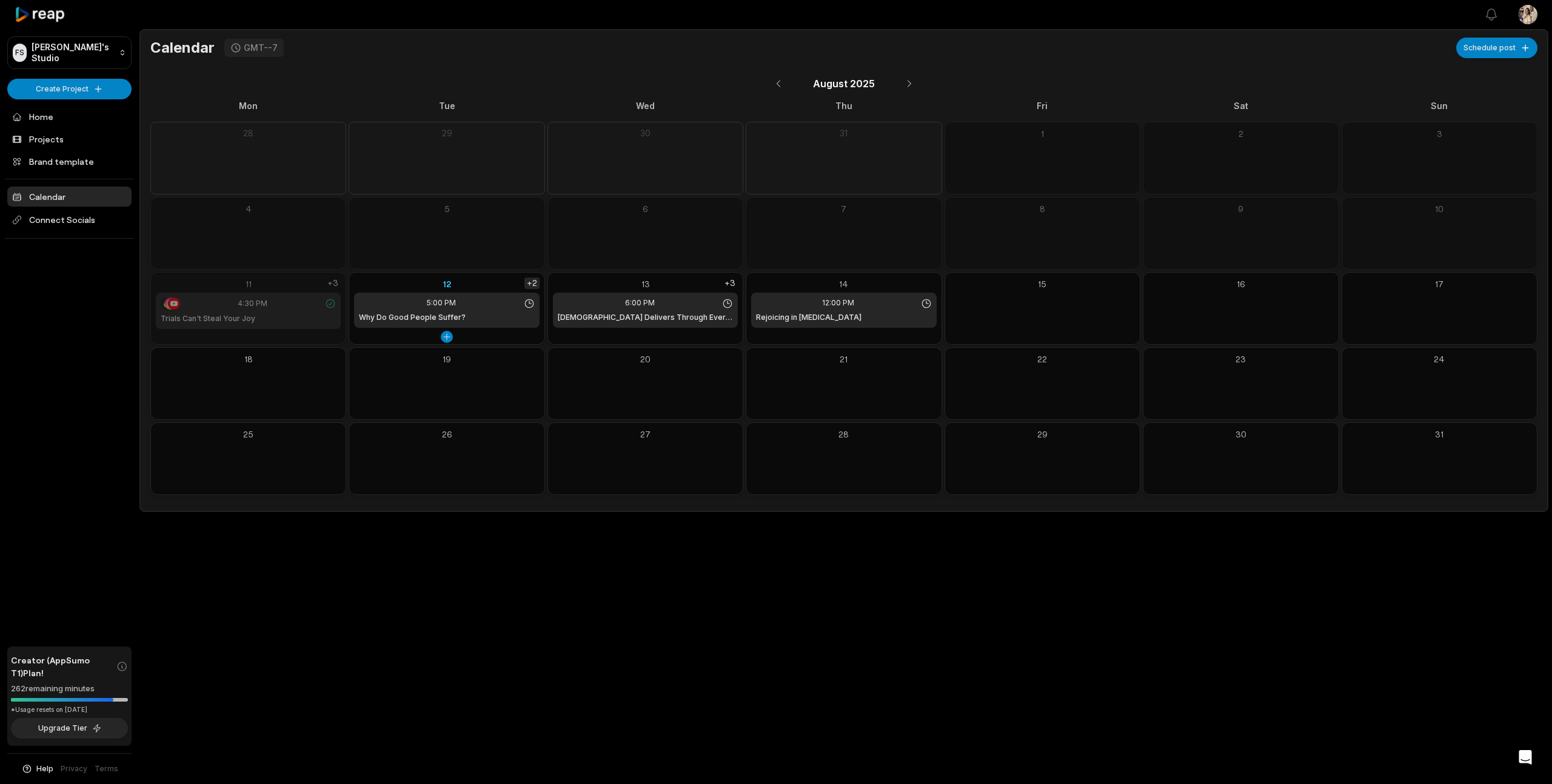
click at [534, 283] on div "+2" at bounding box center [532, 283] width 15 height 12
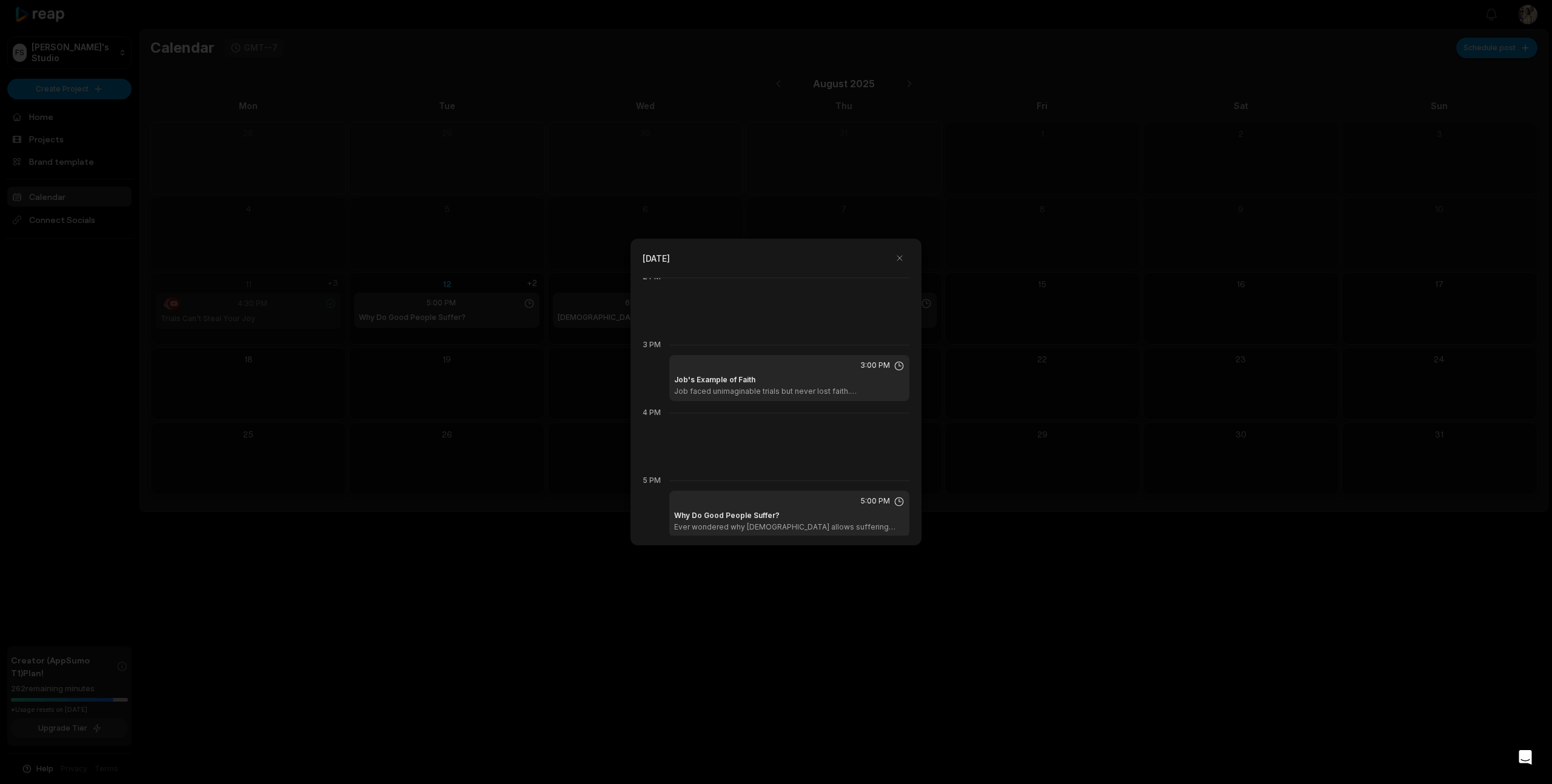
scroll to position [957, 0]
click at [904, 258] on button "button" at bounding box center [899, 258] width 19 height 19
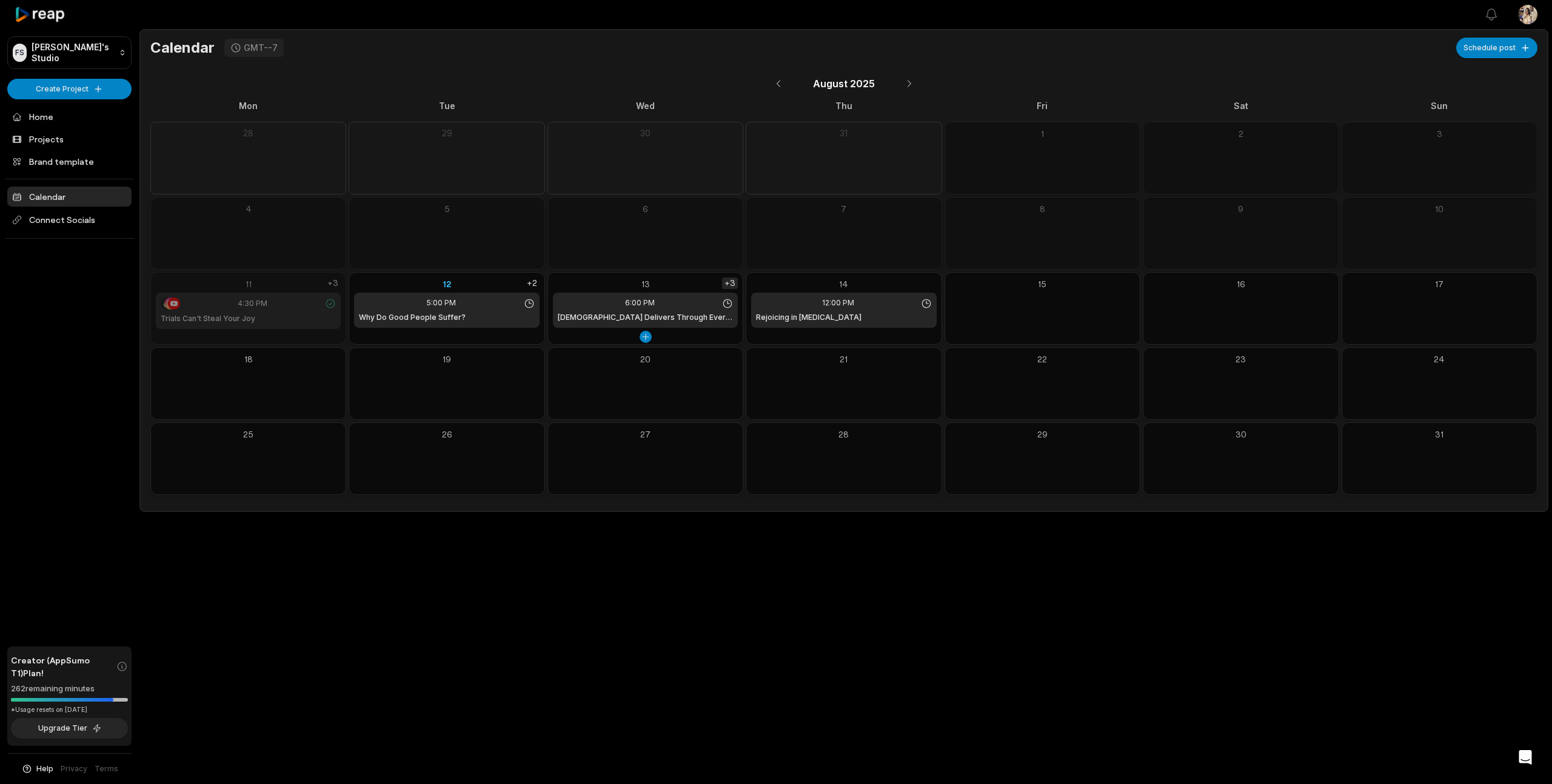
click at [725, 284] on div "+3" at bounding box center [730, 283] width 16 height 12
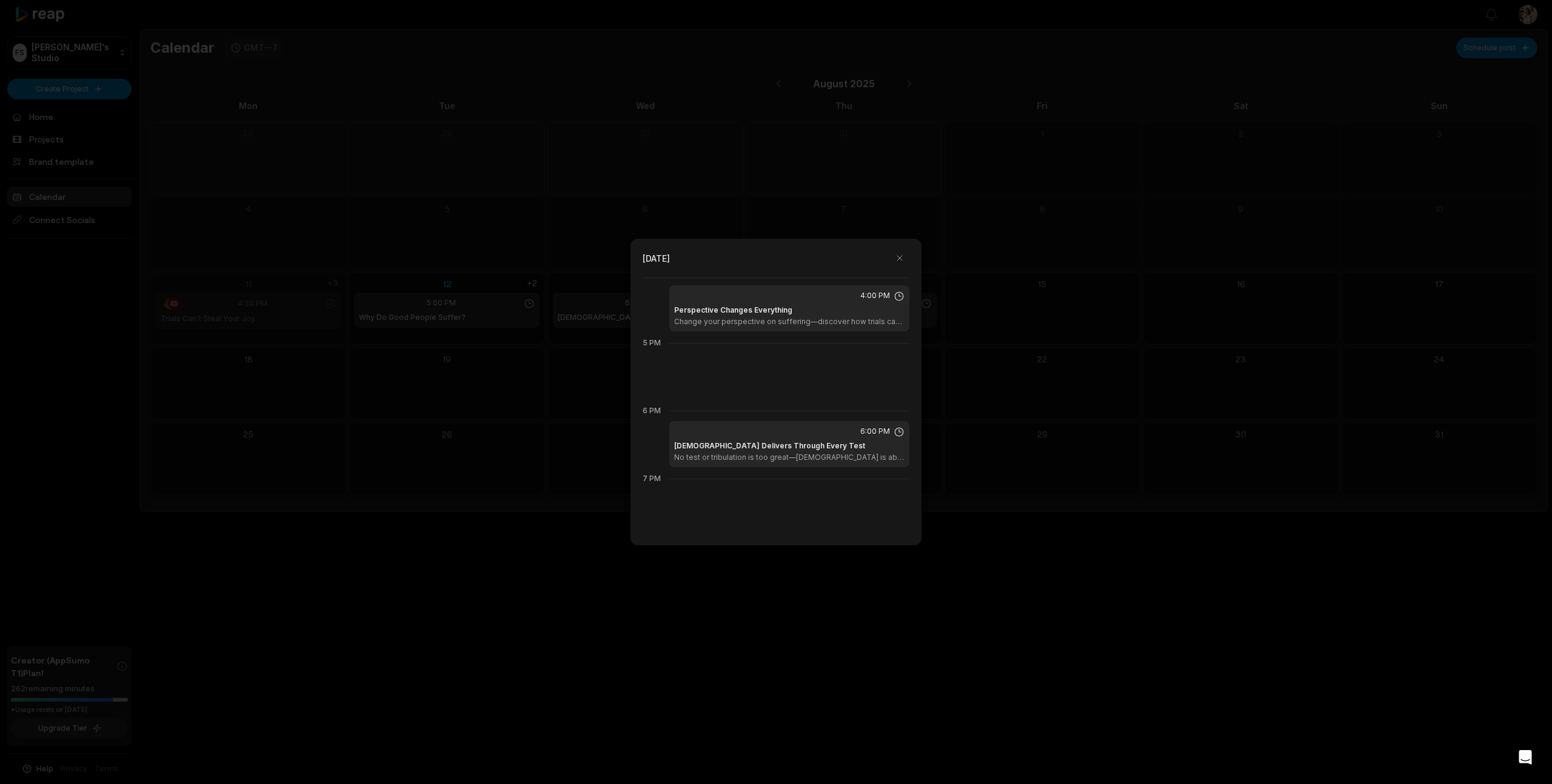
scroll to position [1100, 0]
click at [574, 400] on div at bounding box center [776, 392] width 1552 height 784
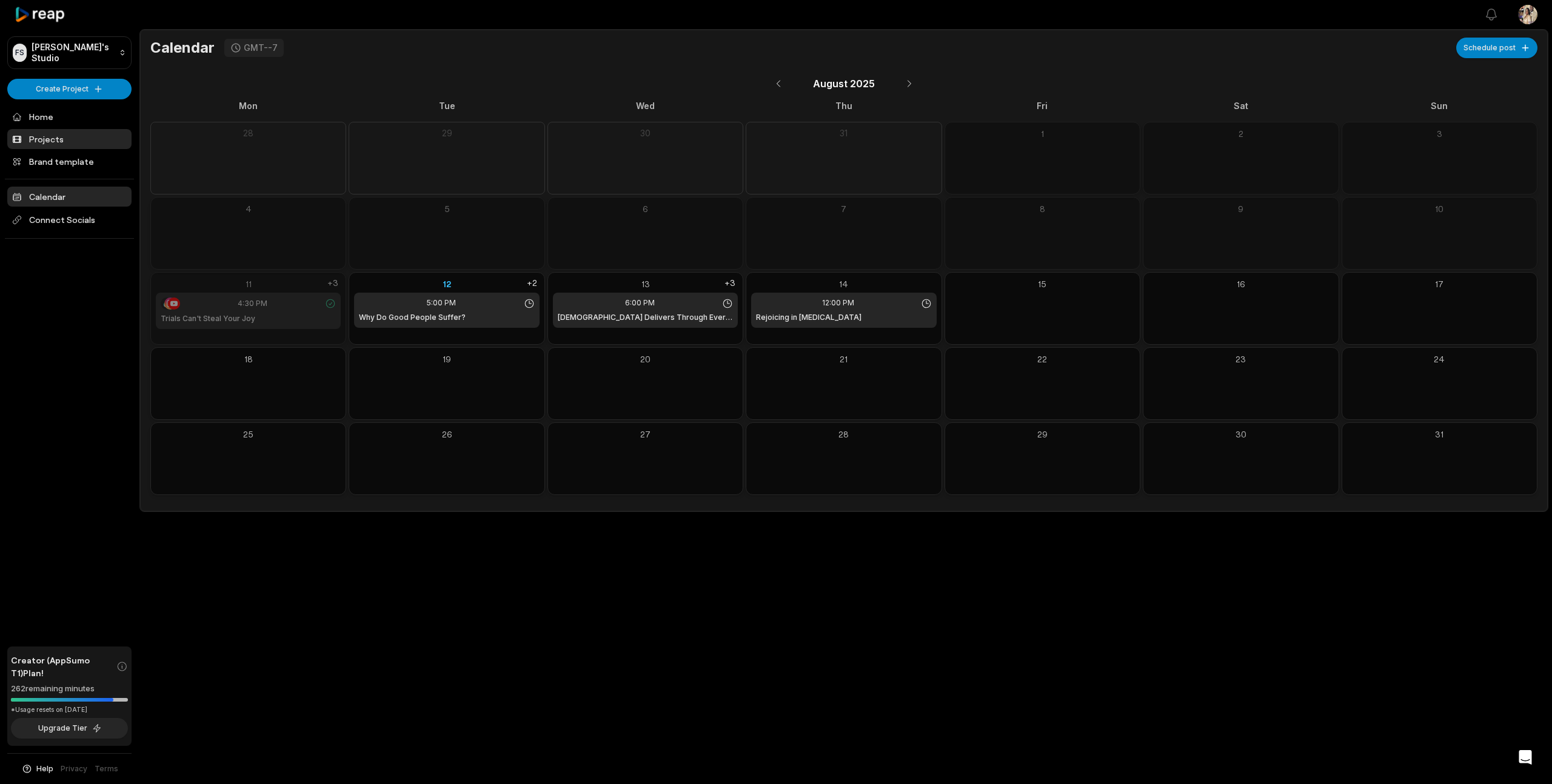
click at [44, 141] on link "Projects" at bounding box center [70, 139] width 124 height 20
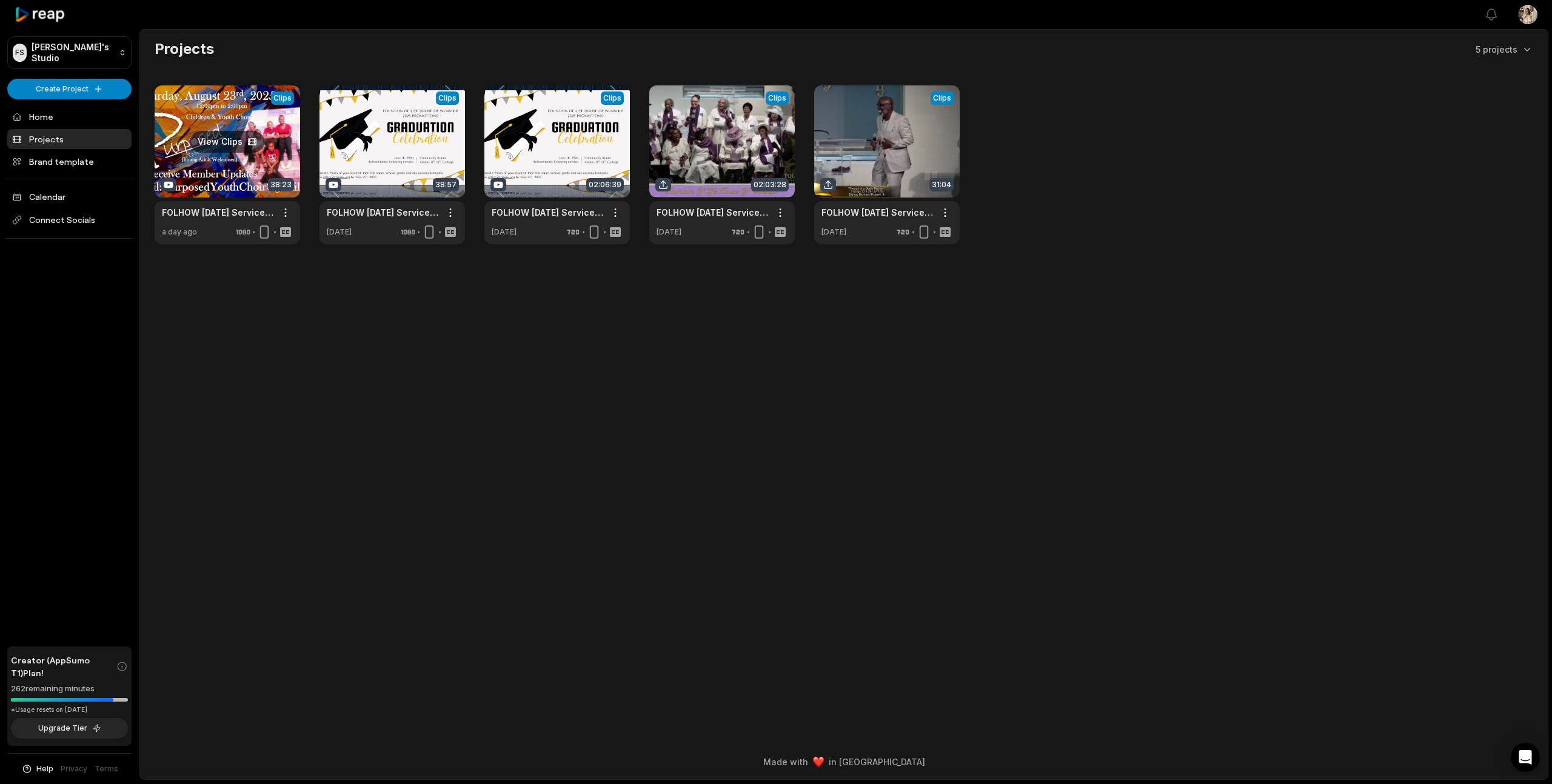
click at [283, 155] on link at bounding box center [228, 164] width 146 height 159
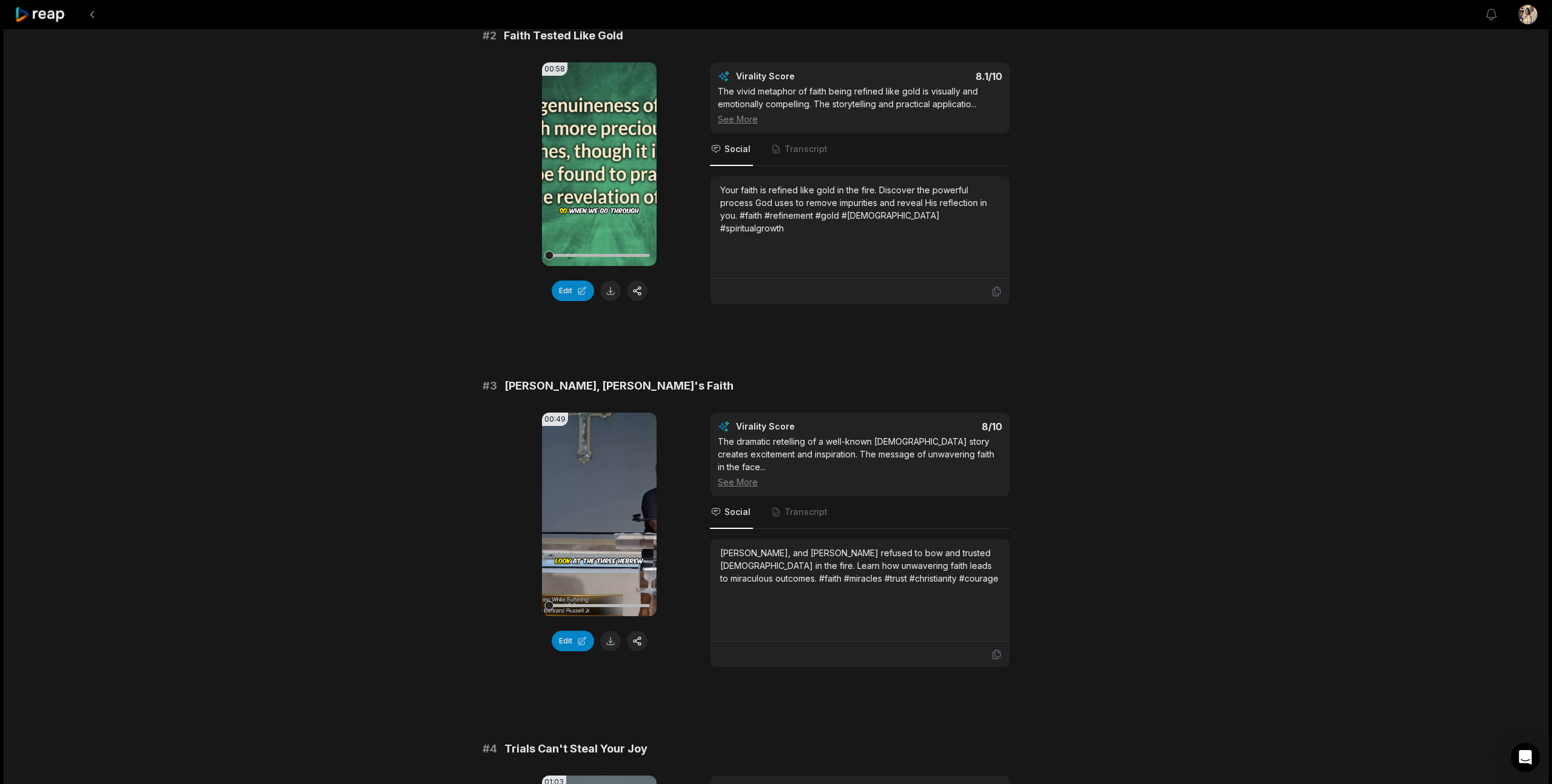
scroll to position [2272, 0]
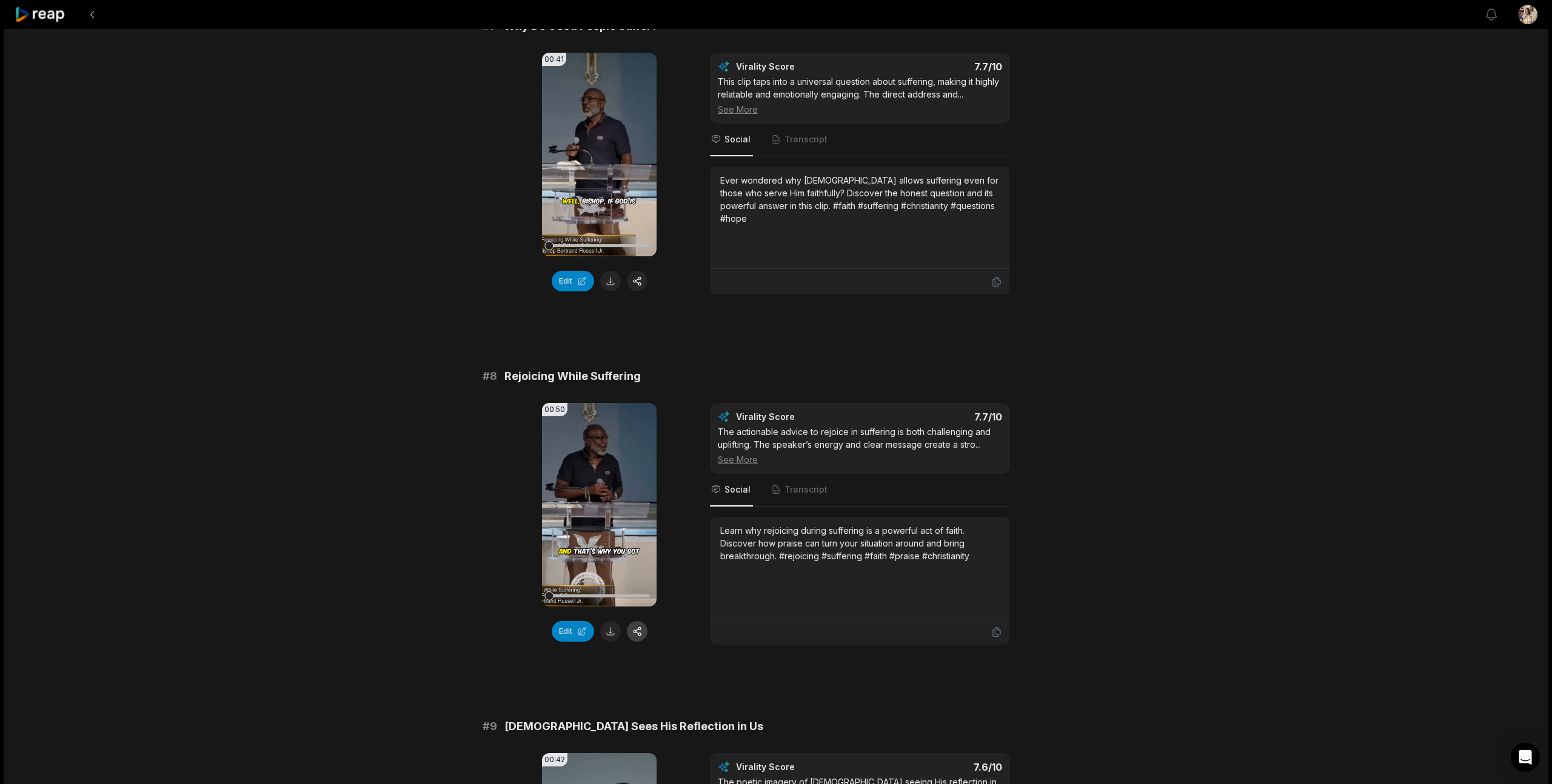
click at [639, 621] on button "button" at bounding box center [637, 631] width 21 height 21
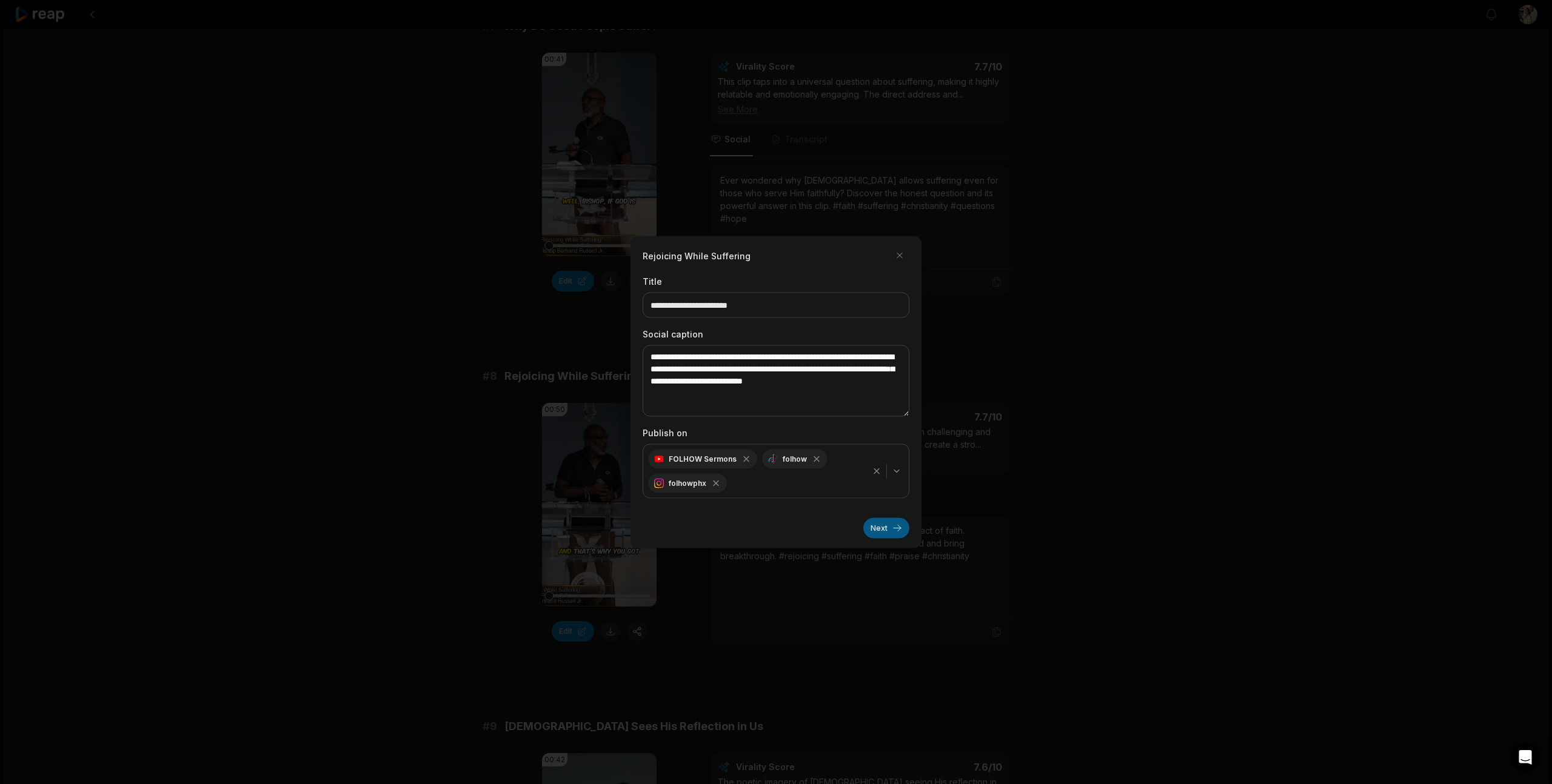
click at [875, 525] on button "Next" at bounding box center [886, 528] width 46 height 21
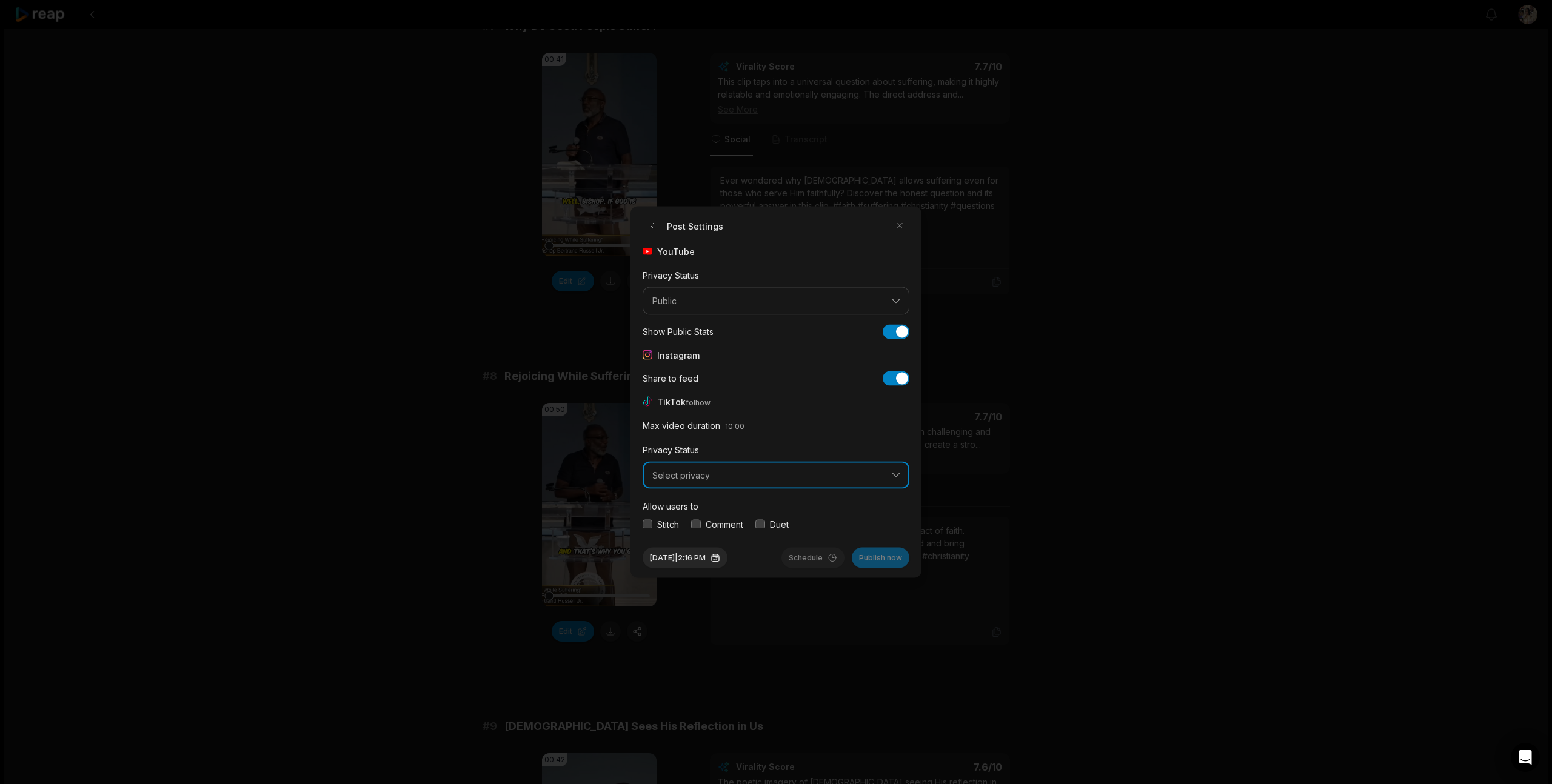
click at [852, 482] on button "Select privacy" at bounding box center [776, 475] width 267 height 28
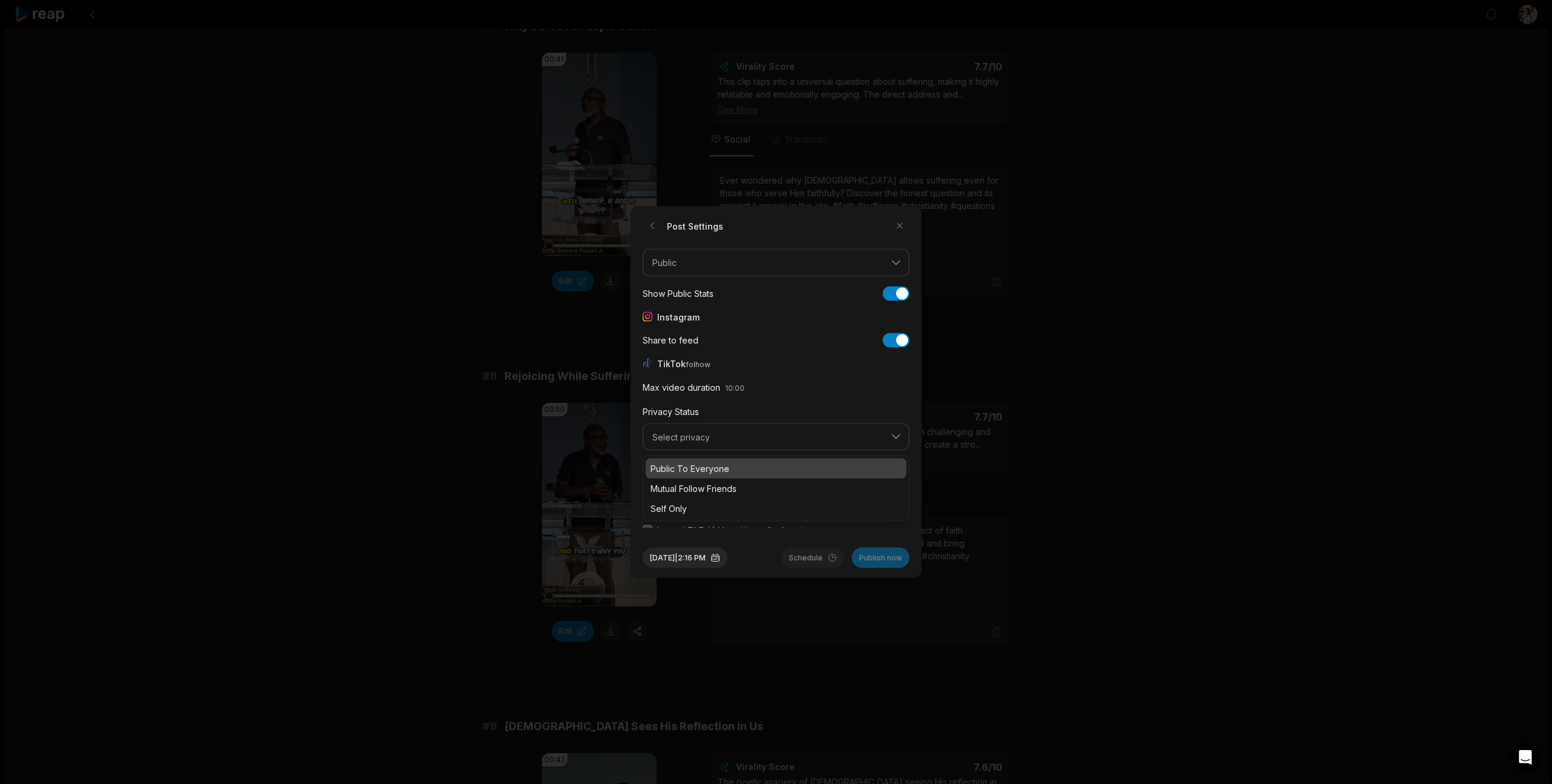
scroll to position [45, 0]
click at [702, 464] on p "Public To Everyone" at bounding box center [776, 461] width 251 height 12
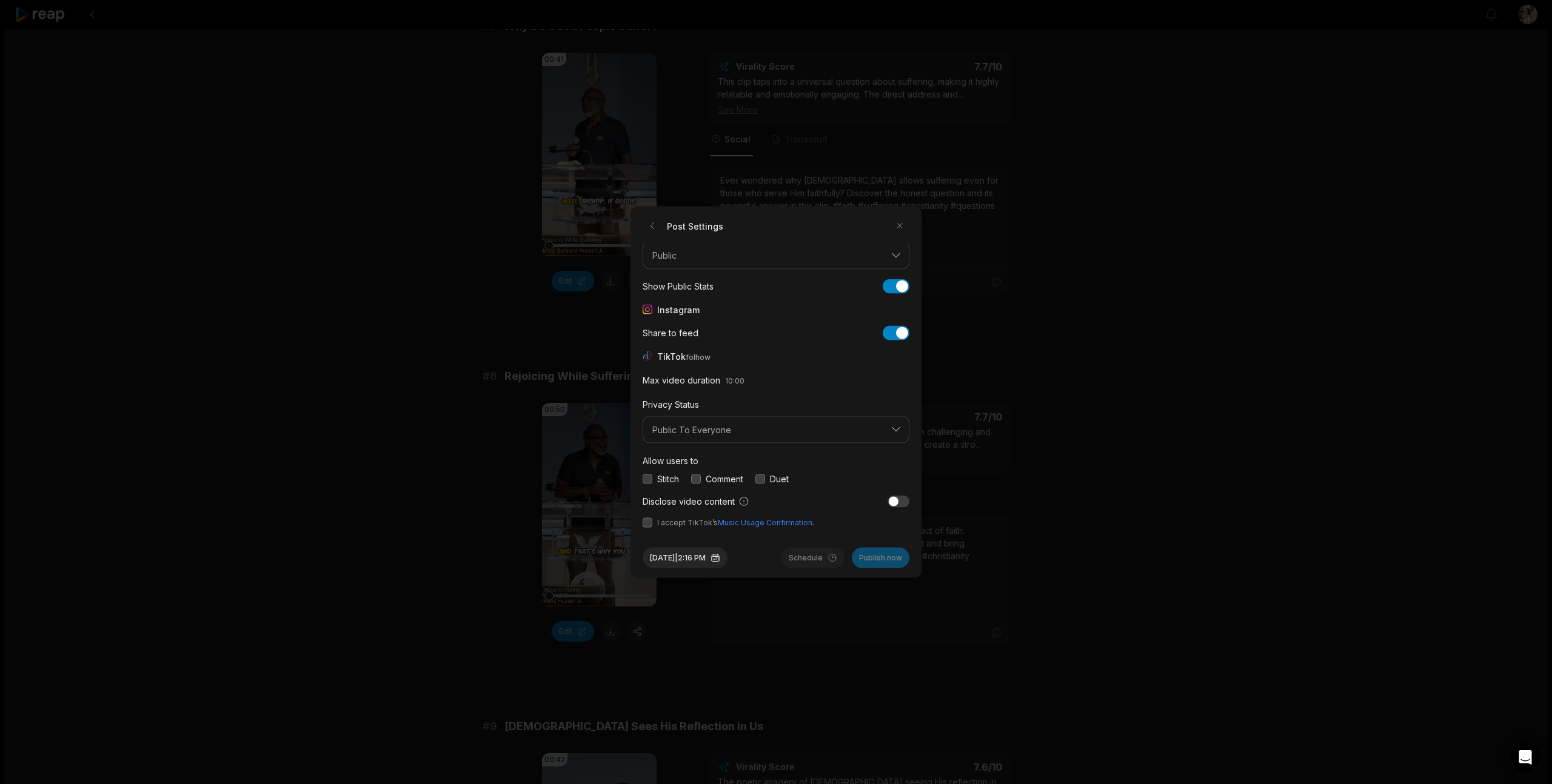
click at [644, 481] on button "button" at bounding box center [648, 479] width 10 height 10
click at [699, 482] on button "button" at bounding box center [696, 479] width 10 height 10
click at [768, 479] on div "Duet" at bounding box center [772, 479] width 34 height 12
click at [764, 481] on button "button" at bounding box center [760, 479] width 10 height 10
click at [650, 525] on button "button" at bounding box center [648, 523] width 10 height 10
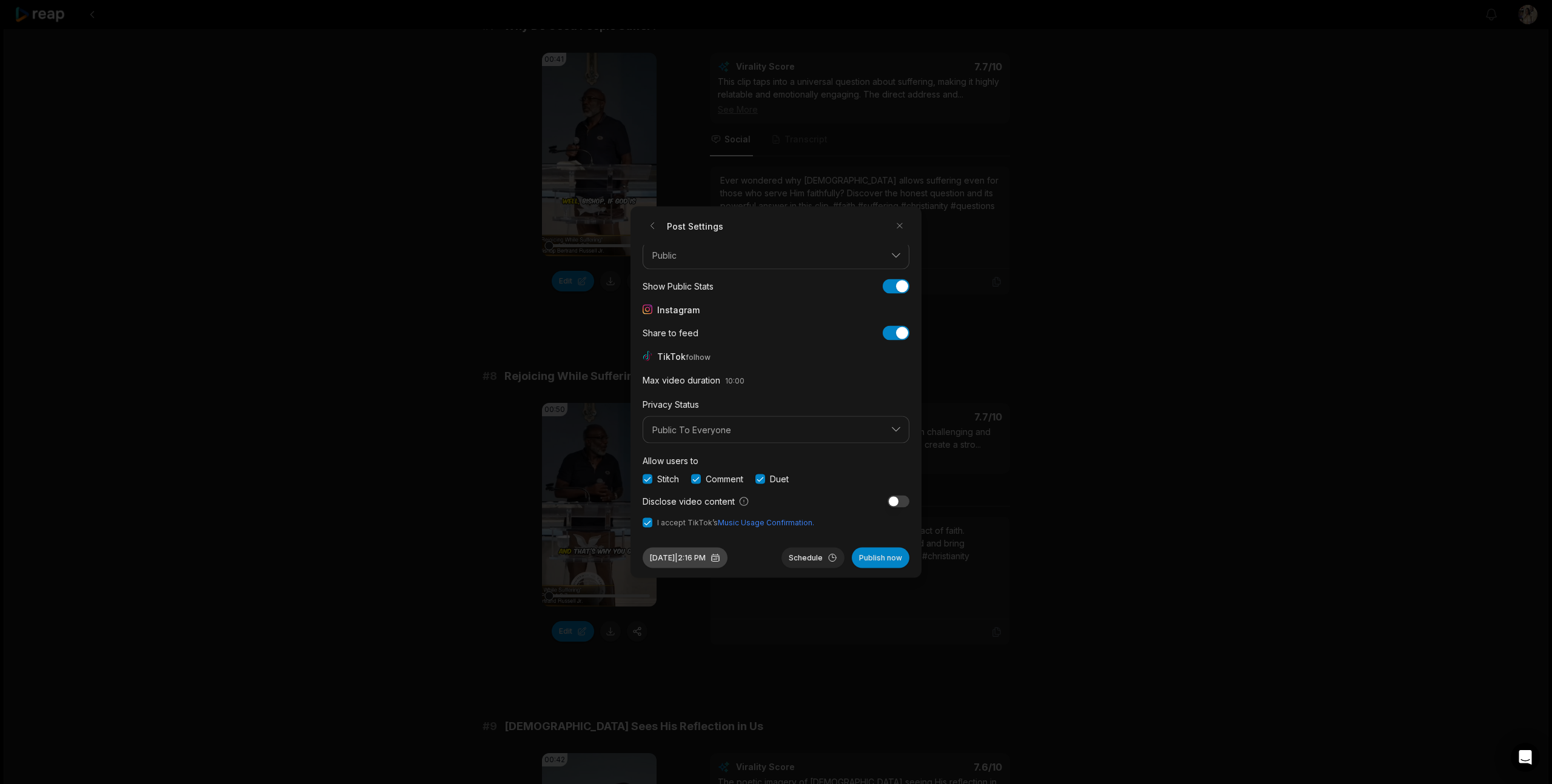
click at [689, 565] on button "Aug 12, 2025 | 2:16 PM" at bounding box center [685, 558] width 85 height 21
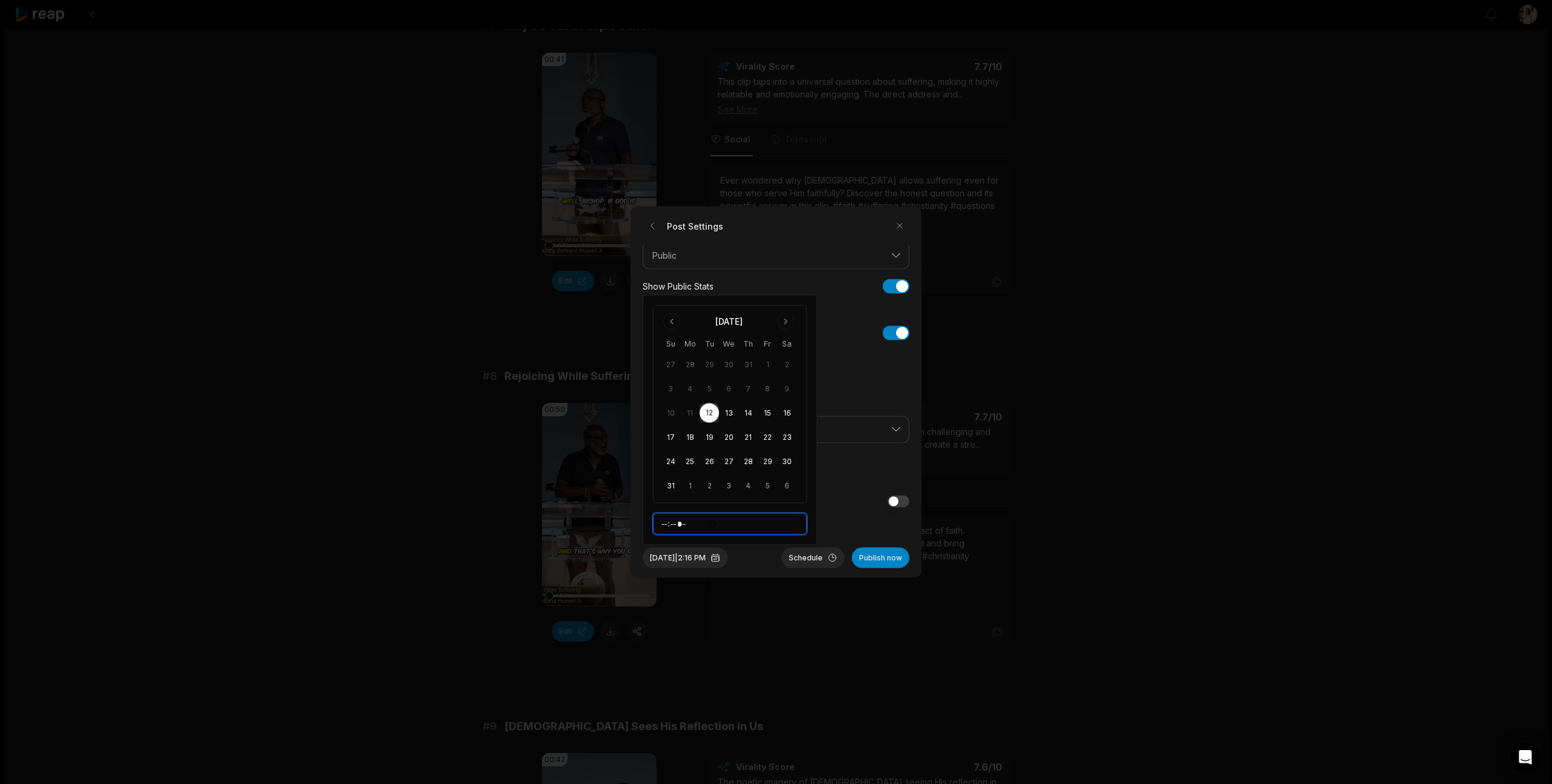
click at [671, 527] on input "*****" at bounding box center [730, 523] width 154 height 22
type input "*****"
click at [818, 560] on button "Schedule" at bounding box center [812, 558] width 63 height 21
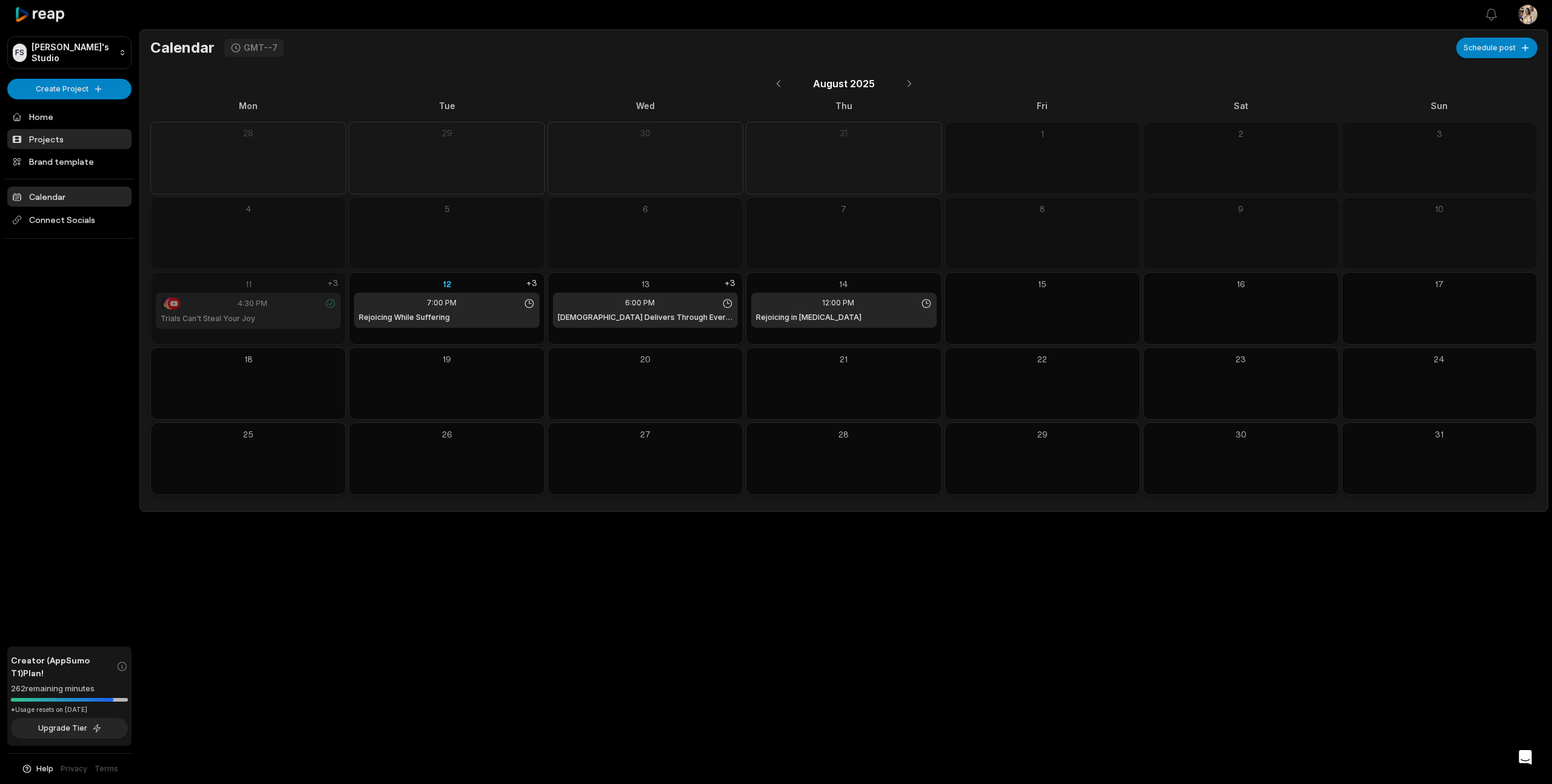
click at [43, 132] on link "Projects" at bounding box center [70, 139] width 124 height 20
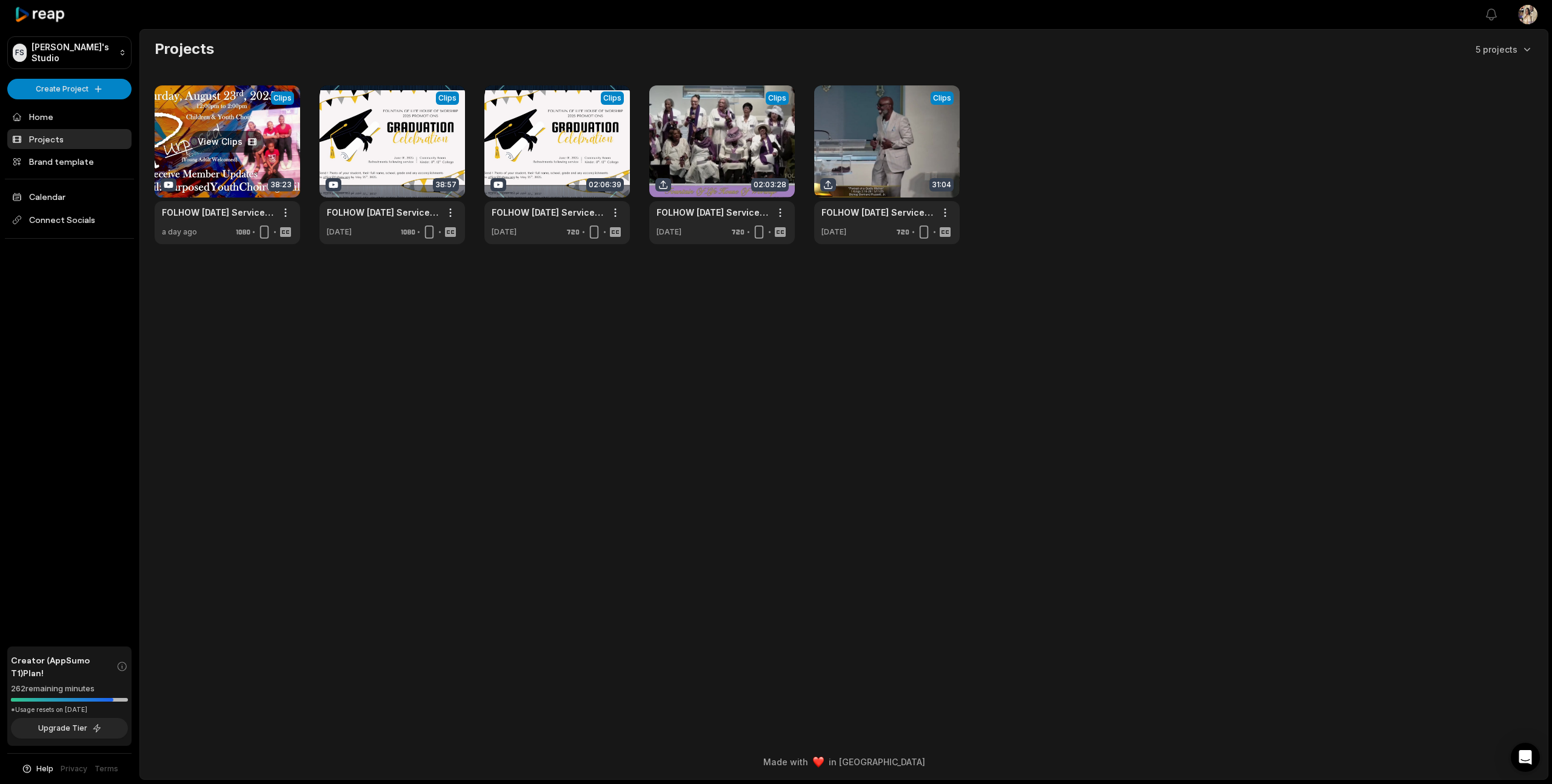
click at [276, 155] on link at bounding box center [228, 164] width 146 height 159
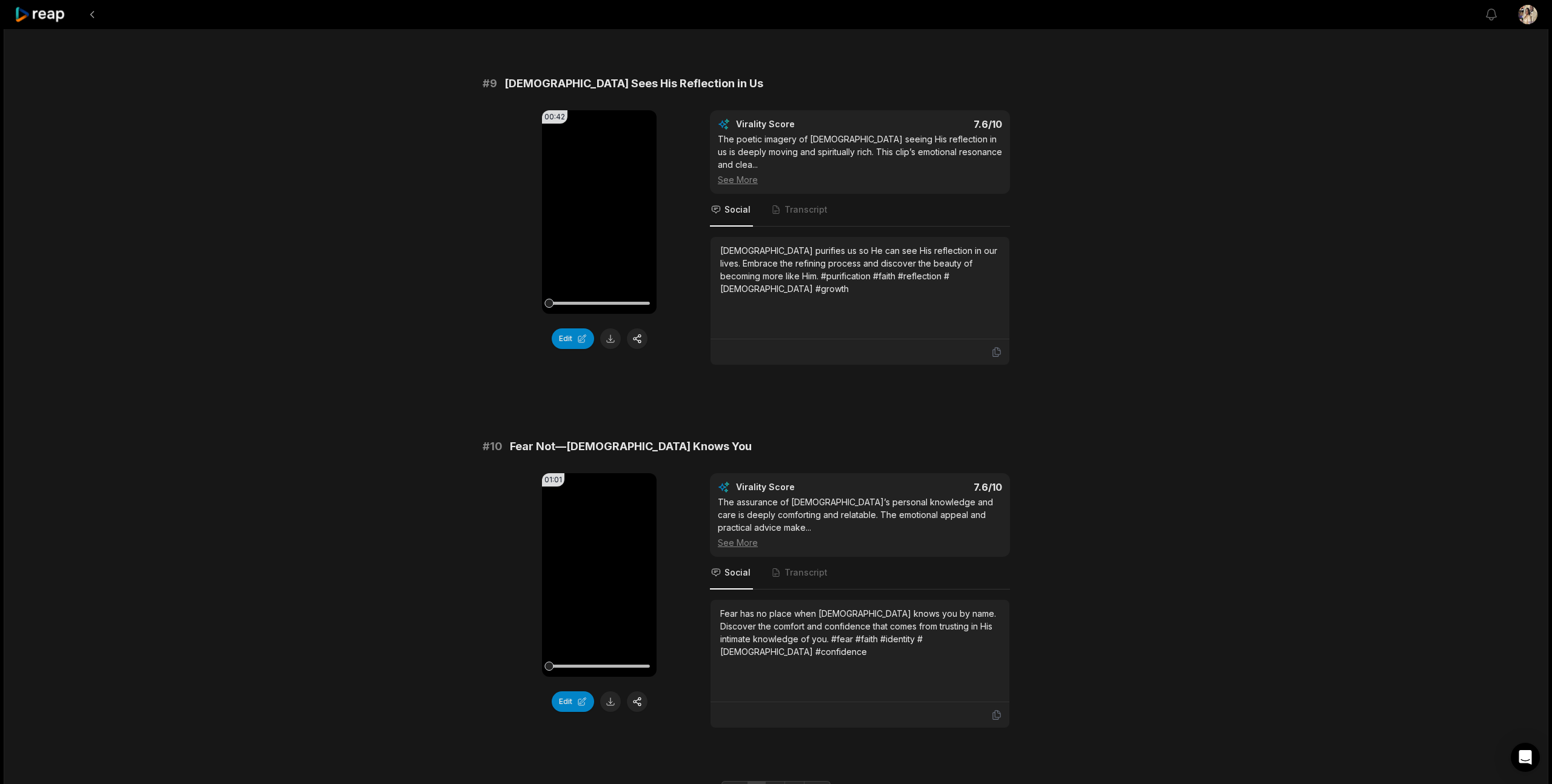
scroll to position [2941, 0]
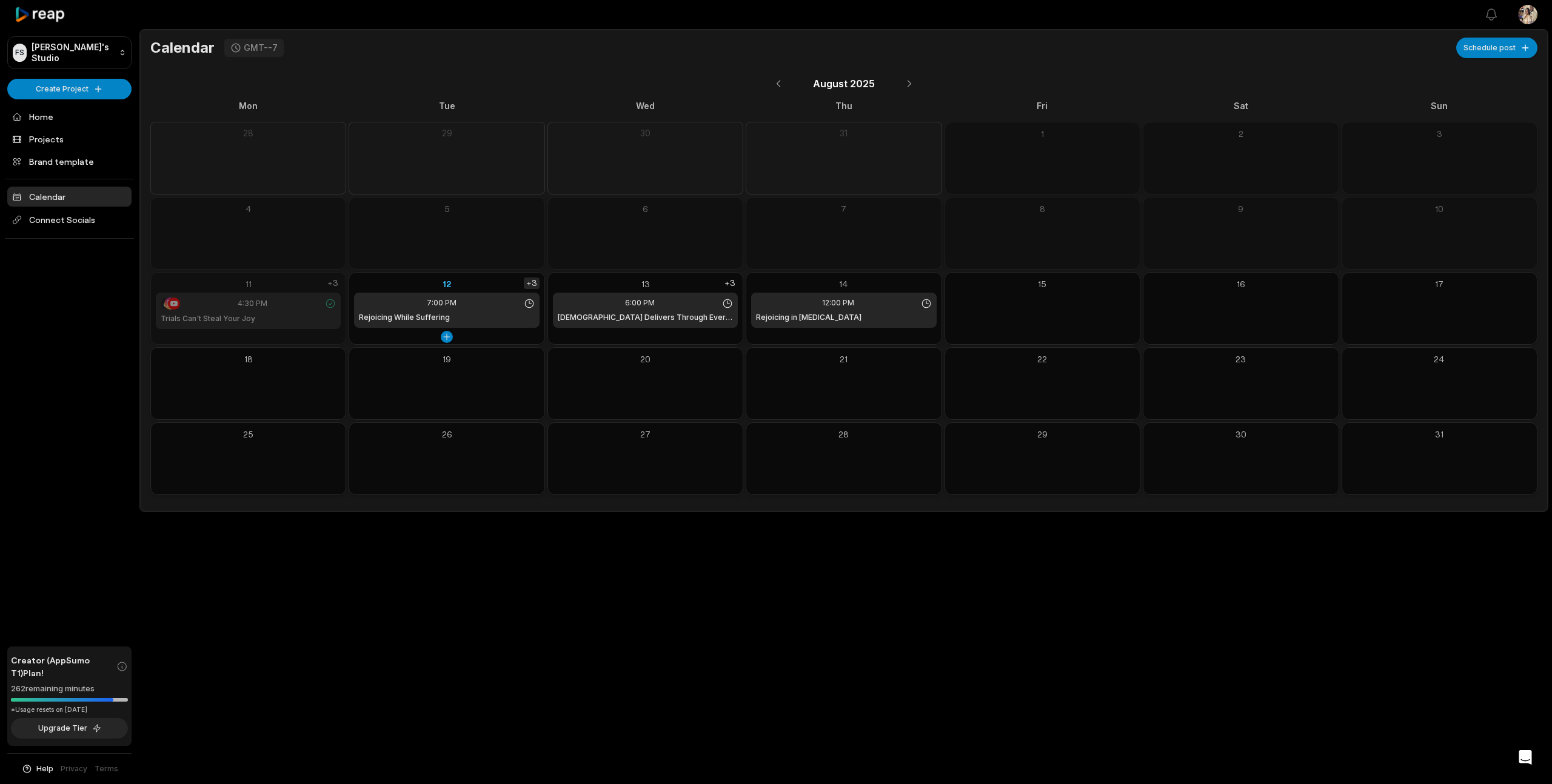
click at [534, 279] on div "+3" at bounding box center [531, 283] width 16 height 12
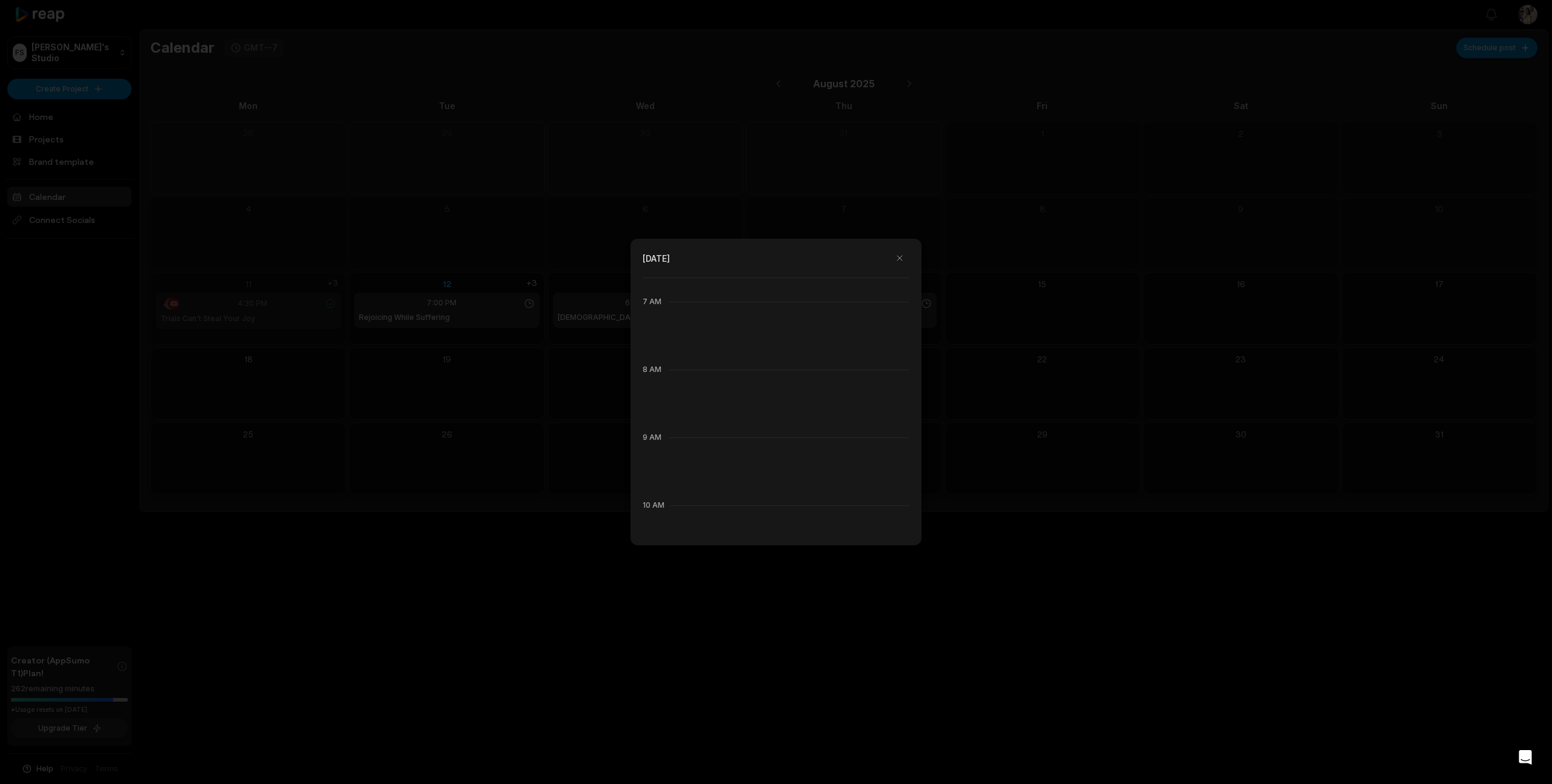
scroll to position [438, 0]
click at [899, 257] on button "button" at bounding box center [899, 258] width 19 height 19
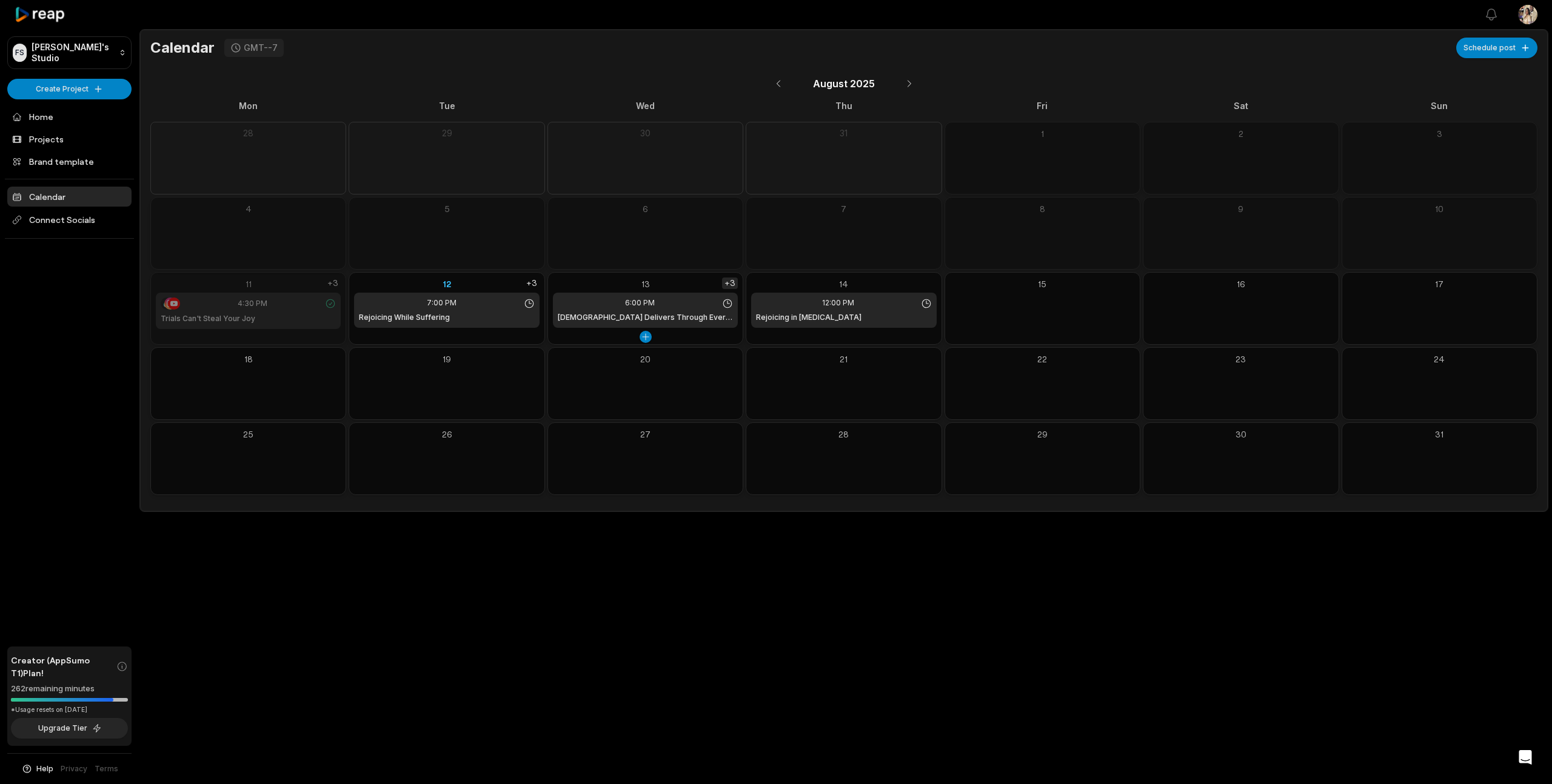
click at [732, 280] on div "+3" at bounding box center [730, 283] width 16 height 12
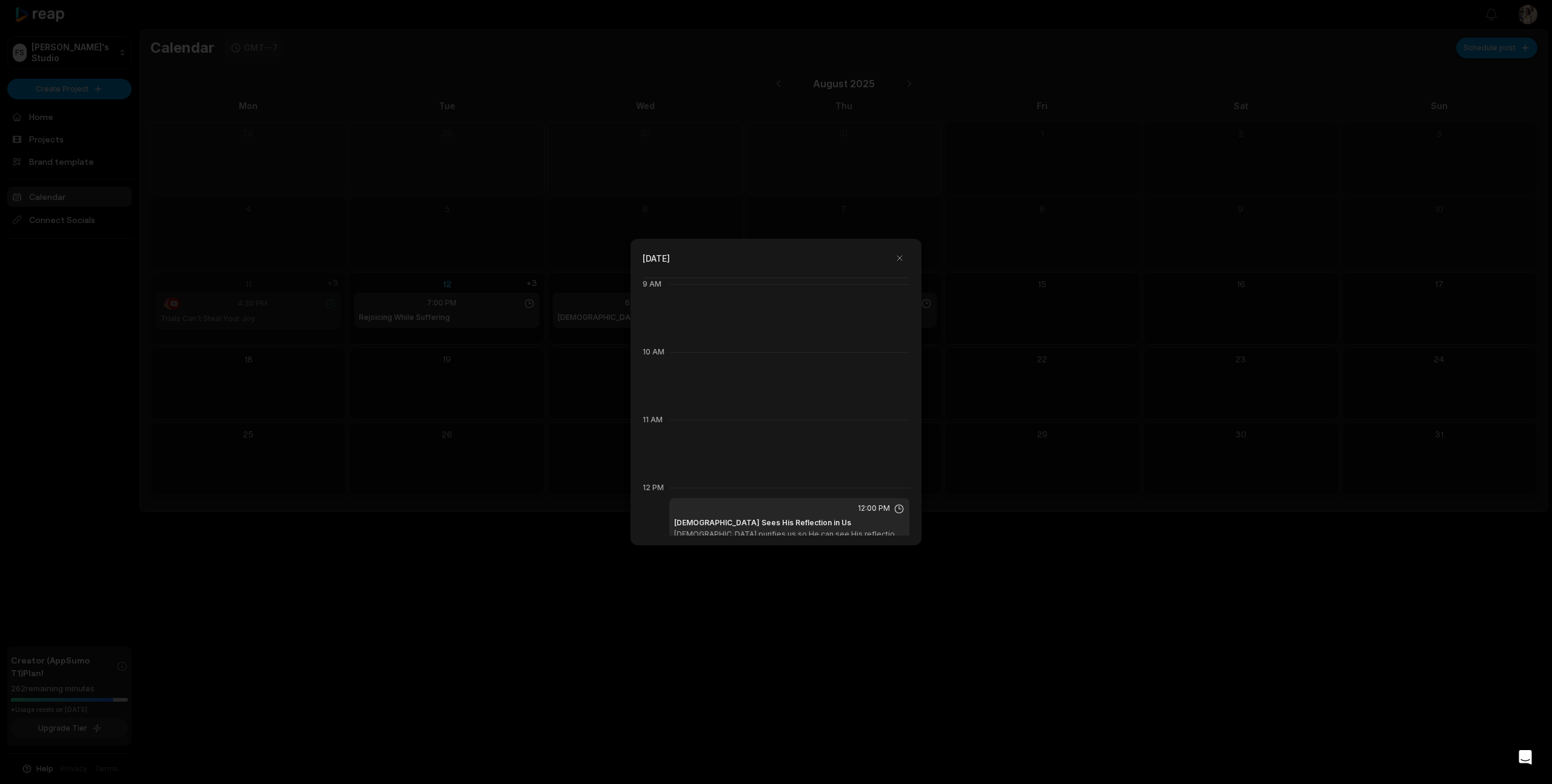
scroll to position [601, 0]
click at [897, 256] on button "button" at bounding box center [899, 258] width 19 height 19
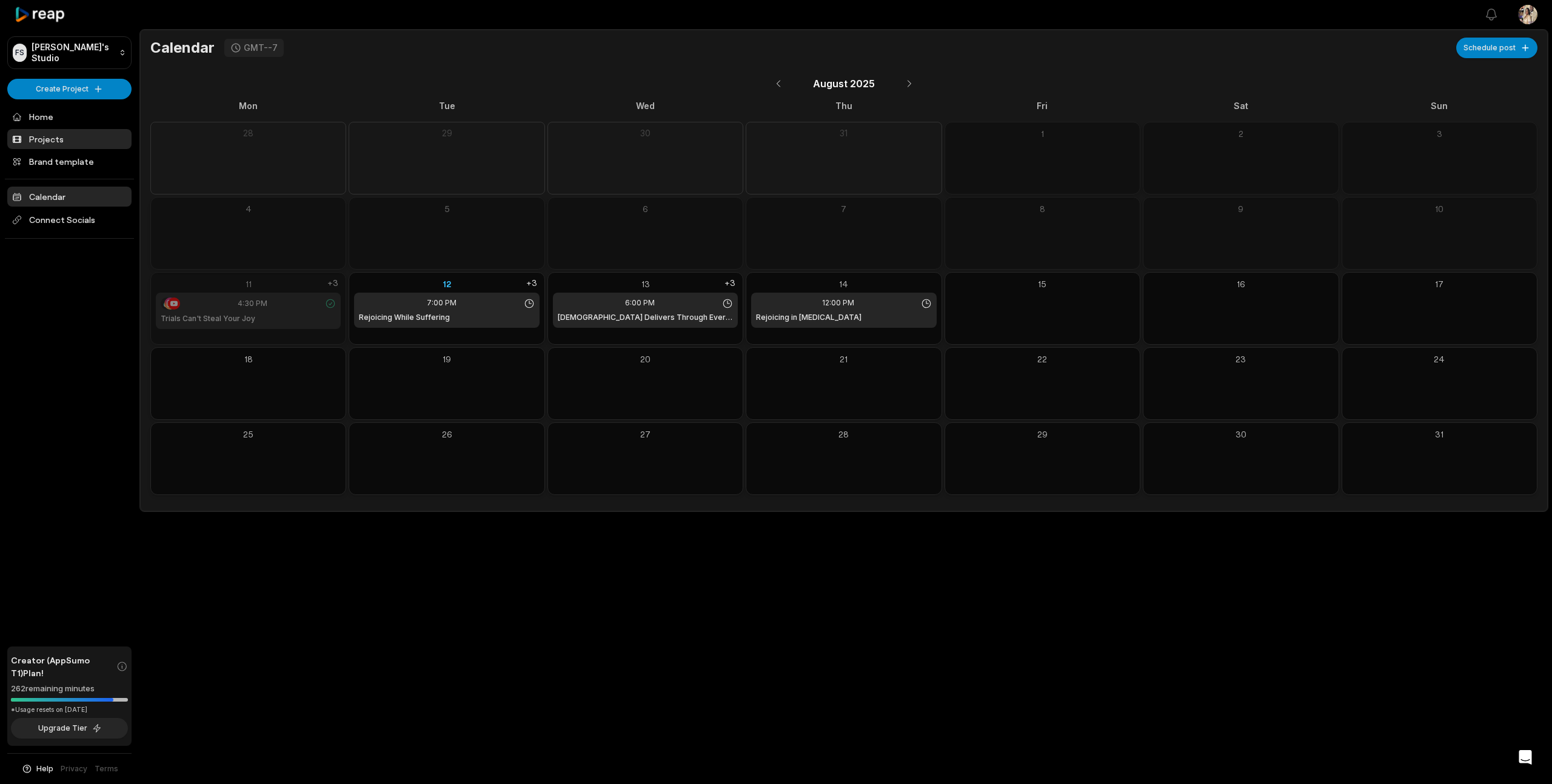
click at [35, 142] on link "Projects" at bounding box center [70, 139] width 124 height 20
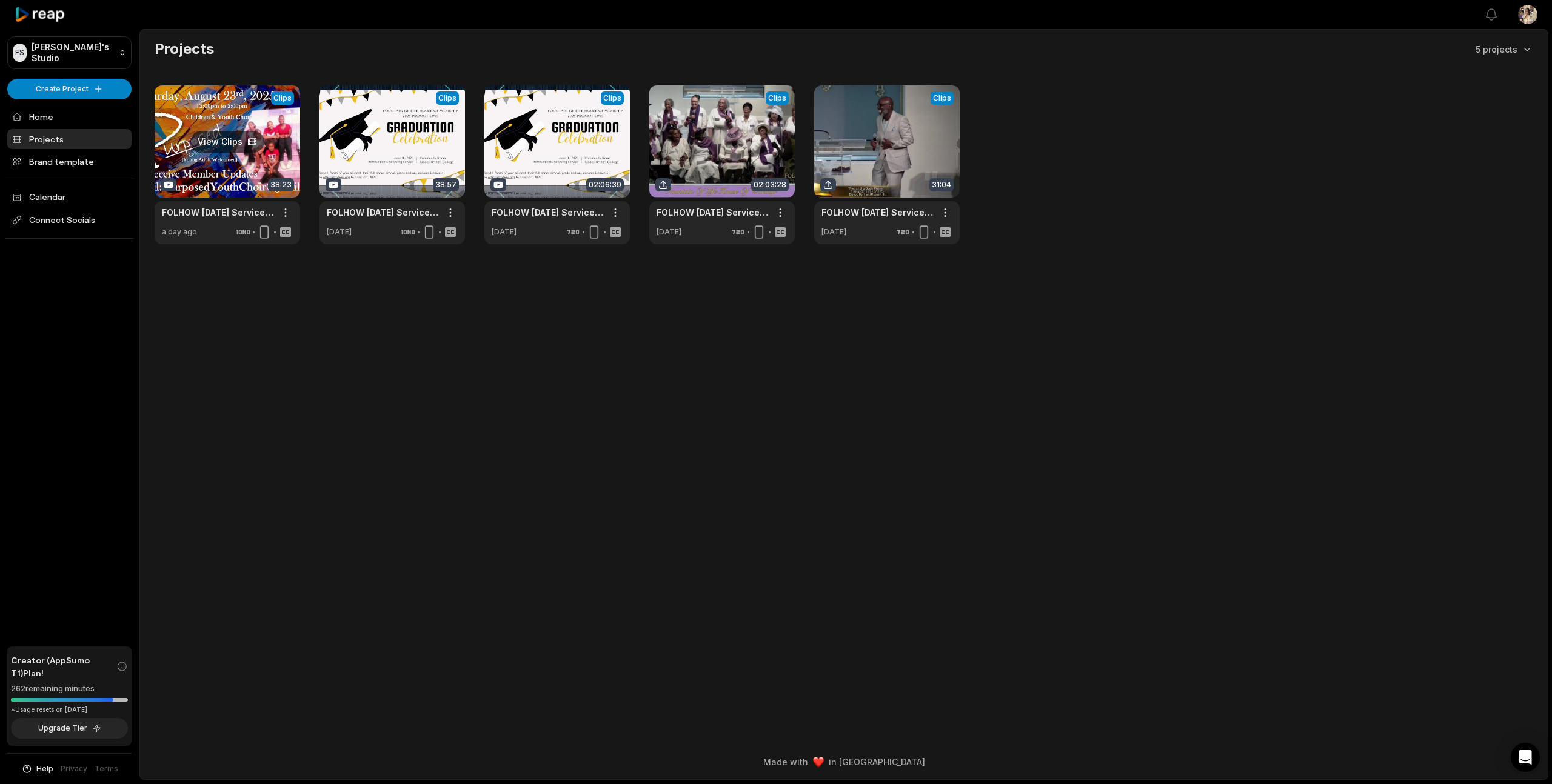
click at [277, 156] on link at bounding box center [228, 164] width 146 height 159
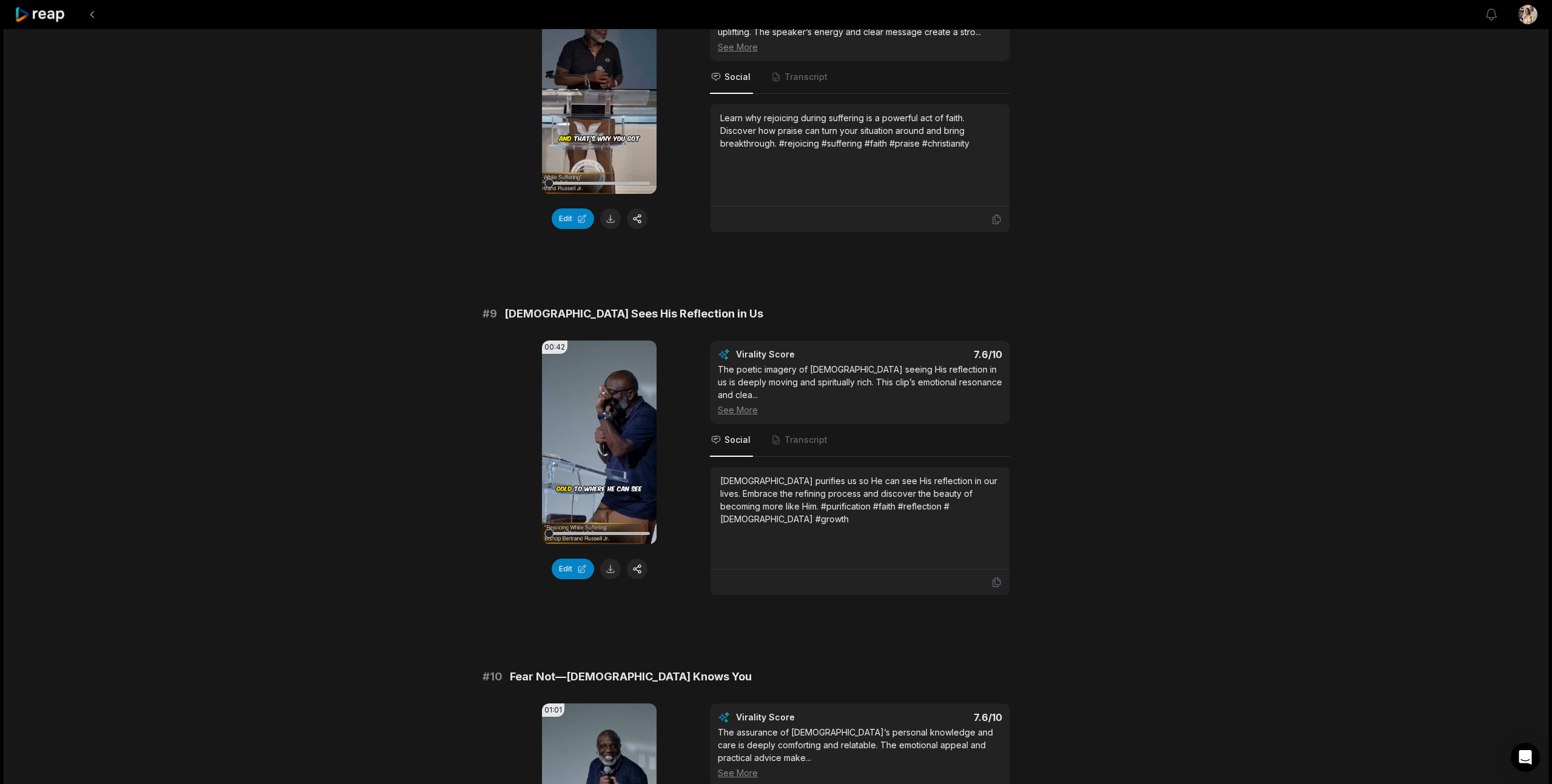
scroll to position [2941, 0]
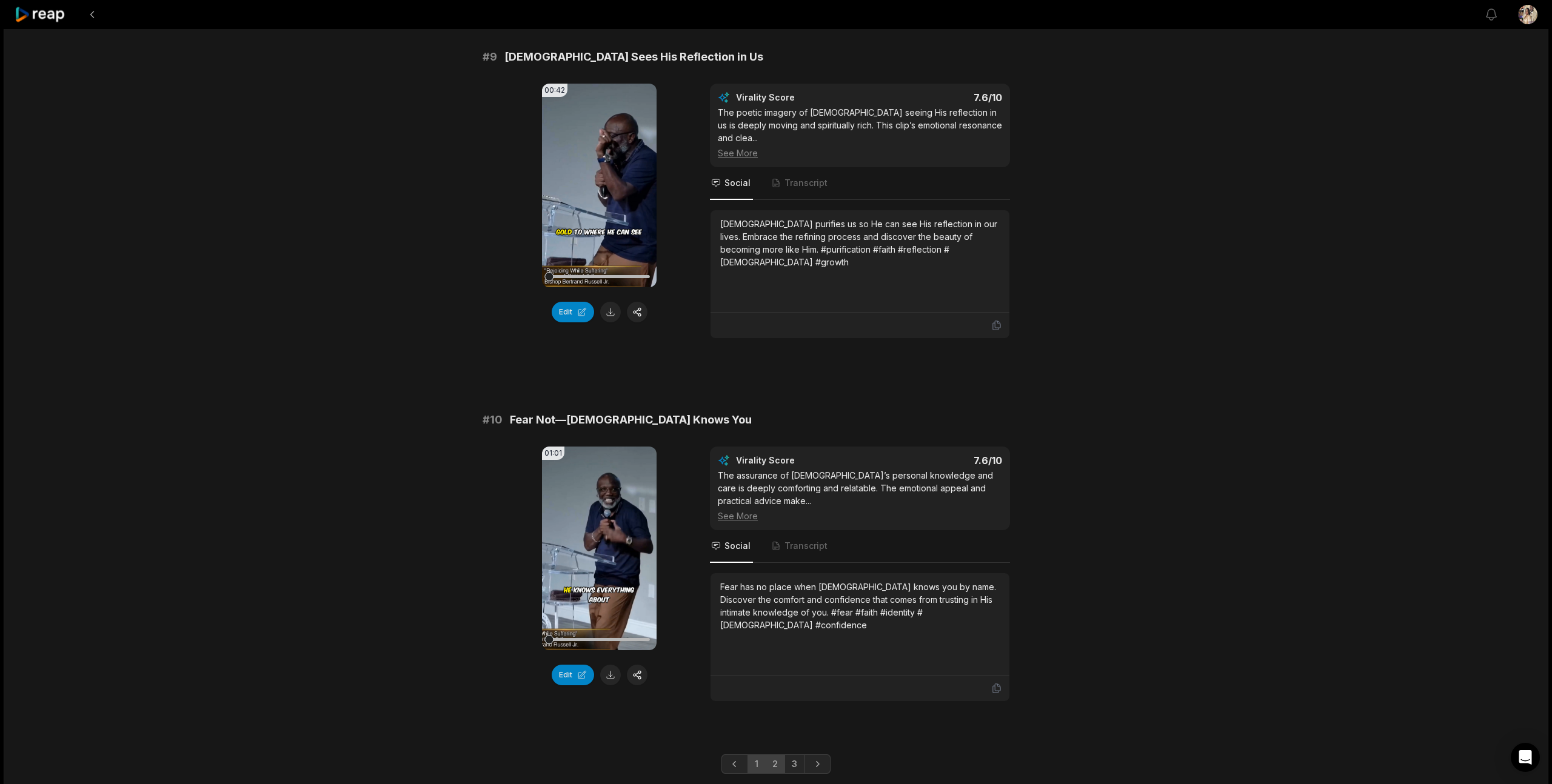
click at [773, 754] on link "2" at bounding box center [775, 763] width 20 height 19
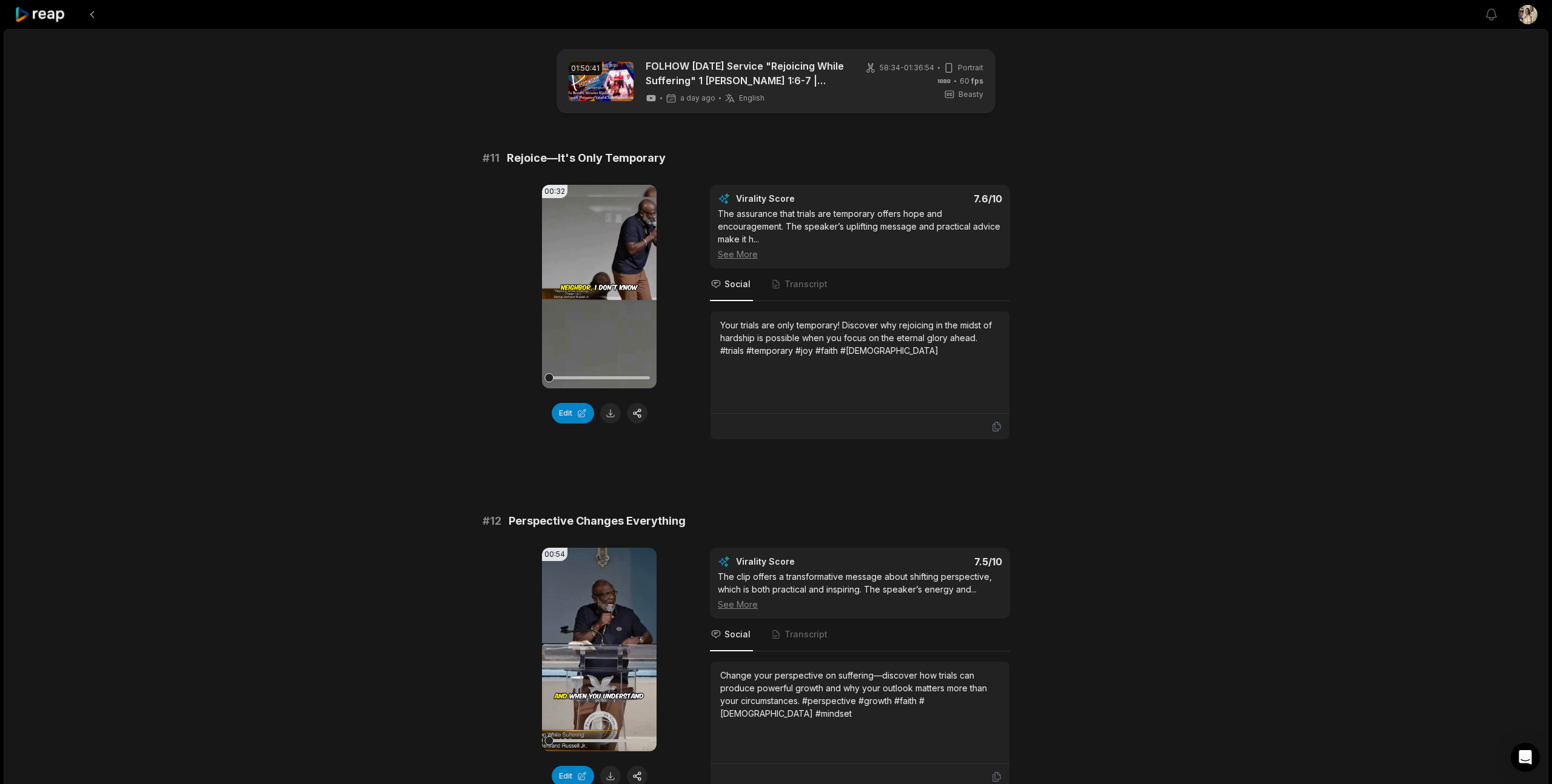
scroll to position [1012, 0]
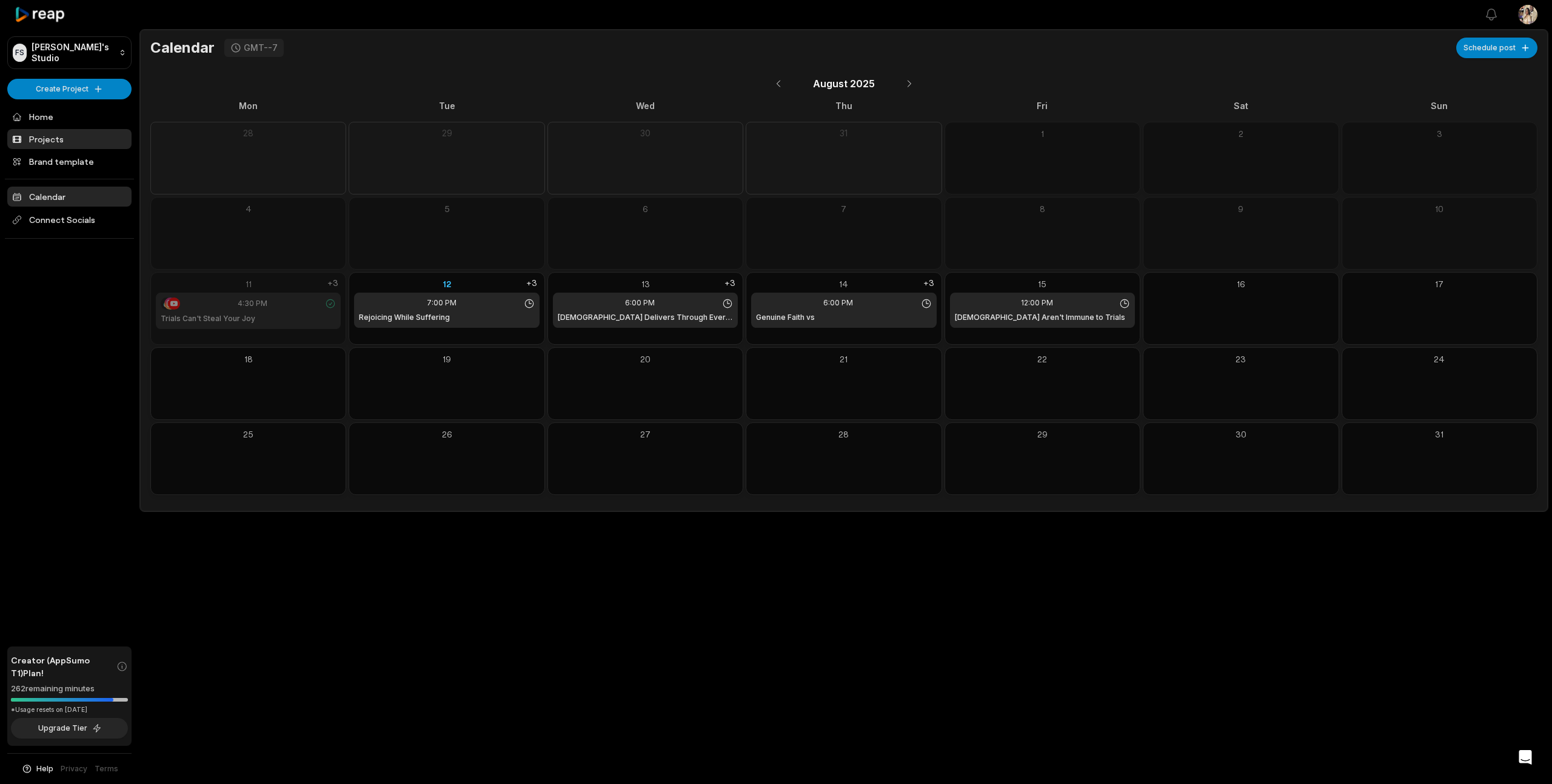
click at [39, 142] on link "Projects" at bounding box center [70, 139] width 124 height 20
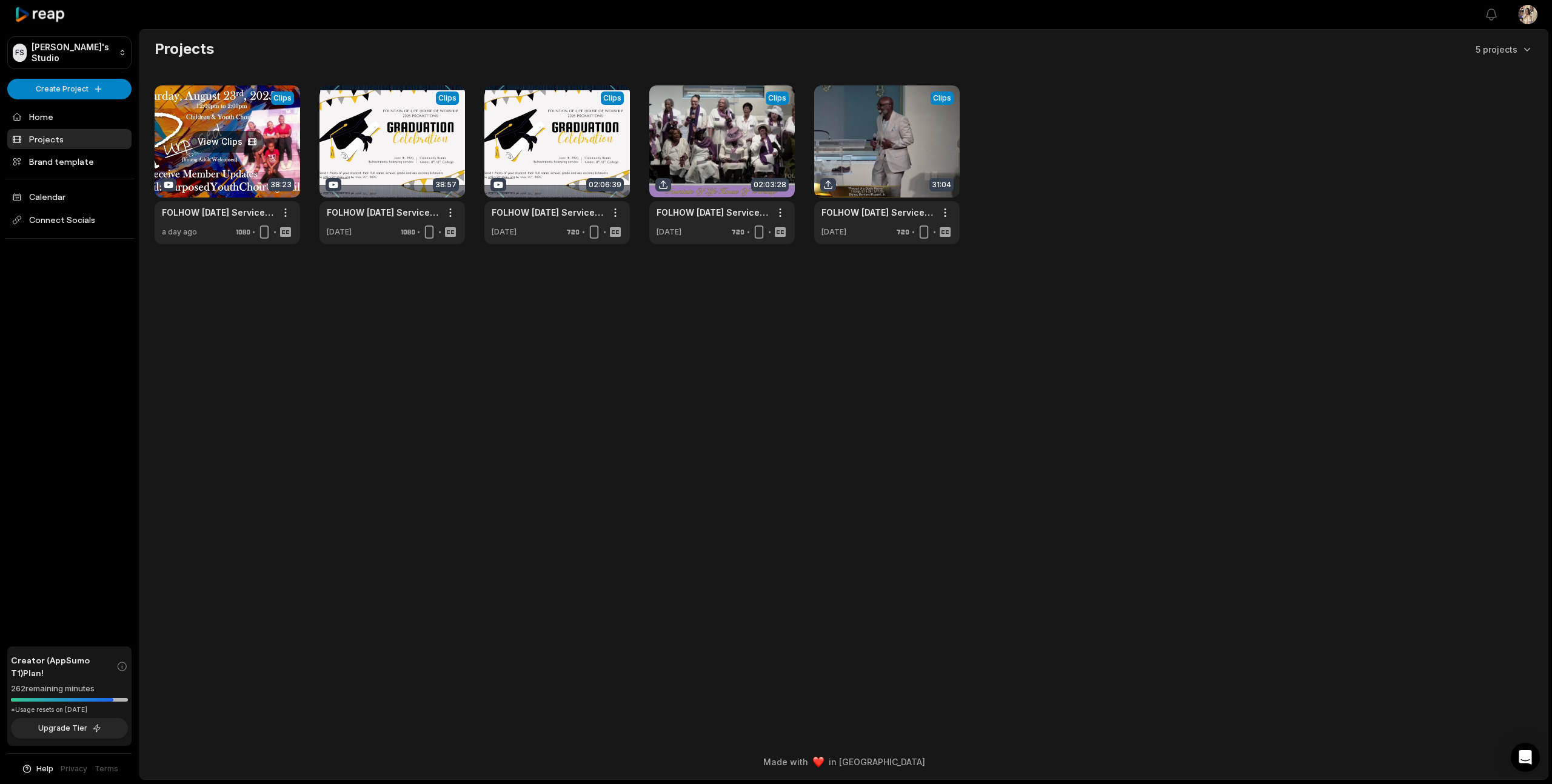
click at [272, 154] on link at bounding box center [228, 164] width 146 height 159
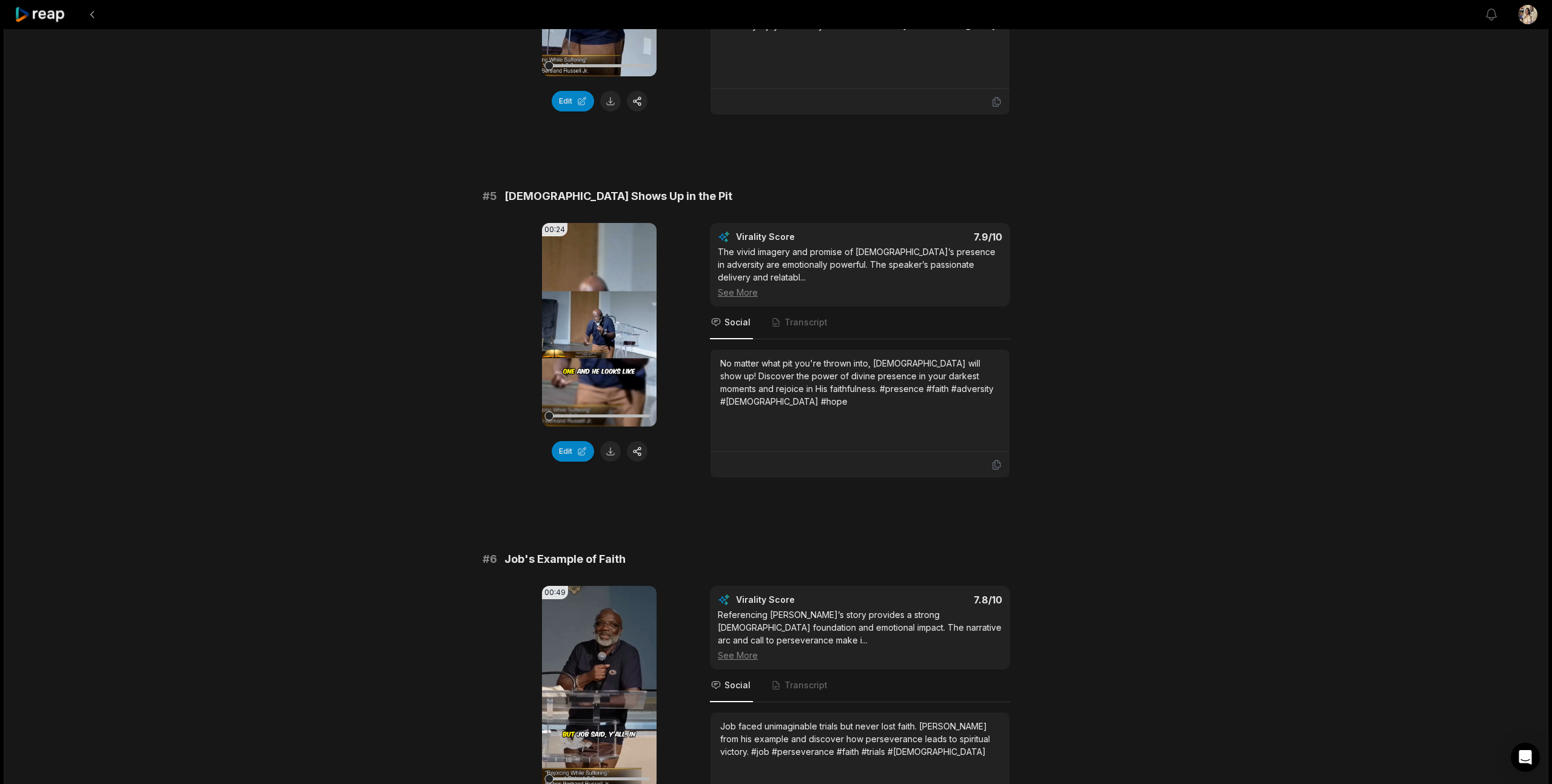
scroll to position [2941, 0]
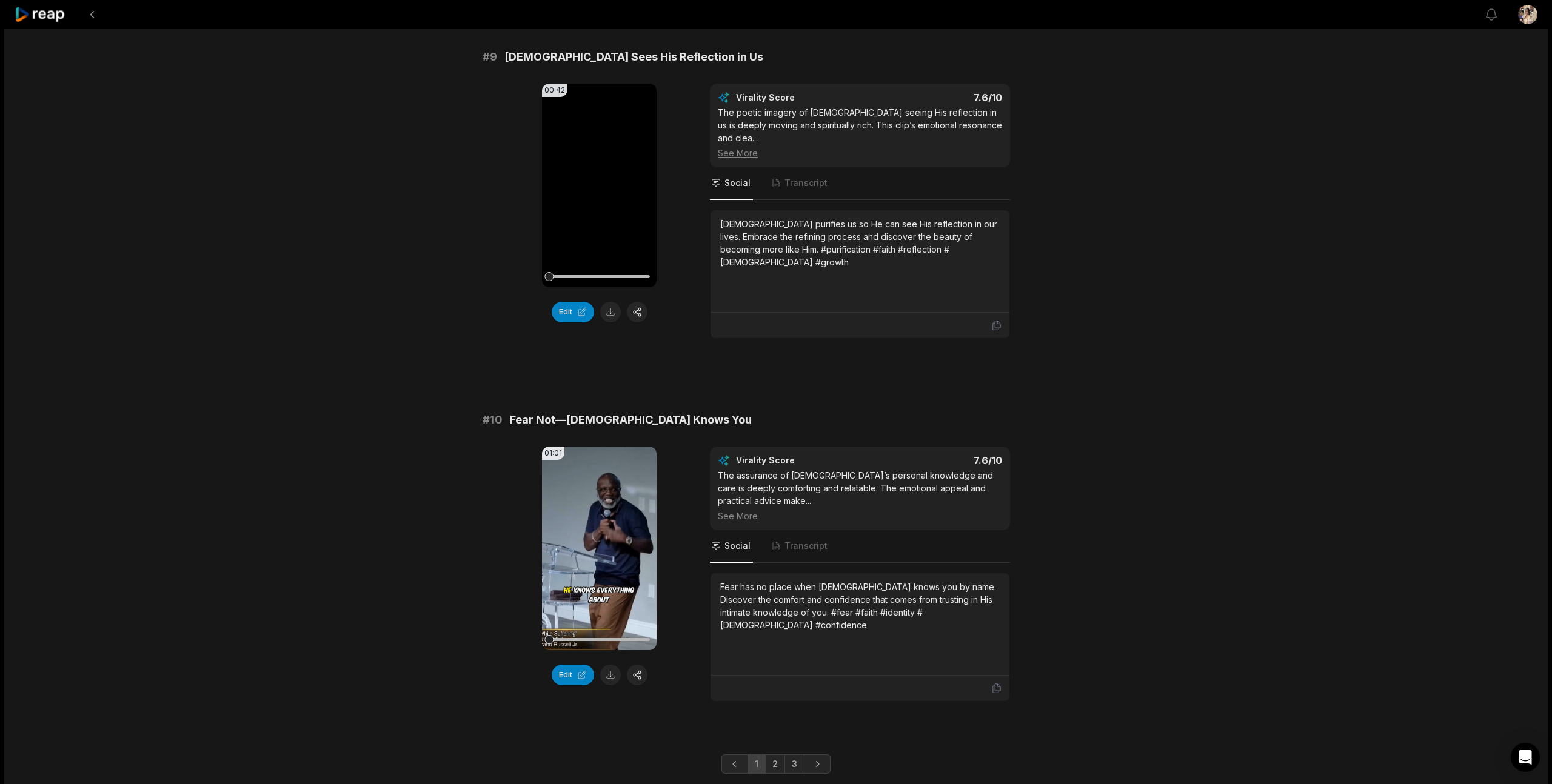
click at [776, 754] on link "2" at bounding box center [775, 763] width 20 height 19
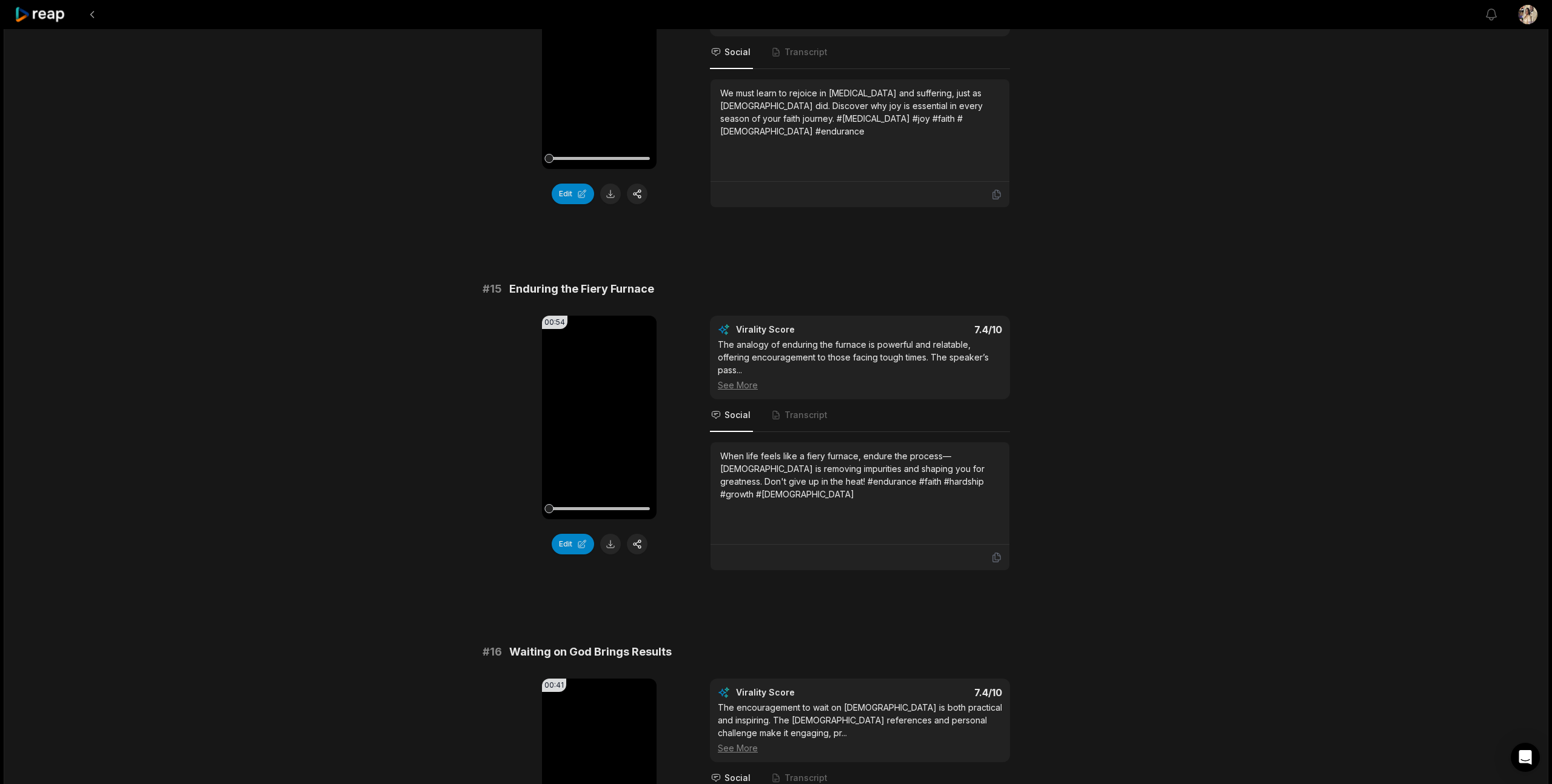
scroll to position [2113, 0]
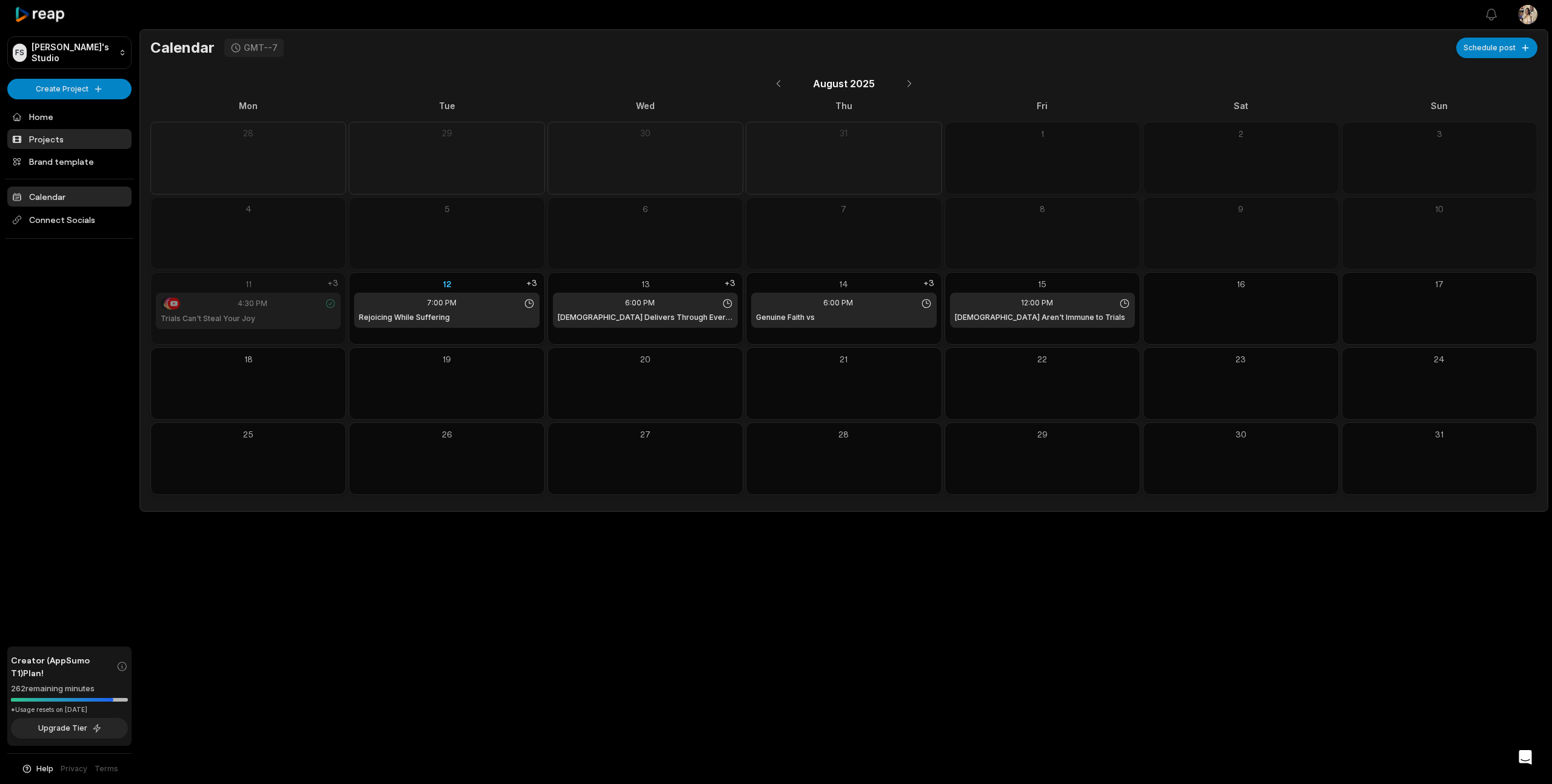
click at [52, 137] on link "Projects" at bounding box center [70, 139] width 124 height 20
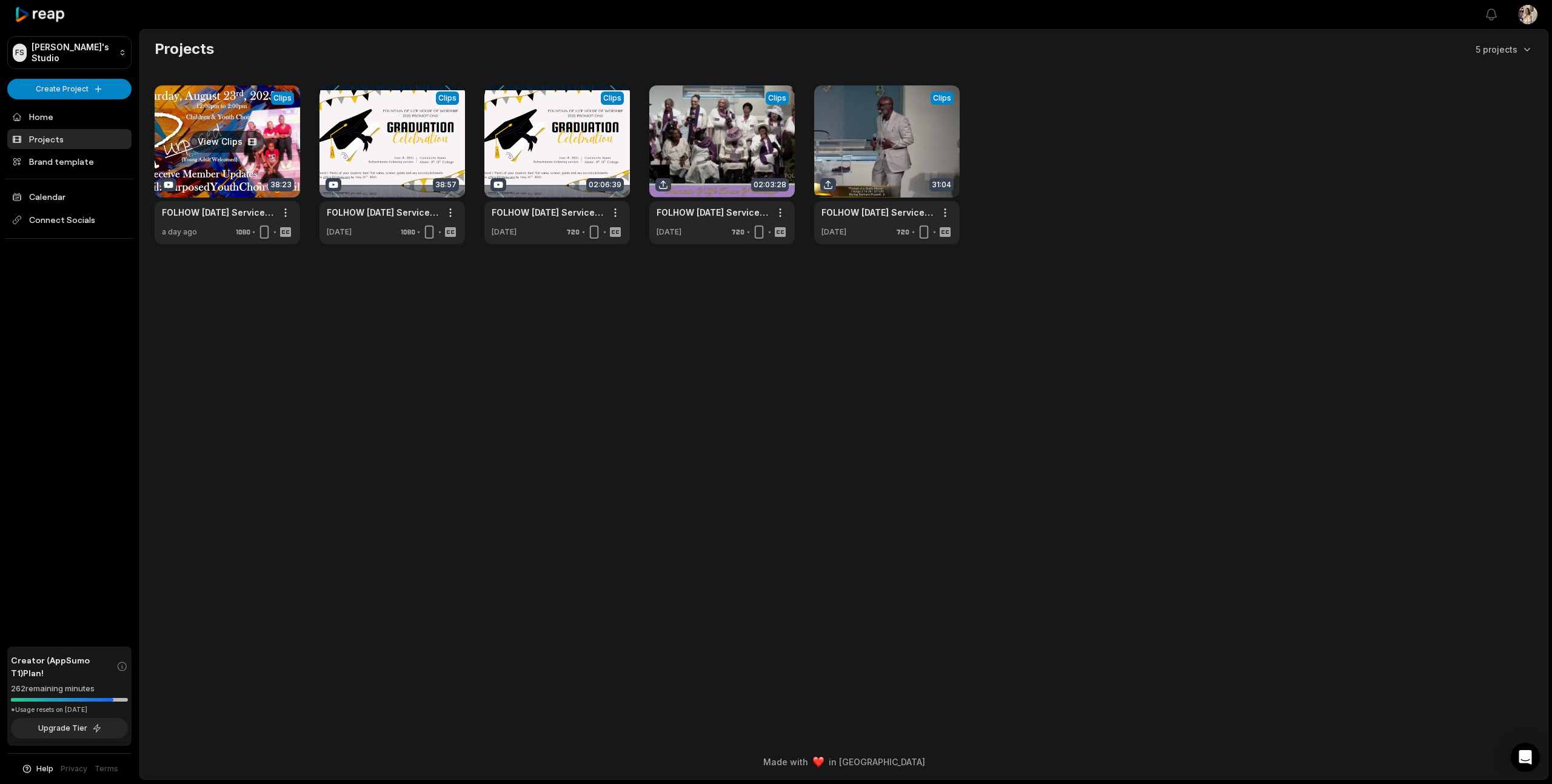
click at [260, 165] on link at bounding box center [228, 164] width 146 height 159
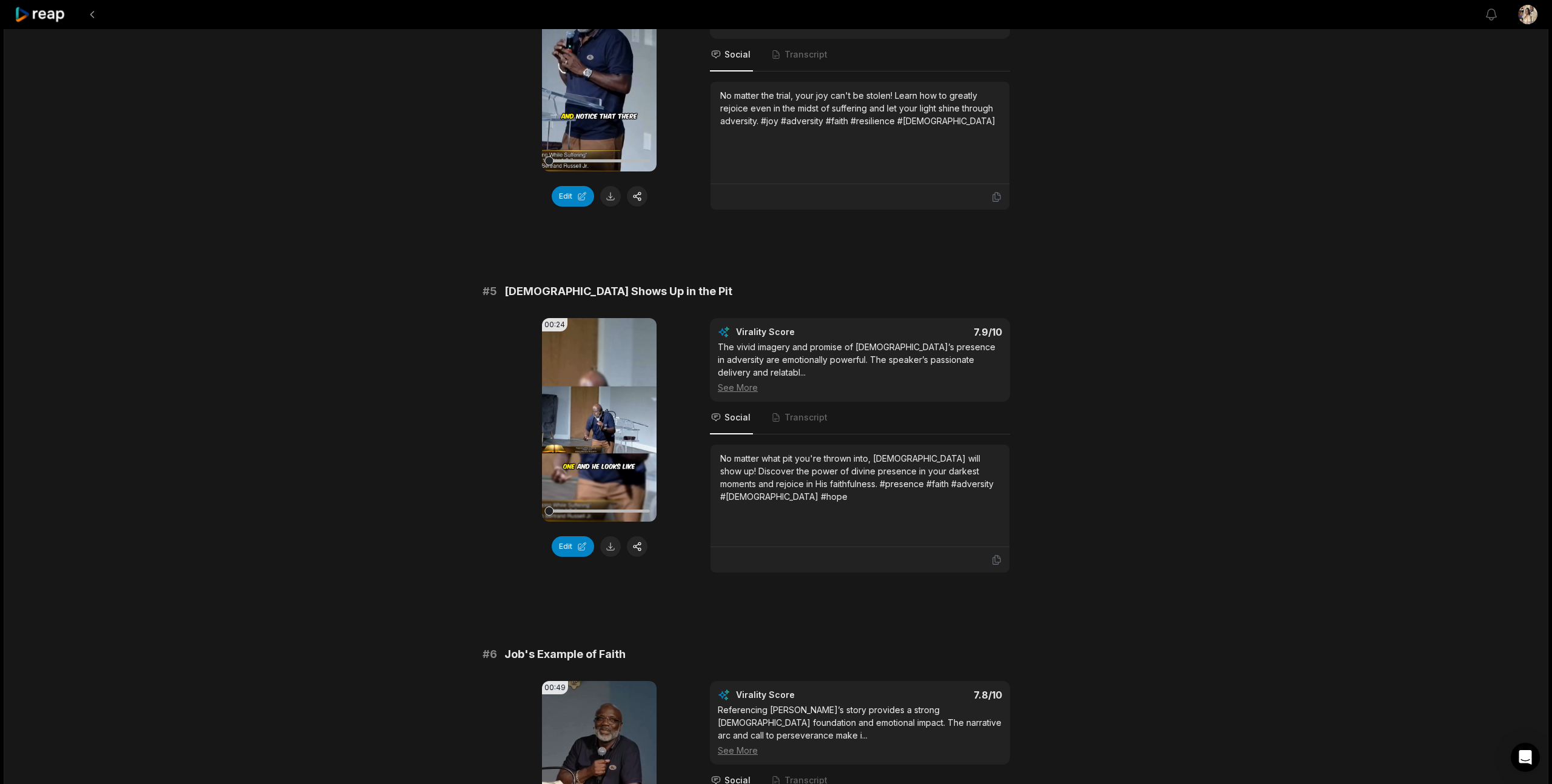
scroll to position [2941, 0]
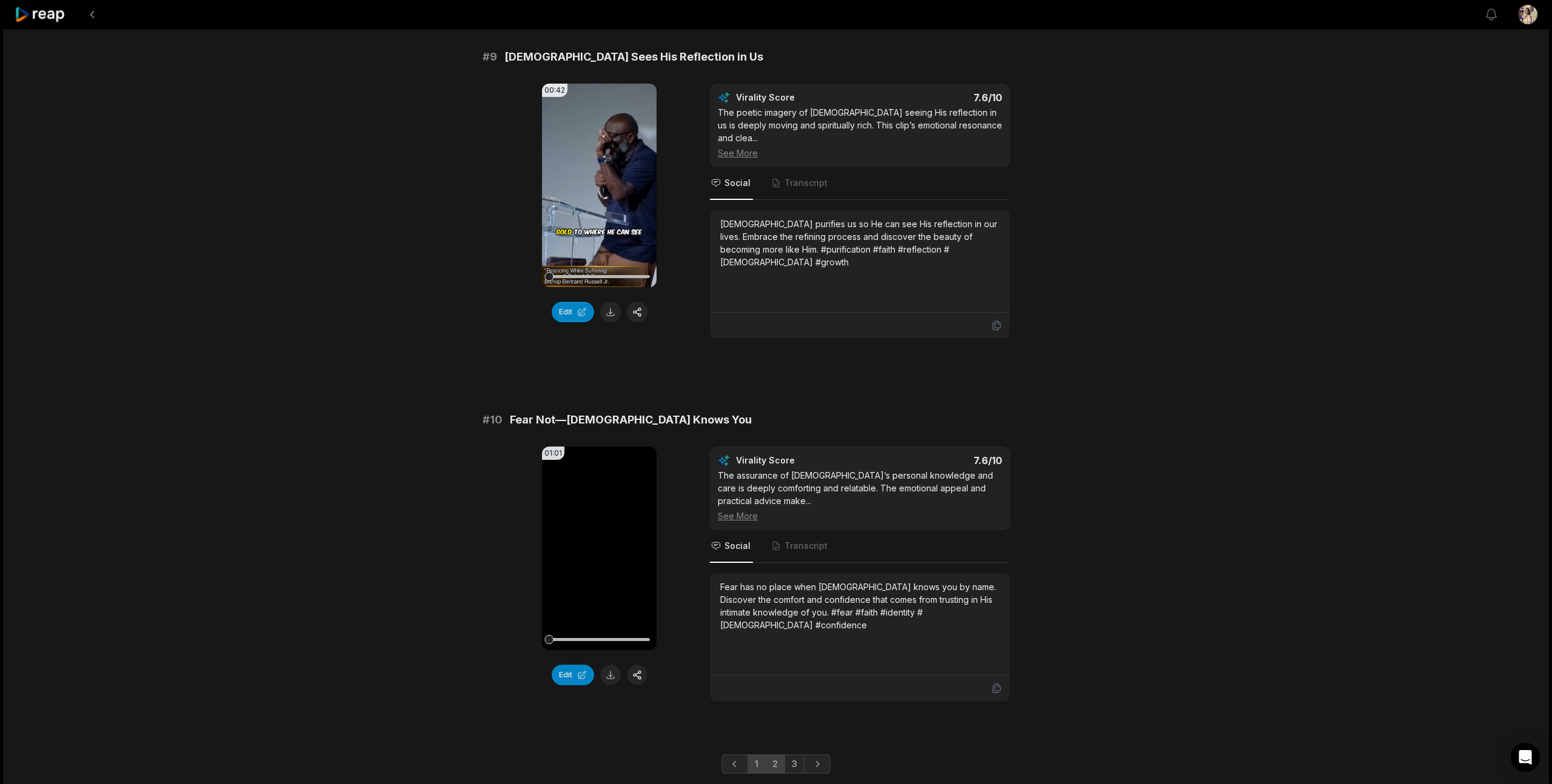
click at [774, 754] on link "2" at bounding box center [775, 763] width 20 height 19
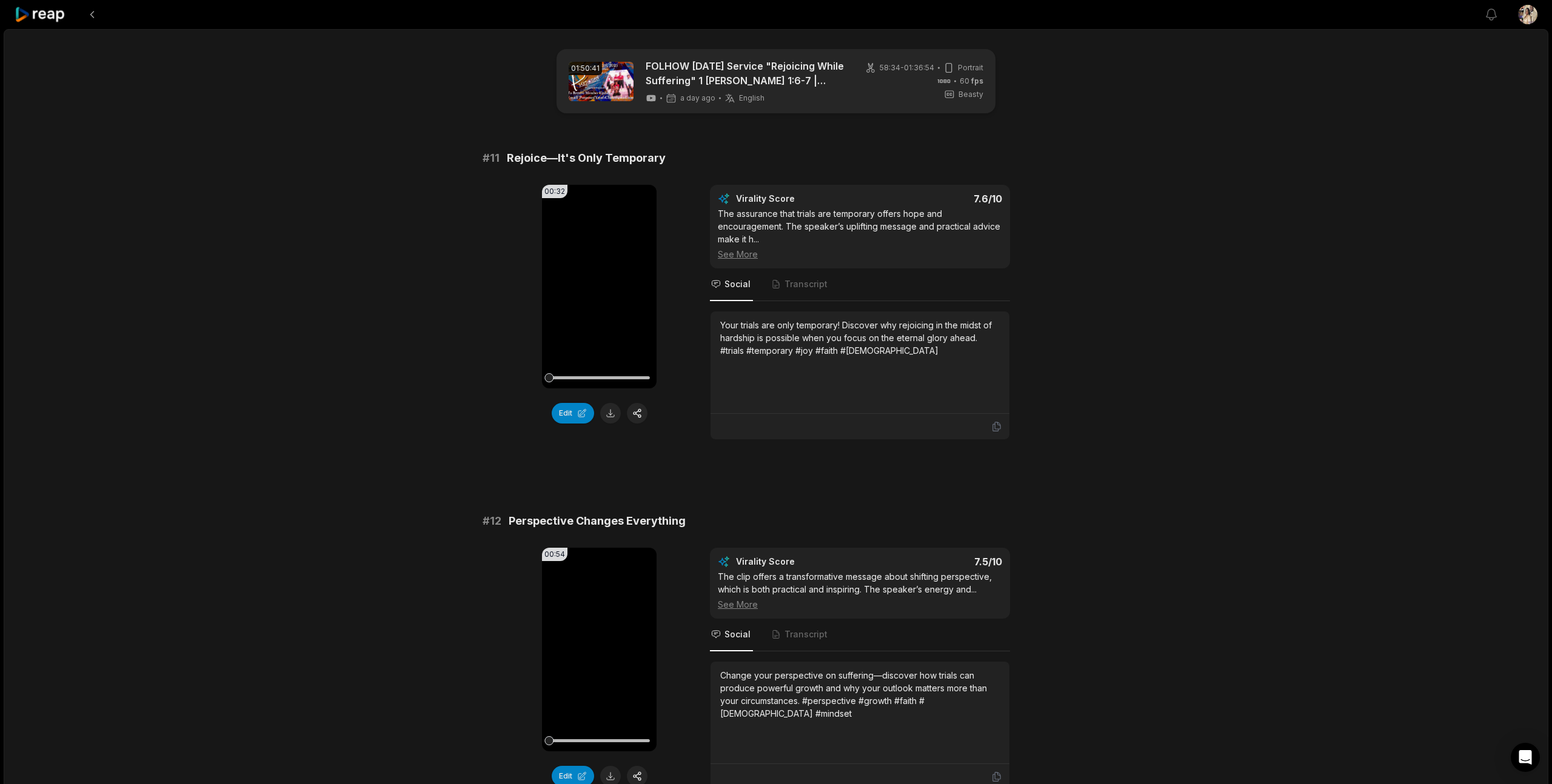
scroll to position [190, 0]
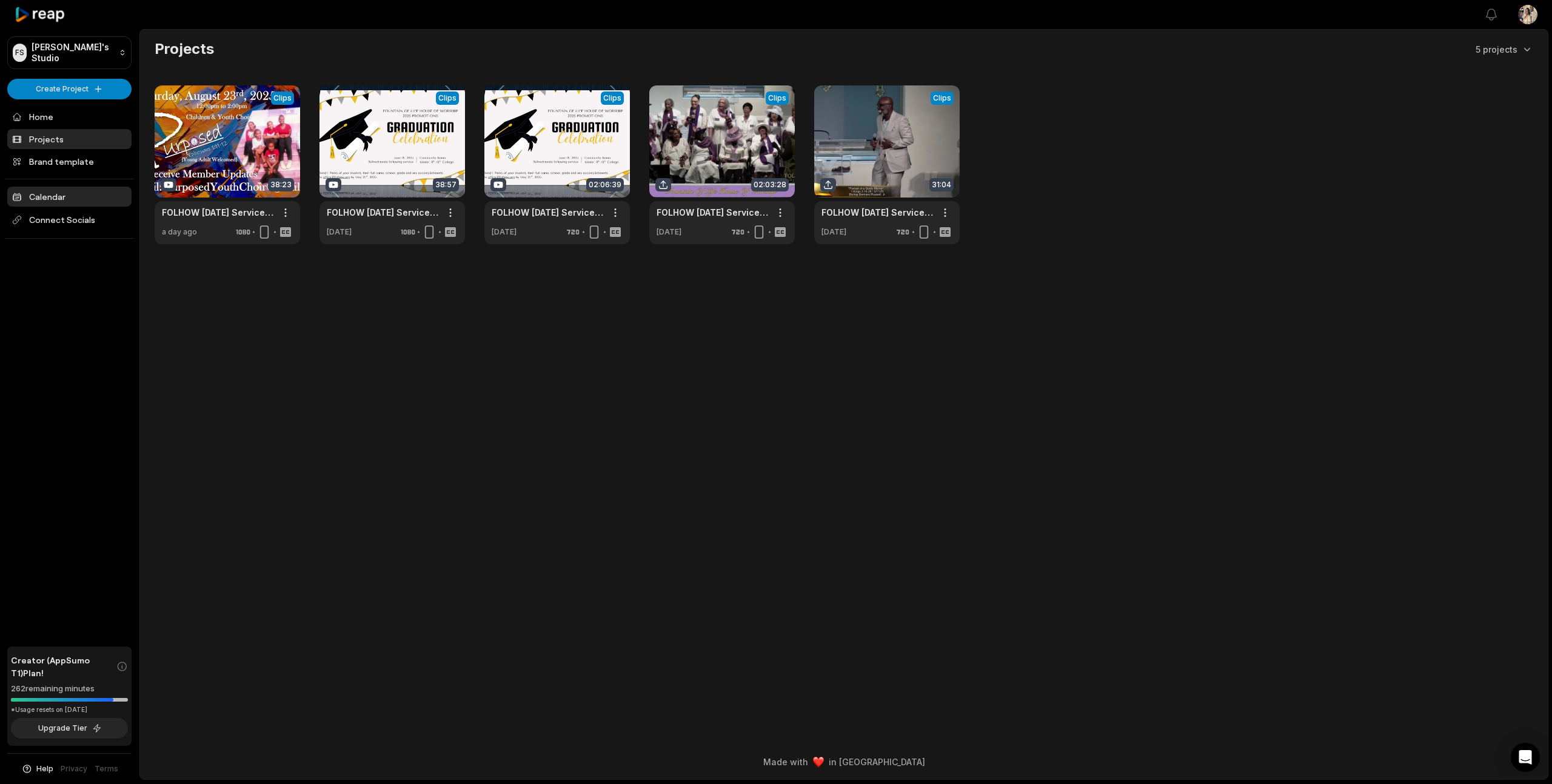
click at [52, 195] on link "Calendar" at bounding box center [70, 196] width 124 height 20
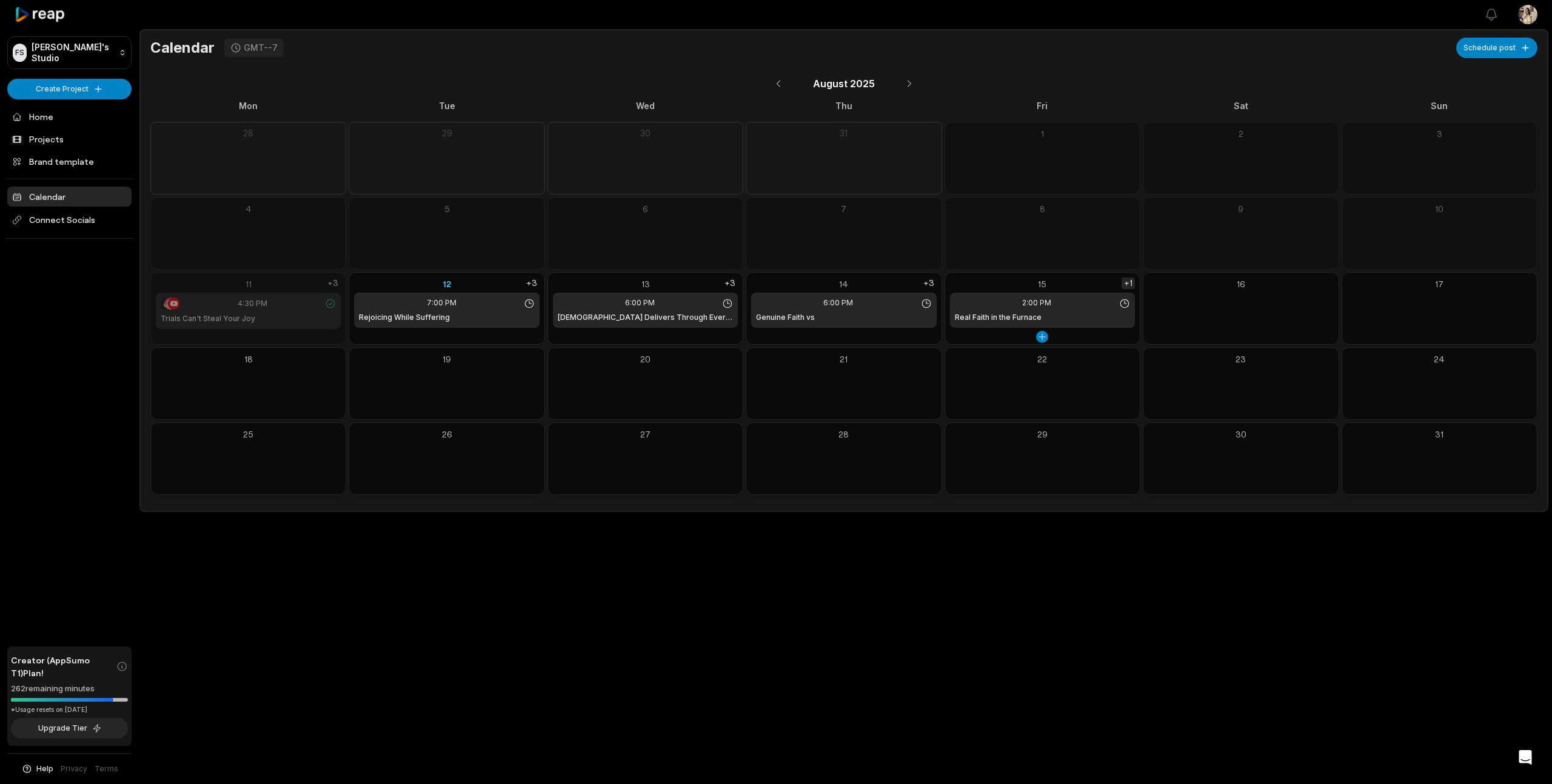
click at [1131, 284] on div "+1" at bounding box center [1128, 283] width 13 height 12
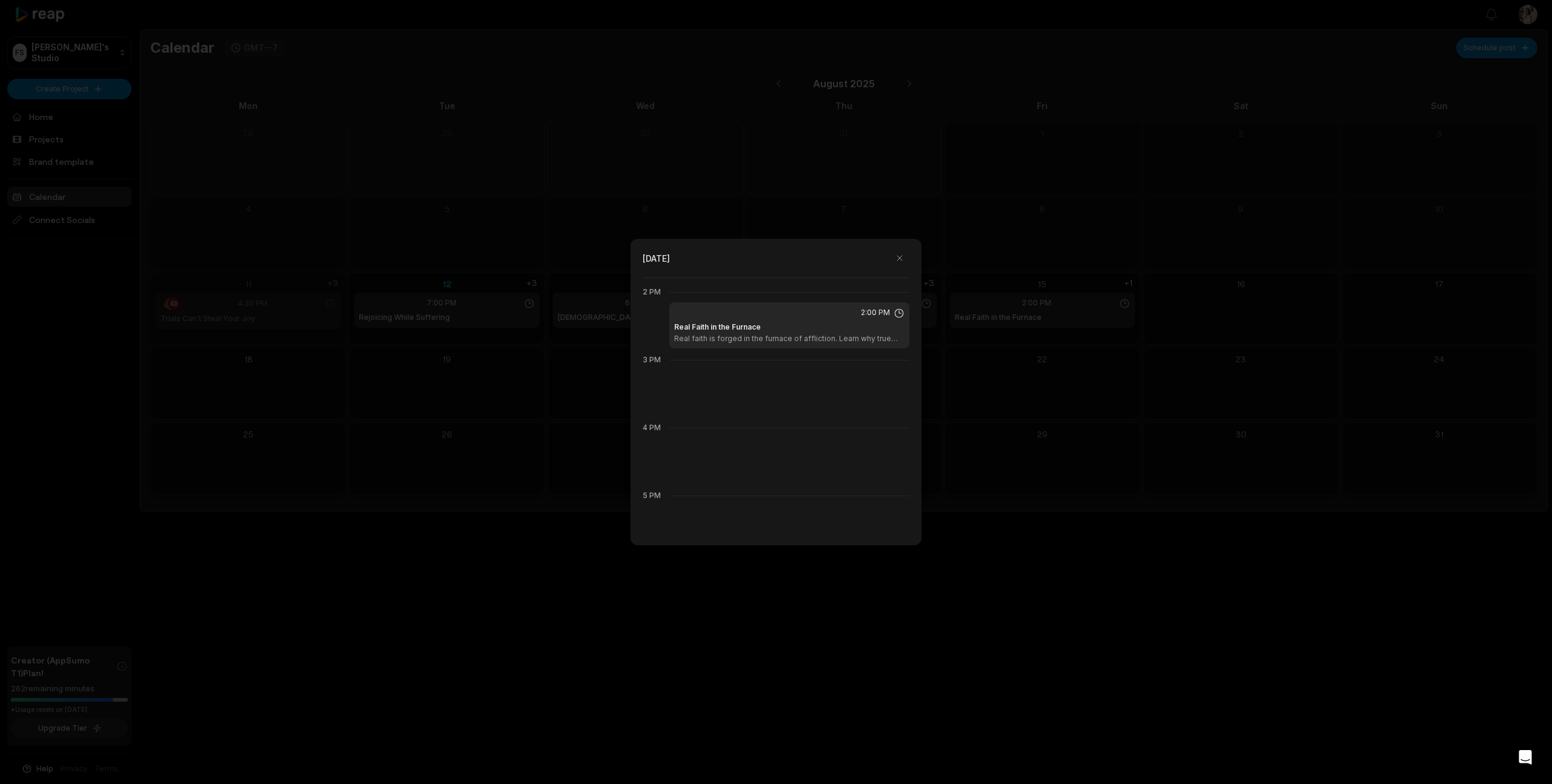
scroll to position [957, 0]
click at [399, 302] on div at bounding box center [776, 392] width 1552 height 784
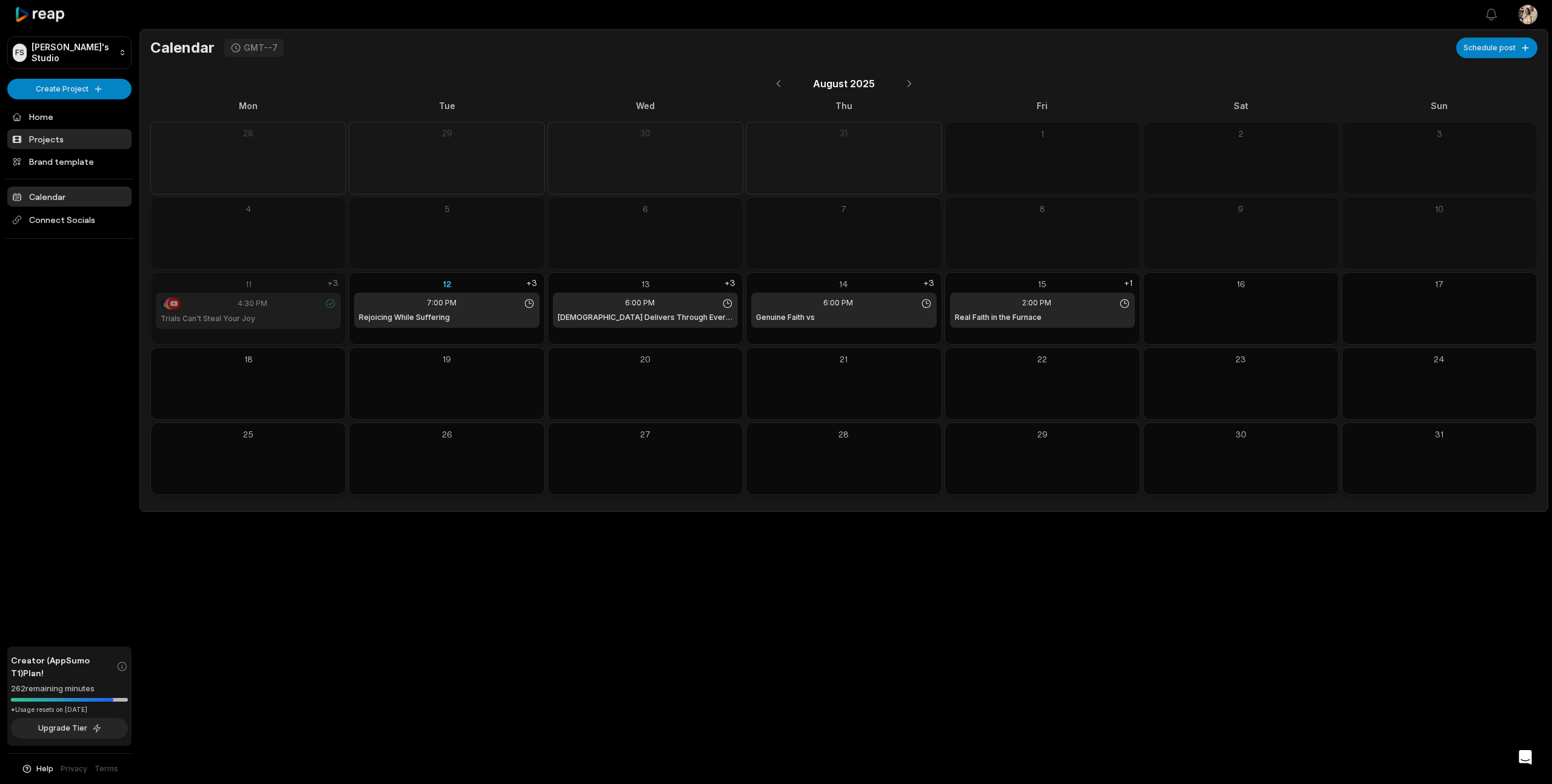
click at [45, 138] on link "Projects" at bounding box center [70, 139] width 124 height 20
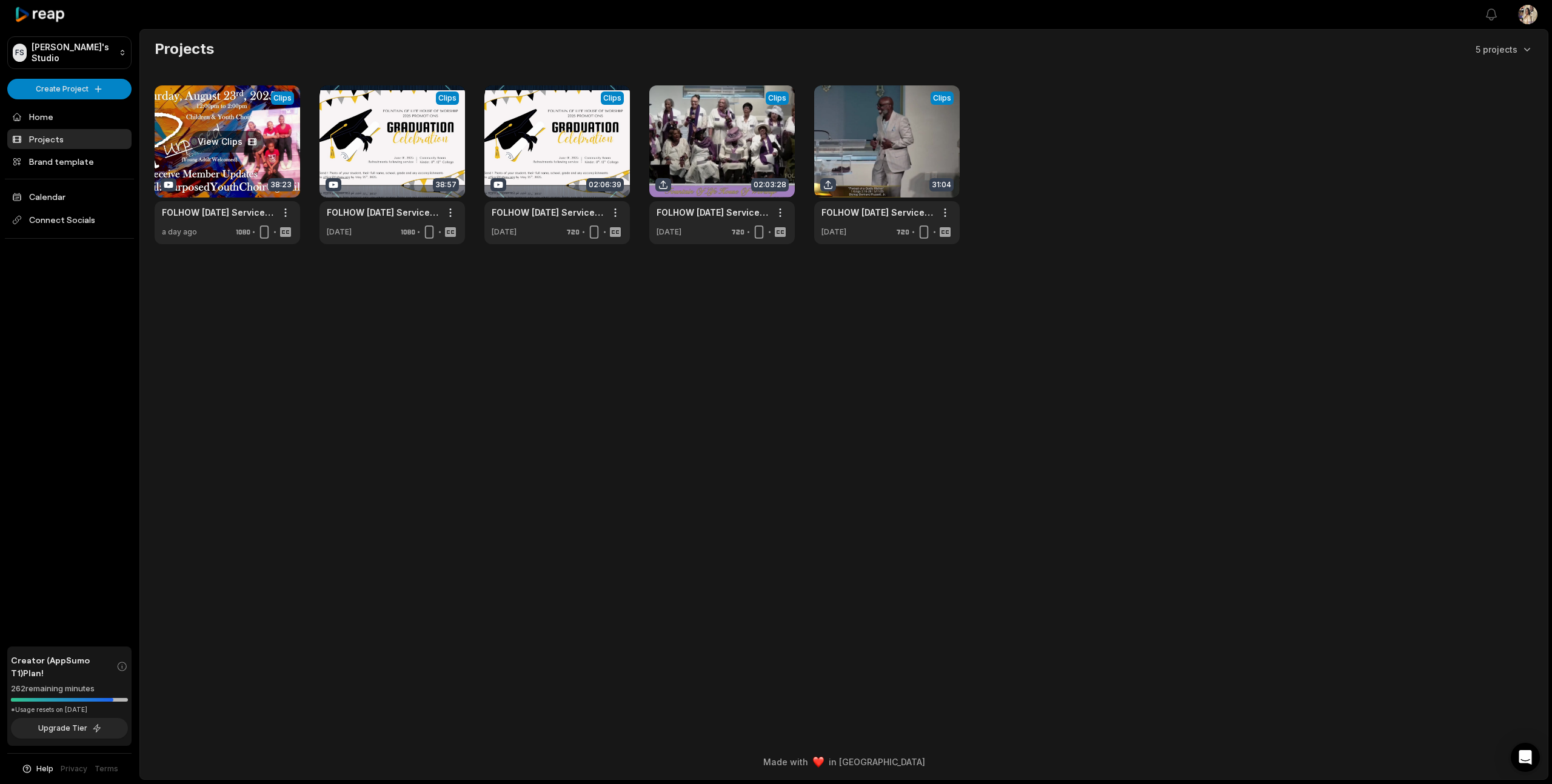
click at [281, 152] on link at bounding box center [228, 164] width 146 height 159
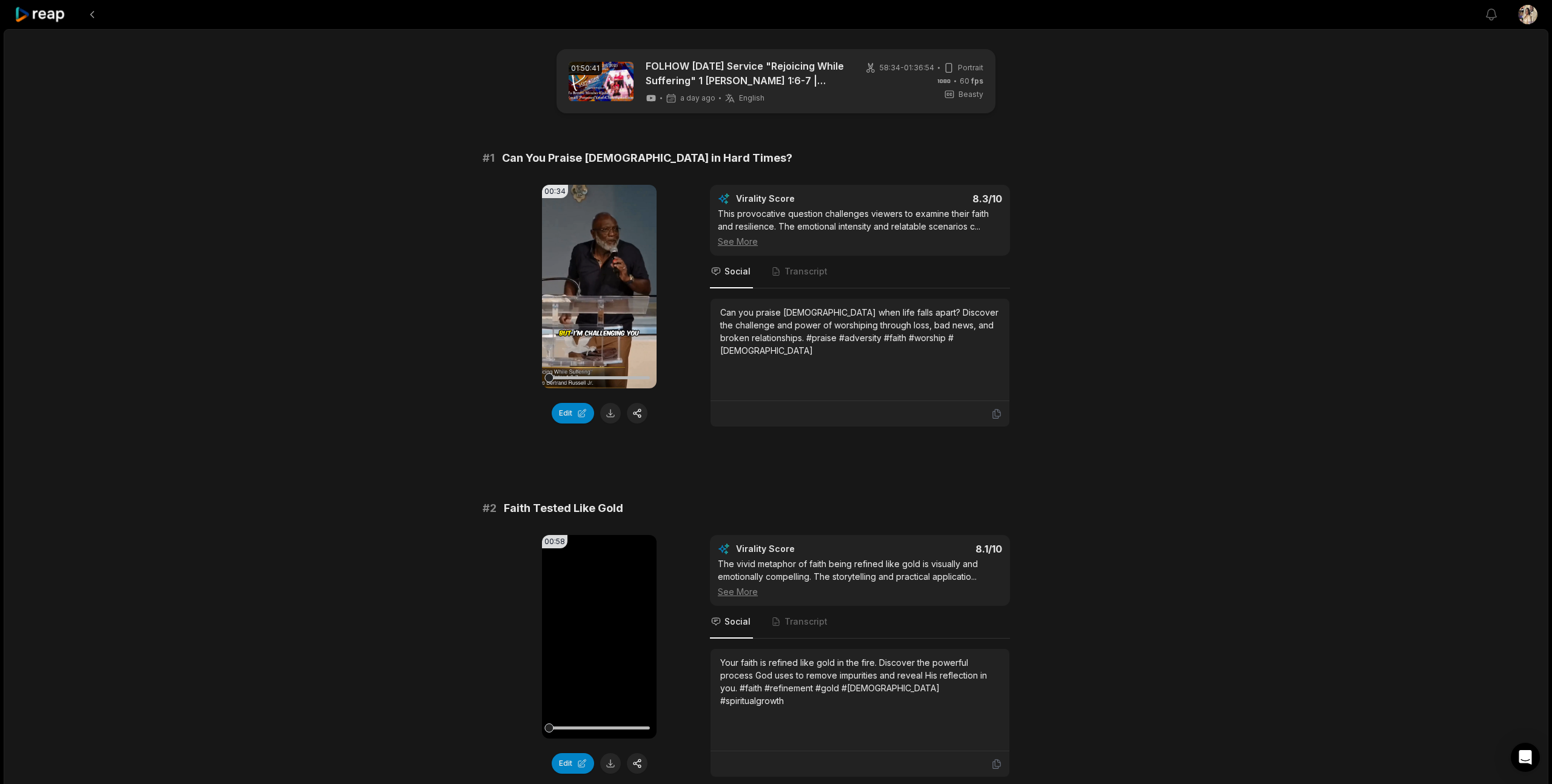
scroll to position [4, 0]
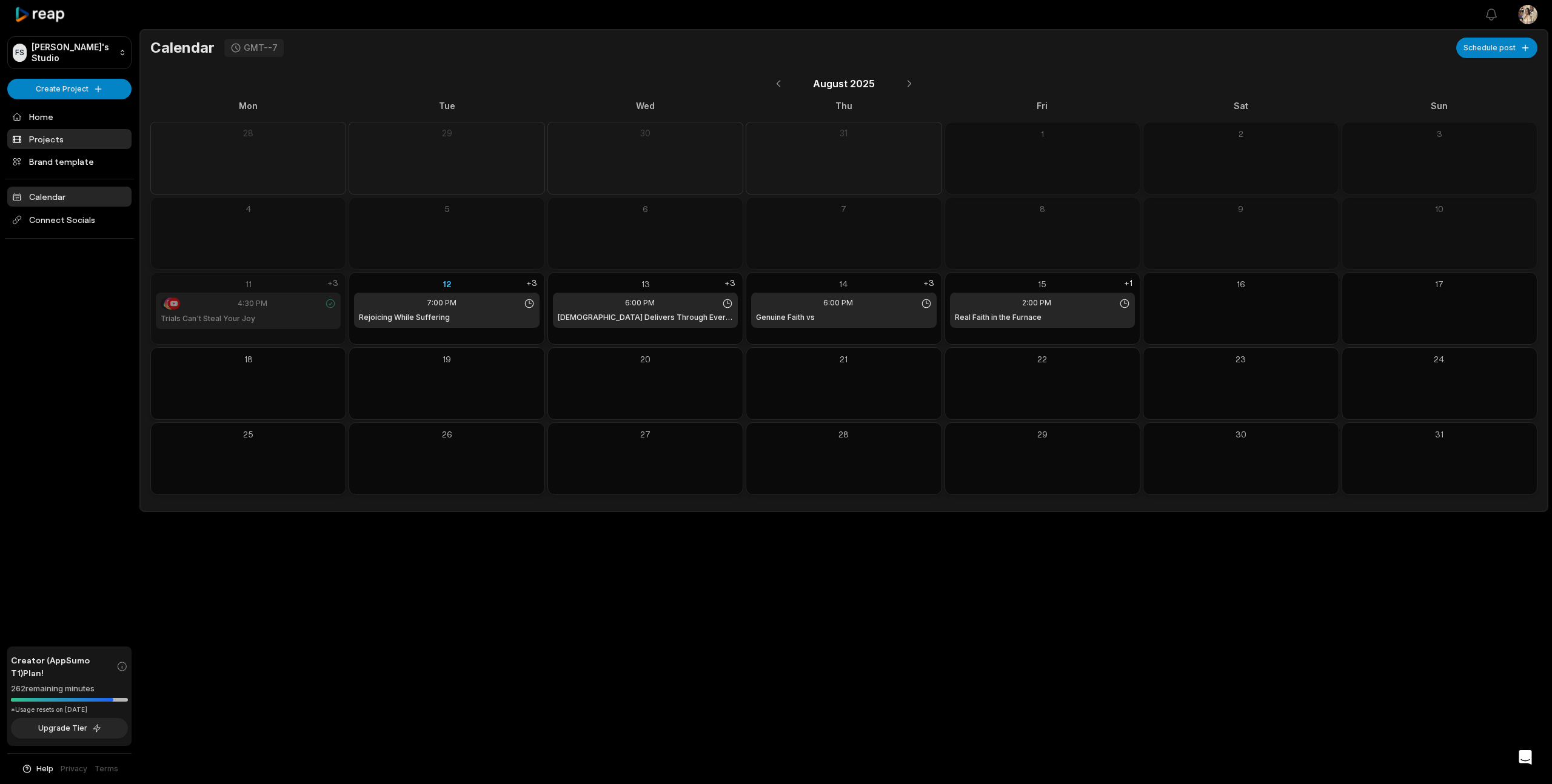
click at [58, 139] on link "Projects" at bounding box center [70, 139] width 124 height 20
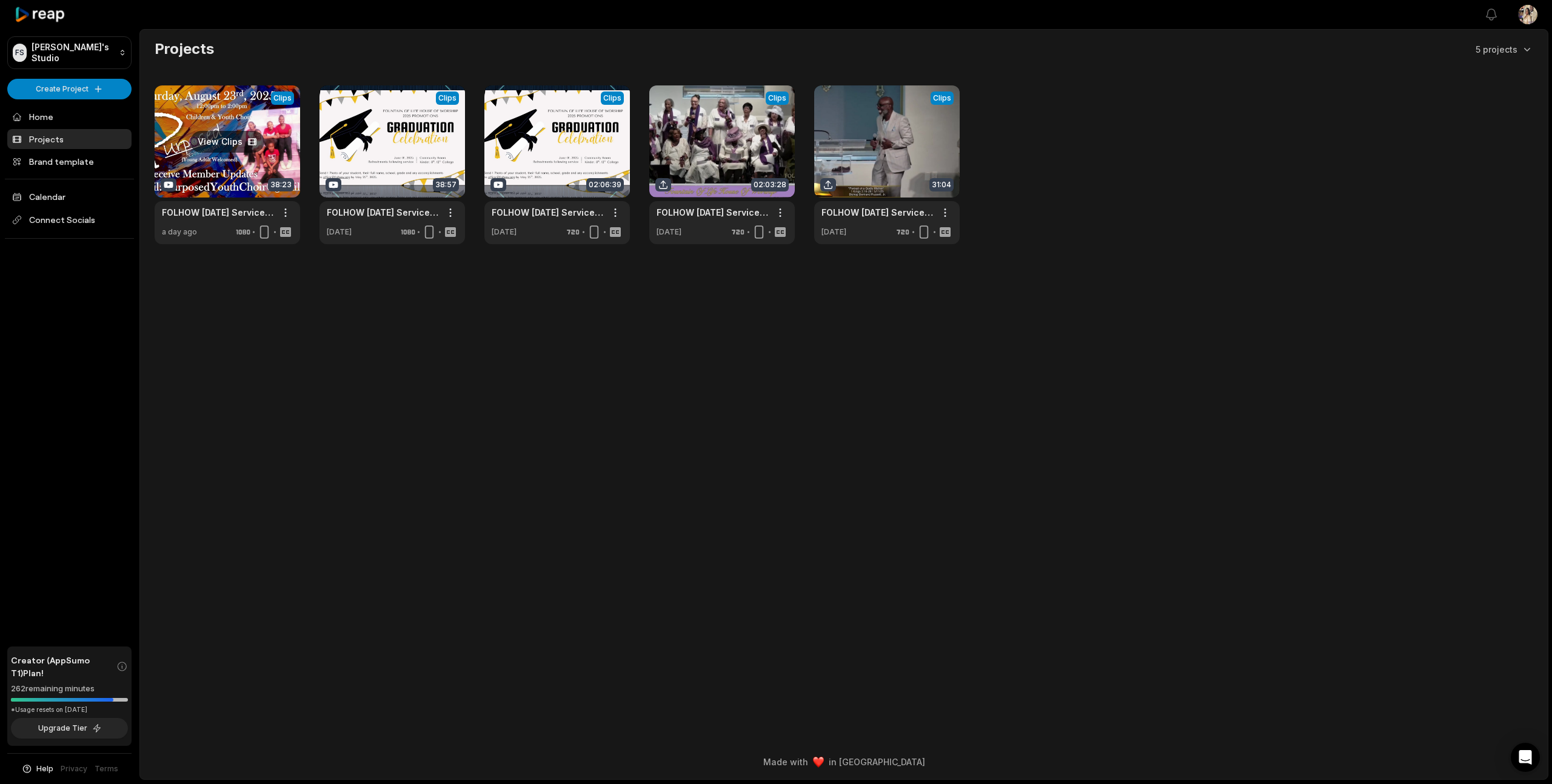
click at [274, 152] on link at bounding box center [228, 164] width 146 height 159
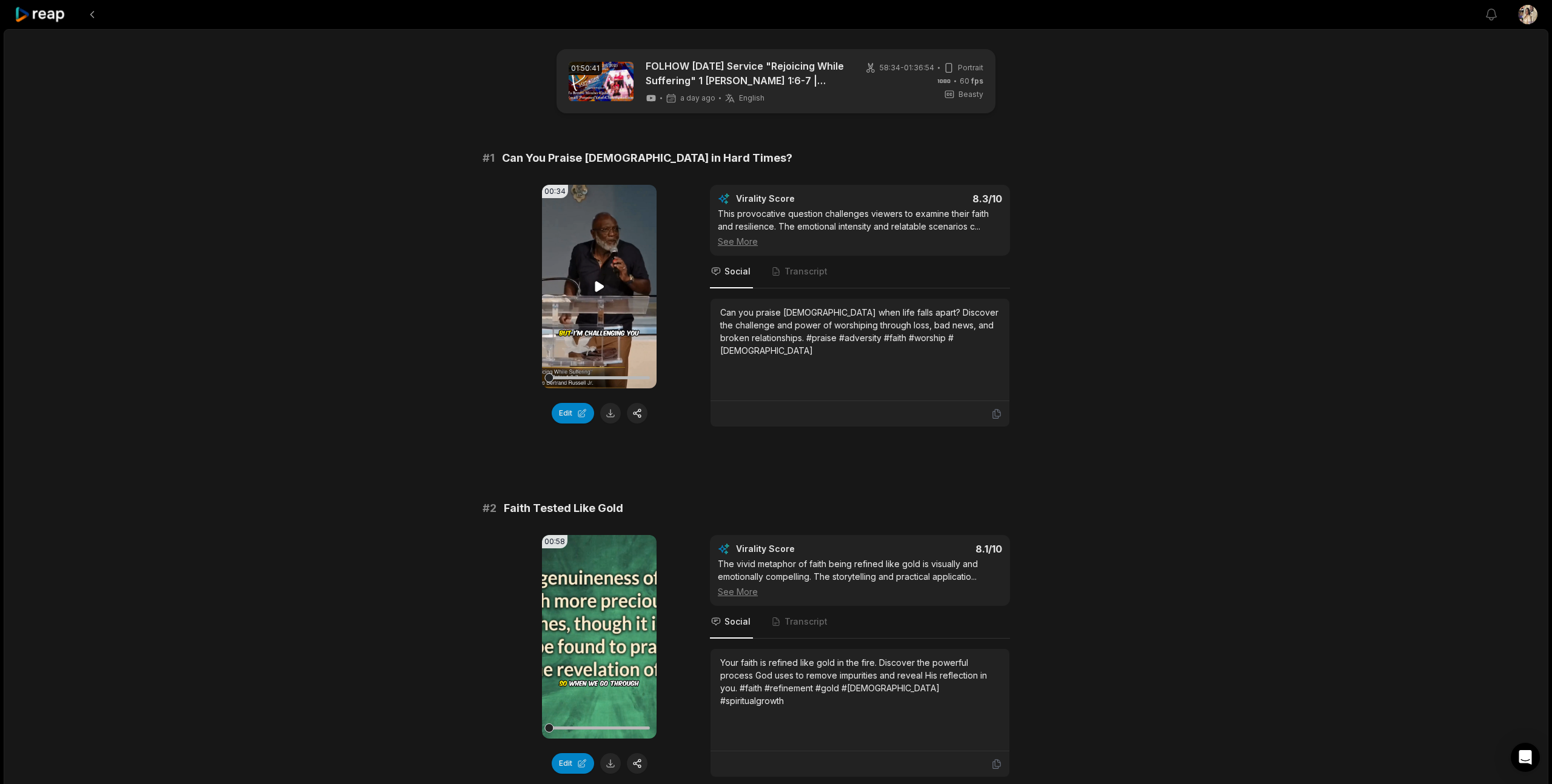
scroll to position [2941, 0]
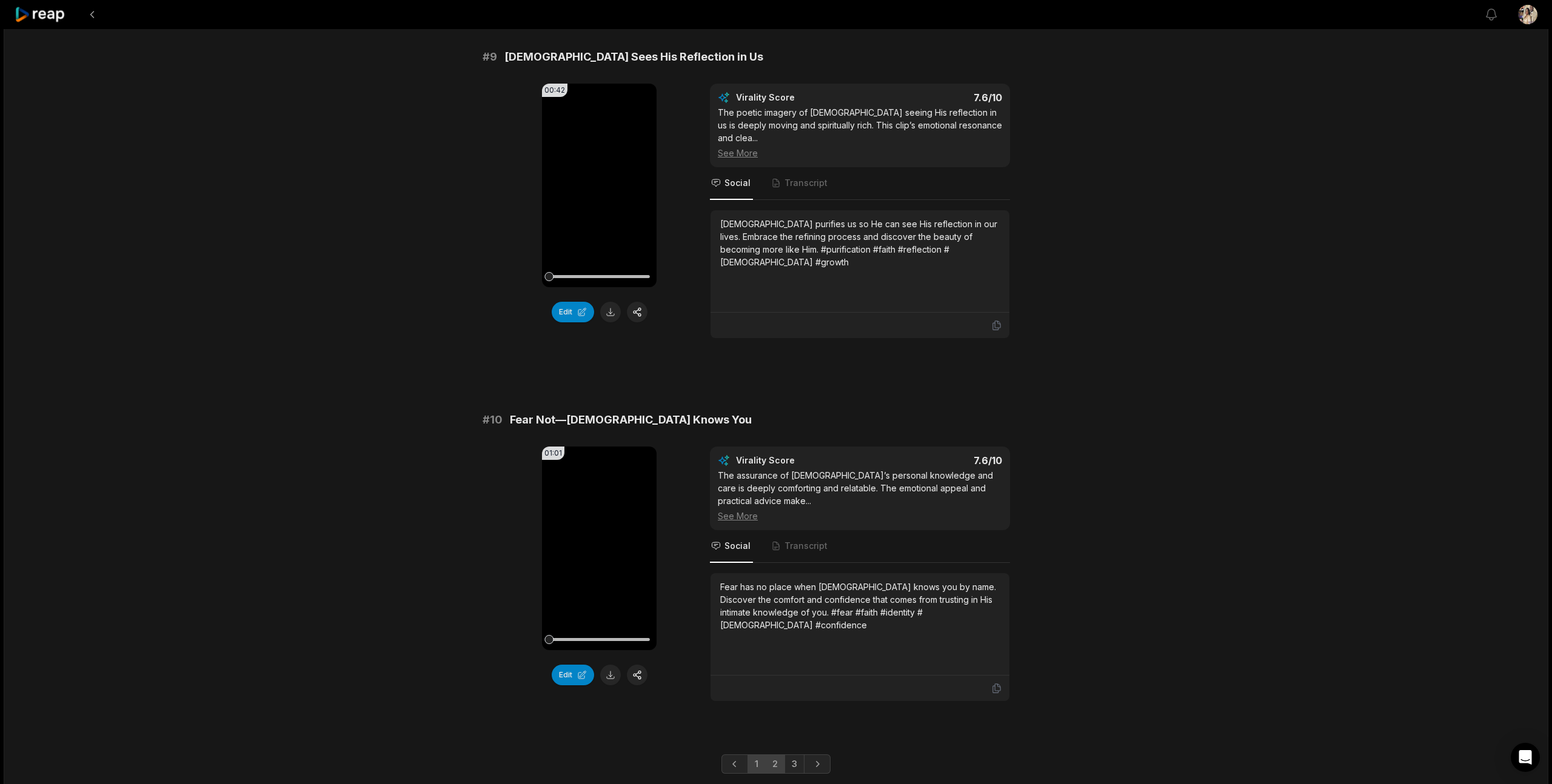
click at [776, 754] on link "2" at bounding box center [775, 763] width 20 height 19
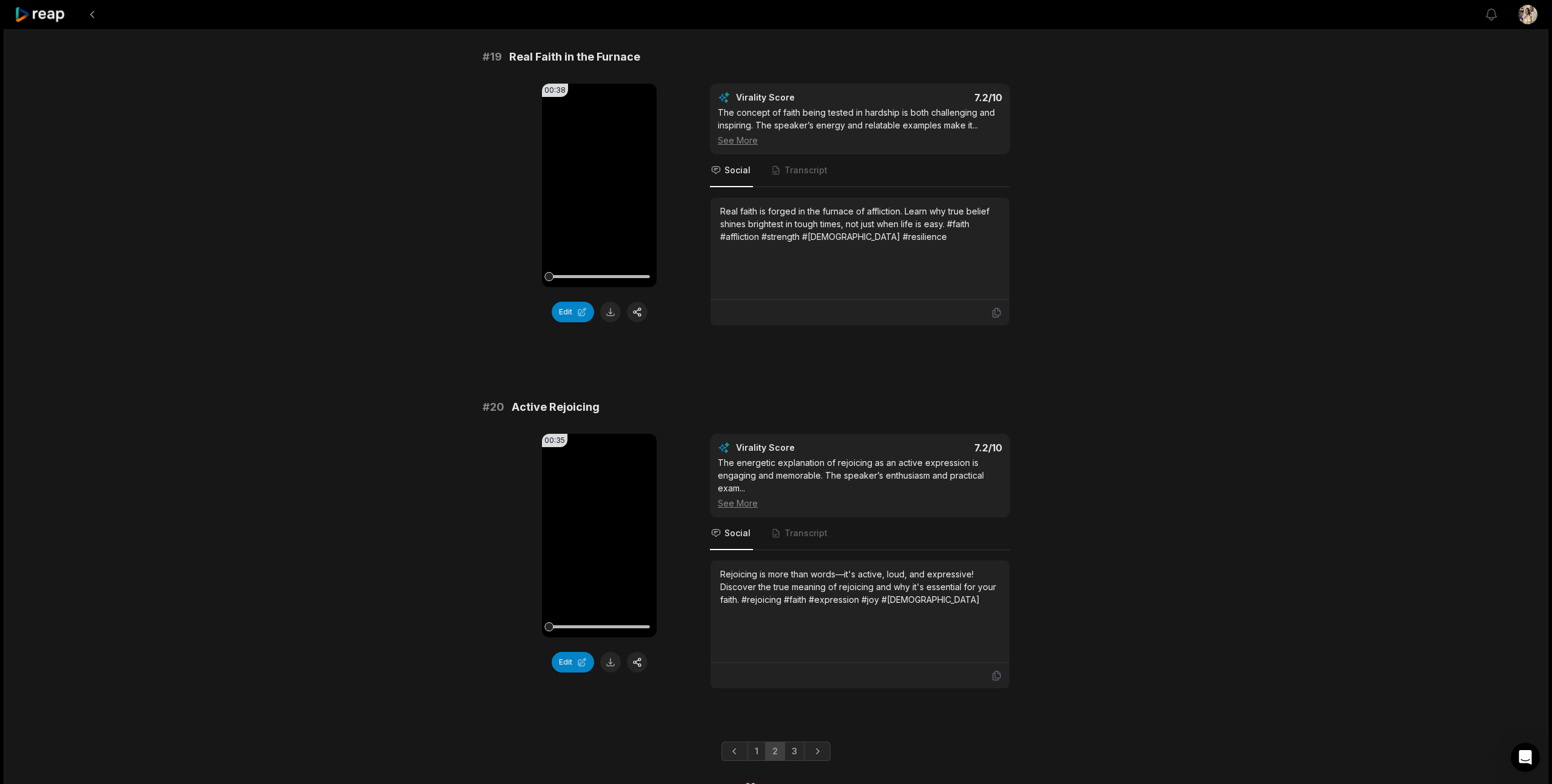
scroll to position [2872, 0]
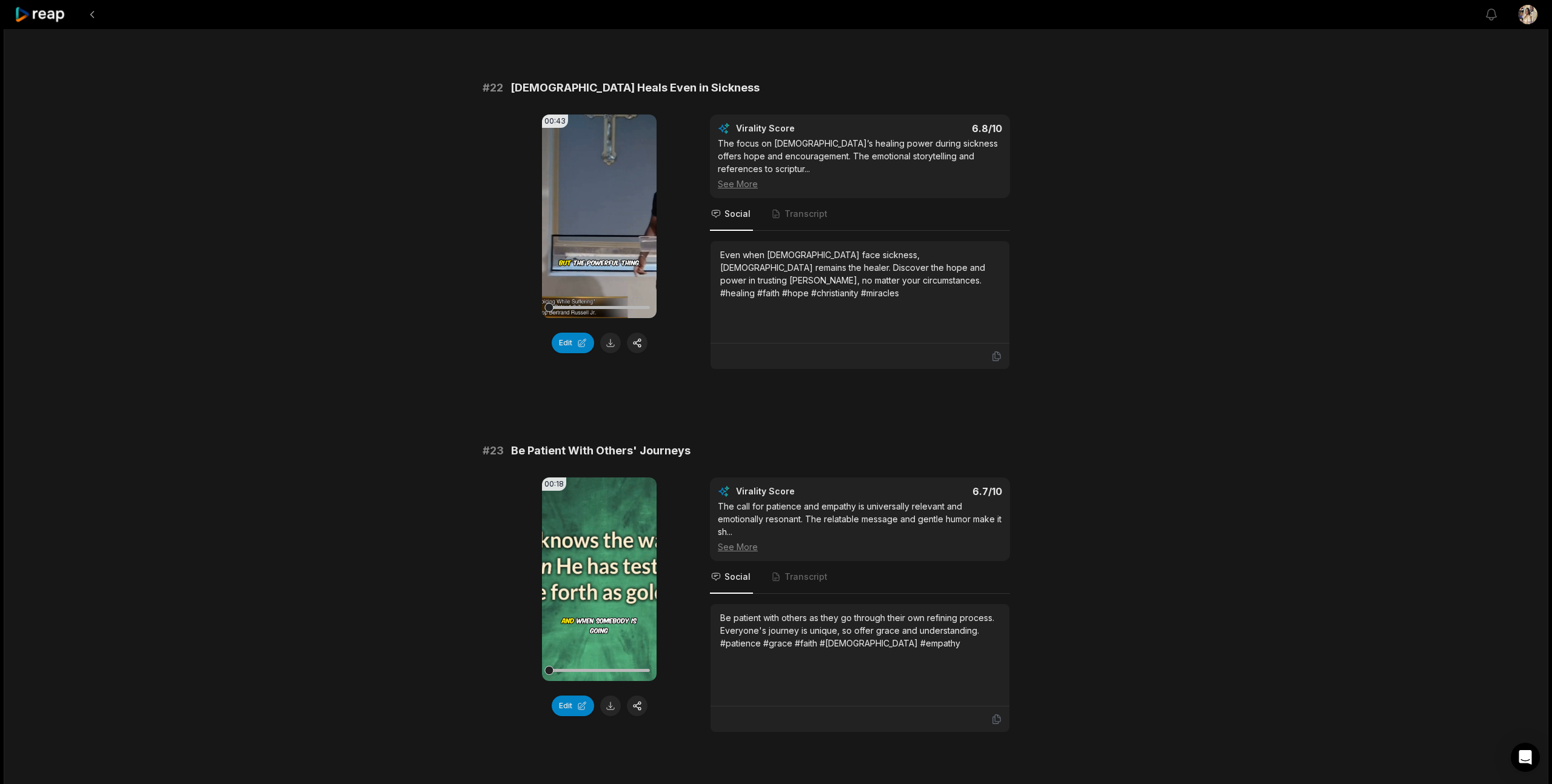
scroll to position [427, 0]
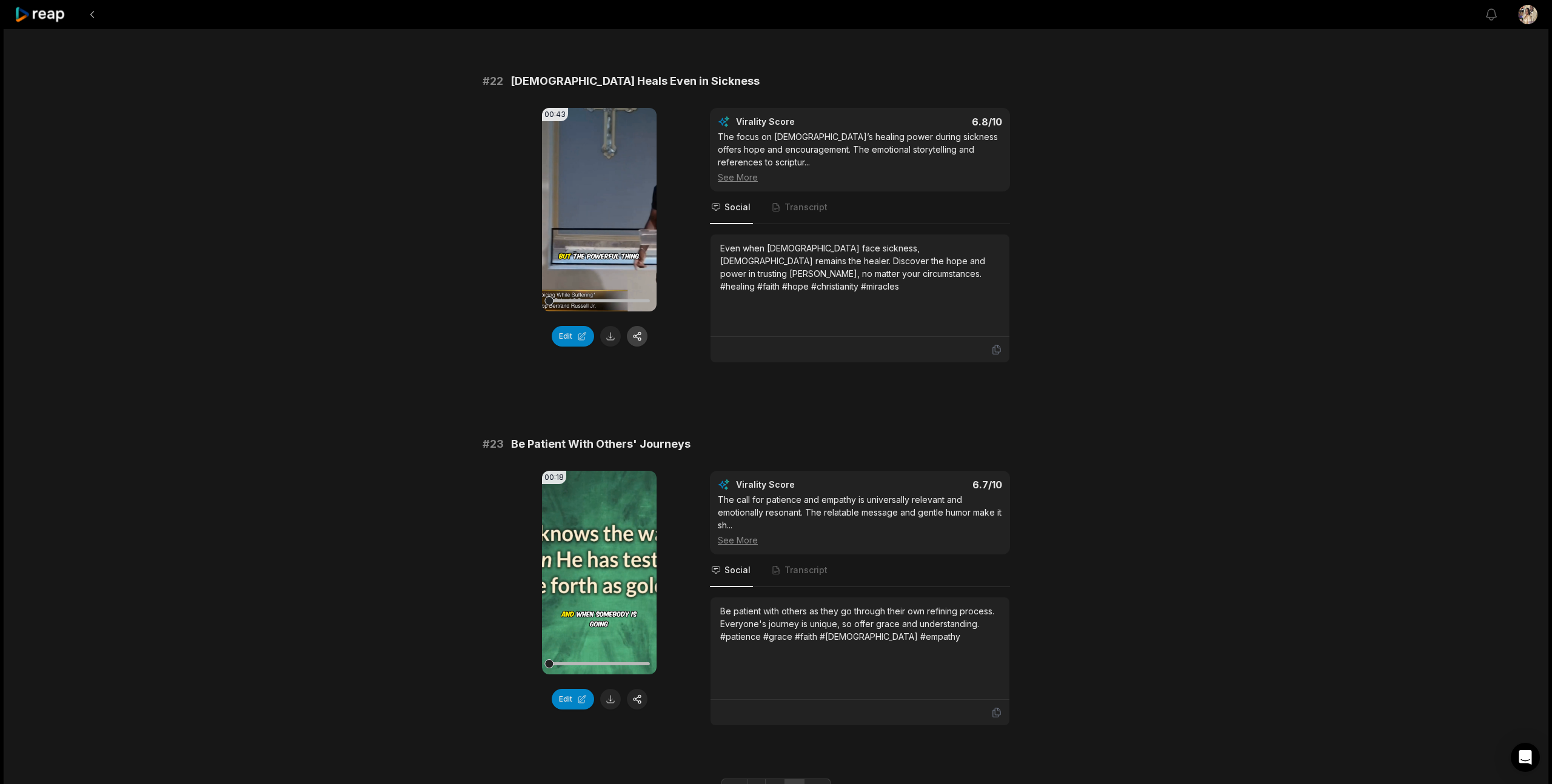
click at [639, 336] on button "button" at bounding box center [637, 336] width 21 height 21
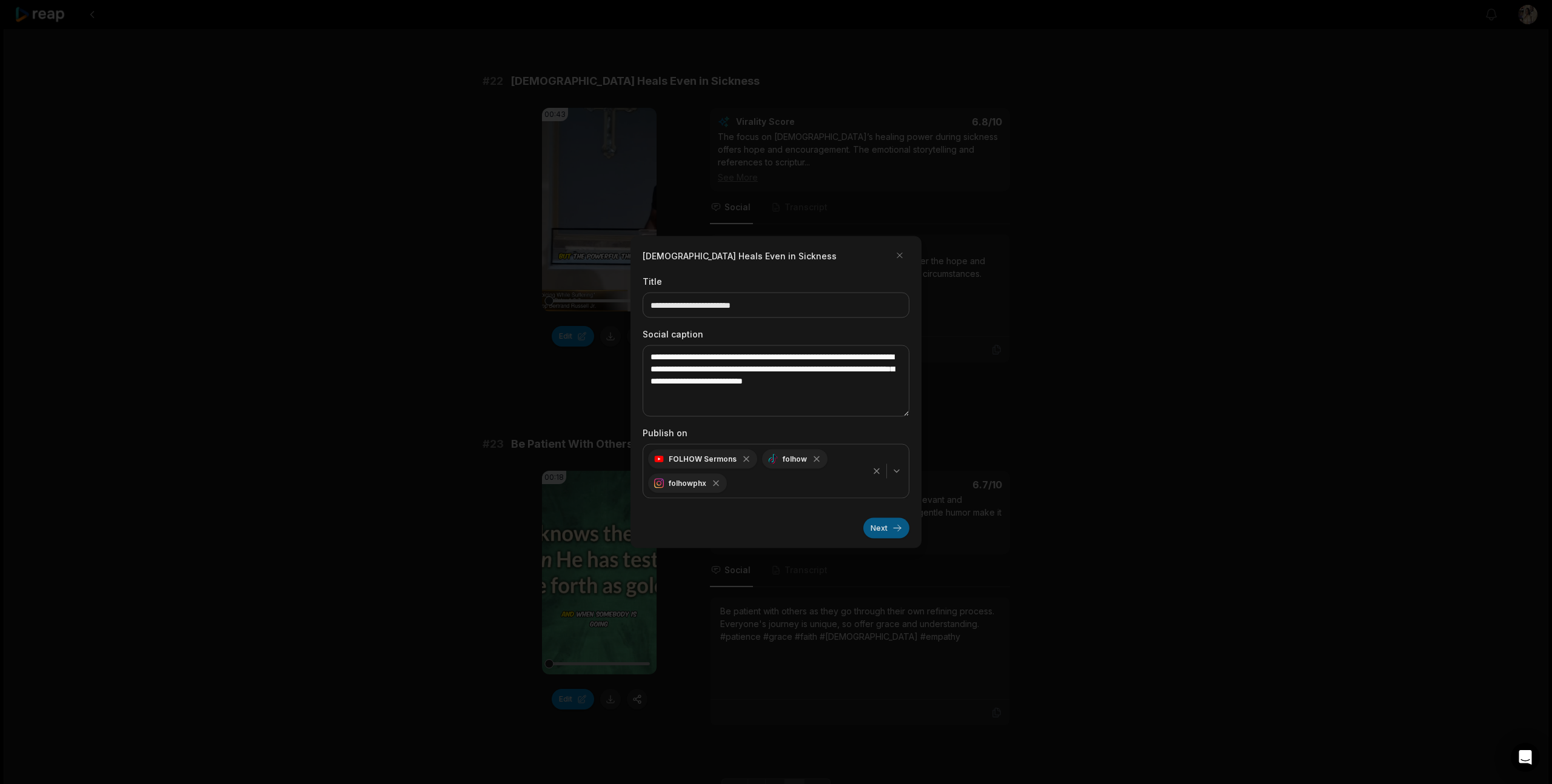
click at [883, 524] on button "Next" at bounding box center [886, 528] width 46 height 21
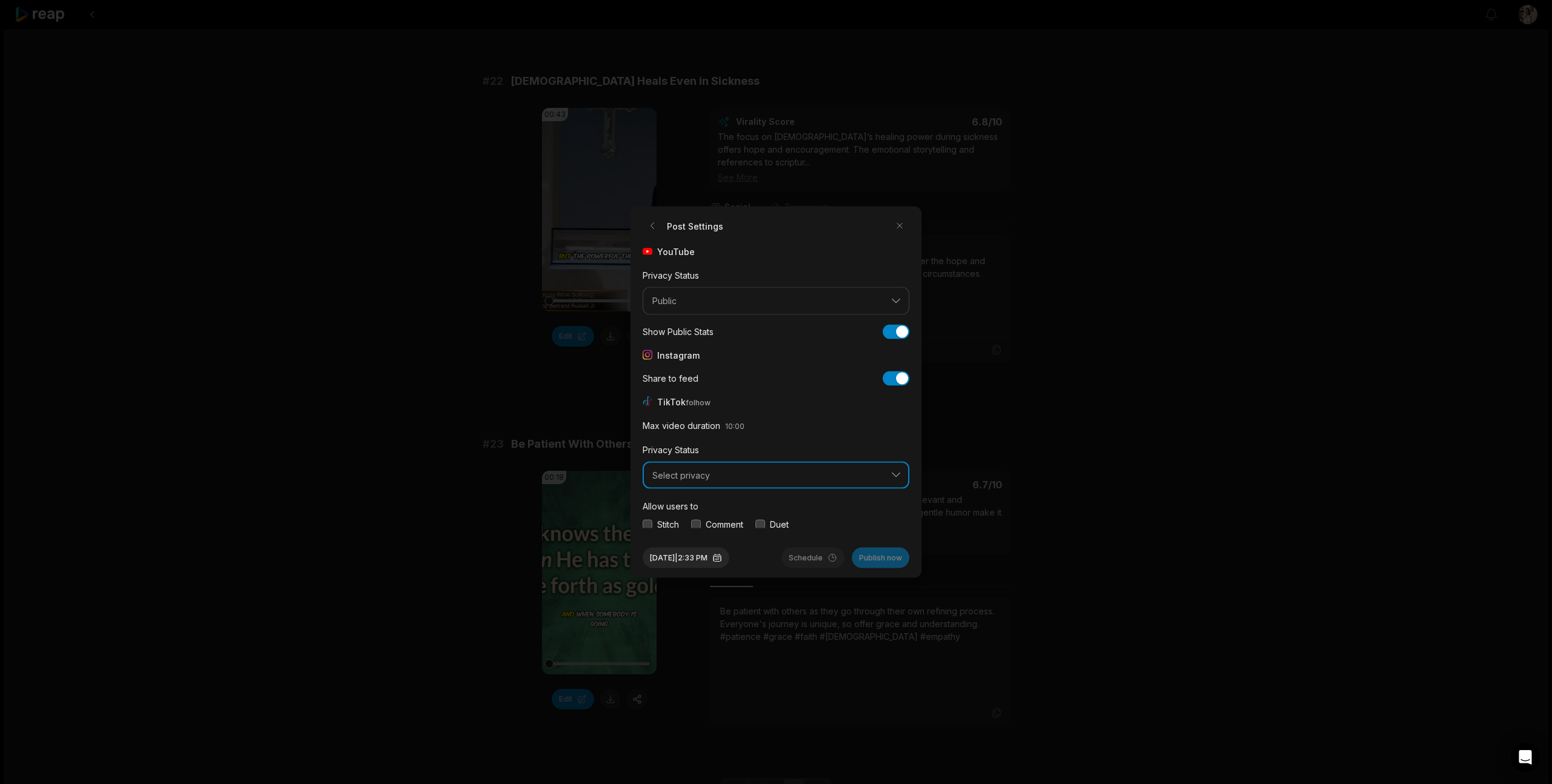
click at [717, 477] on span "Select privacy" at bounding box center [768, 475] width 230 height 11
click at [714, 506] on p "Public To Everyone" at bounding box center [776, 507] width 251 height 12
click at [646, 522] on button "button" at bounding box center [648, 524] width 10 height 10
click at [695, 526] on button "button" at bounding box center [696, 524] width 10 height 10
click at [763, 526] on button "button" at bounding box center [760, 524] width 10 height 10
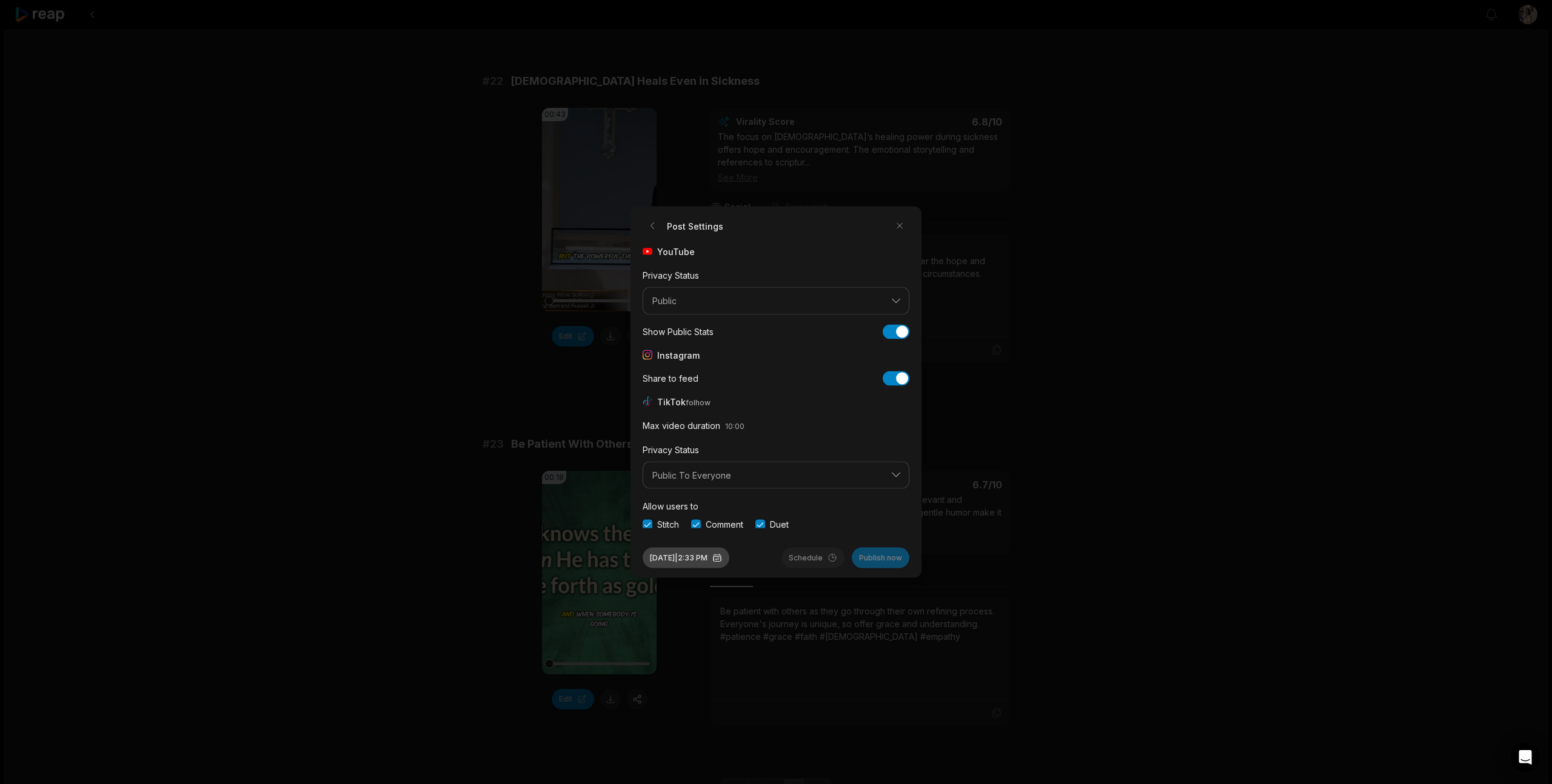
click at [690, 554] on button "[DATE] 2:33 PM" at bounding box center [685, 558] width 86 height 21
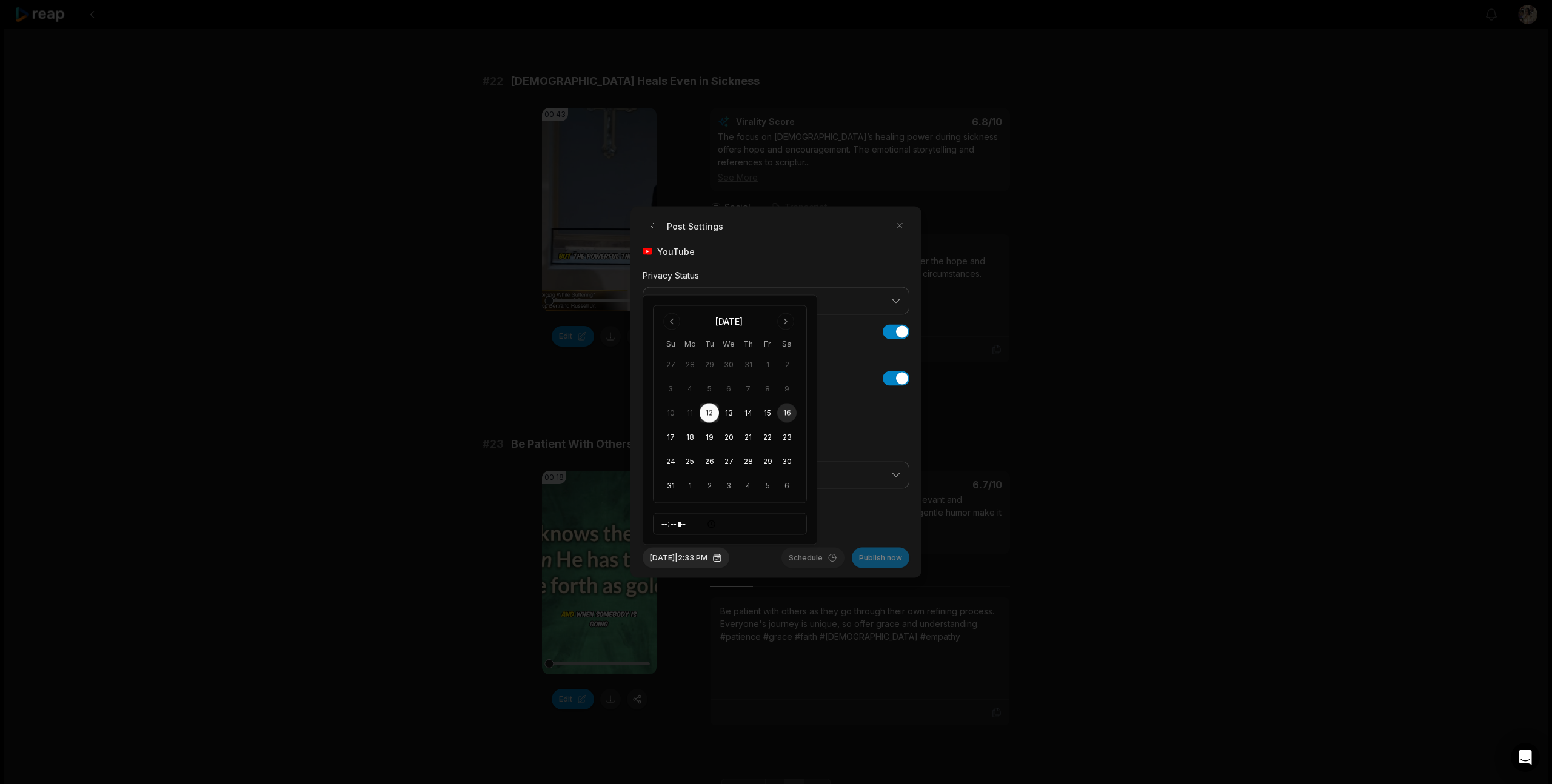
click at [788, 411] on button "16" at bounding box center [786, 413] width 19 height 19
click at [681, 526] on input "*****" at bounding box center [730, 523] width 154 height 22
type input "*****"
click at [767, 557] on div "[DATE] 2:00 PM Schedule Publish now" at bounding box center [776, 553] width 267 height 30
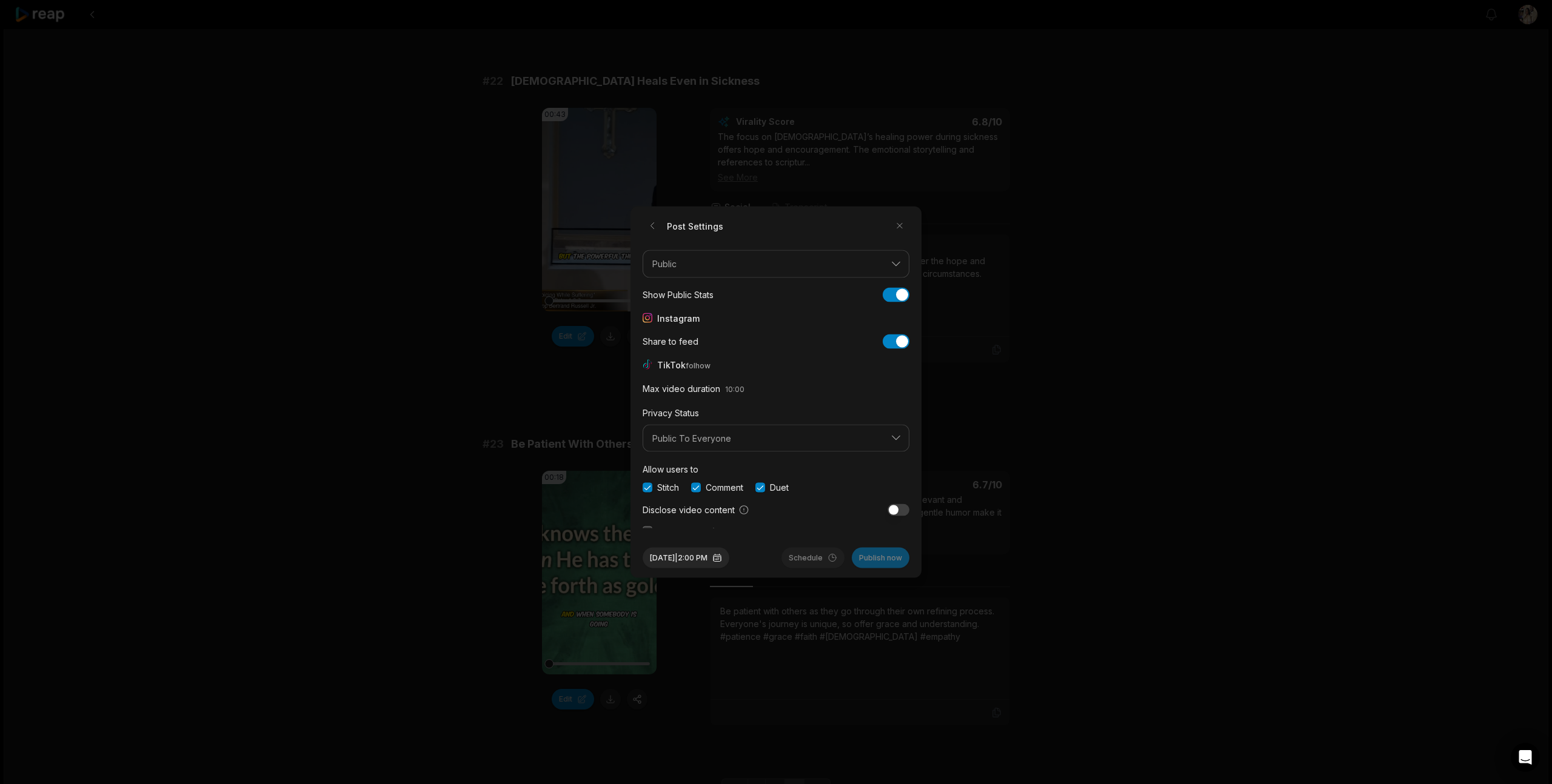
scroll to position [45, 0]
click at [648, 525] on button "button" at bounding box center [648, 523] width 10 height 10
click at [797, 554] on button "Schedule" at bounding box center [812, 558] width 63 height 21
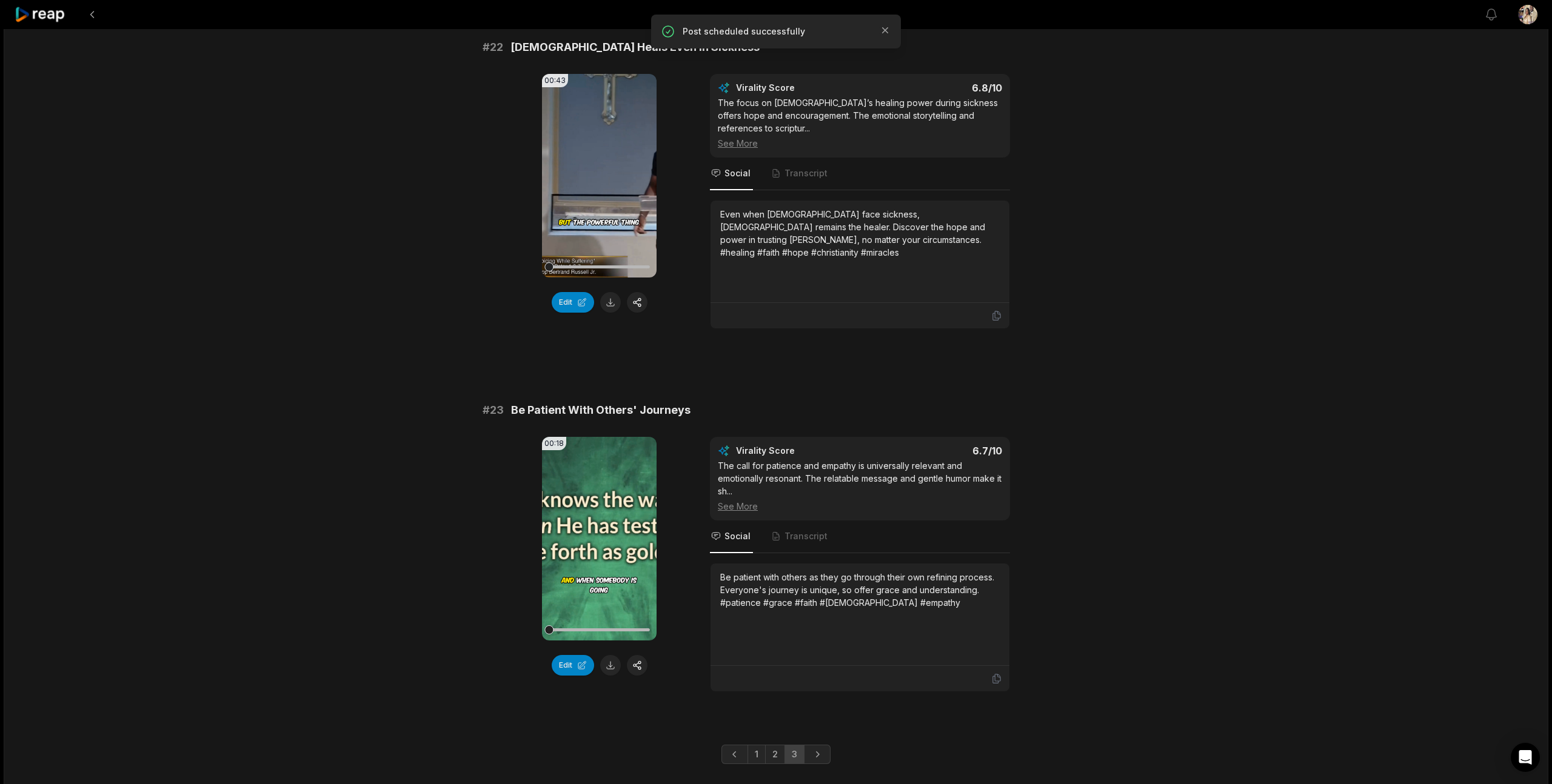
scroll to position [489, 0]
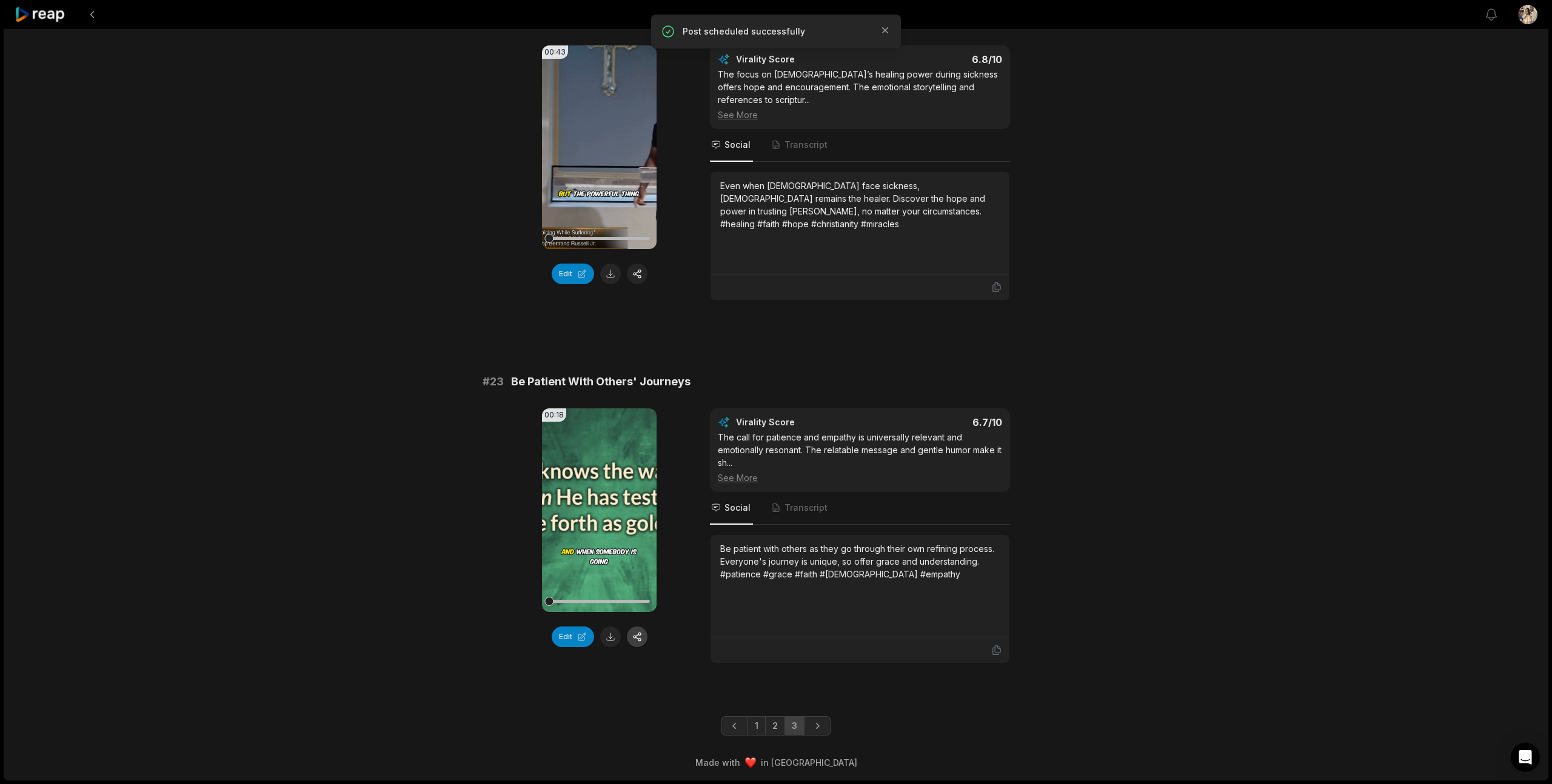
click at [638, 643] on button "button" at bounding box center [637, 637] width 21 height 21
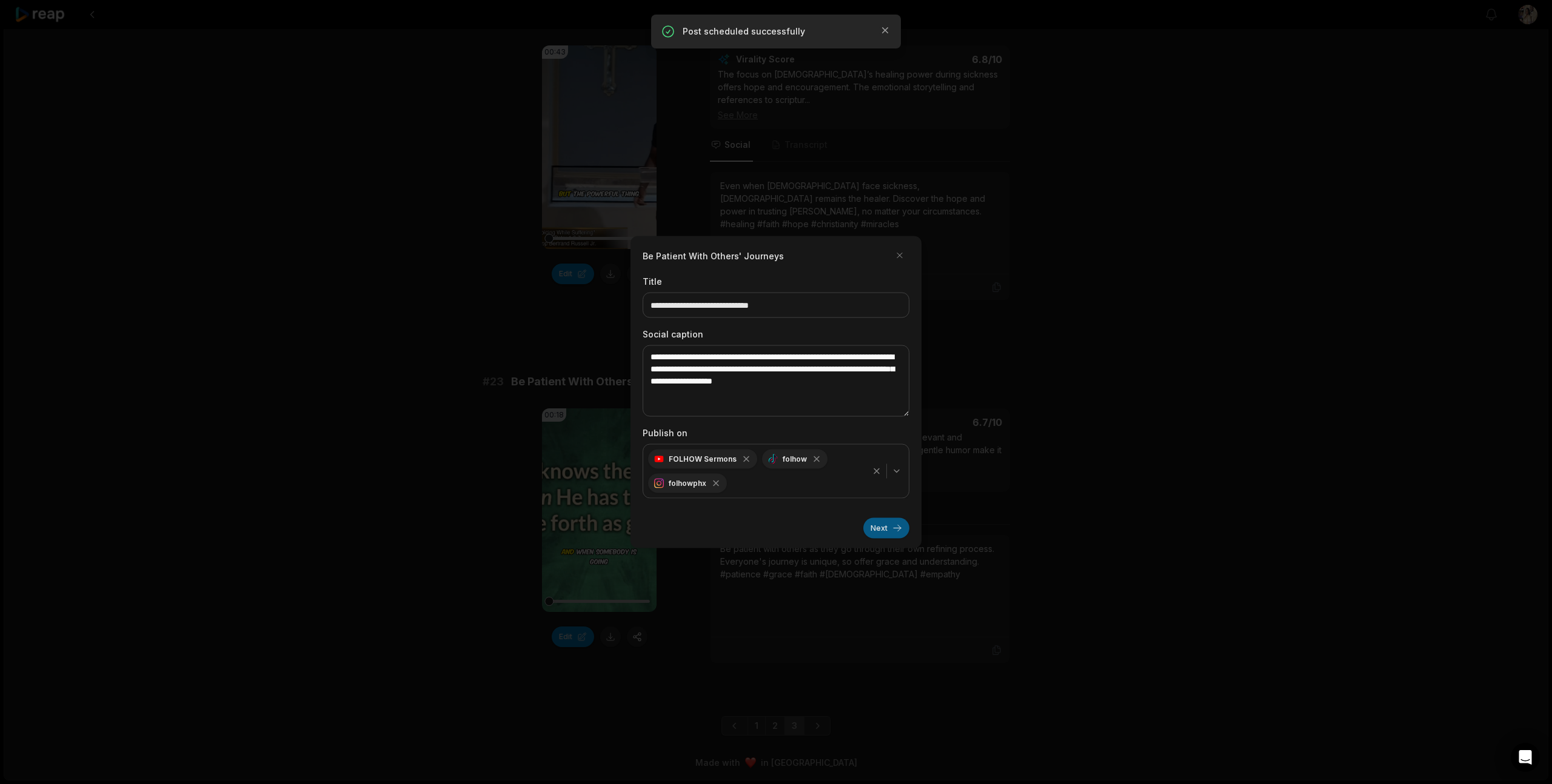
click at [873, 530] on button "Next" at bounding box center [886, 528] width 46 height 21
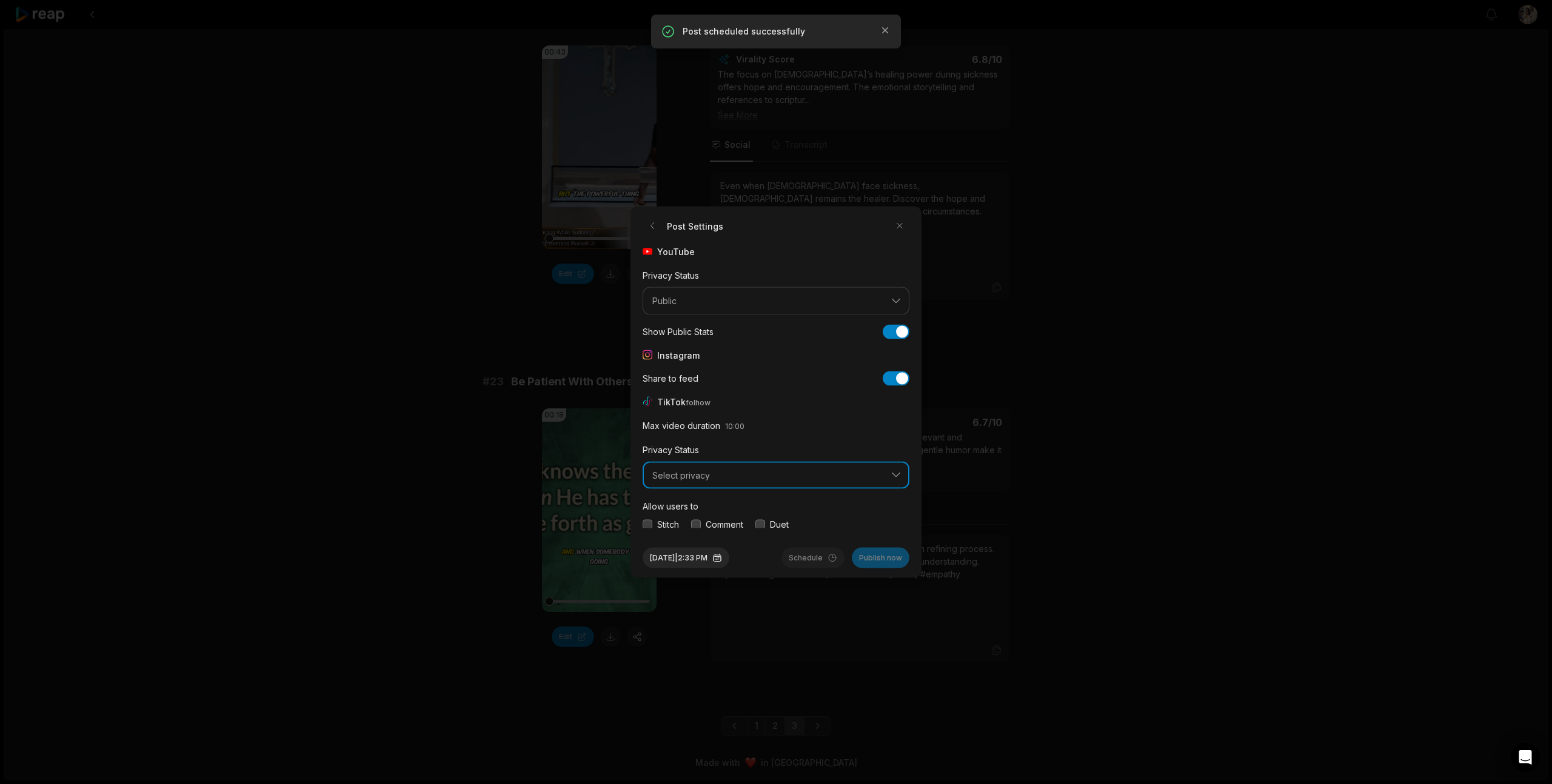
click at [722, 477] on span "Select privacy" at bounding box center [768, 475] width 230 height 11
click at [709, 502] on p "Public To Everyone" at bounding box center [776, 507] width 251 height 12
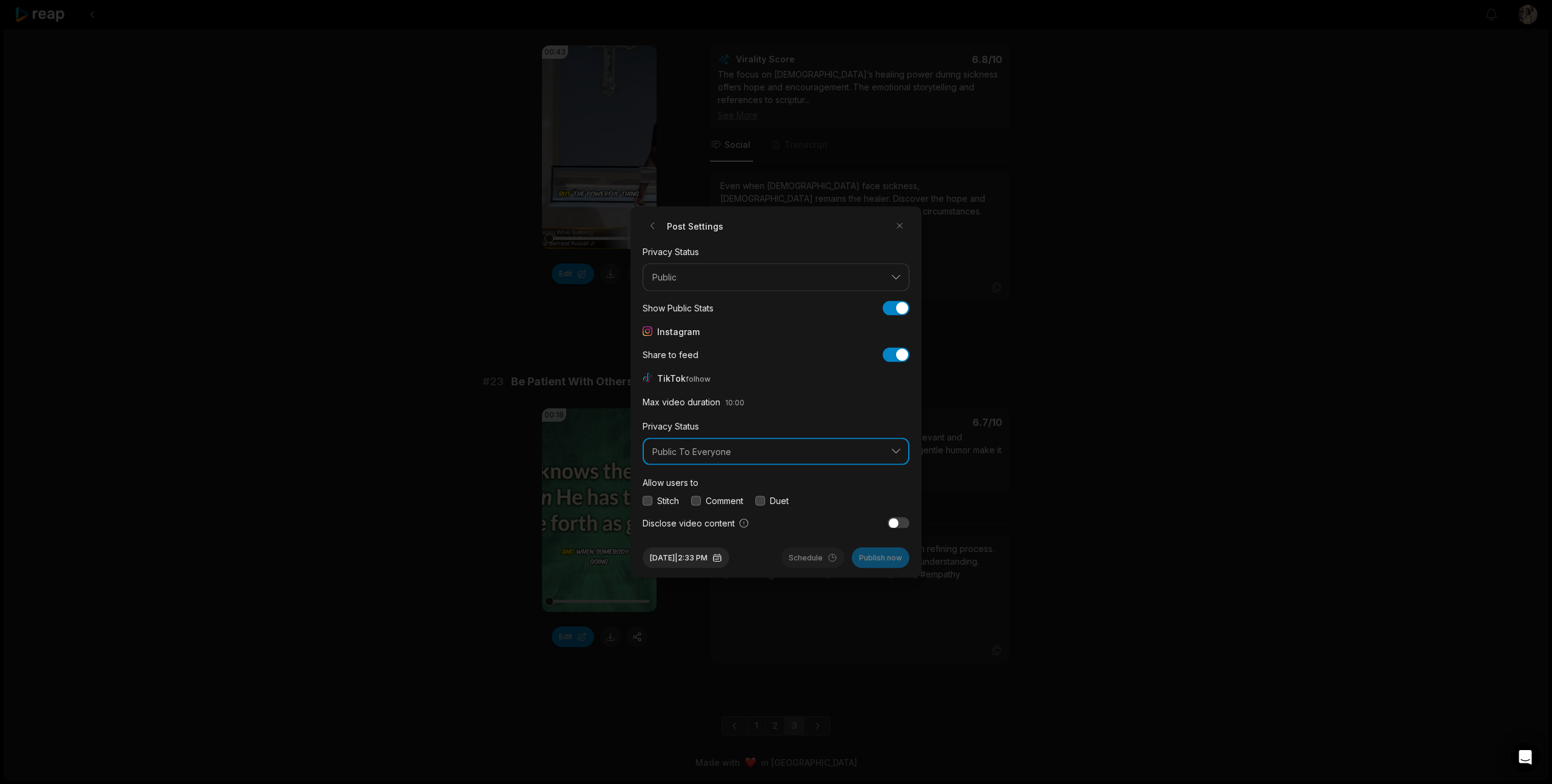
scroll to position [45, 0]
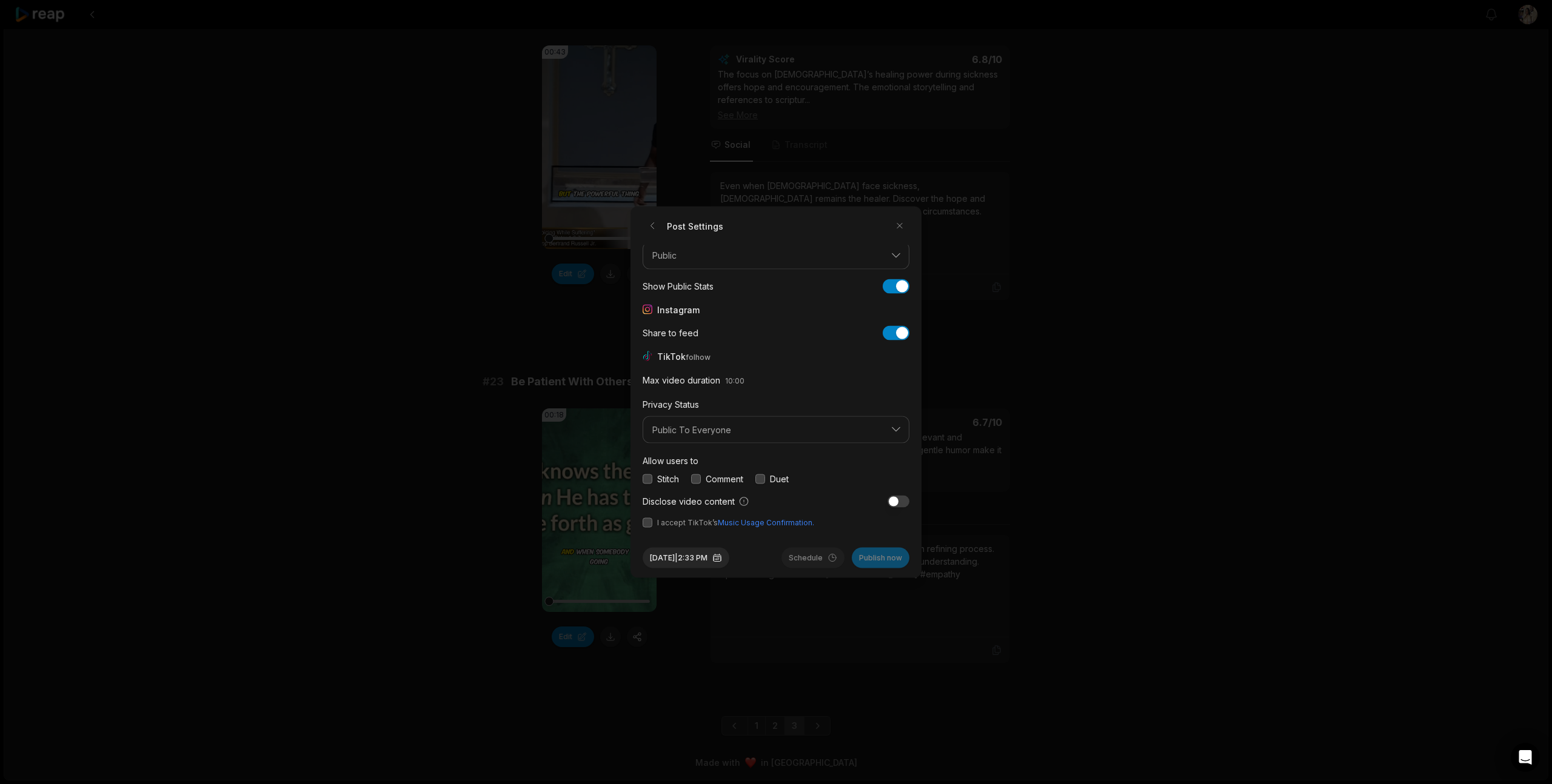
click at [647, 479] on button "button" at bounding box center [648, 479] width 10 height 10
click at [699, 478] on button "button" at bounding box center [696, 479] width 10 height 10
click at [761, 481] on button "button" at bounding box center [760, 479] width 10 height 10
click at [650, 520] on button "button" at bounding box center [648, 523] width 10 height 10
click at [693, 558] on button "[DATE] 2:33 PM" at bounding box center [685, 558] width 86 height 21
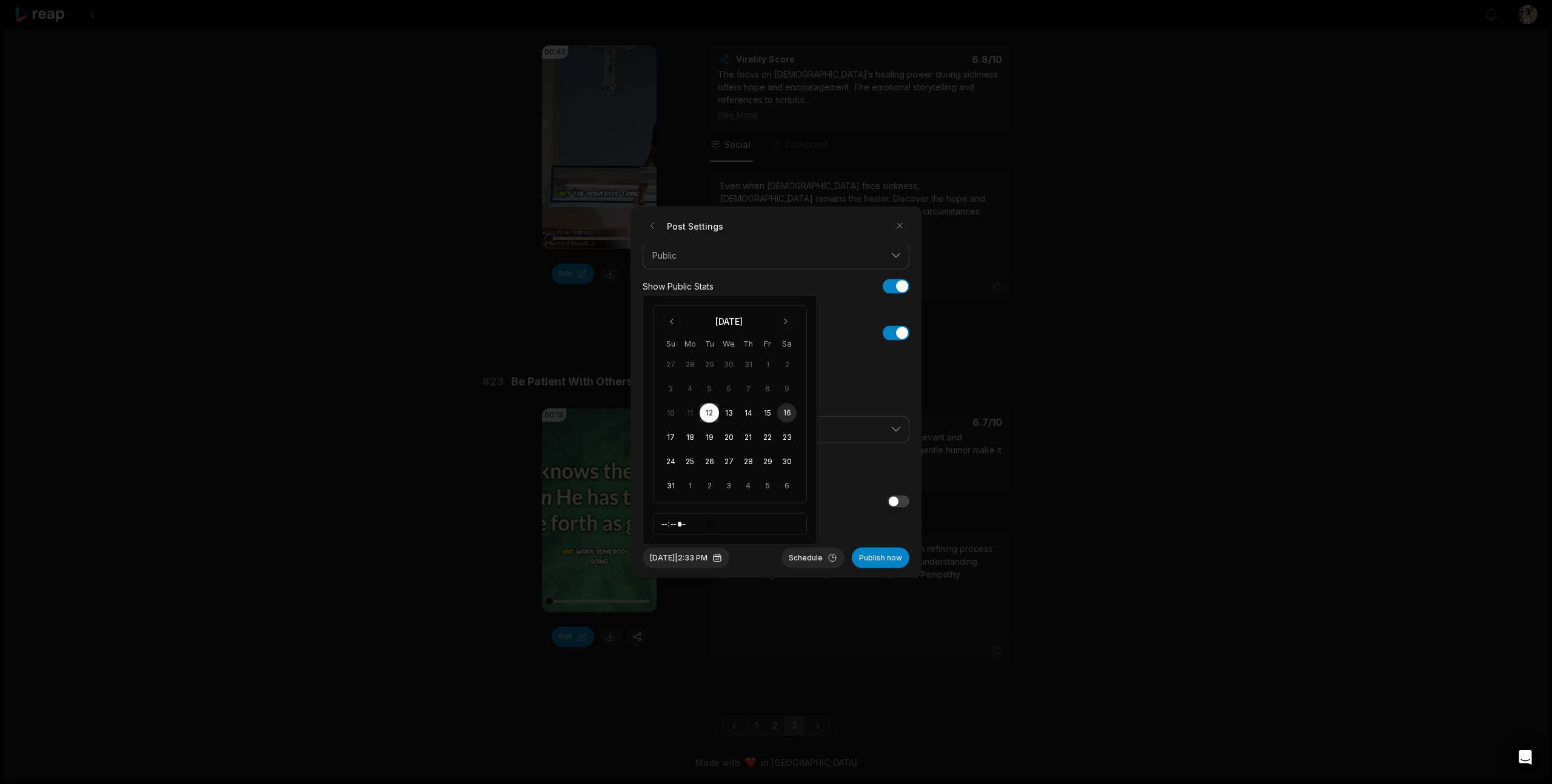
click at [788, 409] on button "16" at bounding box center [786, 413] width 19 height 19
click at [669, 527] on input "*****" at bounding box center [730, 523] width 154 height 22
type input "*****"
click at [800, 560] on button "Schedule" at bounding box center [812, 558] width 63 height 21
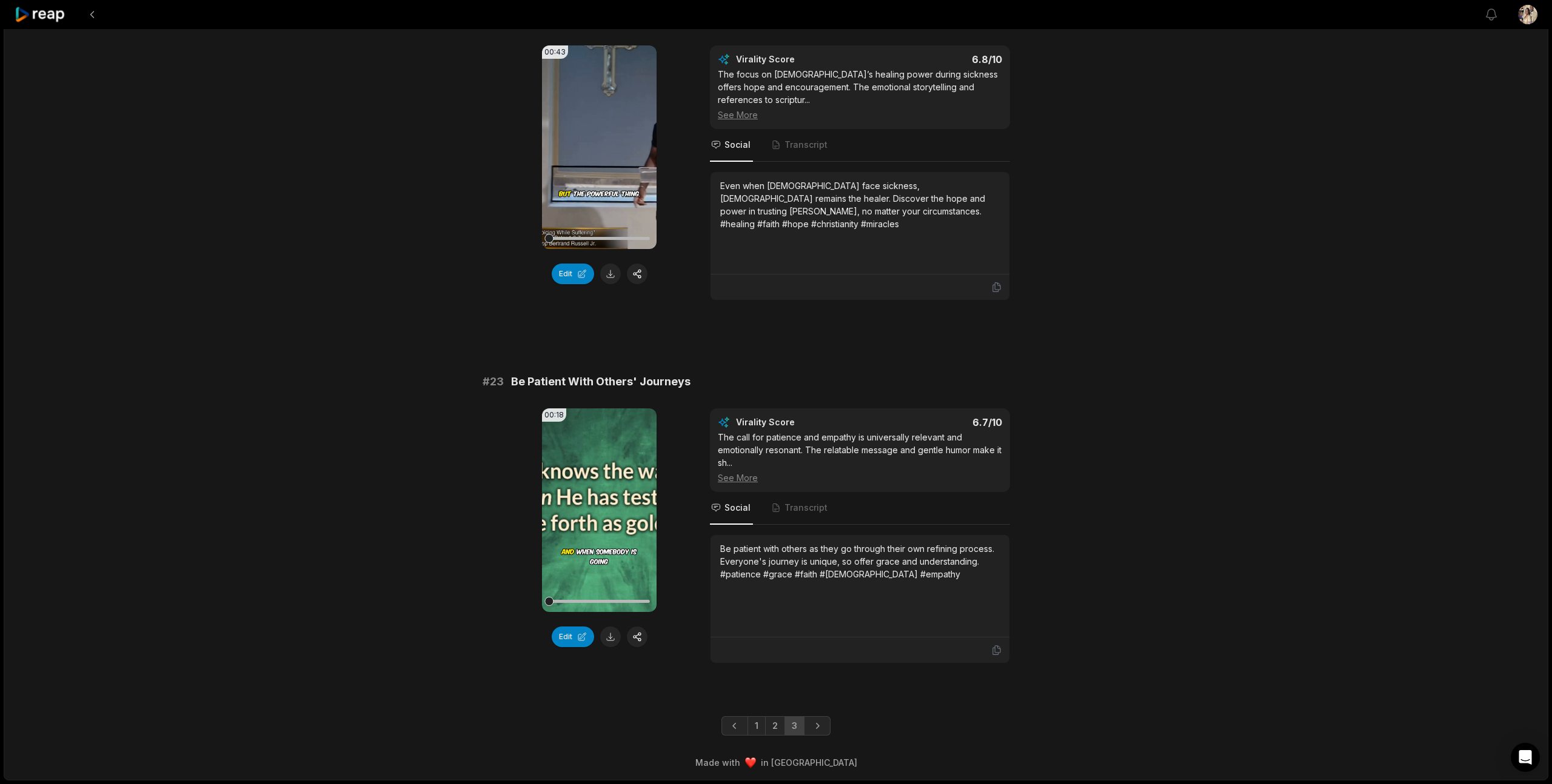
click at [35, 15] on icon at bounding box center [40, 15] width 52 height 16
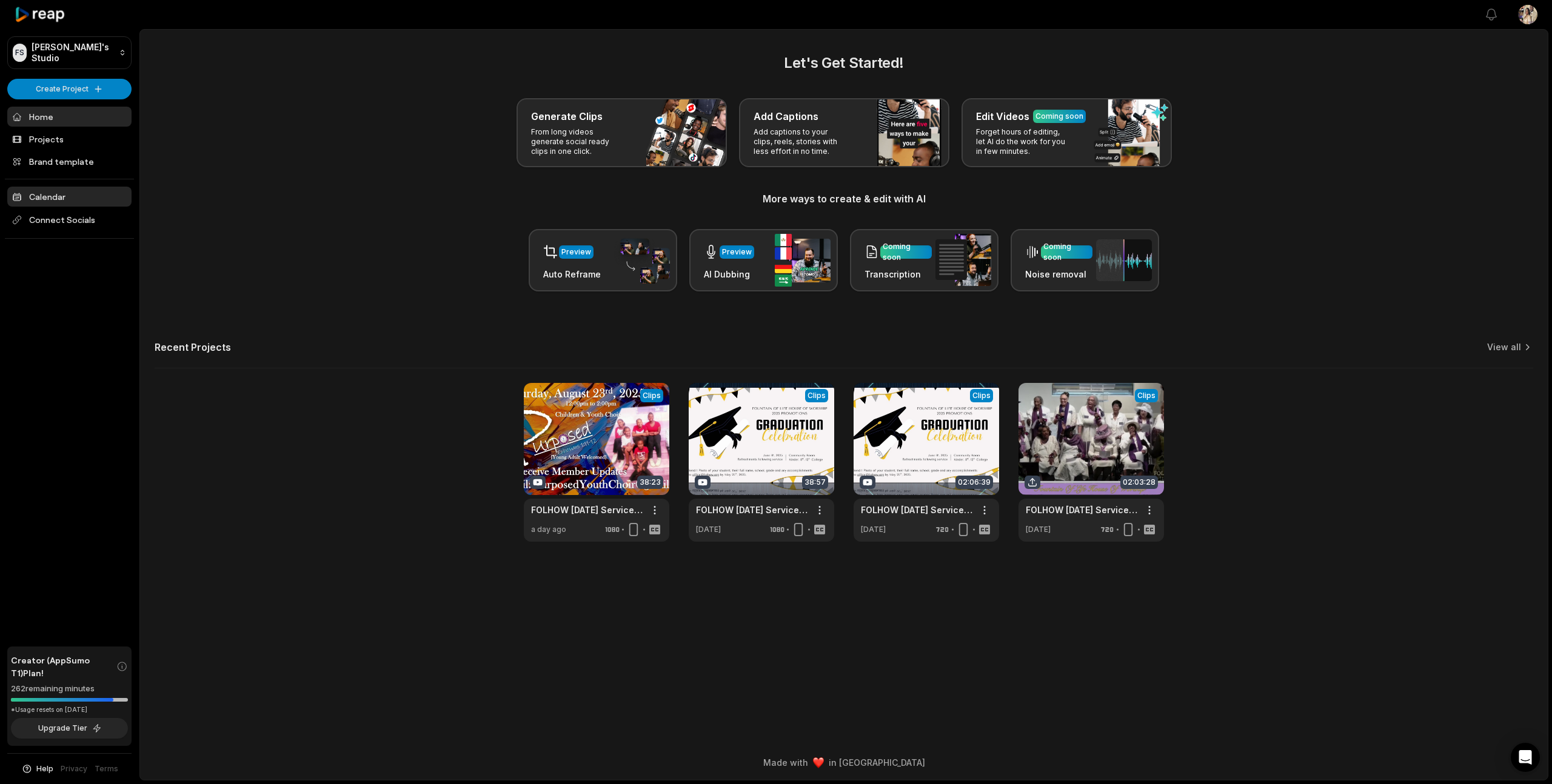
click at [51, 193] on link "Calendar" at bounding box center [70, 196] width 124 height 20
